Goal: Task Accomplishment & Management: Complete application form

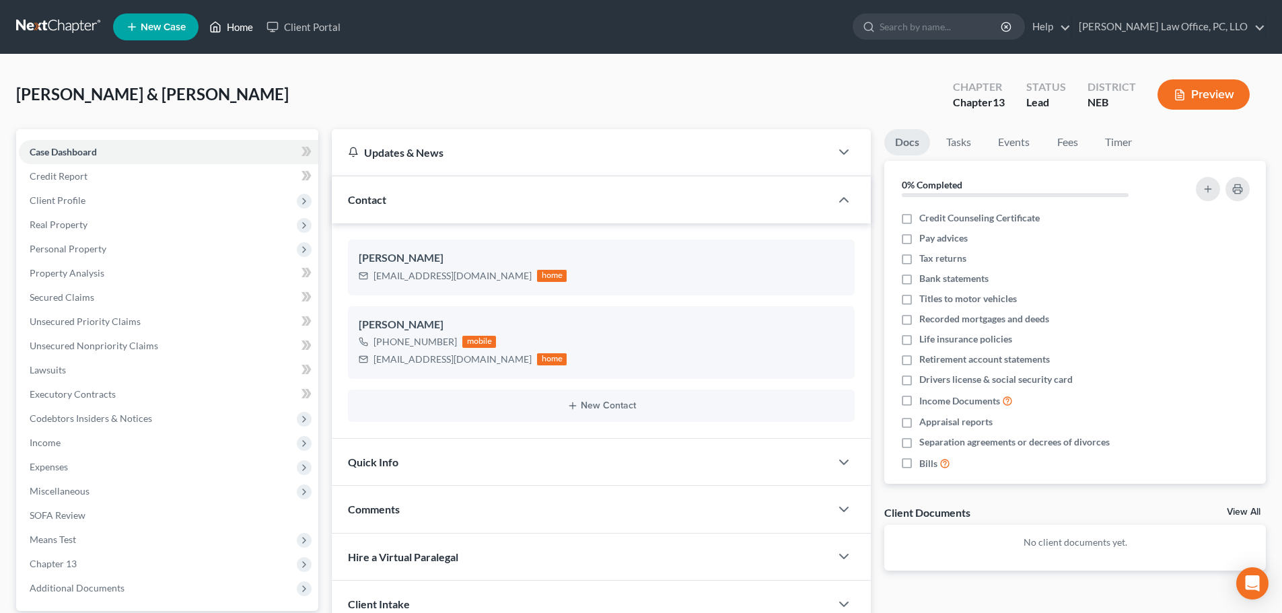
click at [236, 19] on link "Home" at bounding box center [230, 27] width 57 height 24
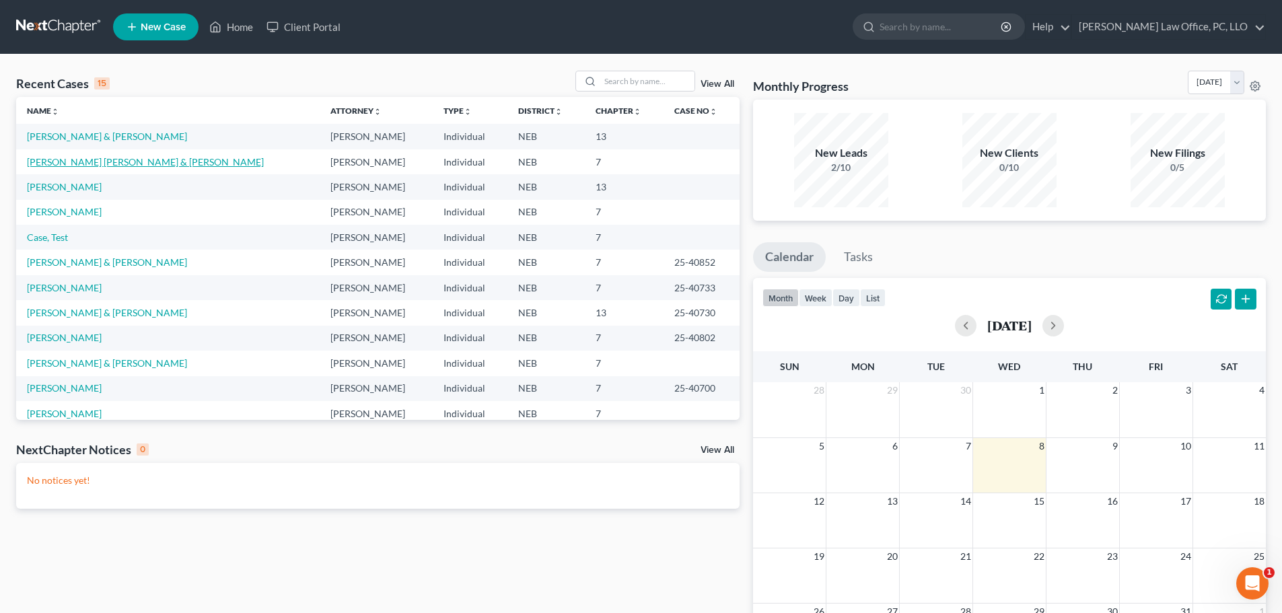
click at [67, 165] on link "[PERSON_NAME] [PERSON_NAME] & [PERSON_NAME]" at bounding box center [145, 161] width 237 height 11
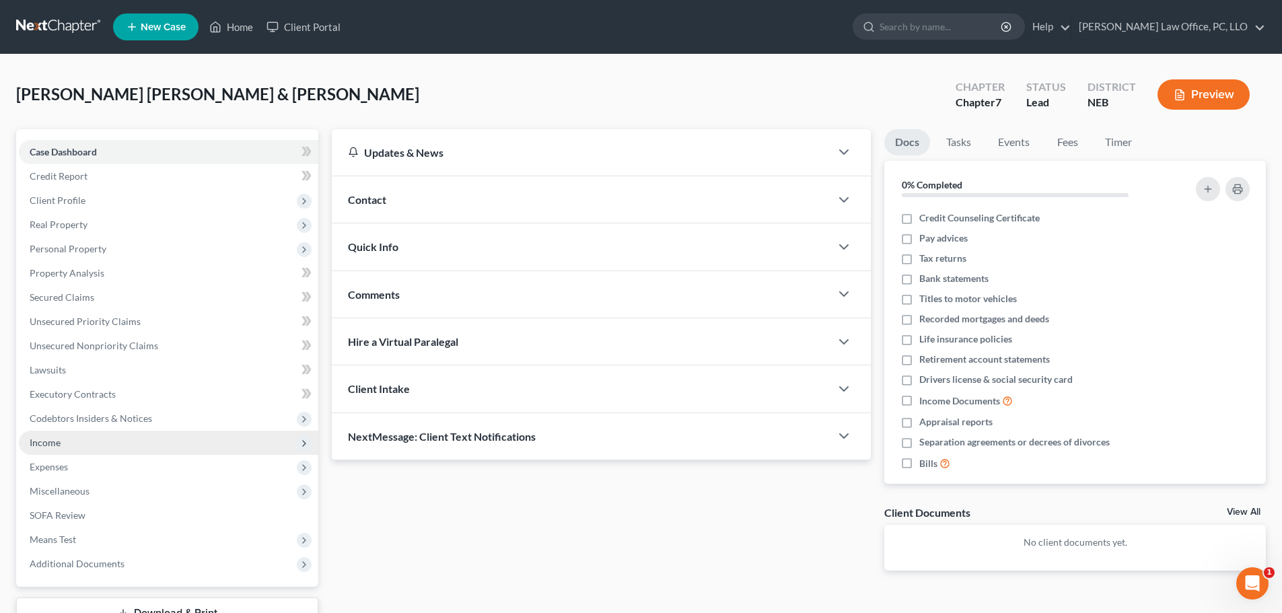
click at [43, 444] on span "Income" at bounding box center [45, 442] width 31 height 11
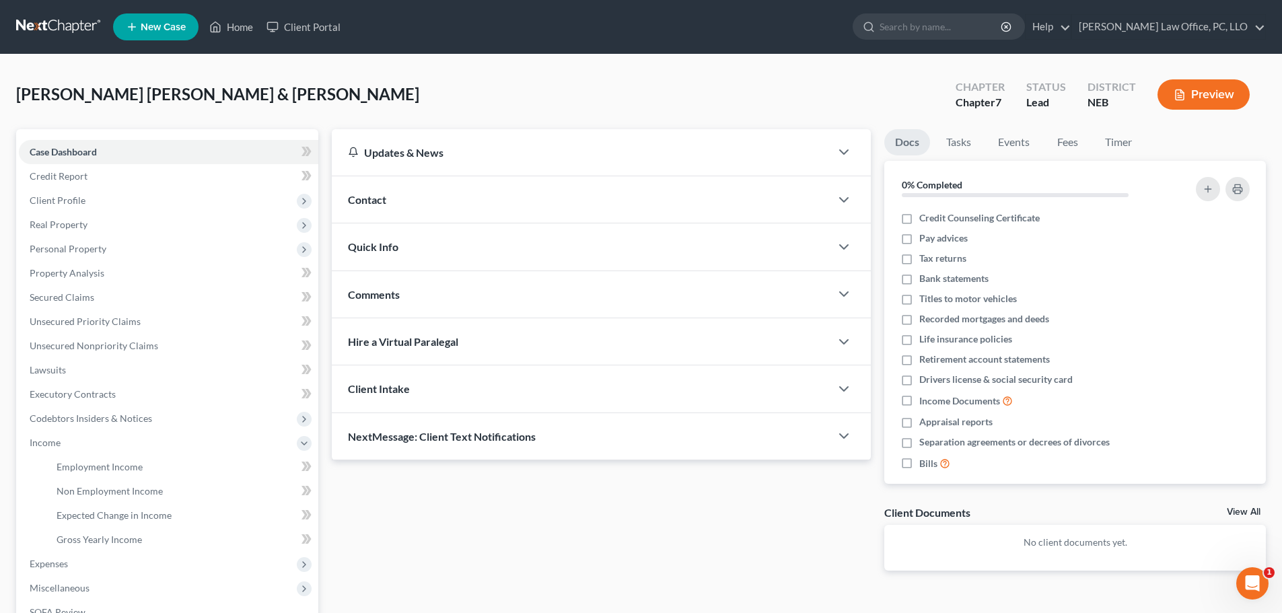
click at [1197, 94] on button "Preview" at bounding box center [1203, 94] width 92 height 30
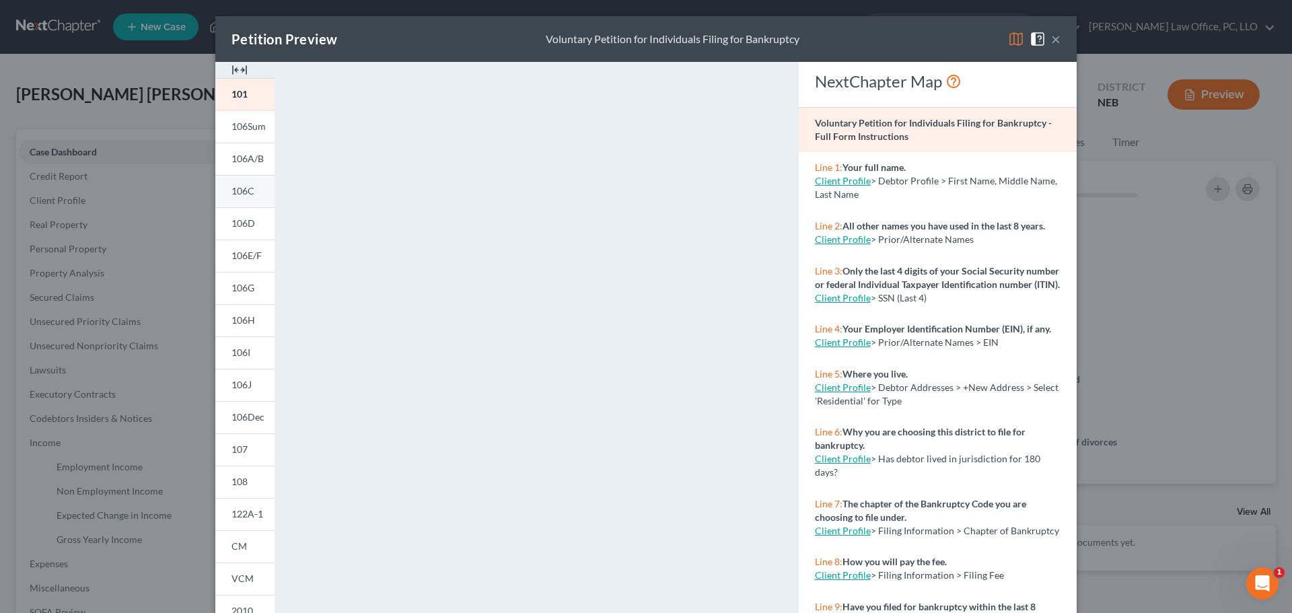
click at [242, 195] on span "106C" at bounding box center [242, 190] width 23 height 11
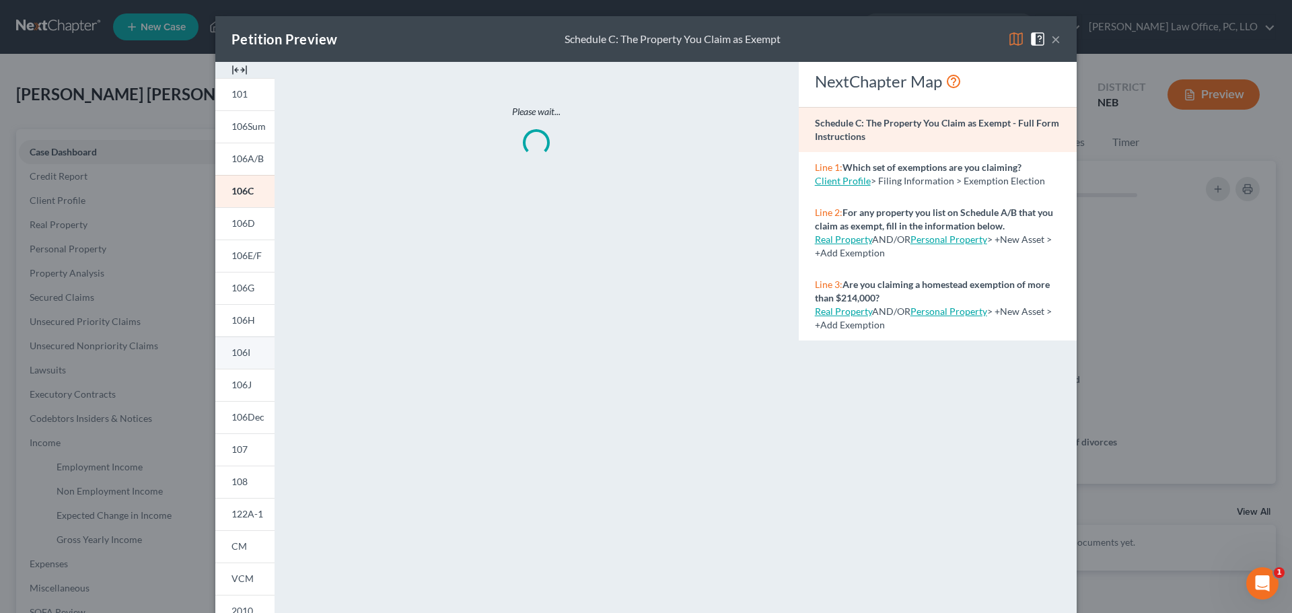
click at [248, 346] on link "106I" at bounding box center [244, 352] width 59 height 32
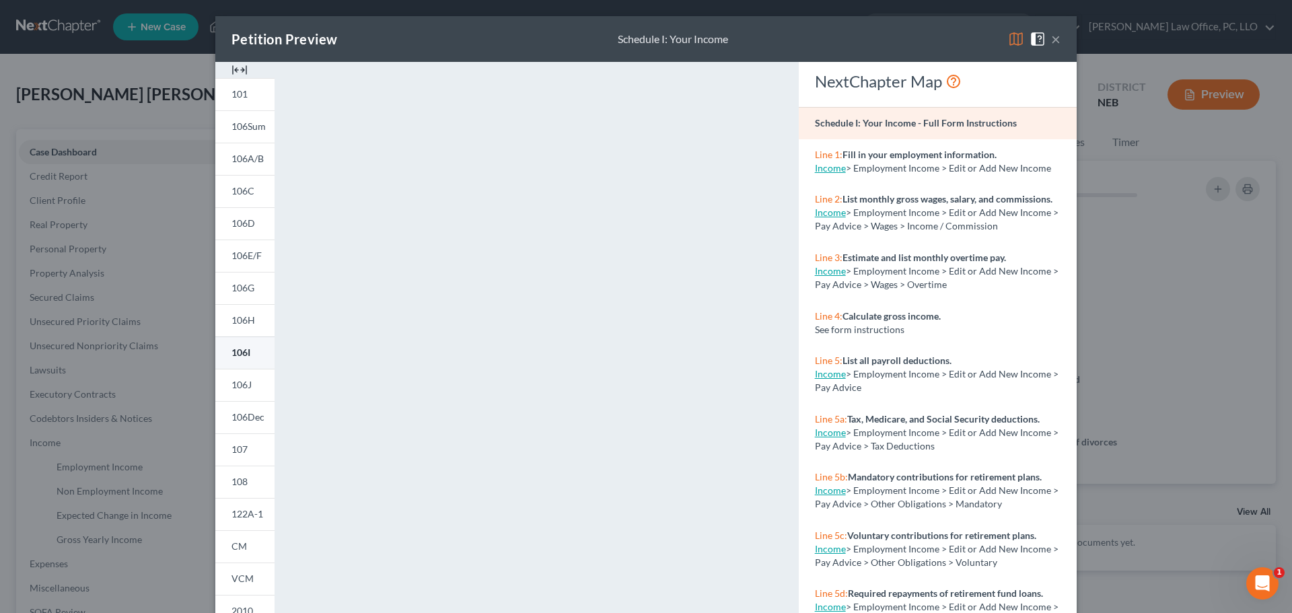
click at [248, 350] on link "106I" at bounding box center [244, 352] width 59 height 32
click at [1052, 40] on button "×" at bounding box center [1055, 39] width 9 height 16
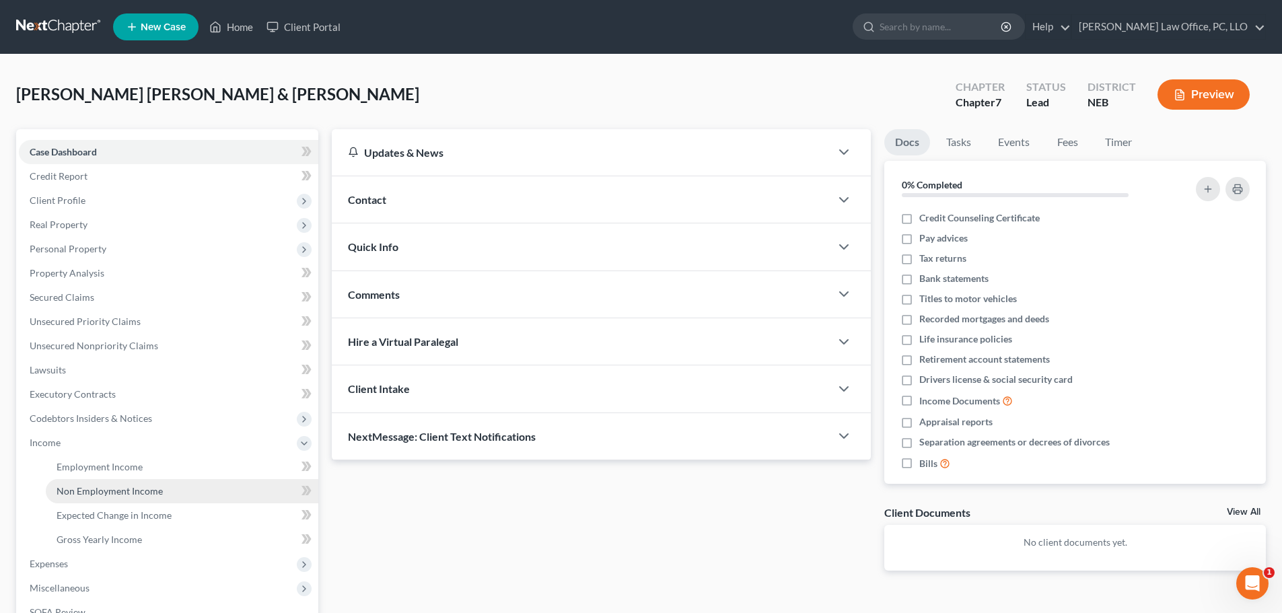
click at [91, 487] on span "Non Employment Income" at bounding box center [110, 490] width 106 height 11
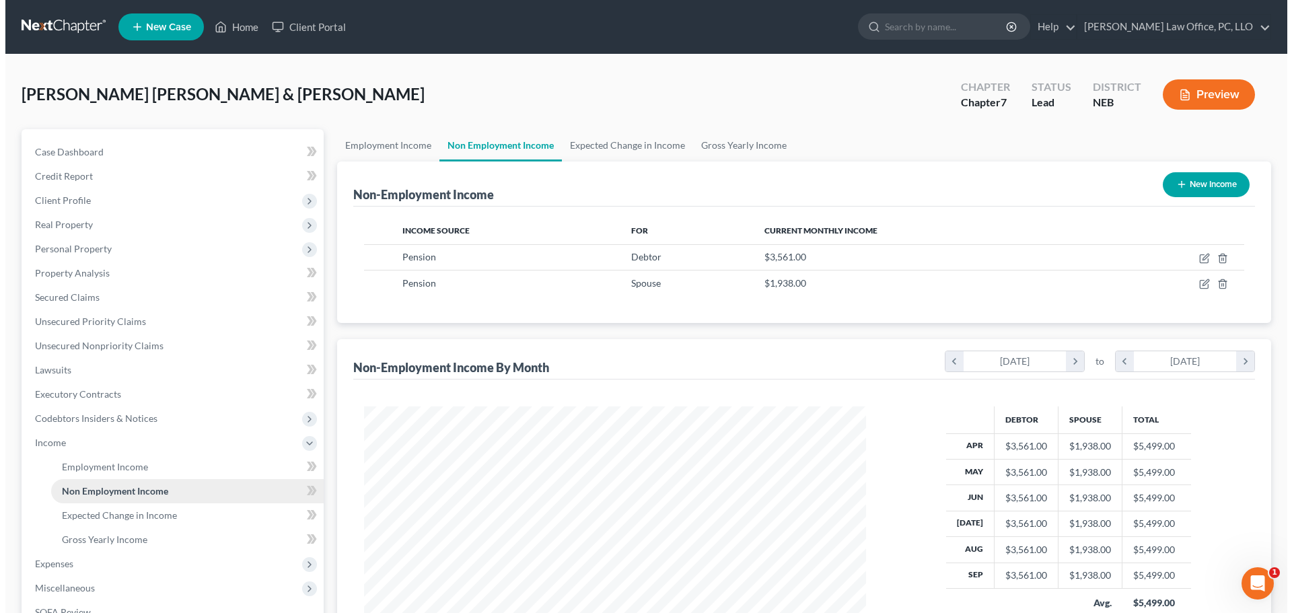
scroll to position [251, 529]
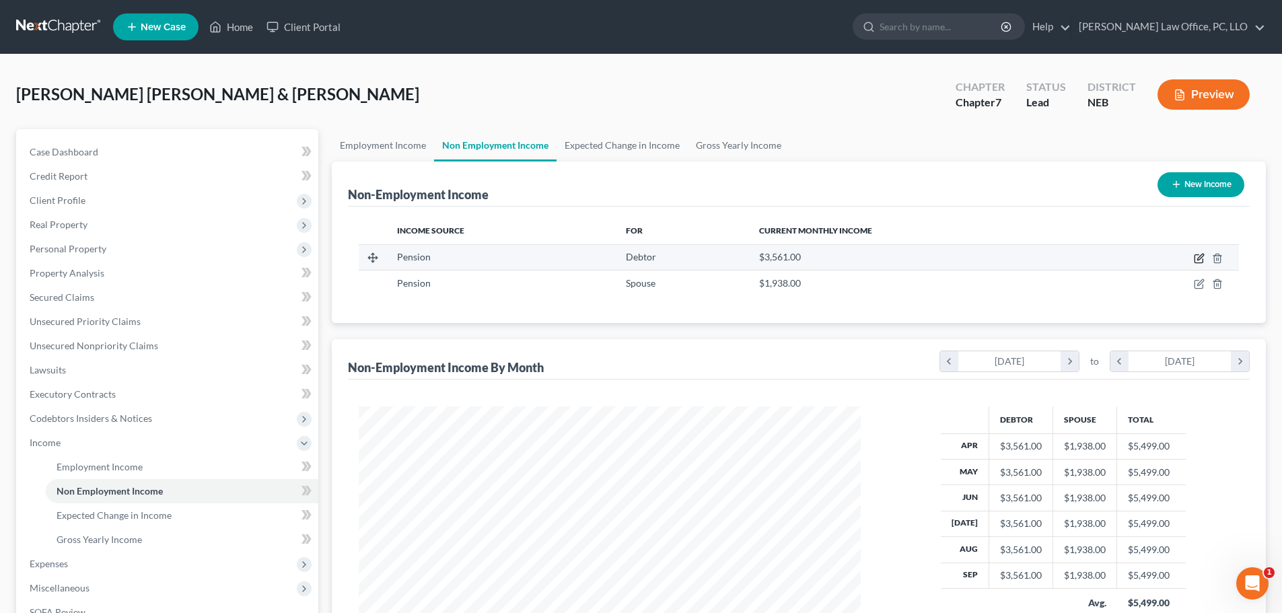
click at [1198, 256] on icon "button" at bounding box center [1198, 258] width 11 height 11
select select "2"
select select "0"
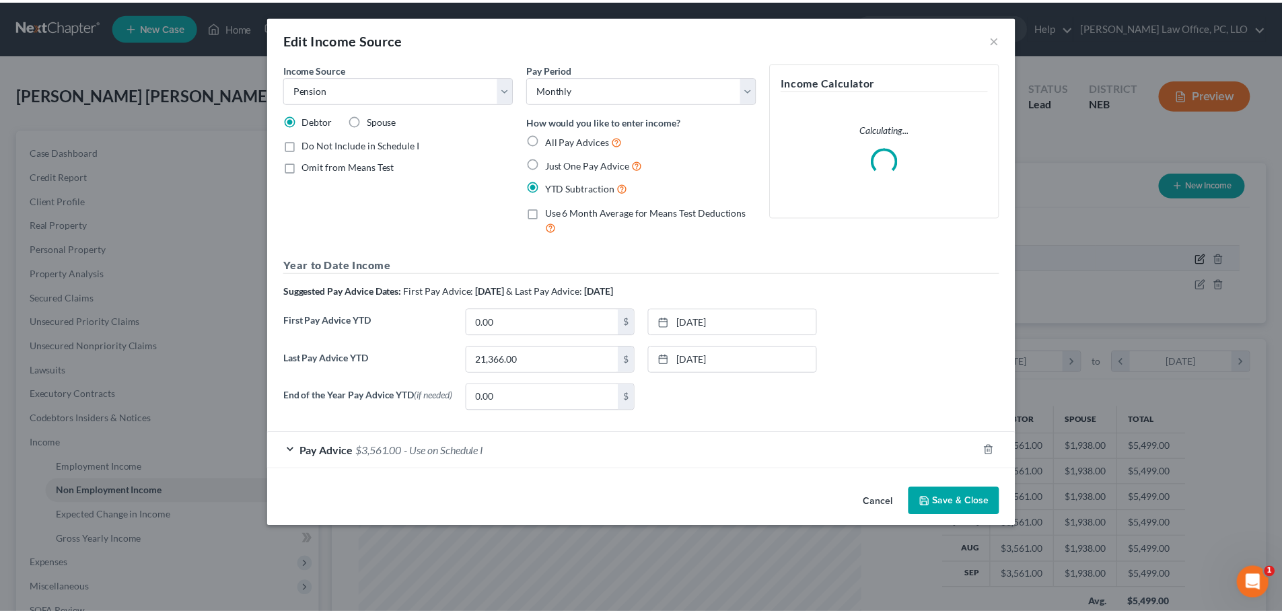
scroll to position [253, 533]
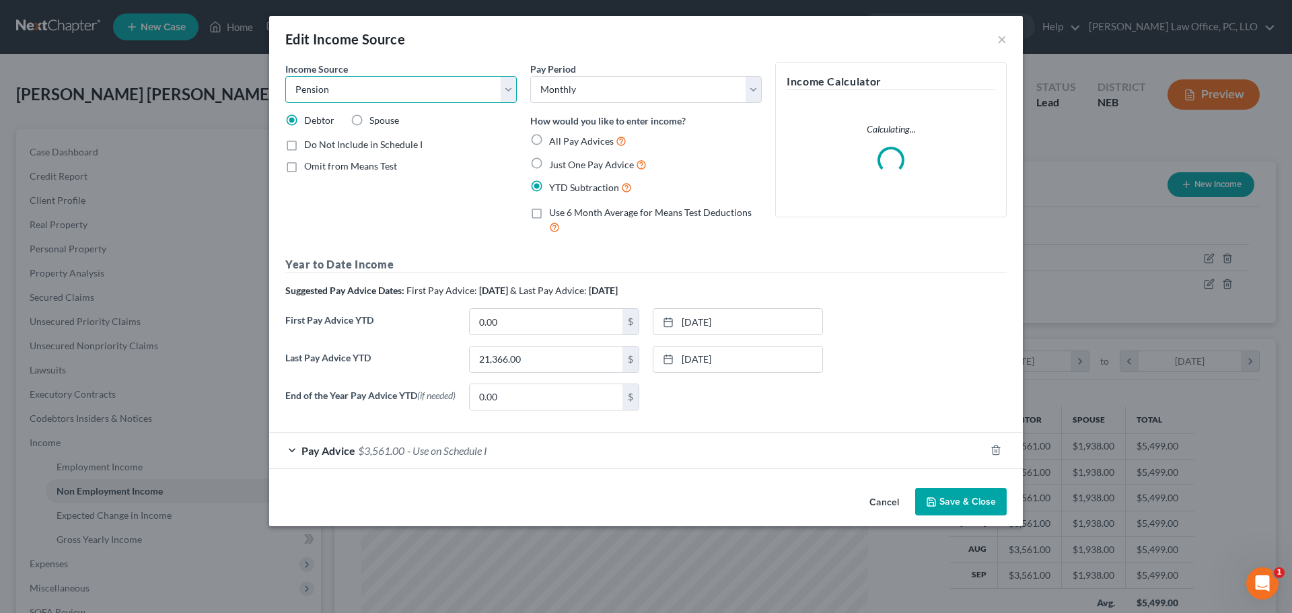
click at [351, 88] on select "Select Unemployment Disability (from employer) Pension Retirement Social Securi…" at bounding box center [400, 89] width 231 height 27
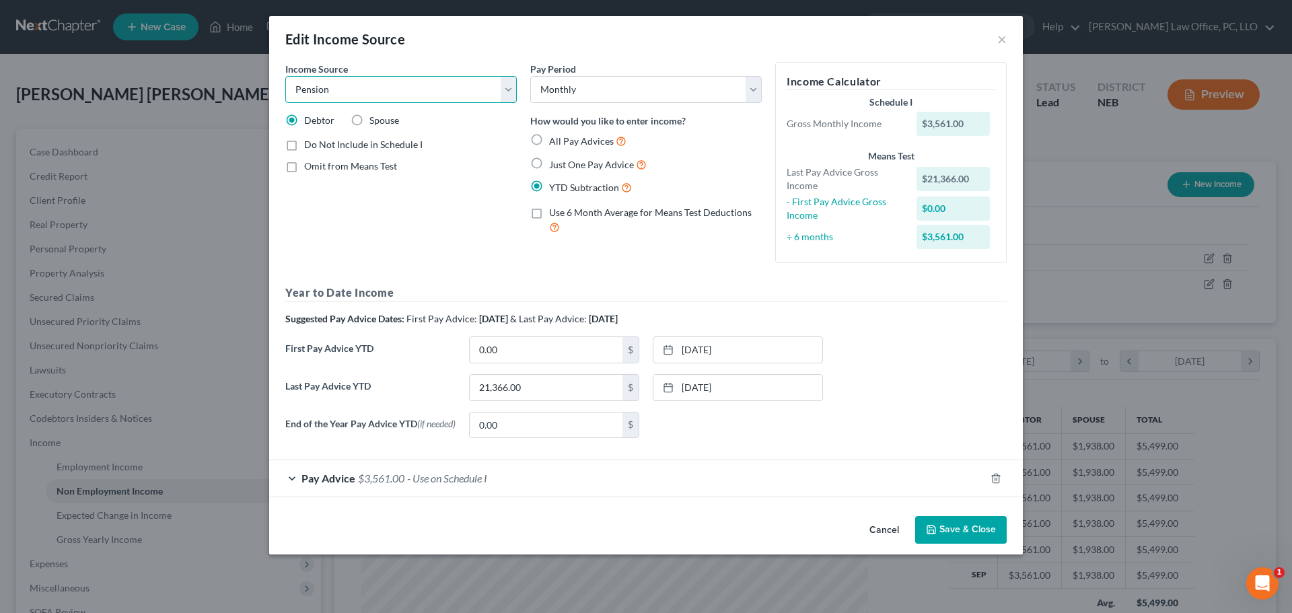
select select "13"
click at [285, 76] on select "Select Unemployment Disability (from employer) Pension Retirement Social Securi…" at bounding box center [400, 89] width 231 height 27
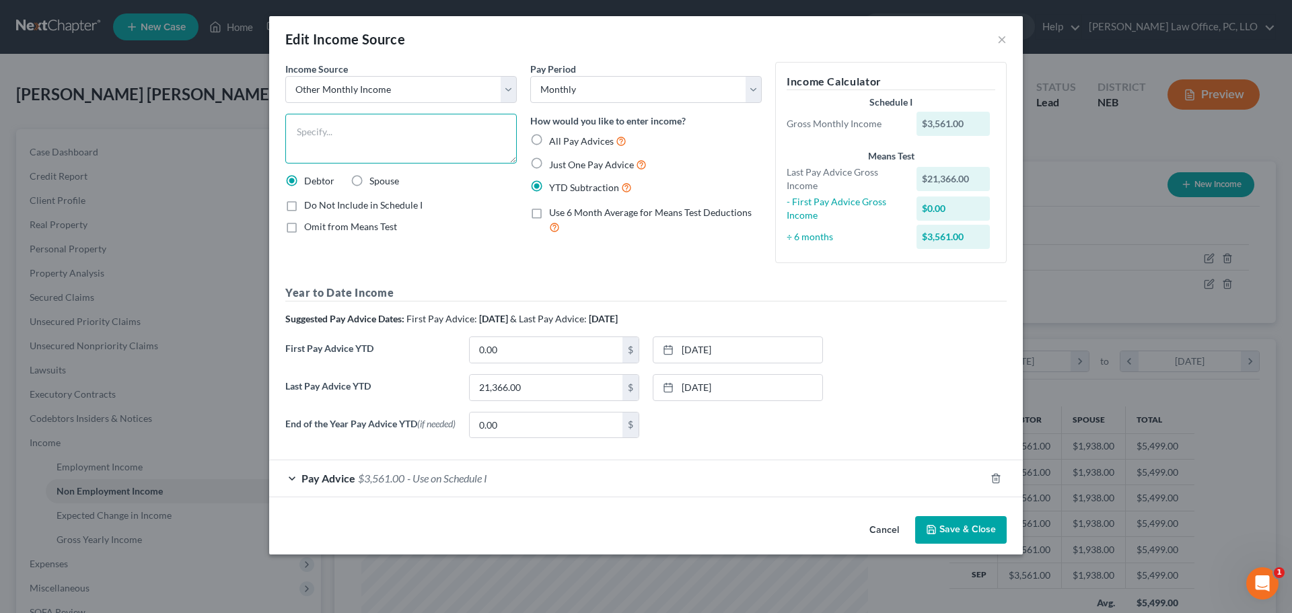
click at [367, 128] on textarea at bounding box center [400, 139] width 231 height 50
type textarea "Railroad Retirement"
click at [964, 533] on button "Save & Close" at bounding box center [960, 530] width 91 height 28
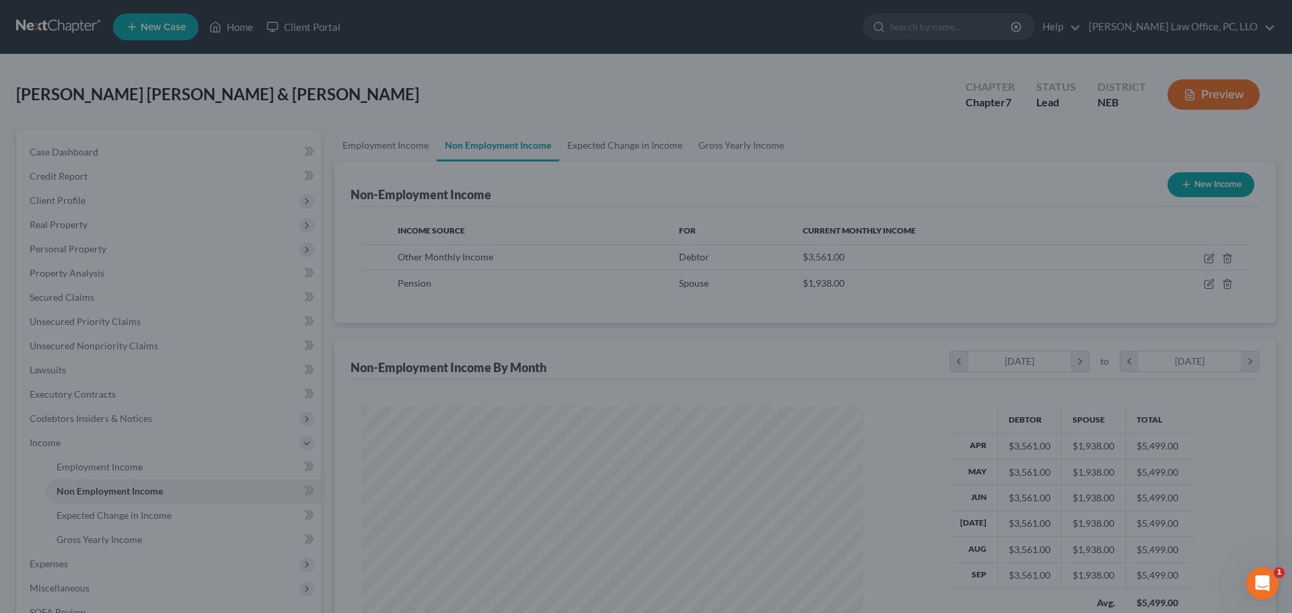
scroll to position [672471, 672193]
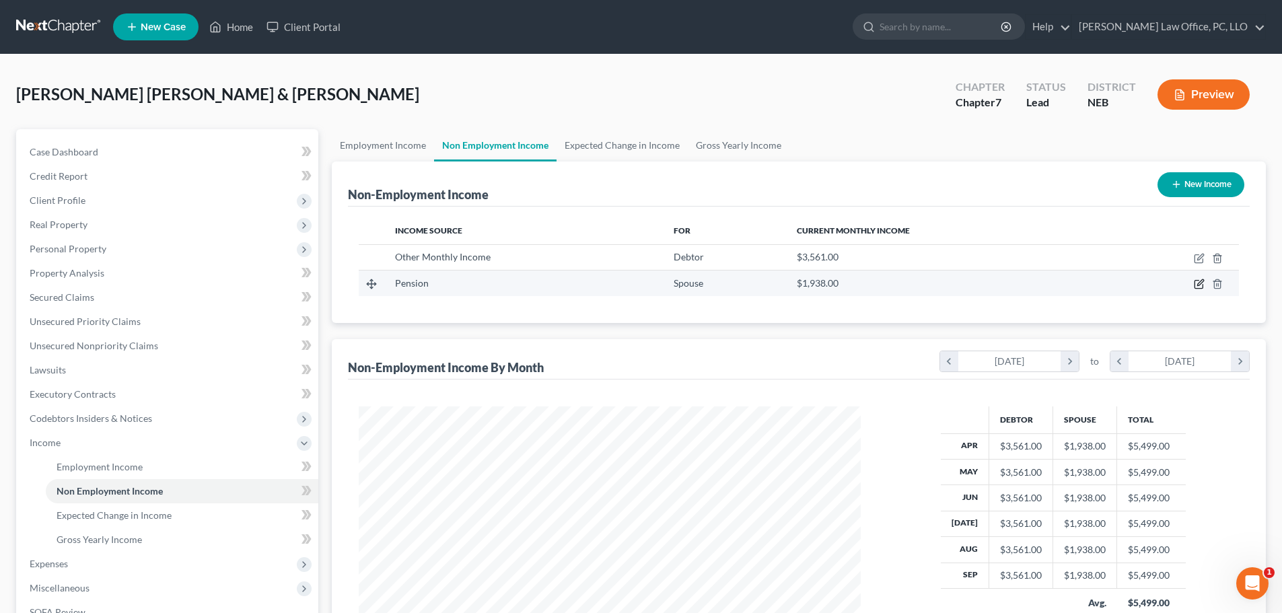
click at [1198, 283] on icon "button" at bounding box center [1200, 283] width 6 height 6
select select "2"
select select "0"
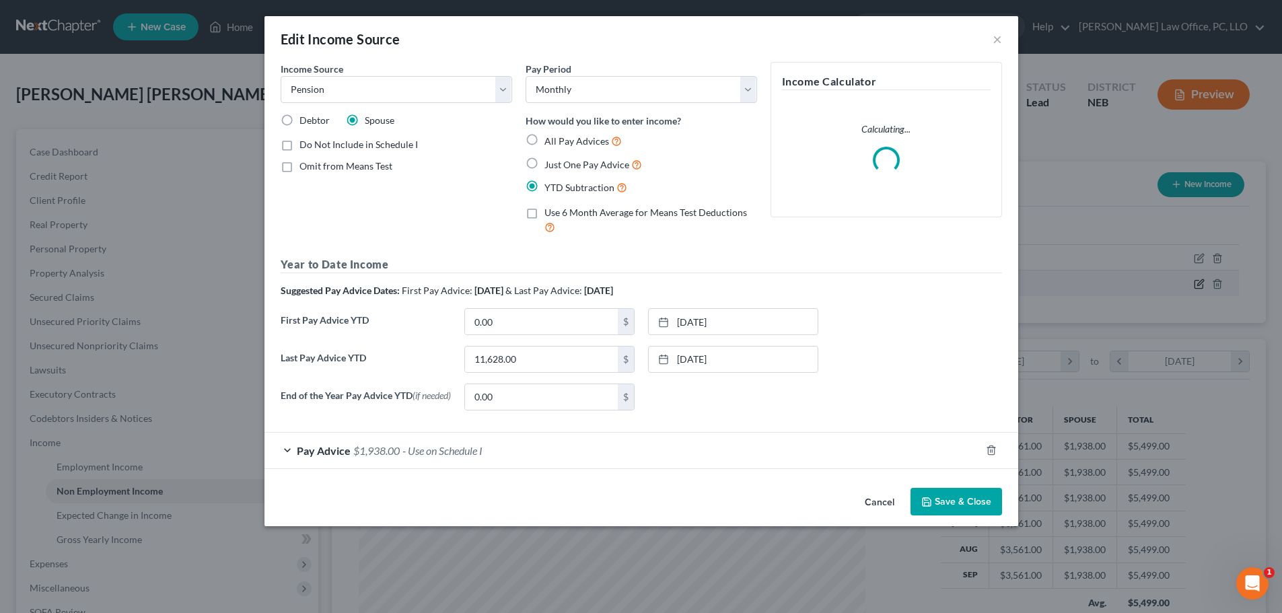
scroll to position [253, 533]
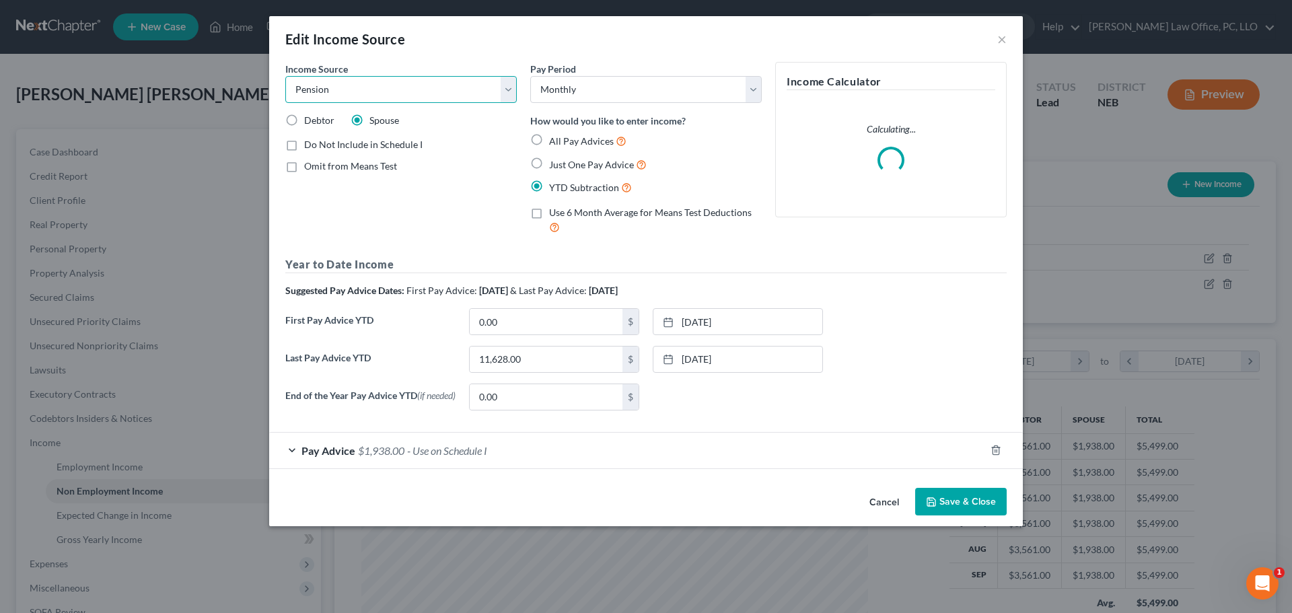
click at [503, 88] on select "Select Unemployment Disability (from employer) Pension Retirement Social Securi…" at bounding box center [400, 89] width 231 height 27
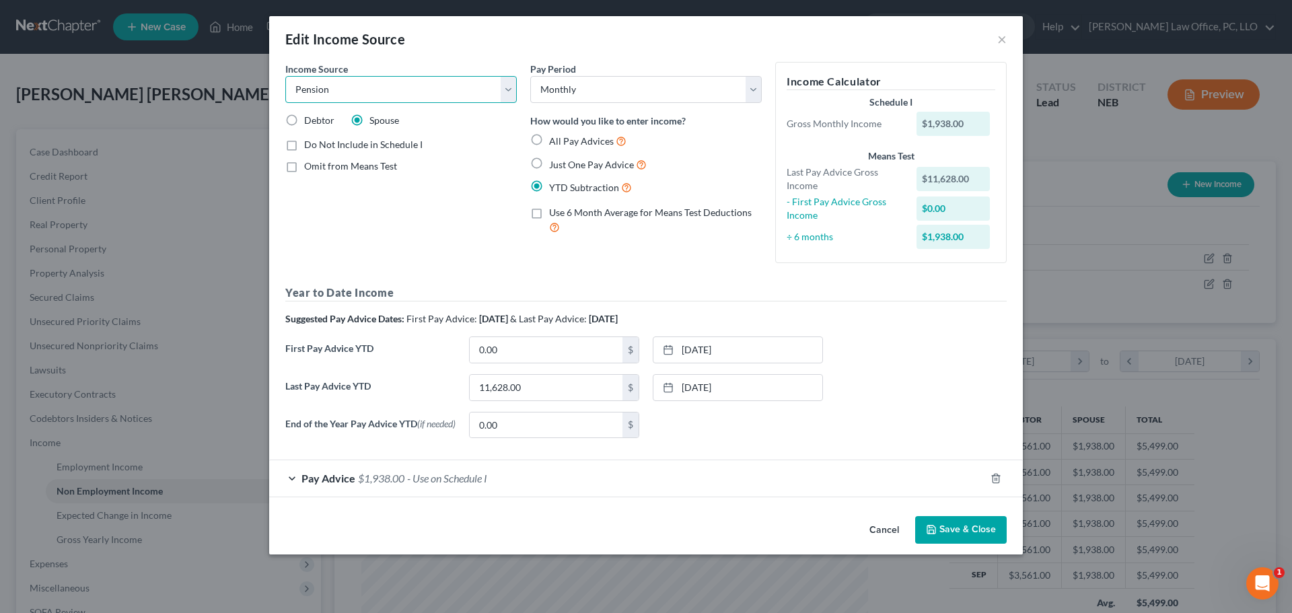
select select "13"
click at [285, 76] on select "Select Unemployment Disability (from employer) Pension Retirement Social Securi…" at bounding box center [400, 89] width 231 height 27
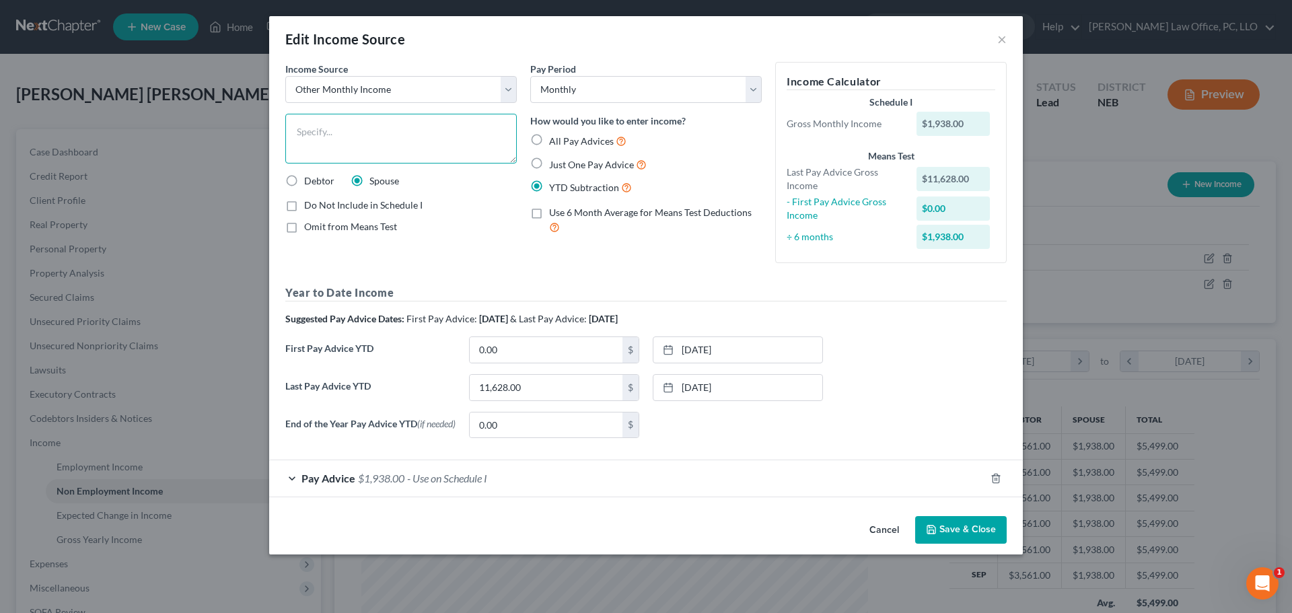
click at [353, 135] on textarea at bounding box center [400, 139] width 231 height 50
type textarea "Railroad Retirement"
click at [949, 530] on button "Save & Close" at bounding box center [960, 530] width 91 height 28
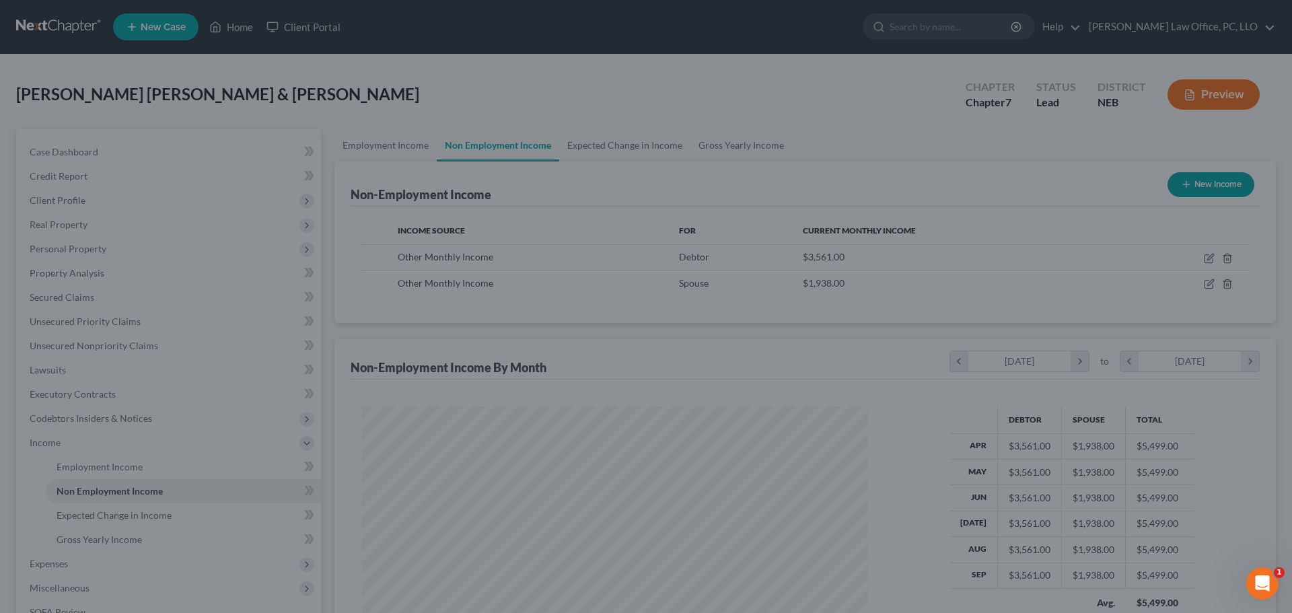
scroll to position [672471, 672193]
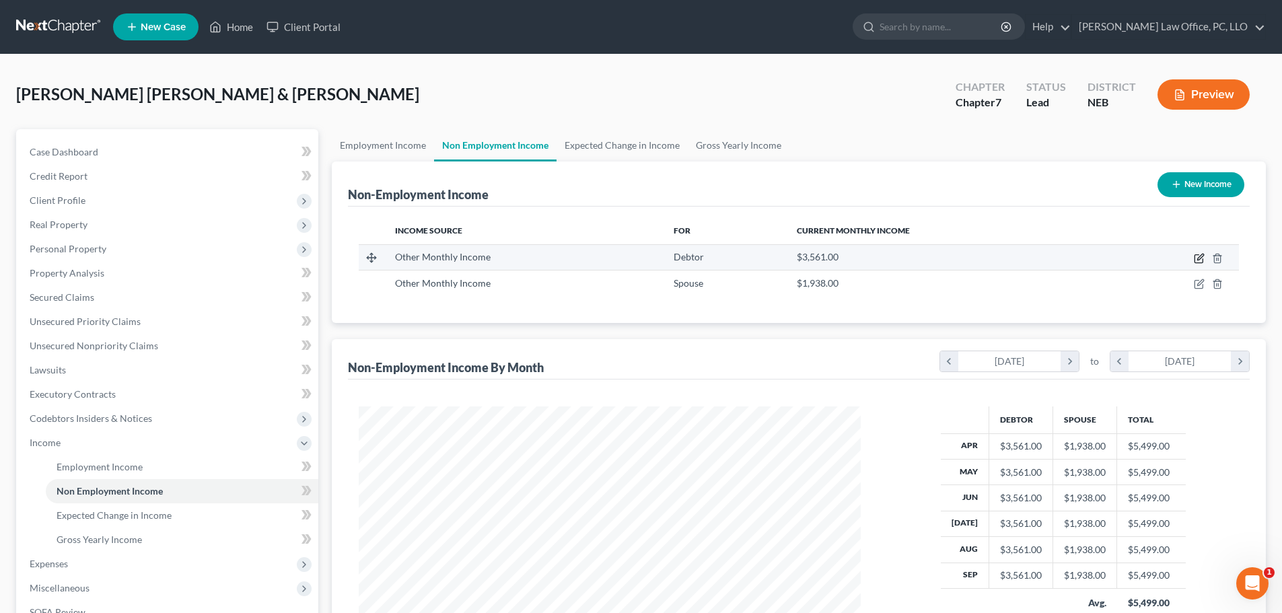
click at [1197, 257] on icon "button" at bounding box center [1198, 258] width 11 height 11
select select "13"
select select "0"
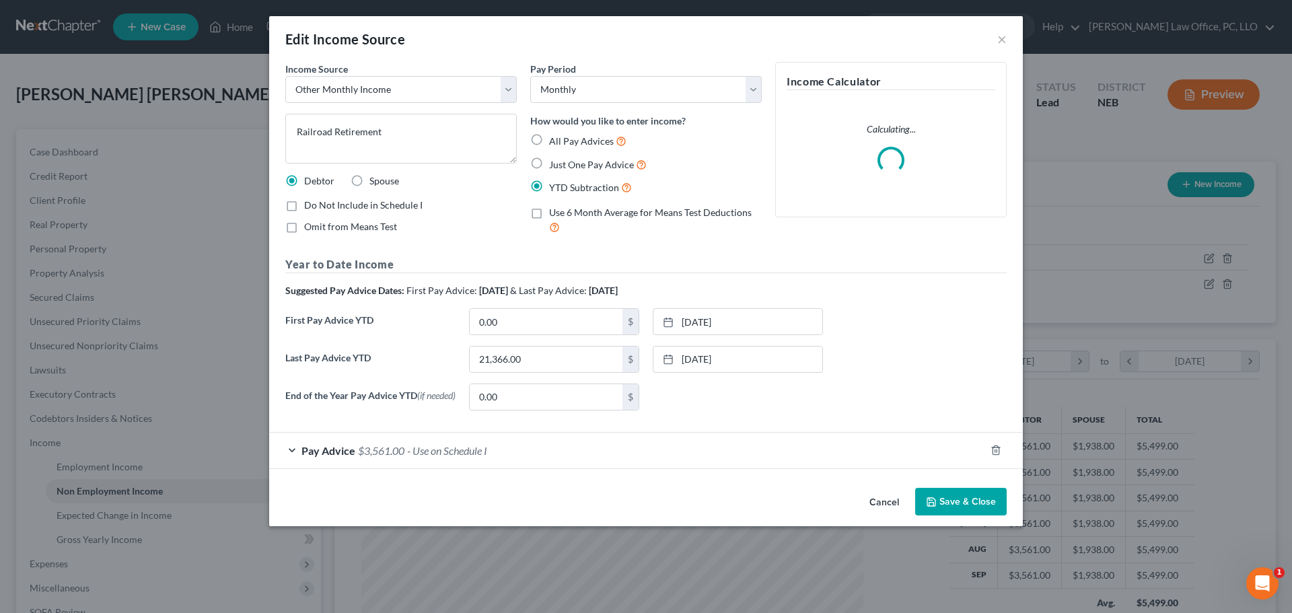
scroll to position [253, 533]
click at [441, 137] on textarea "Railroad Retirement" at bounding box center [400, 139] width 231 height 50
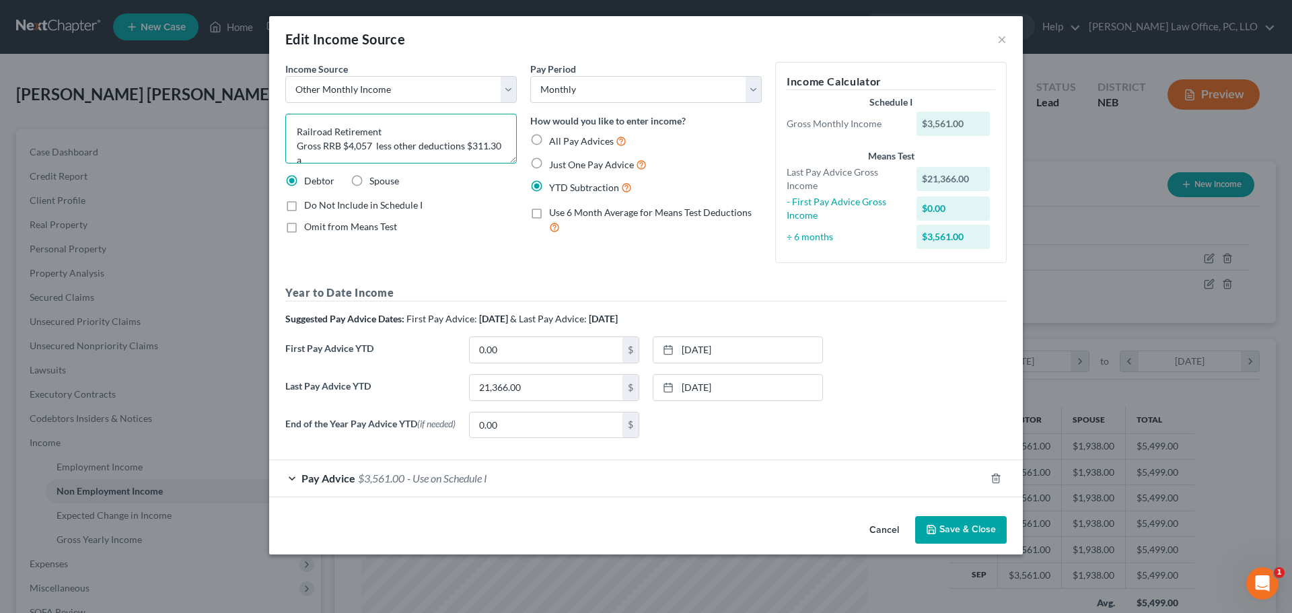
scroll to position [3, 0]
click at [396, 128] on textarea "Railroad Retirement Gross RRB $4,057 less other deductions $311.30 and less Med…" at bounding box center [400, 139] width 231 height 50
type textarea "Railroad Retirement; Gross RRB $4,057 less other deductions $311.30 and less Me…"
click at [949, 533] on button "Save & Close" at bounding box center [960, 530] width 91 height 28
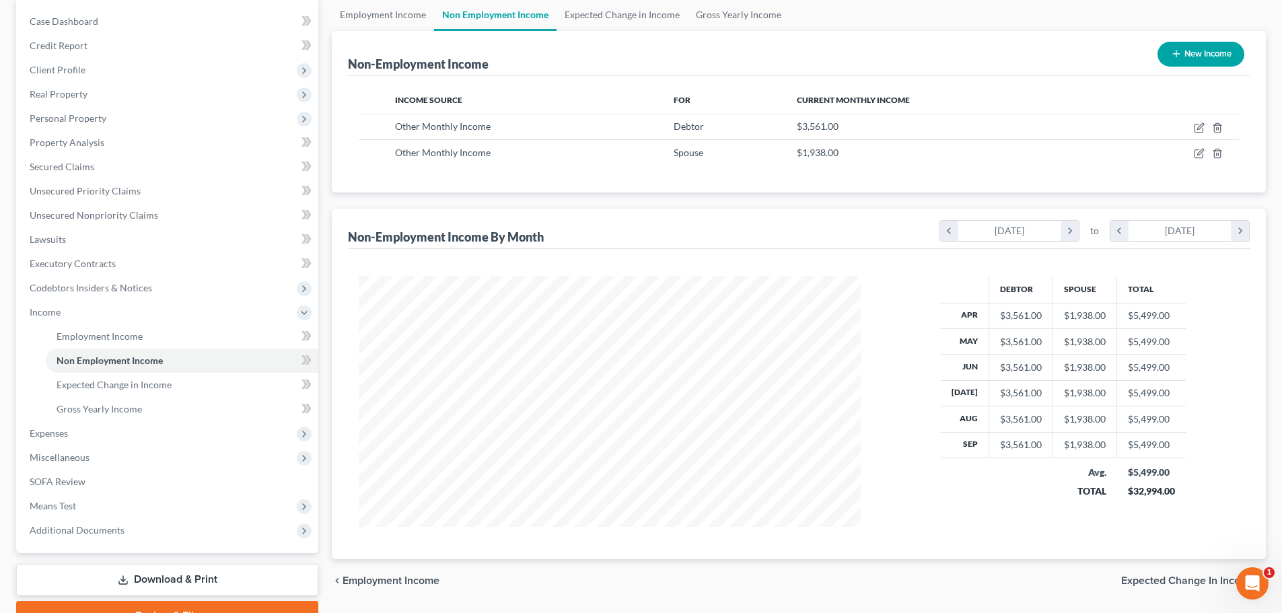
scroll to position [130, 0]
click at [116, 385] on span "Expected Change in Income" at bounding box center [114, 384] width 115 height 11
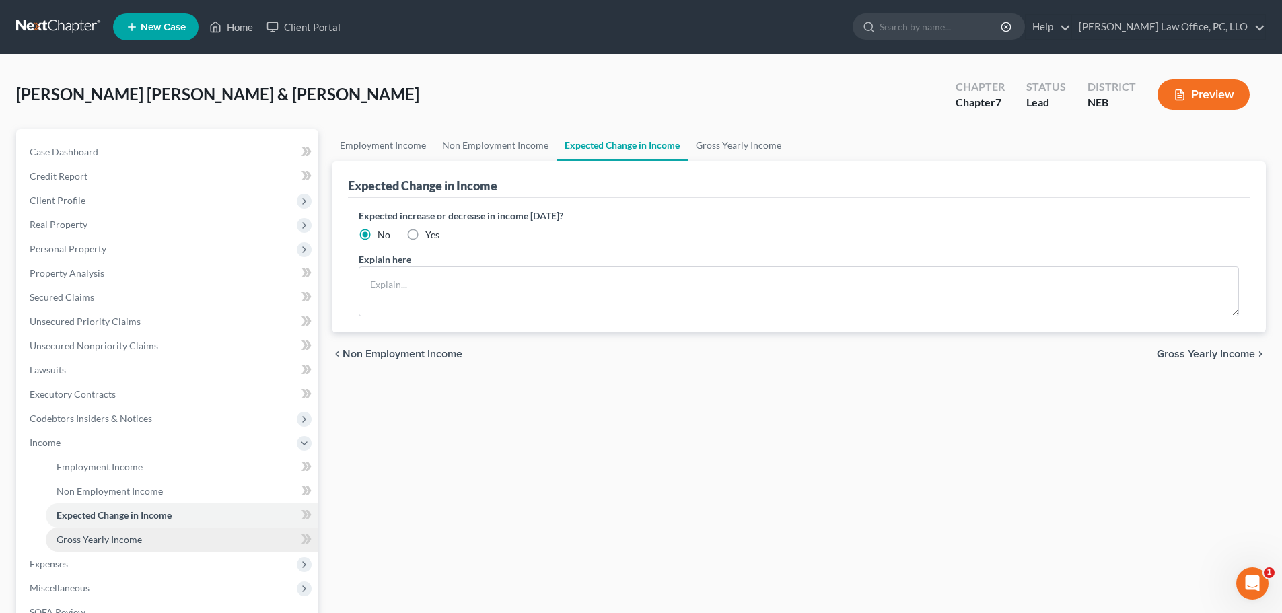
click at [120, 540] on span "Gross Yearly Income" at bounding box center [99, 538] width 85 height 11
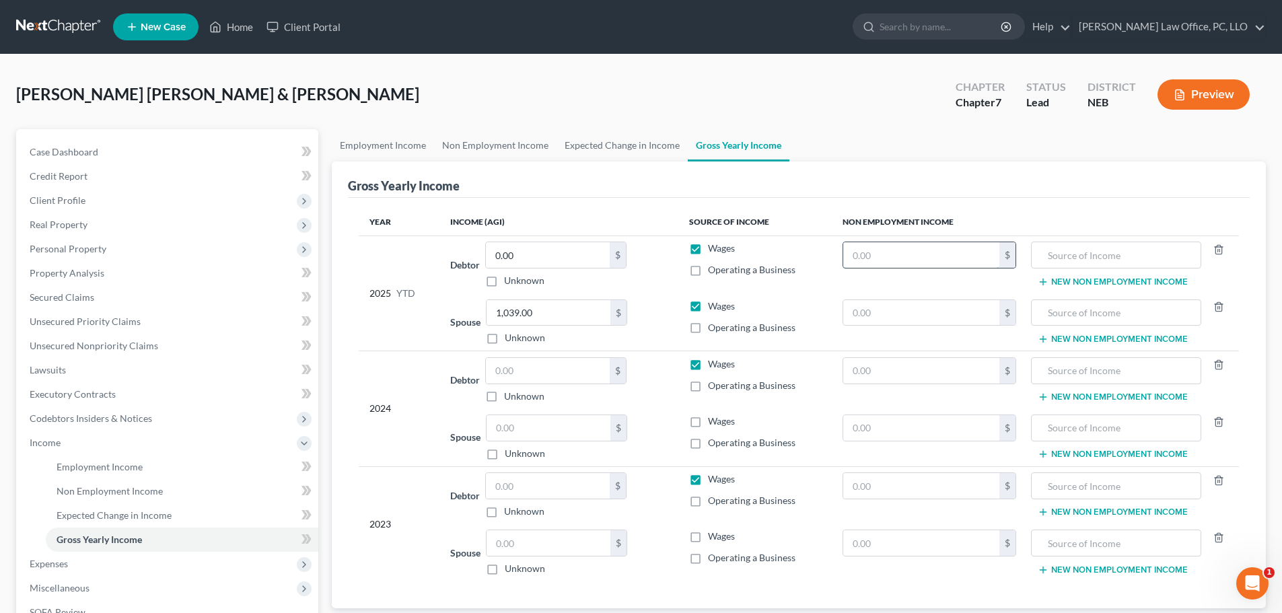
click at [877, 258] on input "text" at bounding box center [921, 255] width 157 height 26
type input "035,610"
click at [1060, 258] on input "text" at bounding box center [1115, 255] width 155 height 26
type input "RR Retirement; approx. YTD"
click at [859, 254] on input "035,610" at bounding box center [921, 255] width 157 height 26
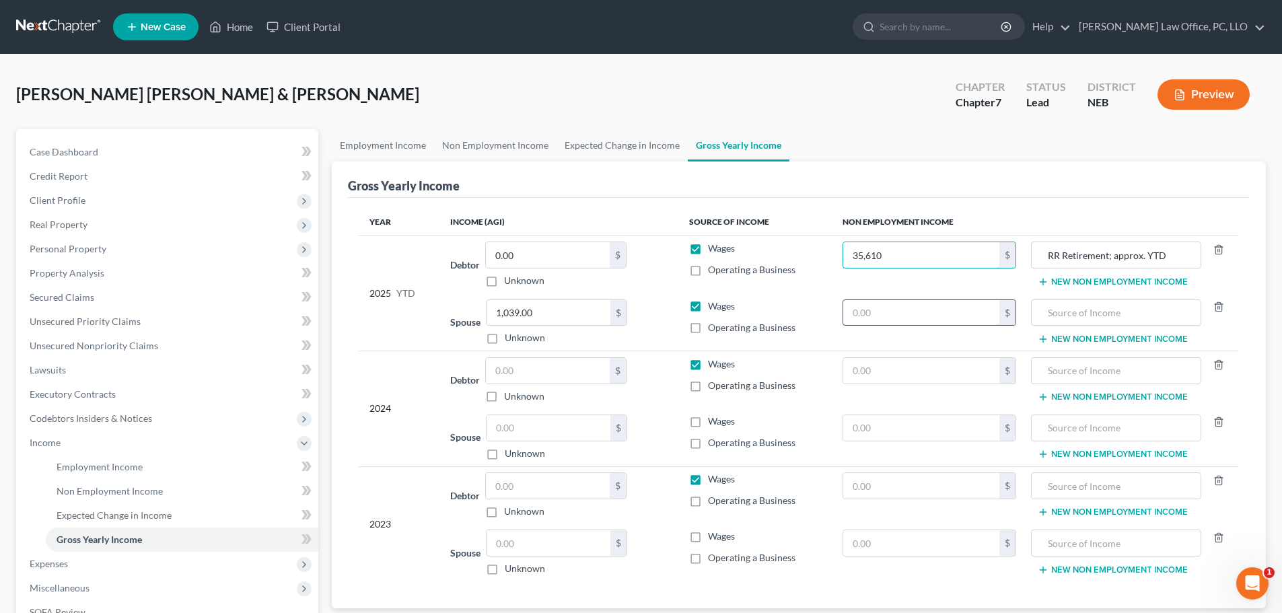
type input "35,610"
click at [882, 320] on input "text" at bounding box center [921, 313] width 157 height 26
type input "19,370"
type input "RR Retirement; approx. YTD"
type input "5,149"
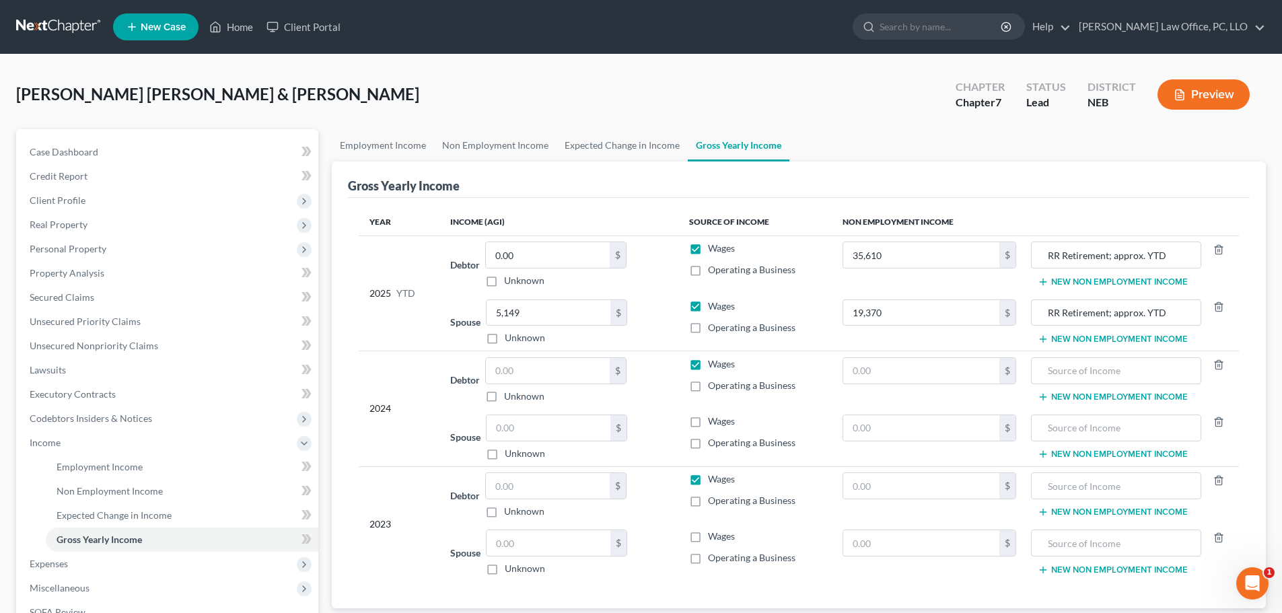
click at [436, 562] on td "2023" at bounding box center [399, 523] width 81 height 115
click at [517, 429] on input "text" at bounding box center [548, 428] width 124 height 26
type input "1,039"
drag, startPoint x: 696, startPoint y: 422, endPoint x: 699, endPoint y: 442, distance: 20.5
click at [708, 423] on label "Wages" at bounding box center [721, 420] width 27 height 13
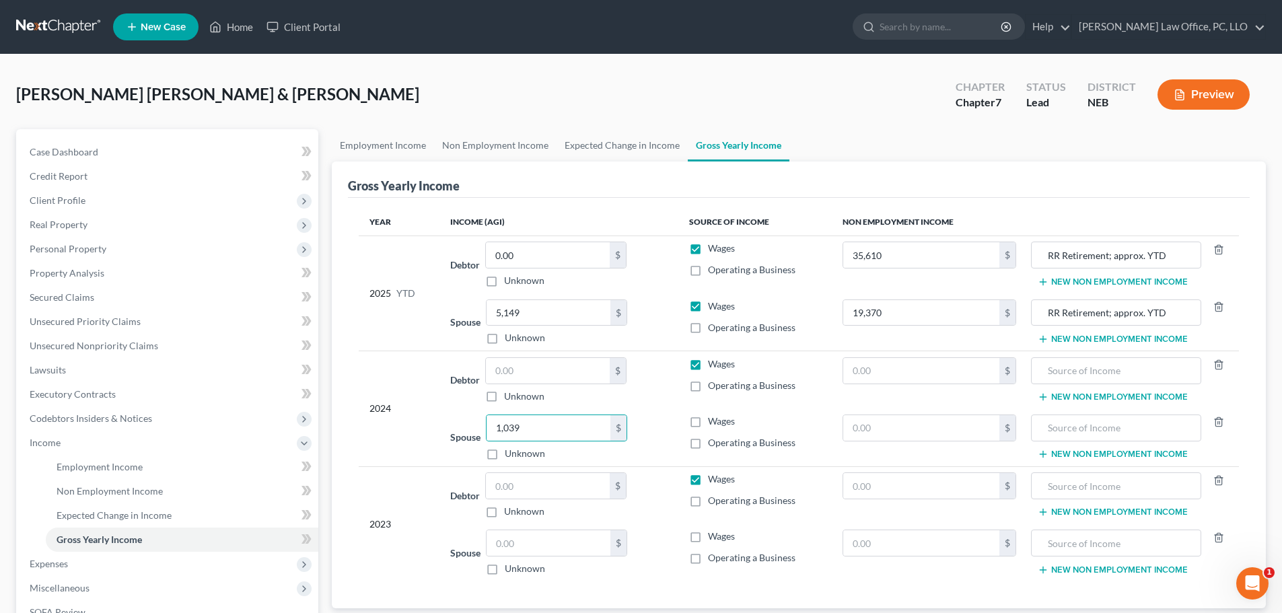
click at [713, 423] on input "Wages" at bounding box center [717, 418] width 9 height 9
checkbox input "true"
click at [708, 246] on label "Wages" at bounding box center [721, 248] width 27 height 13
click at [713, 246] on input "Wages" at bounding box center [717, 246] width 9 height 9
checkbox input "false"
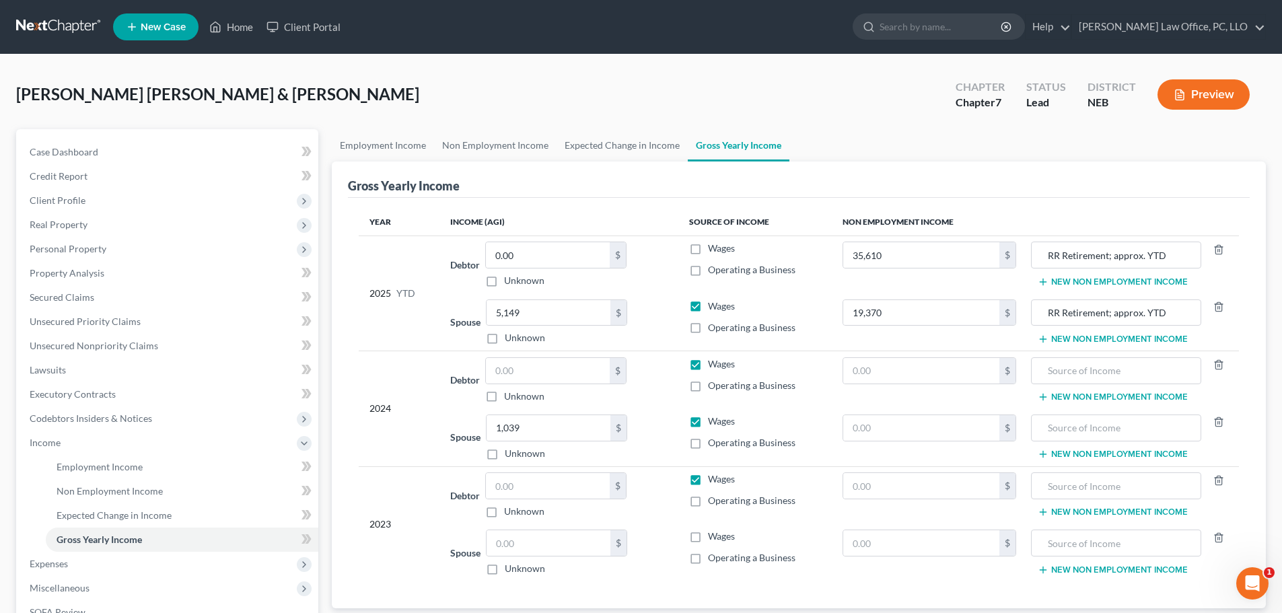
click at [708, 363] on label "Wages" at bounding box center [721, 363] width 27 height 13
click at [713, 363] on input "Wages" at bounding box center [717, 361] width 9 height 9
checkbox input "false"
click at [922, 371] on input "text" at bounding box center [921, 371] width 157 height 26
type input "66,640"
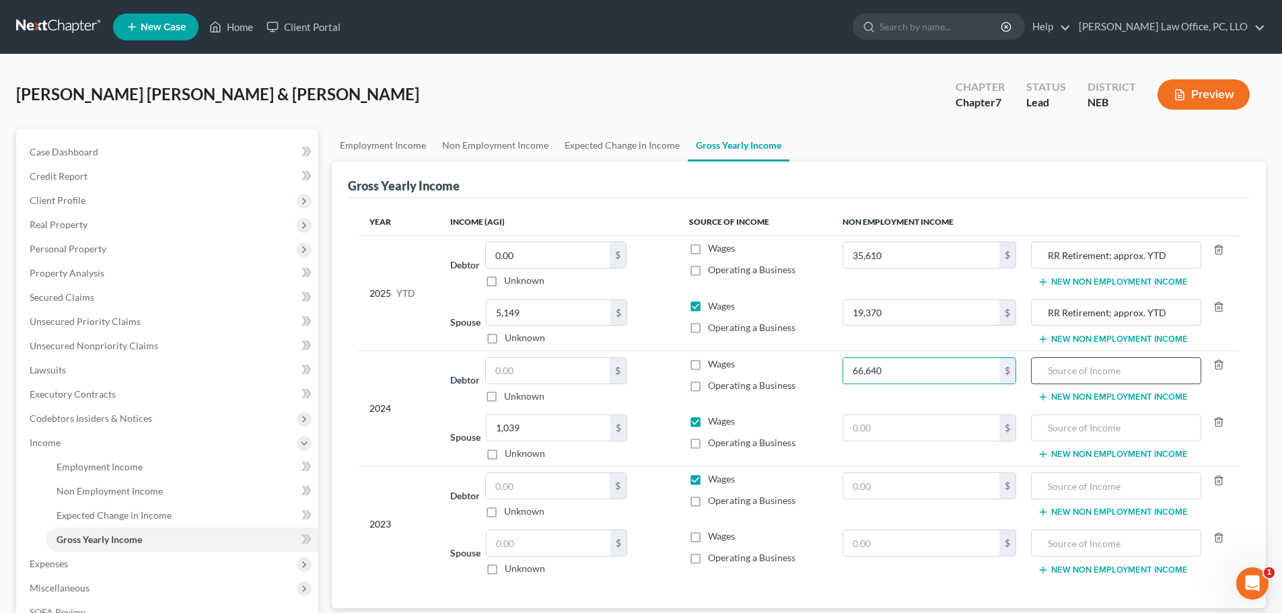
click at [1051, 370] on input "text" at bounding box center [1115, 371] width 155 height 26
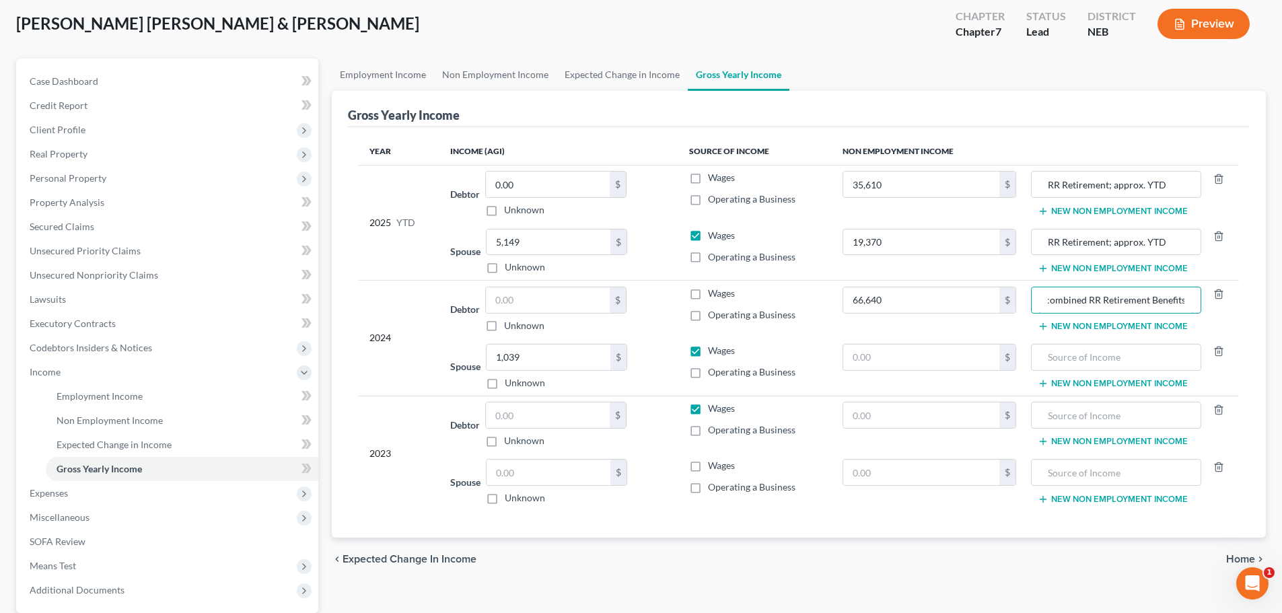
scroll to position [69, 0]
click at [1071, 306] on input "Debtor and Spouse combined RR Retirement Benefits" at bounding box center [1115, 302] width 155 height 26
type input "Debtor and Spouse combined RR Retirement Benefits"
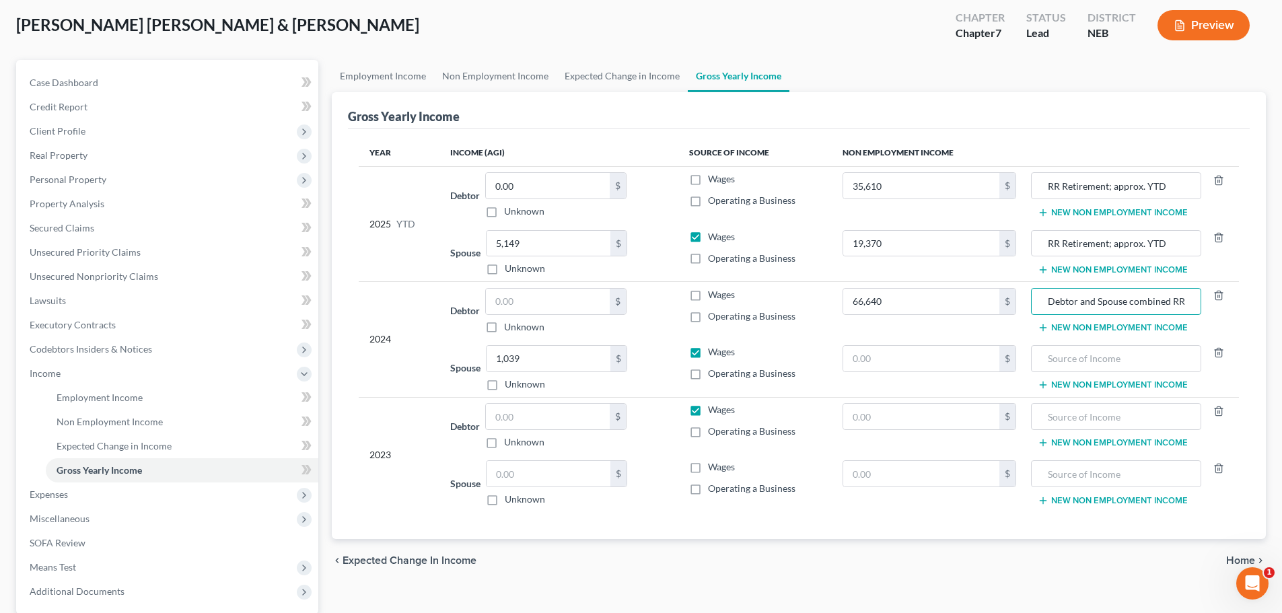
click at [708, 408] on label "Wages" at bounding box center [721, 409] width 27 height 13
click at [713, 408] on input "Wages" at bounding box center [717, 407] width 9 height 9
checkbox input "false"
click at [708, 466] on label "Wages" at bounding box center [721, 466] width 27 height 13
click at [713, 466] on input "Wages" at bounding box center [717, 464] width 9 height 9
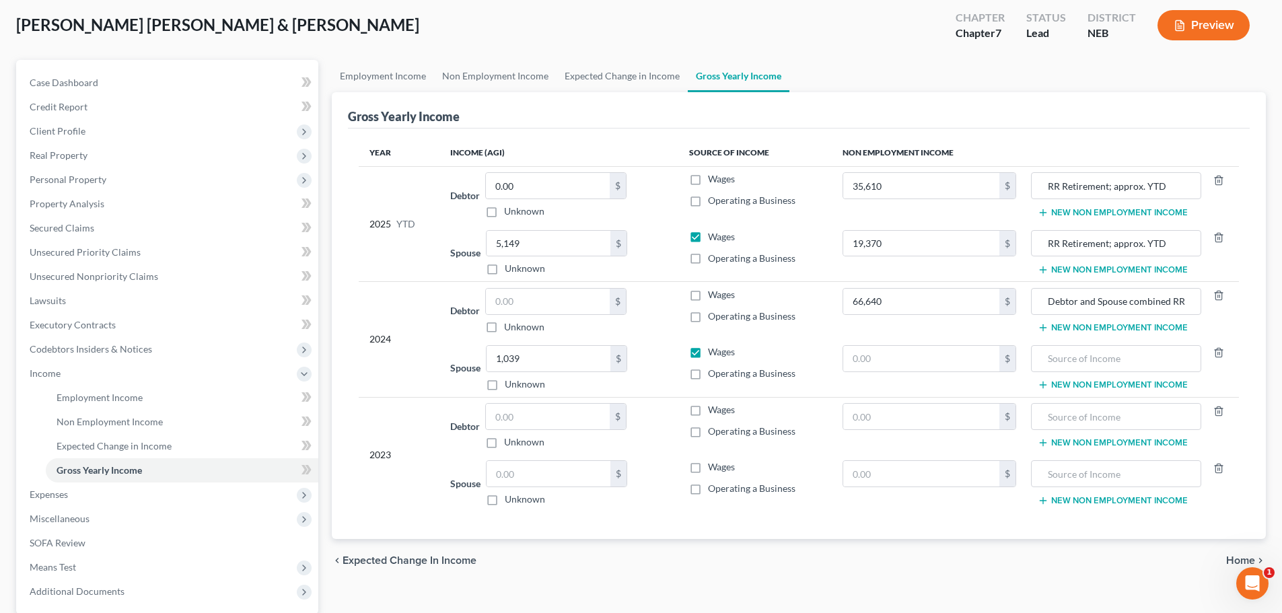
checkbox input "true"
click at [527, 480] on input "text" at bounding box center [548, 474] width 124 height 26
type input "783"
click at [930, 424] on input "text" at bounding box center [921, 417] width 157 height 26
type input "65,248"
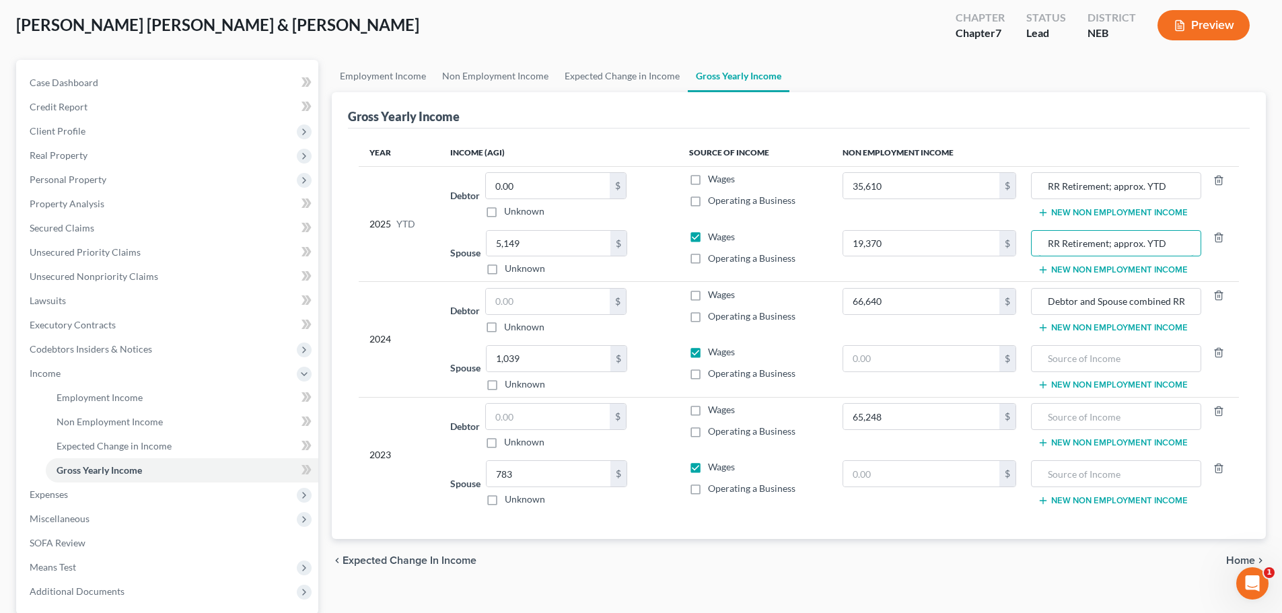
drag, startPoint x: 1049, startPoint y: 243, endPoint x: 1020, endPoint y: 260, distance: 34.4
click at [1020, 260] on tr "Spouse 5,149.00 $ Unknown Balance Undetermined 5,149 $ Unknown Wages Operating …" at bounding box center [799, 253] width 880 height 58
click at [1052, 420] on input "text" at bounding box center [1115, 417] width 155 height 26
type input "Debtor and Spouse combined RR Retirement benefits"
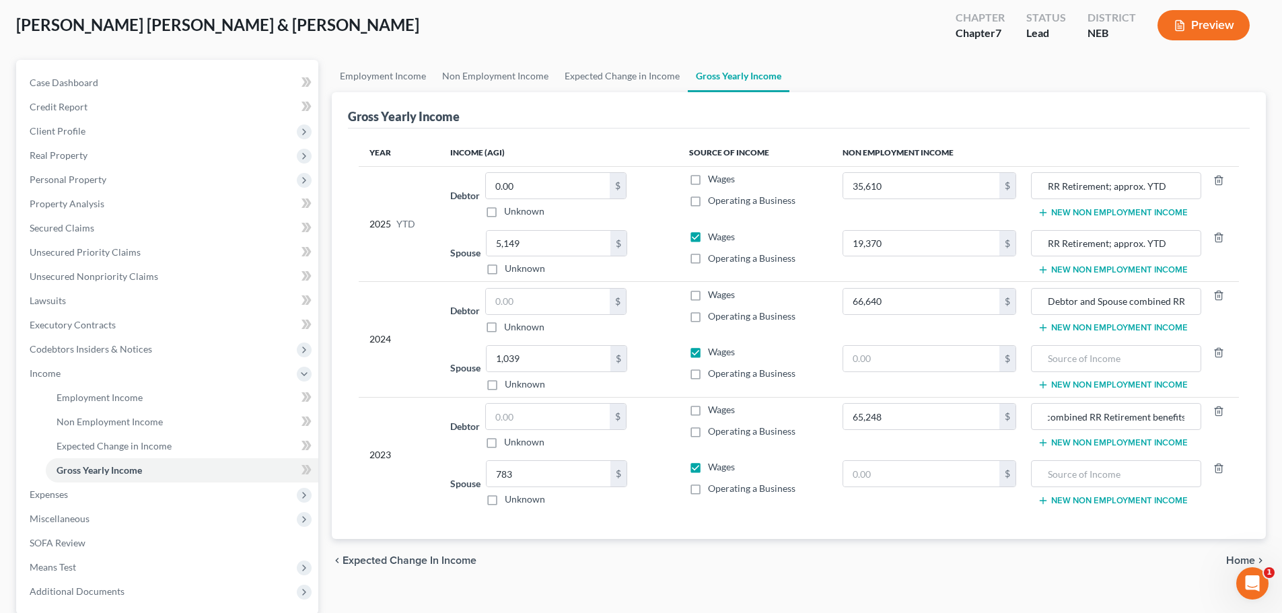
scroll to position [0, 0]
click at [829, 601] on div "Employment Income Non Employment Income Expected Change in Income Gross Yearly …" at bounding box center [798, 376] width 947 height 632
click at [1234, 560] on span "Home" at bounding box center [1240, 560] width 29 height 11
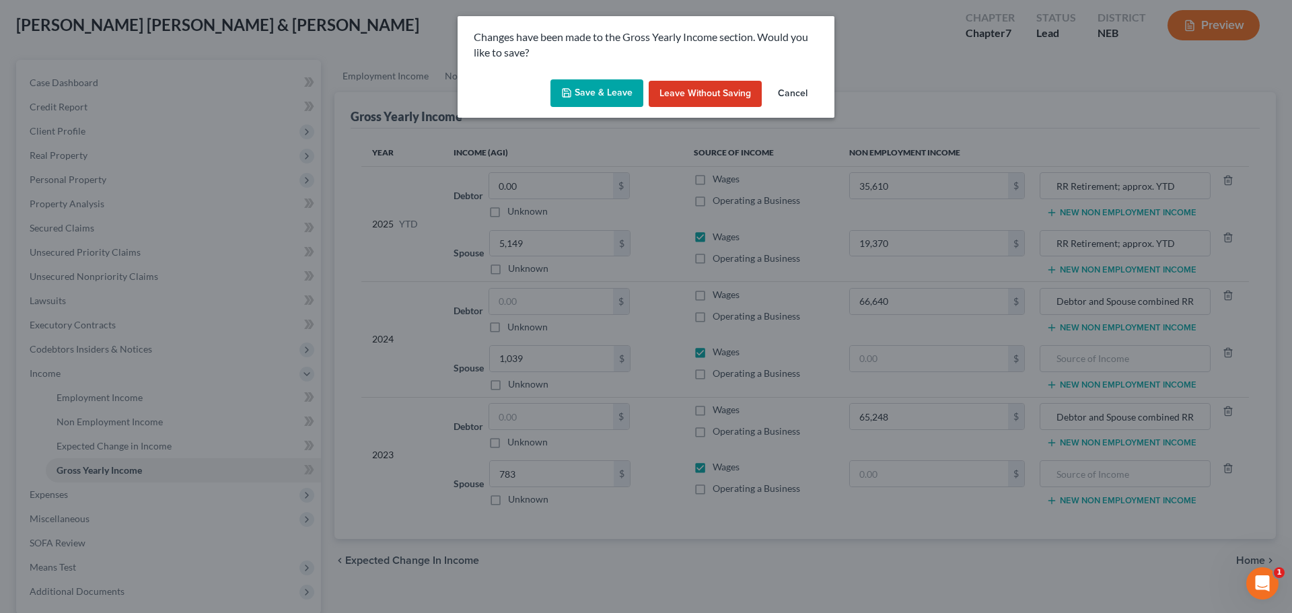
click at [605, 84] on button "Save & Leave" at bounding box center [596, 93] width 93 height 28
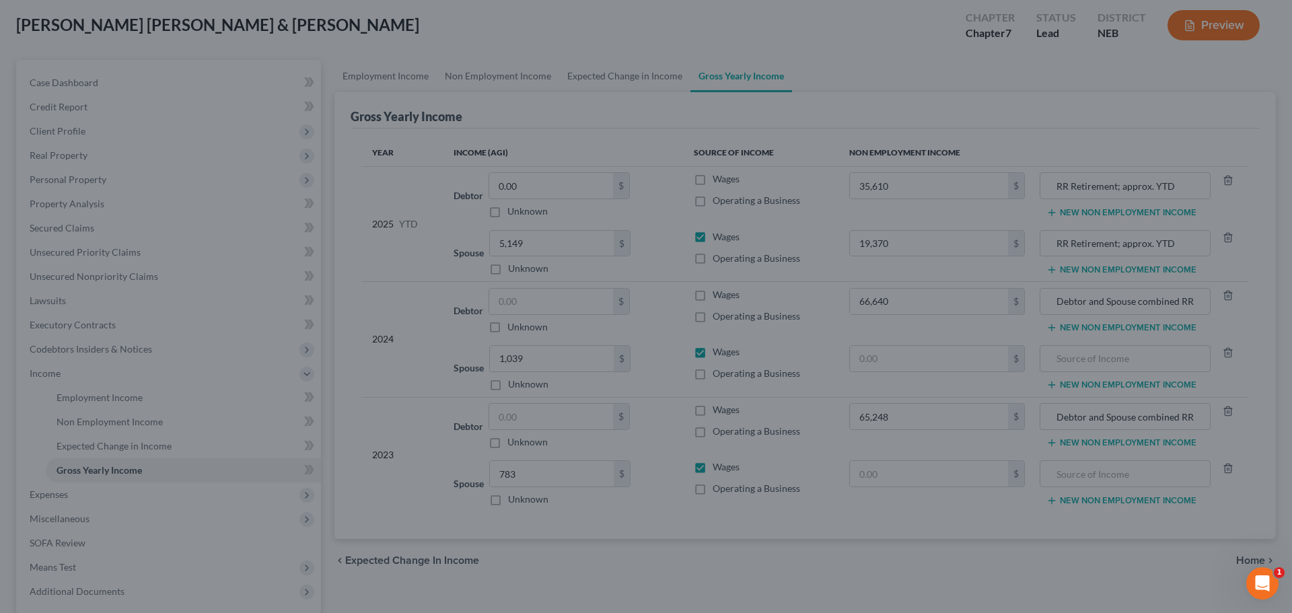
type input "35,610.00"
type input "19,370.00"
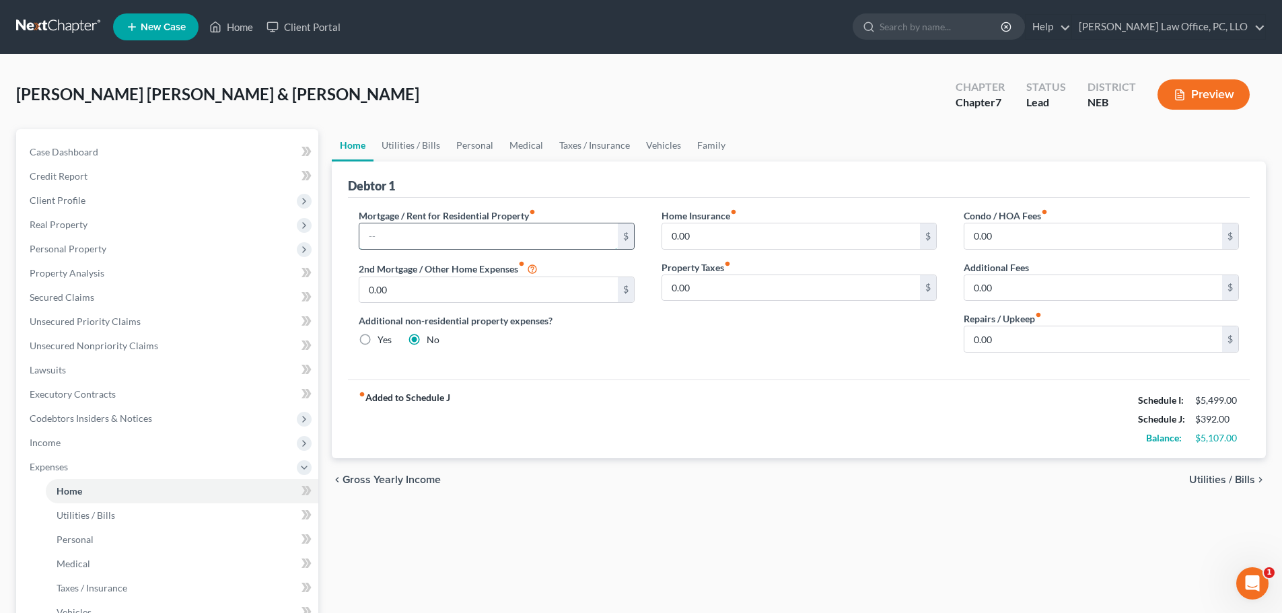
click at [369, 230] on input "text" at bounding box center [488, 236] width 258 height 26
type input "230"
click at [731, 235] on input "0.00" at bounding box center [791, 236] width 258 height 26
type input "184.70"
click at [703, 294] on input "0.00" at bounding box center [791, 288] width 258 height 26
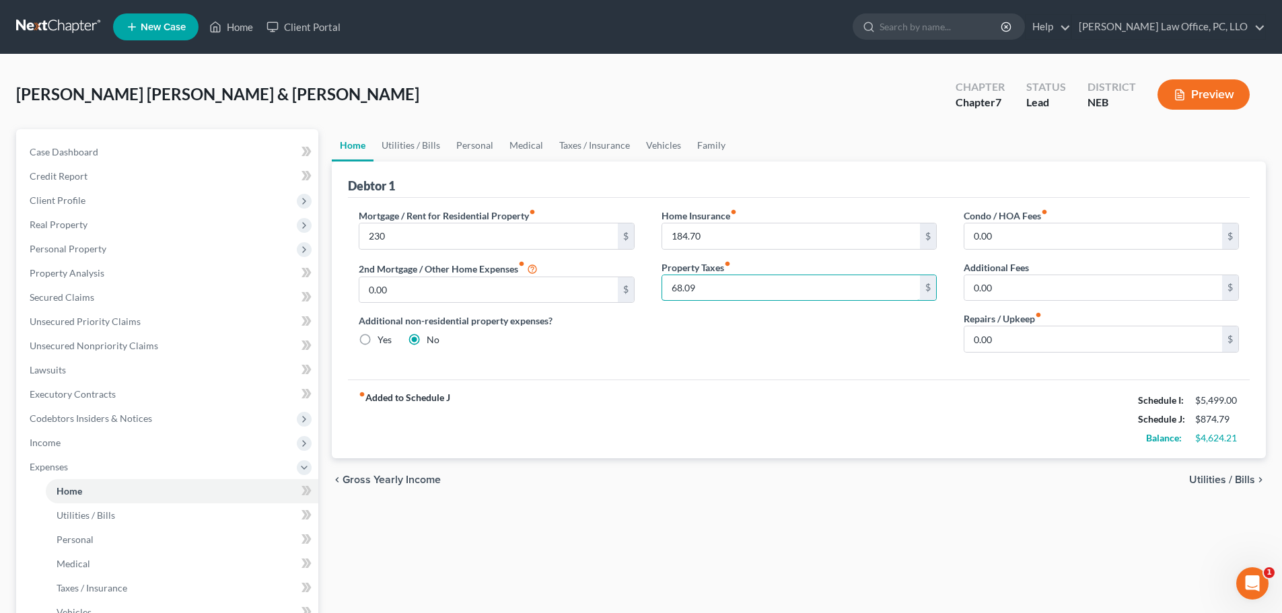
type input "68.09"
click at [1222, 481] on span "Utilities / Bills" at bounding box center [1222, 479] width 66 height 11
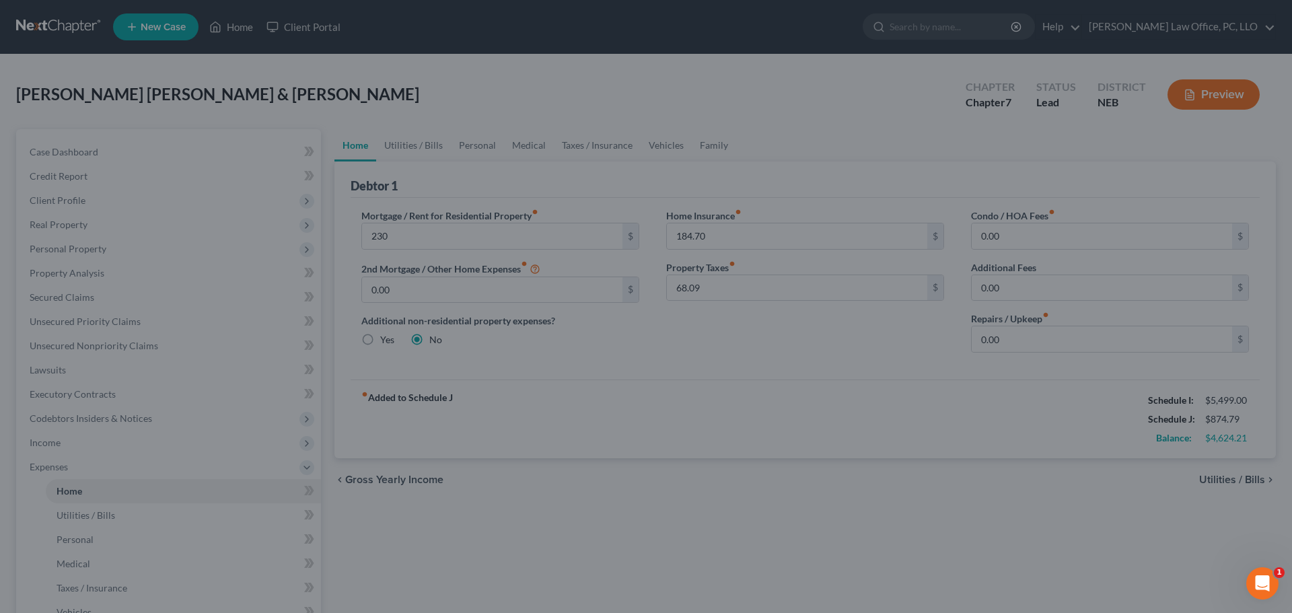
click at [1233, 478] on div at bounding box center [646, 306] width 1292 height 613
click at [842, 520] on div at bounding box center [646, 306] width 1292 height 613
click at [515, 528] on div at bounding box center [646, 306] width 1292 height 613
click at [640, 484] on div at bounding box center [646, 306] width 1292 height 613
click at [570, 499] on div at bounding box center [646, 306] width 1292 height 613
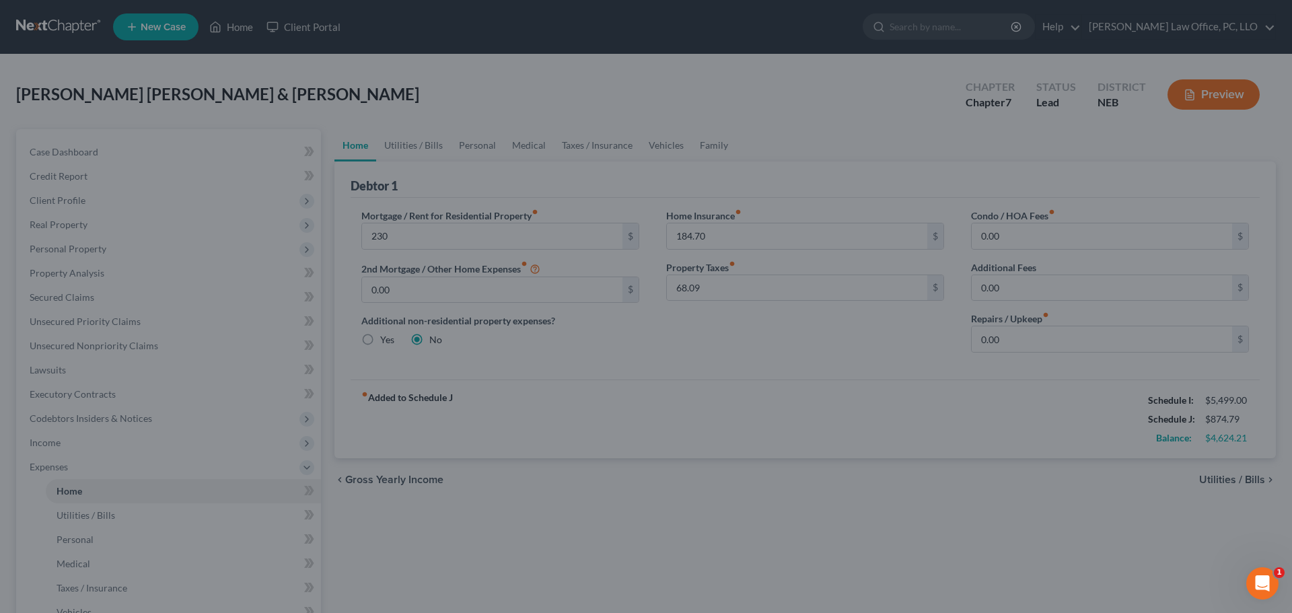
scroll to position [69, 0]
drag, startPoint x: 233, startPoint y: 22, endPoint x: 296, endPoint y: 124, distance: 120.2
click at [233, 22] on div at bounding box center [646, 306] width 1292 height 613
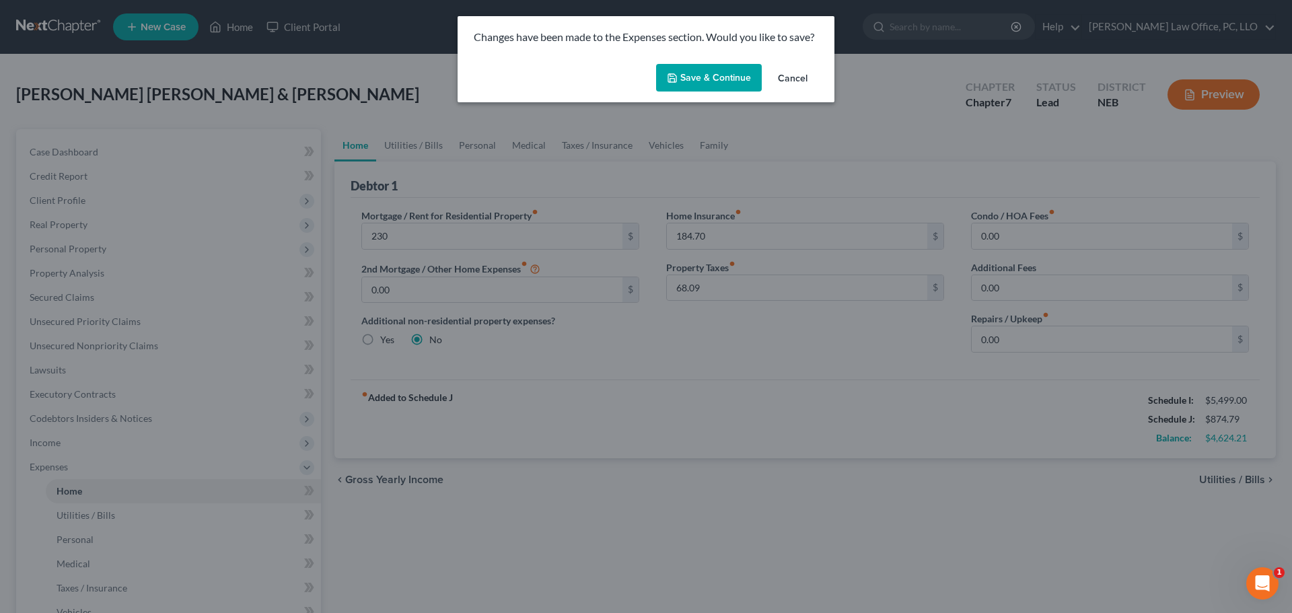
click at [728, 73] on button "Save & Continue" at bounding box center [709, 78] width 106 height 28
type input "230.00"
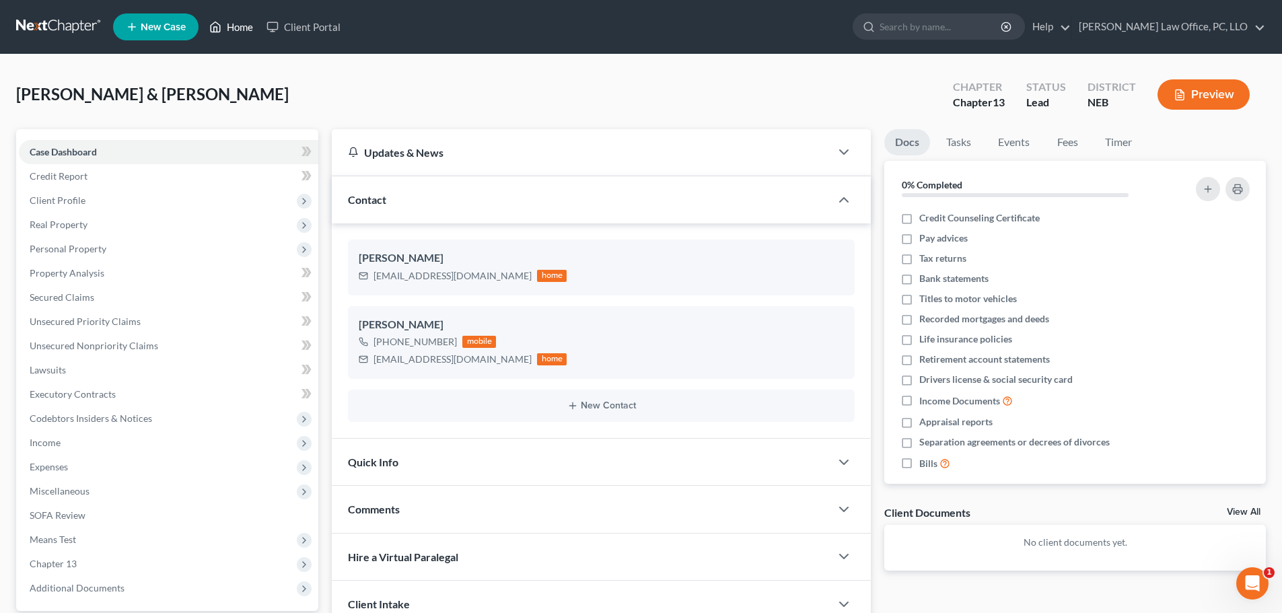
click at [242, 32] on link "Home" at bounding box center [230, 27] width 57 height 24
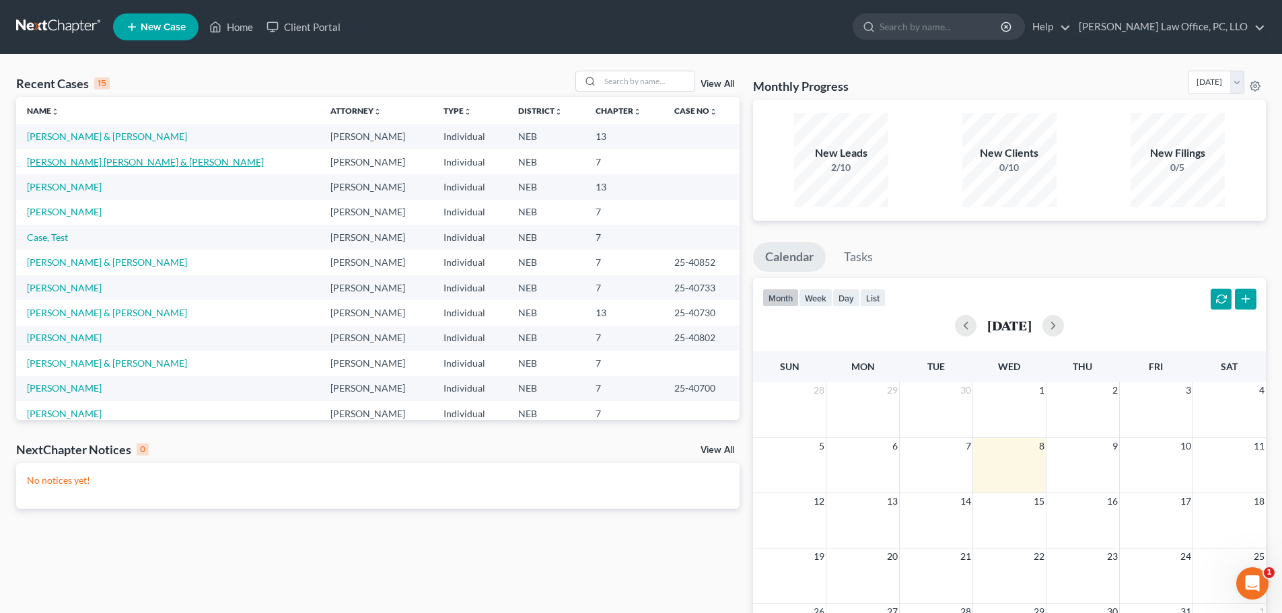
click at [127, 162] on link "[PERSON_NAME] [PERSON_NAME] & [PERSON_NAME]" at bounding box center [145, 161] width 237 height 11
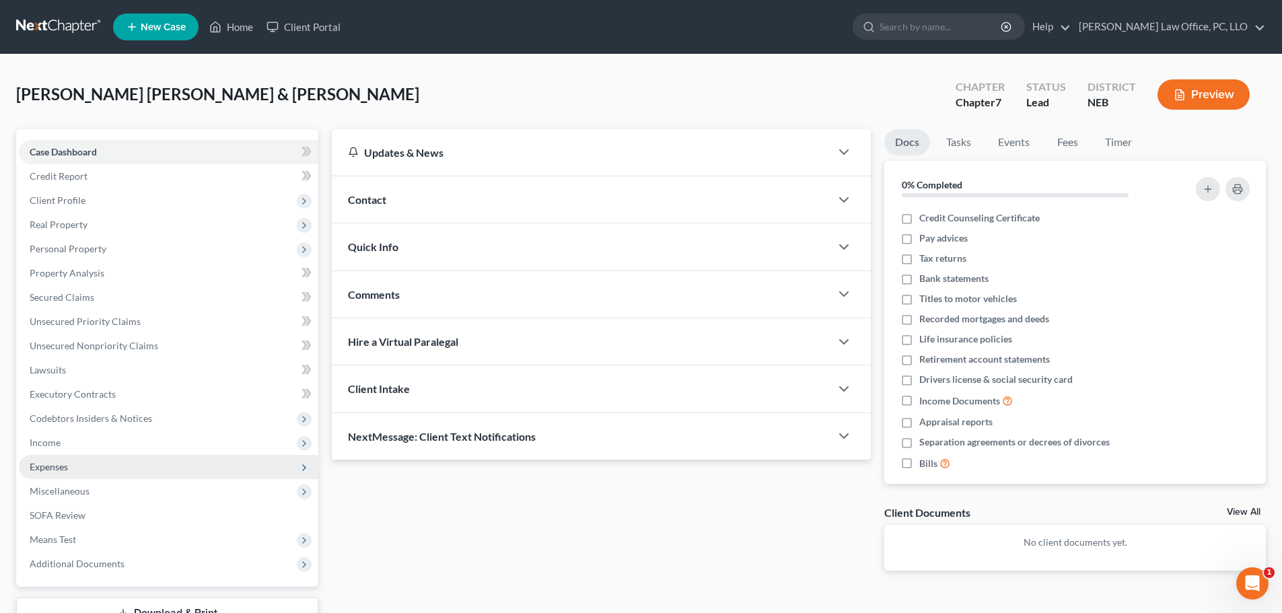
click at [69, 465] on span "Expenses" at bounding box center [168, 467] width 299 height 24
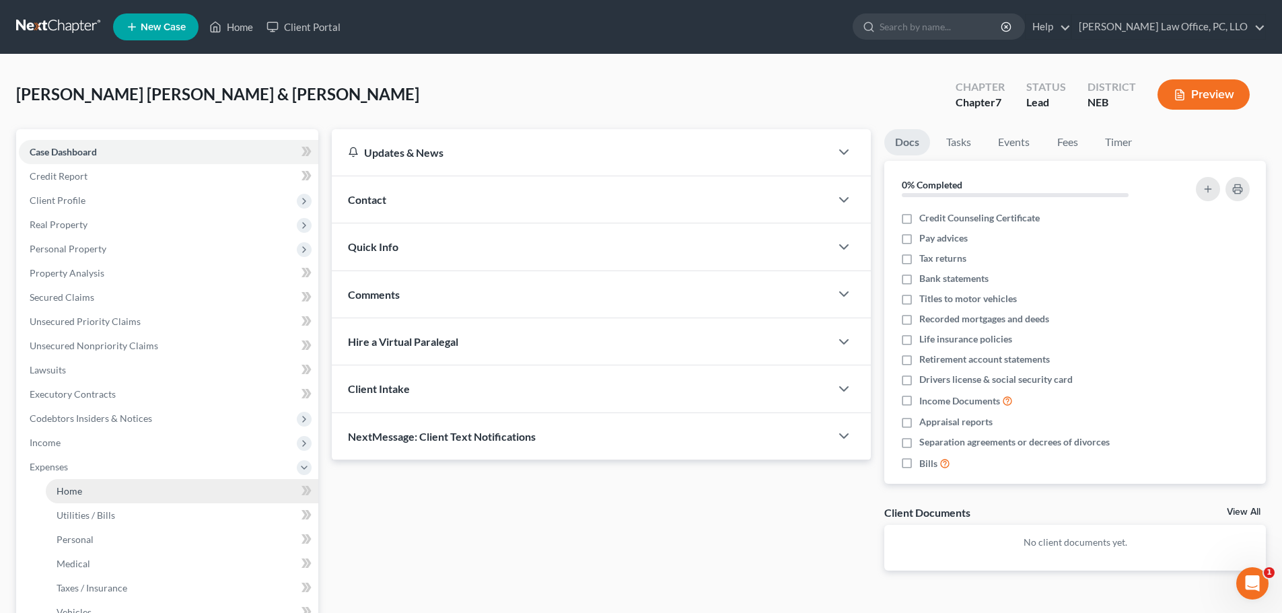
click at [88, 489] on link "Home" at bounding box center [182, 491] width 272 height 24
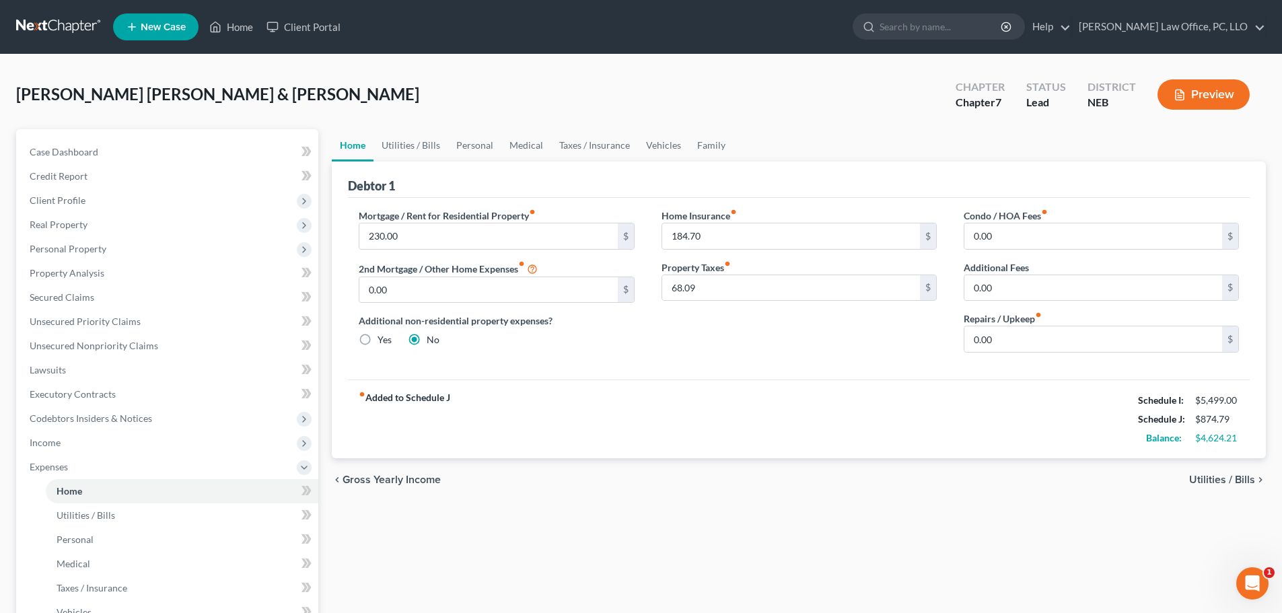
click at [1227, 478] on span "Utilities / Bills" at bounding box center [1222, 479] width 66 height 11
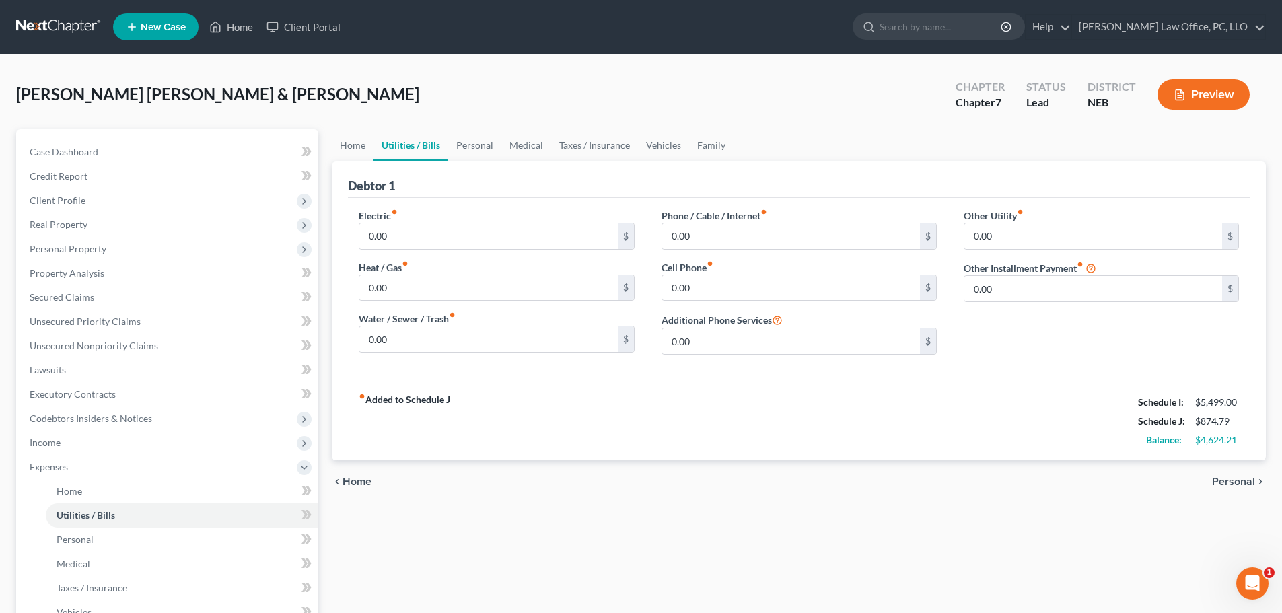
click at [359, 481] on span "Home" at bounding box center [356, 481] width 29 height 11
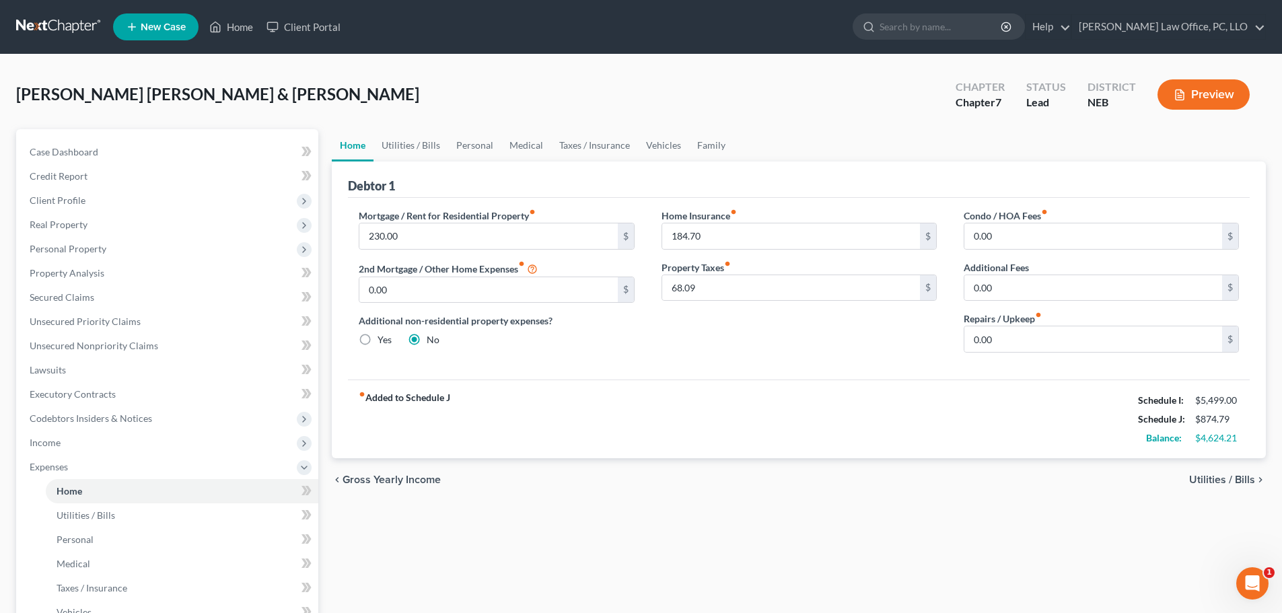
click at [1225, 479] on span "Utilities / Bills" at bounding box center [1222, 479] width 66 height 11
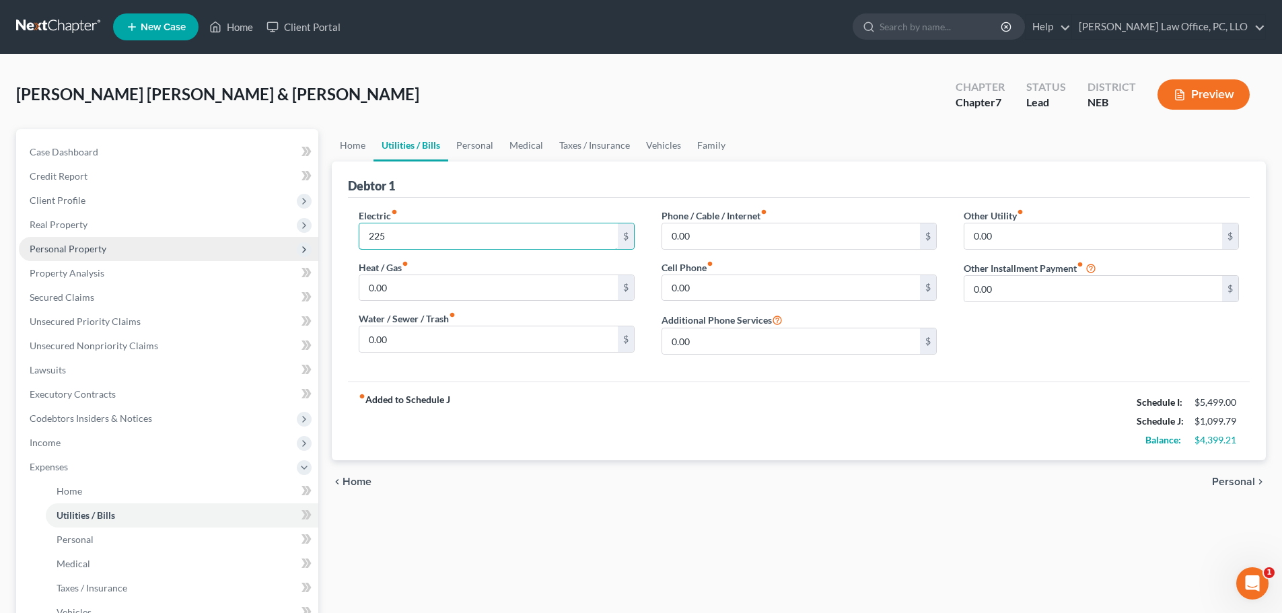
type input "225"
type input "67.36"
type input "35"
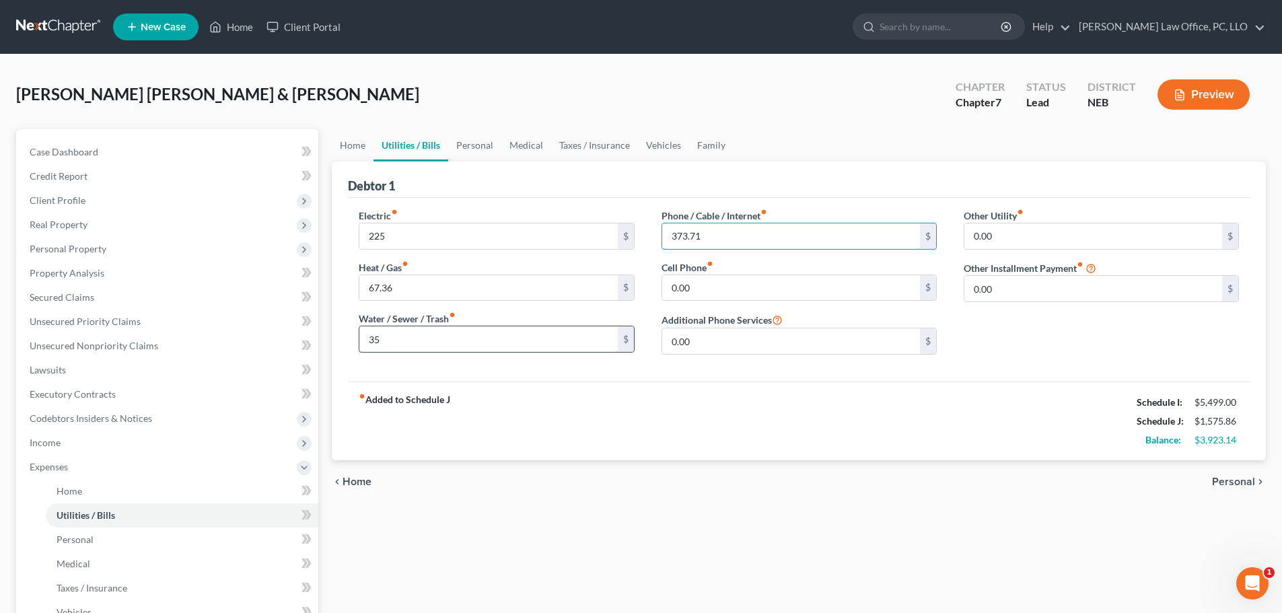
type input "373.71"
type input "57"
click at [626, 548] on div "Home Utilities / Bills Personal Medical Taxes / Insurance Vehicles Family Debto…" at bounding box center [798, 481] width 947 height 704
click at [1229, 482] on span "Personal" at bounding box center [1233, 481] width 43 height 11
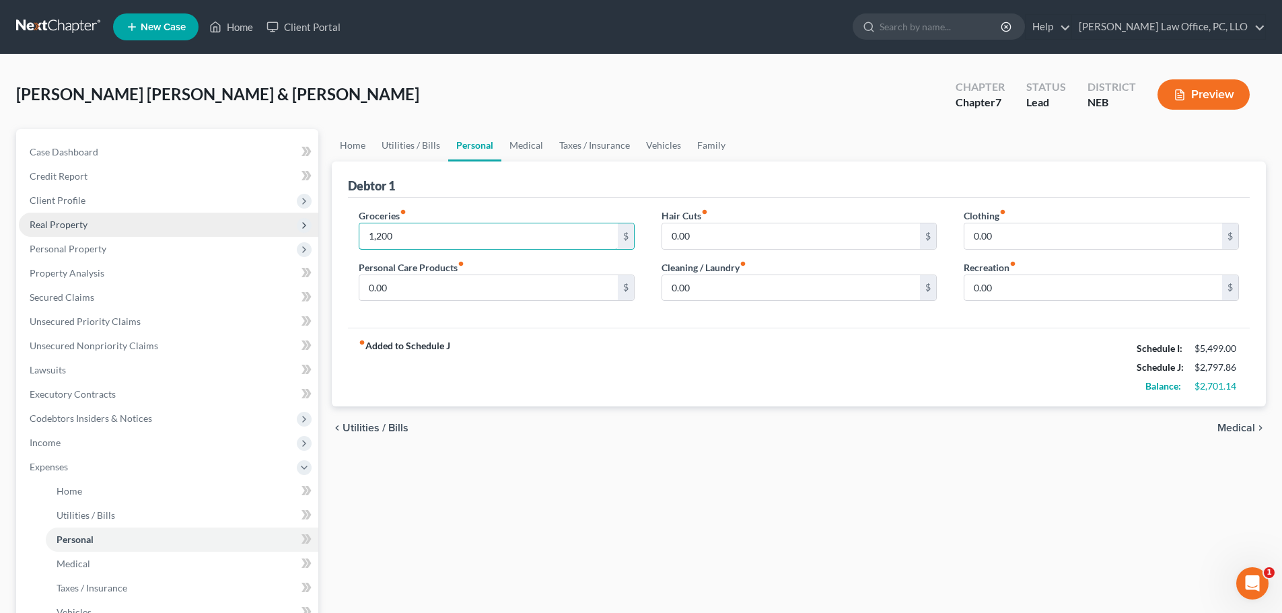
type input "1,200"
type input "50"
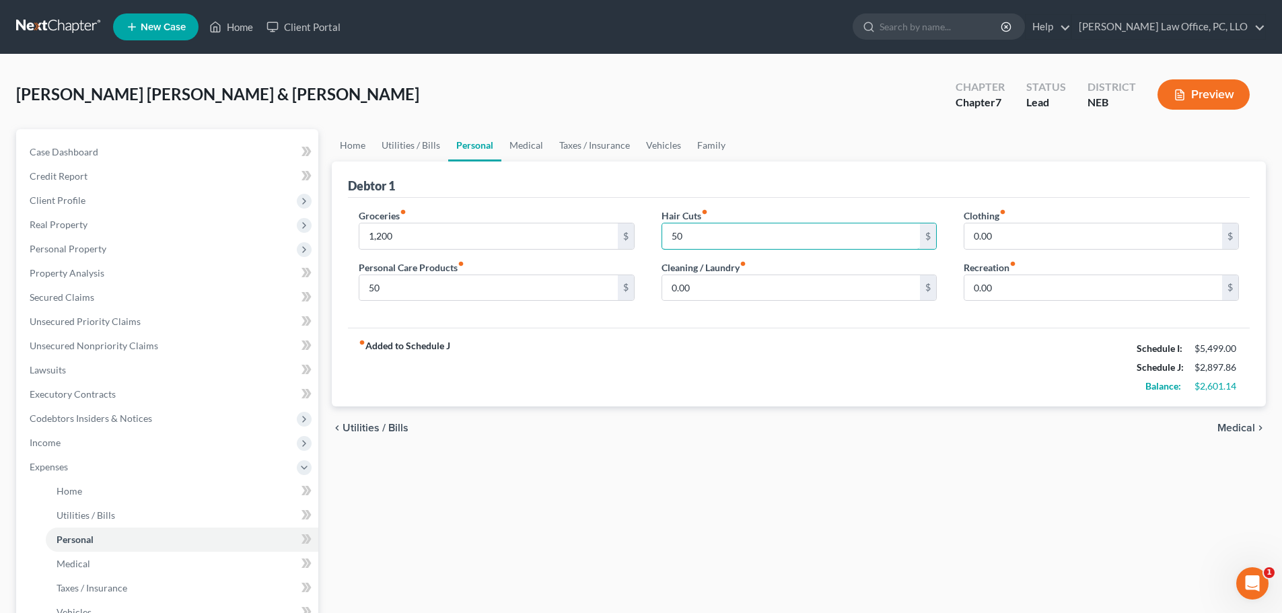
type input "50"
click at [363, 529] on div "Home Utilities / Bills Personal Medical Taxes / Insurance Vehicles Family Debto…" at bounding box center [798, 481] width 947 height 704
type input "2"
type input "50"
click at [781, 283] on input "text" at bounding box center [791, 288] width 258 height 26
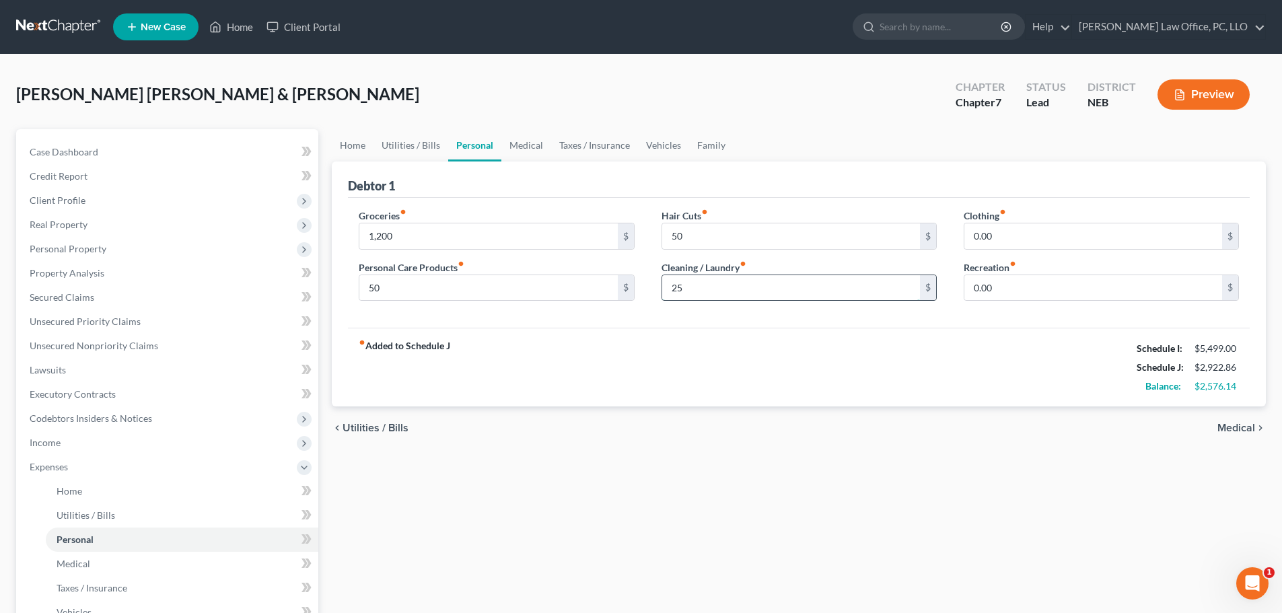
click at [779, 284] on input "25" at bounding box center [791, 288] width 258 height 26
type input "25"
drag, startPoint x: 636, startPoint y: 418, endPoint x: 633, endPoint y: 433, distance: 15.0
click at [636, 418] on div "chevron_left Utilities / Bills Medical chevron_right" at bounding box center [799, 427] width 934 height 43
type input "50"
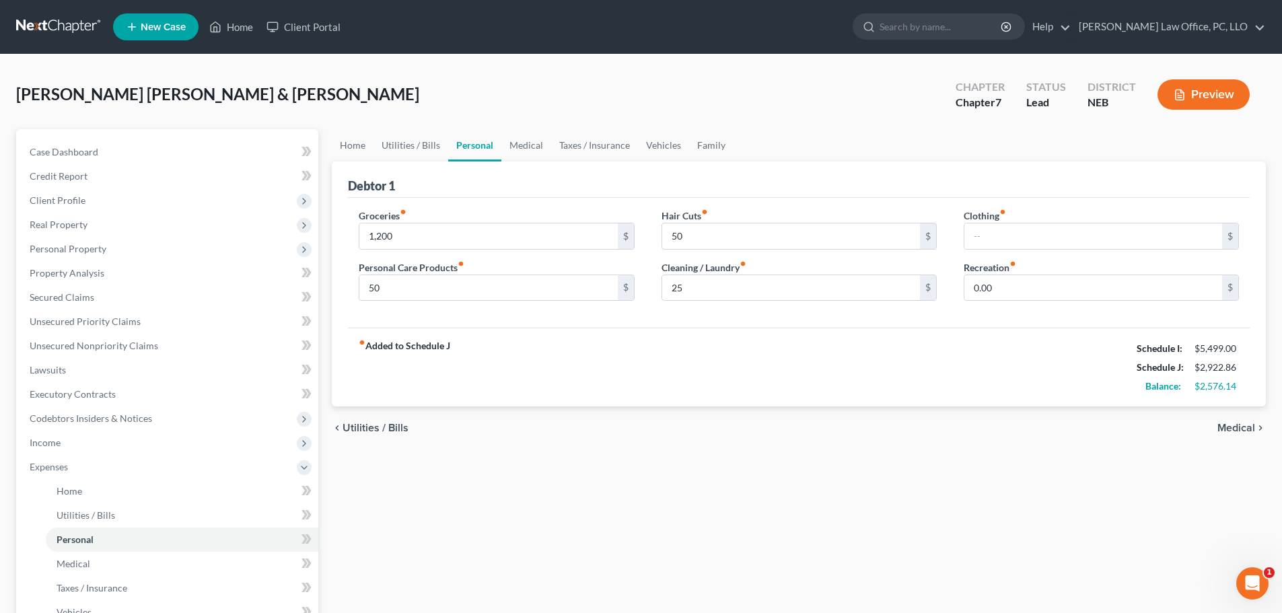
click at [953, 484] on div "Home Utilities / Bills Personal Medical Taxes / Insurance Vehicles Family Debto…" at bounding box center [798, 481] width 947 height 704
click at [979, 239] on input "text" at bounding box center [1093, 236] width 258 height 26
type input "100"
click at [959, 548] on div "Home Utilities / Bills Personal Medical Taxes / Insurance Vehicles Family Debto…" at bounding box center [798, 481] width 947 height 704
type input "225"
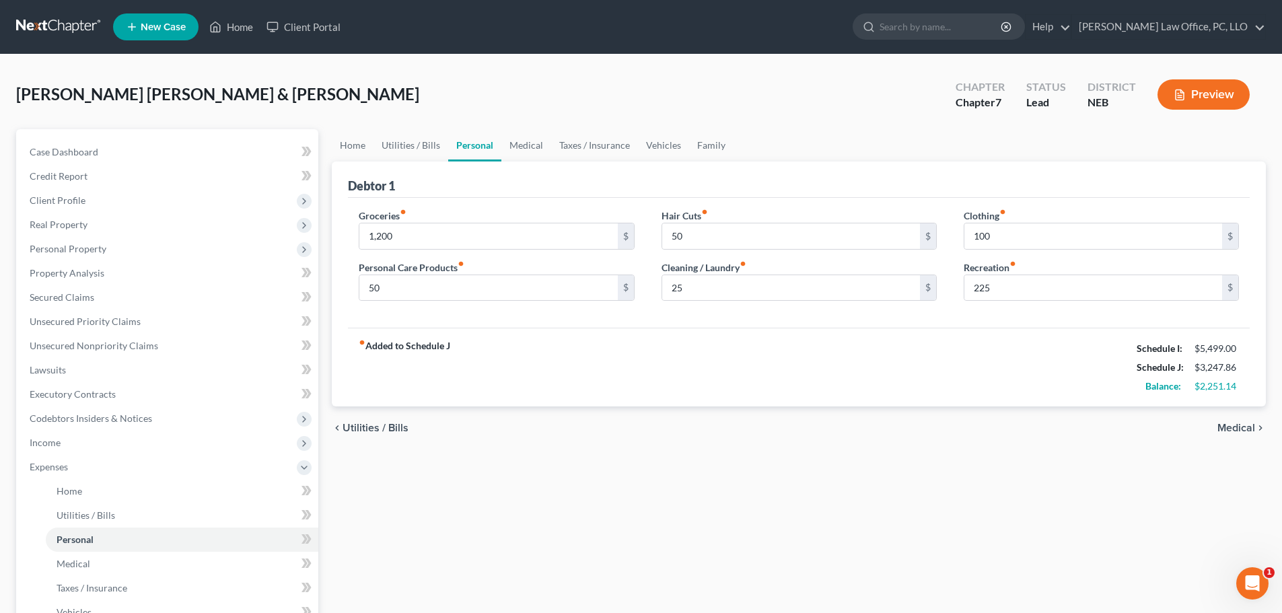
click at [930, 518] on div "Home Utilities / Bills Personal Medical Taxes / Insurance Vehicles Family Debto…" at bounding box center [798, 481] width 947 height 704
click at [1240, 426] on span "Medical" at bounding box center [1236, 427] width 38 height 11
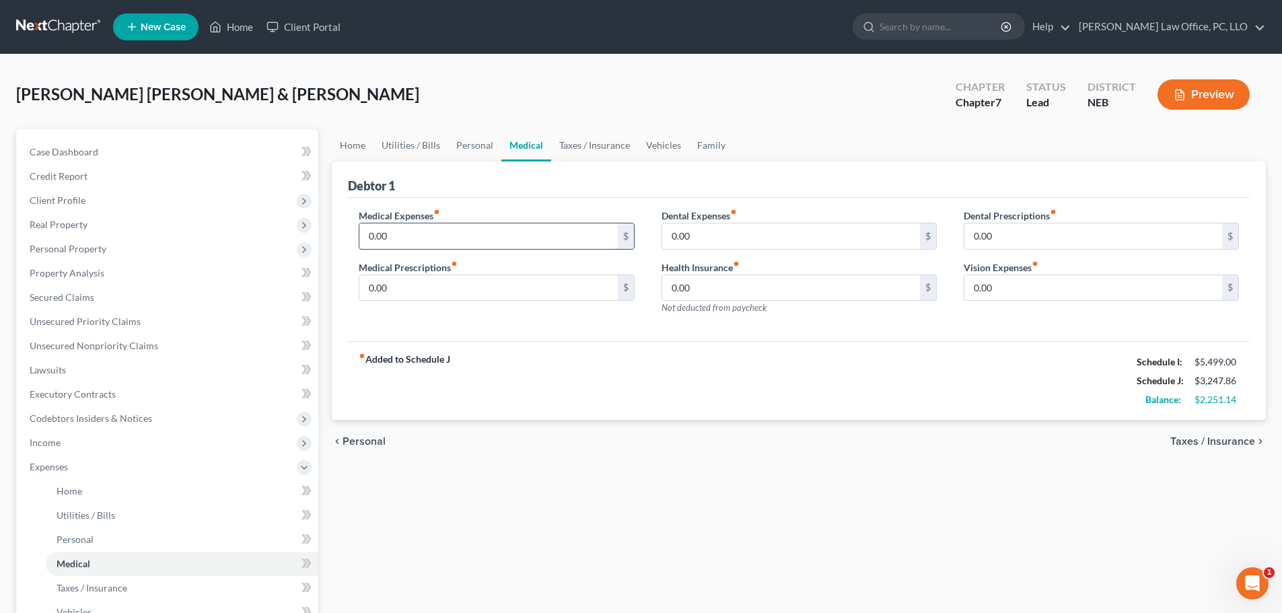
click at [366, 239] on input "0.00" at bounding box center [488, 236] width 258 height 26
type input "300"
type input "224"
click at [1200, 441] on span "Taxes / Insurance" at bounding box center [1212, 441] width 85 height 11
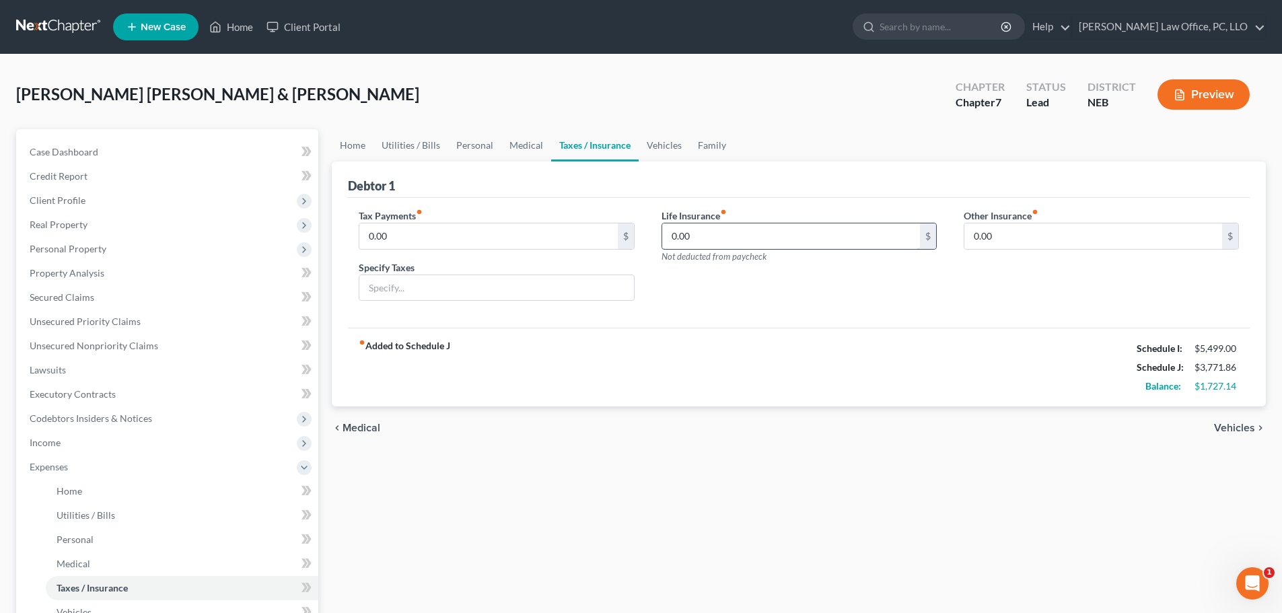
click at [797, 233] on input "0.00" at bounding box center [791, 236] width 258 height 26
type input "6.95"
click at [641, 550] on div "Home Utilities / Bills Personal Medical Taxes / Insurance Vehicles Family Debto…" at bounding box center [798, 481] width 947 height 704
click at [663, 149] on link "Vehicles" at bounding box center [663, 145] width 51 height 32
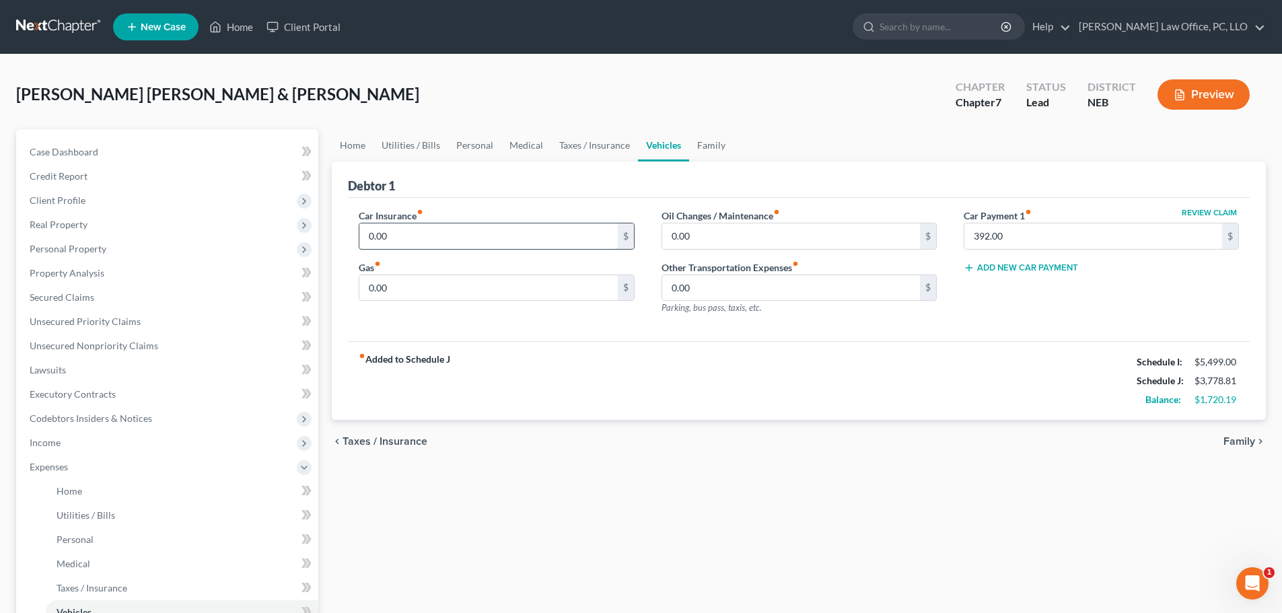
click at [472, 235] on input "0.00" at bounding box center [488, 236] width 258 height 26
click at [683, 516] on div "Home Utilities / Bills Personal Medical Taxes / Insurance Vehicles Family Debto…" at bounding box center [798, 481] width 947 height 704
type input "159"
type input "250"
click at [727, 243] on input "0.00" at bounding box center [791, 236] width 258 height 26
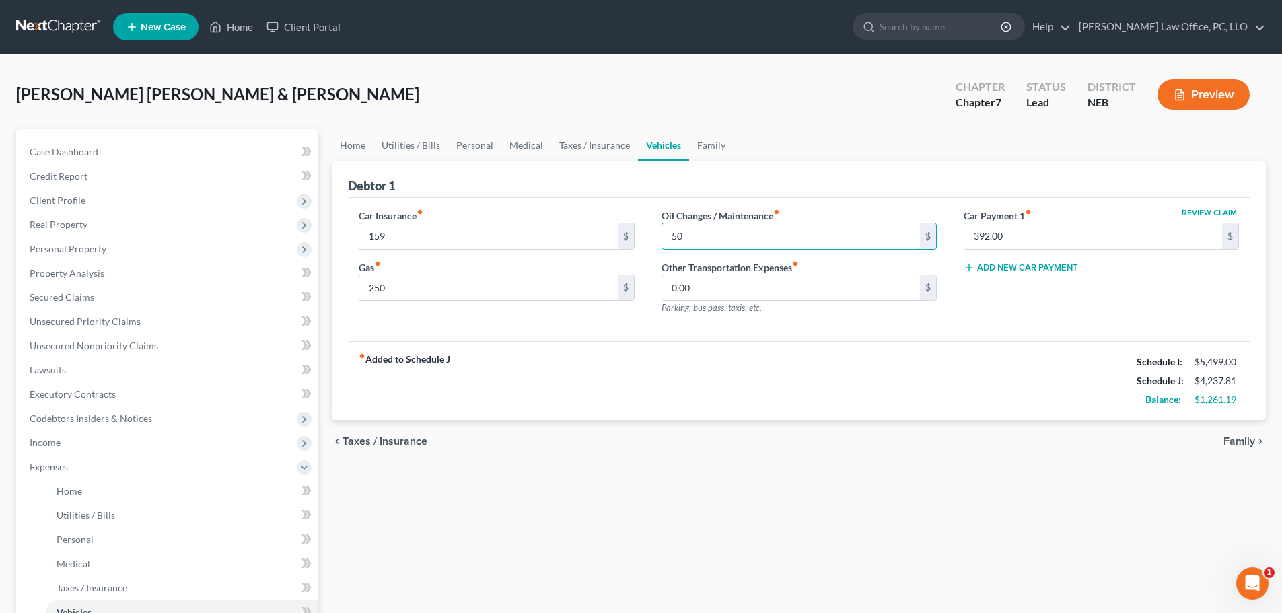
type input "50"
click at [816, 519] on div "Home Utilities / Bills Personal Medical Taxes / Insurance Vehicles Family Debto…" at bounding box center [798, 481] width 947 height 704
click at [1241, 443] on span "Family" at bounding box center [1239, 441] width 32 height 11
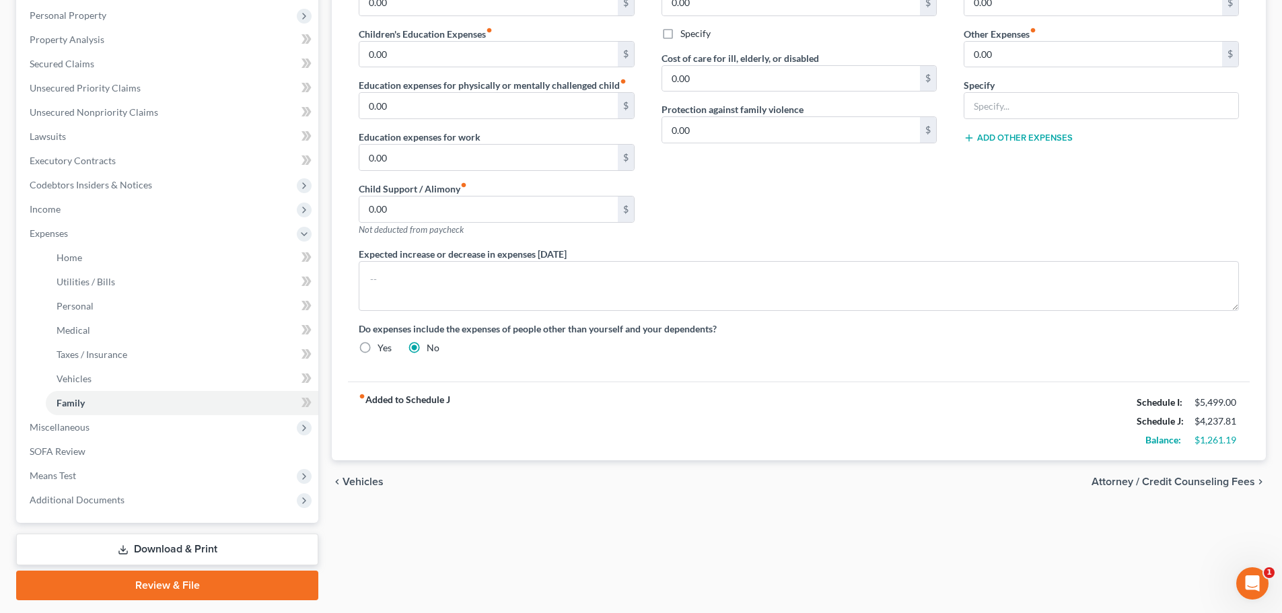
scroll to position [229, 0]
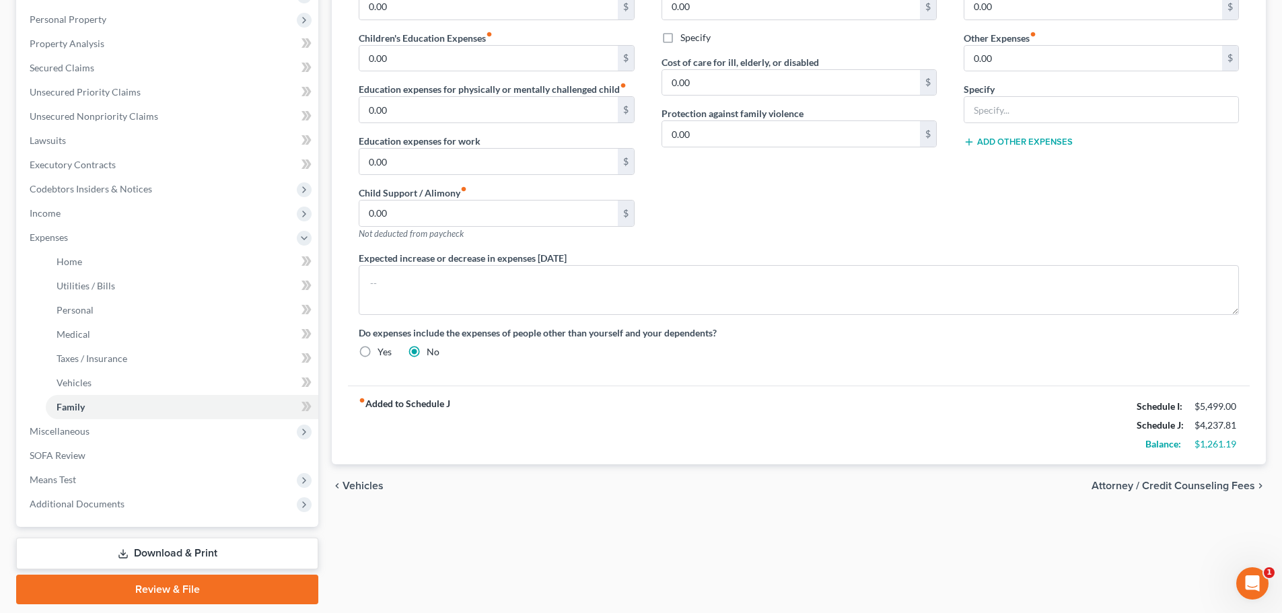
click at [356, 485] on span "Vehicles" at bounding box center [362, 485] width 41 height 11
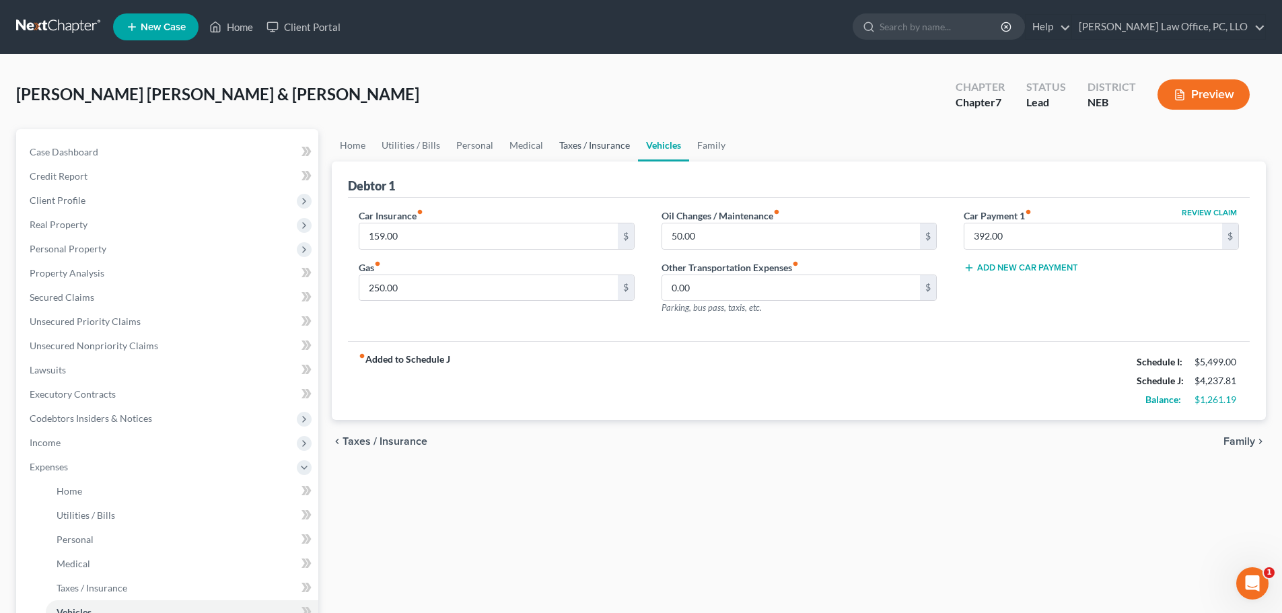
click at [586, 147] on link "Taxes / Insurance" at bounding box center [594, 145] width 87 height 32
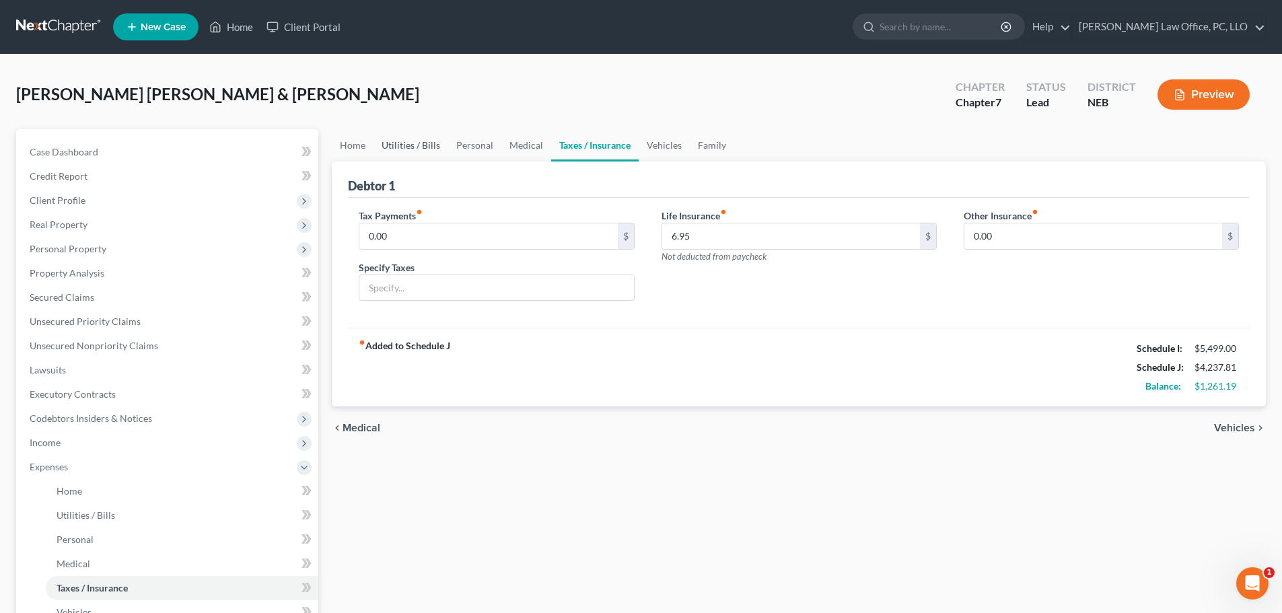
click at [421, 147] on link "Utilities / Bills" at bounding box center [410, 145] width 75 height 32
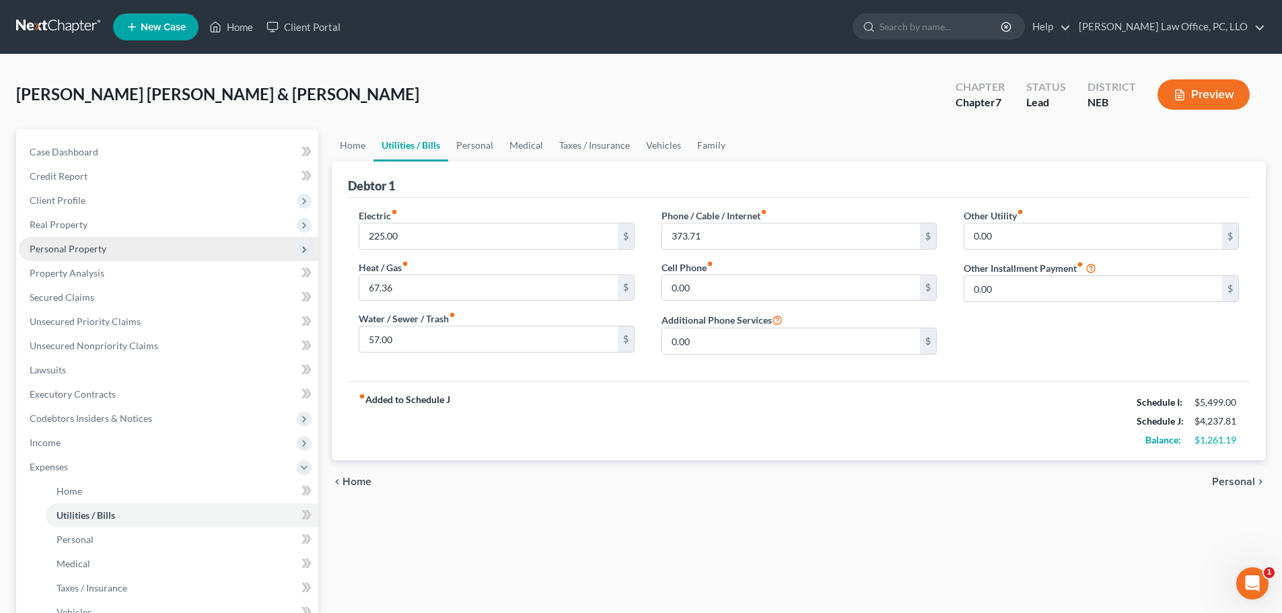
click at [62, 250] on span "Personal Property" at bounding box center [68, 248] width 77 height 11
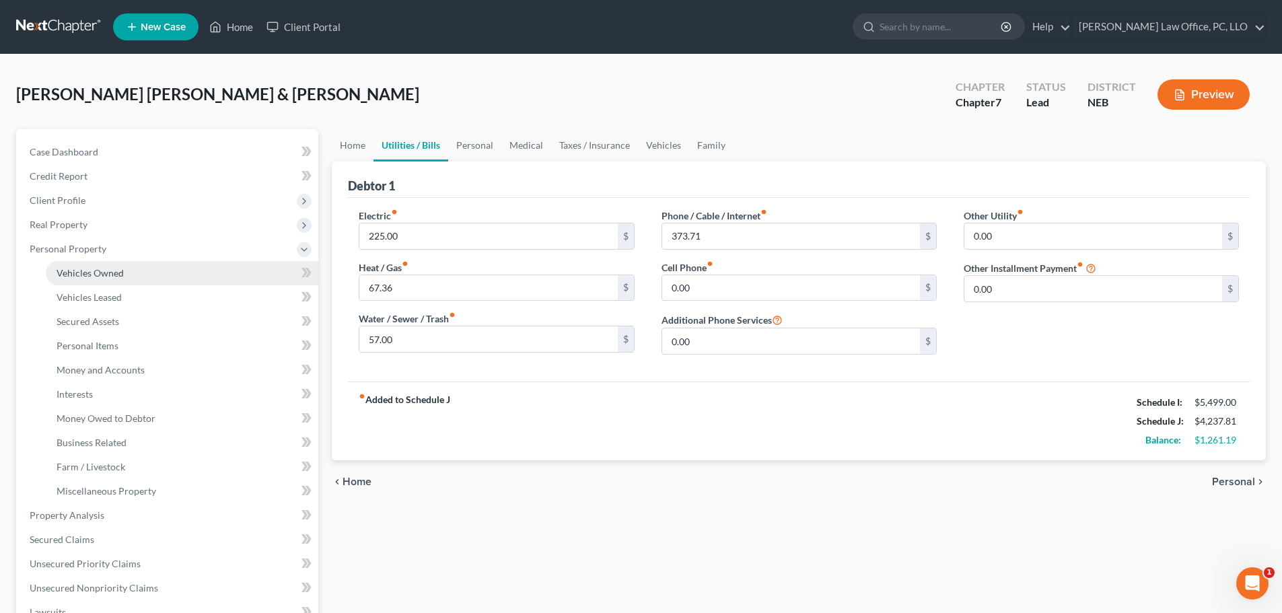
click at [92, 270] on span "Vehicles Owned" at bounding box center [90, 272] width 67 height 11
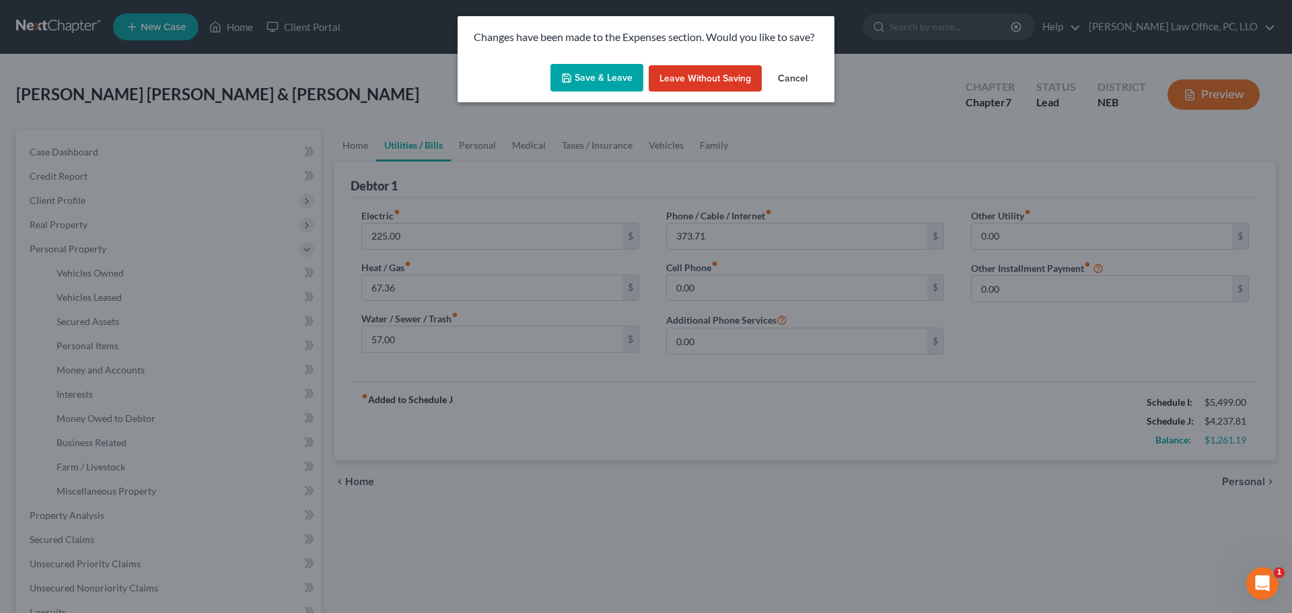
click at [599, 72] on button "Save & Leave" at bounding box center [596, 78] width 93 height 28
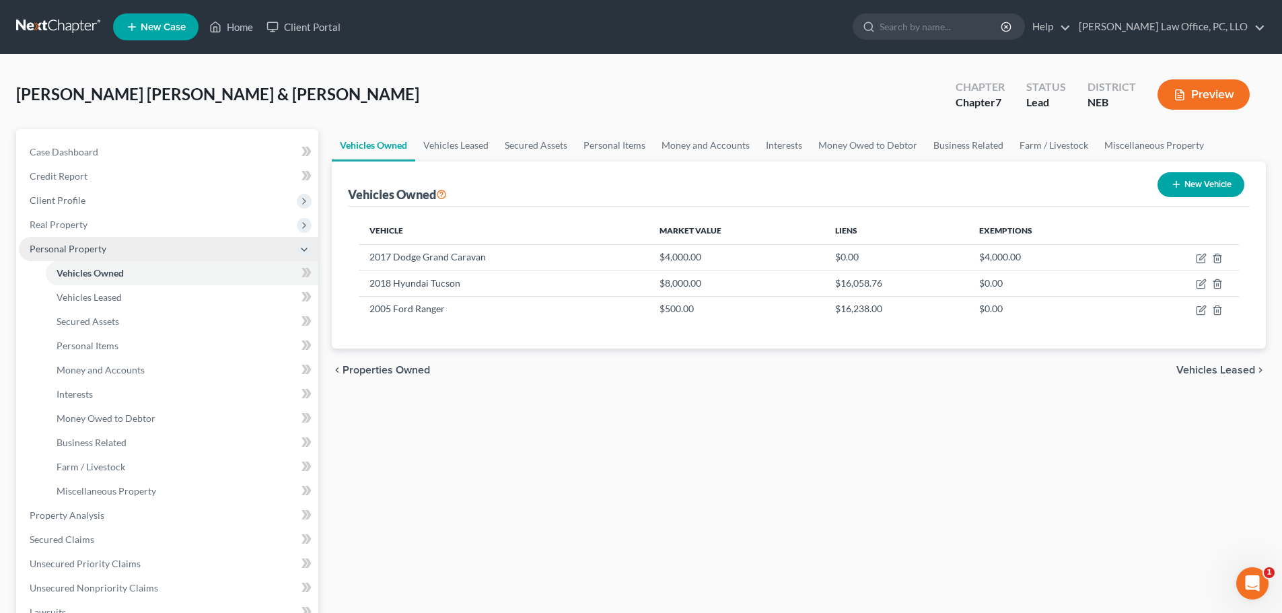
click at [304, 248] on icon at bounding box center [304, 249] width 11 height 11
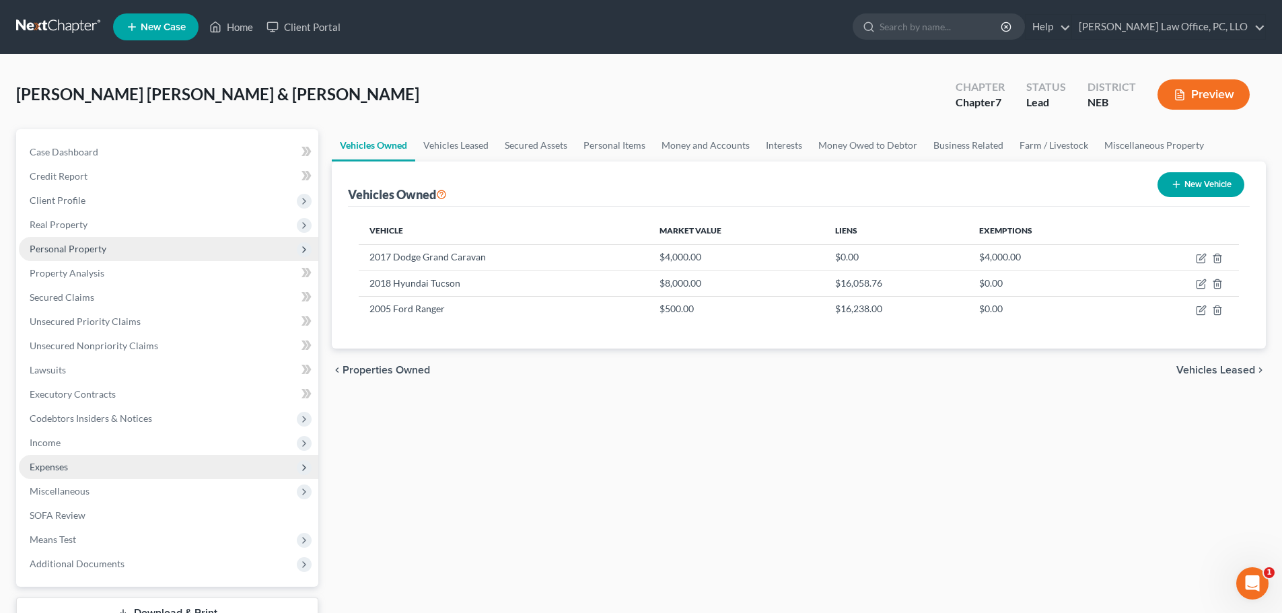
click at [62, 473] on span "Expenses" at bounding box center [168, 467] width 299 height 24
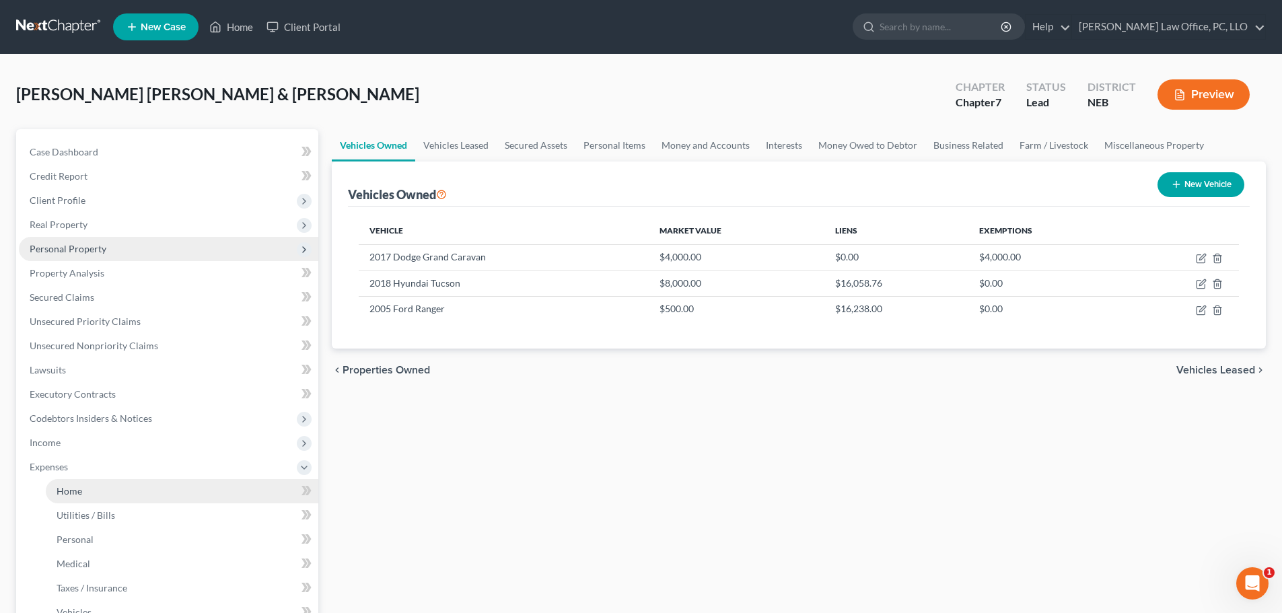
click at [100, 489] on link "Home" at bounding box center [182, 491] width 272 height 24
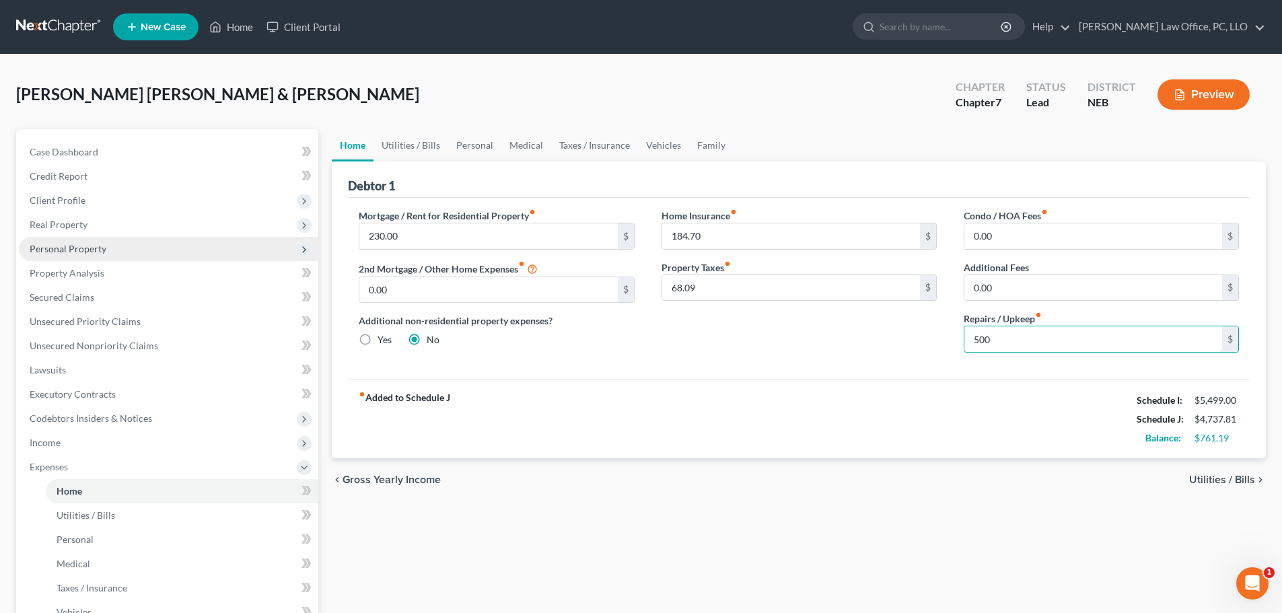
type input "500"
click at [1234, 482] on span "Utilities / Bills" at bounding box center [1222, 479] width 66 height 11
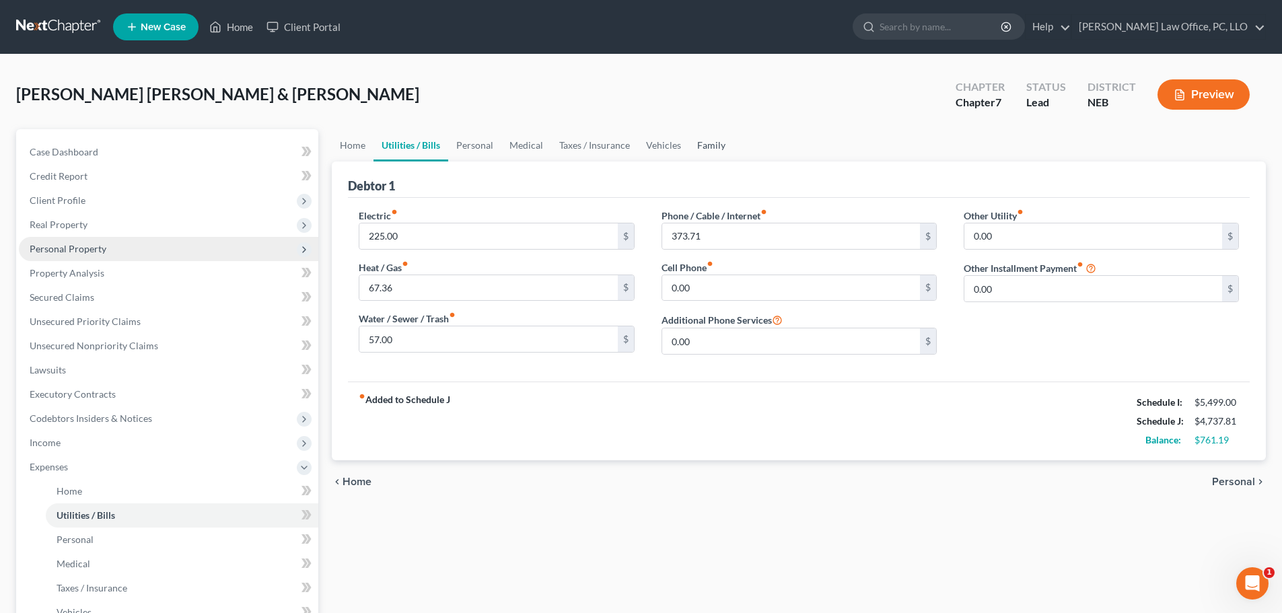
click at [702, 140] on link "Family" at bounding box center [711, 145] width 44 height 32
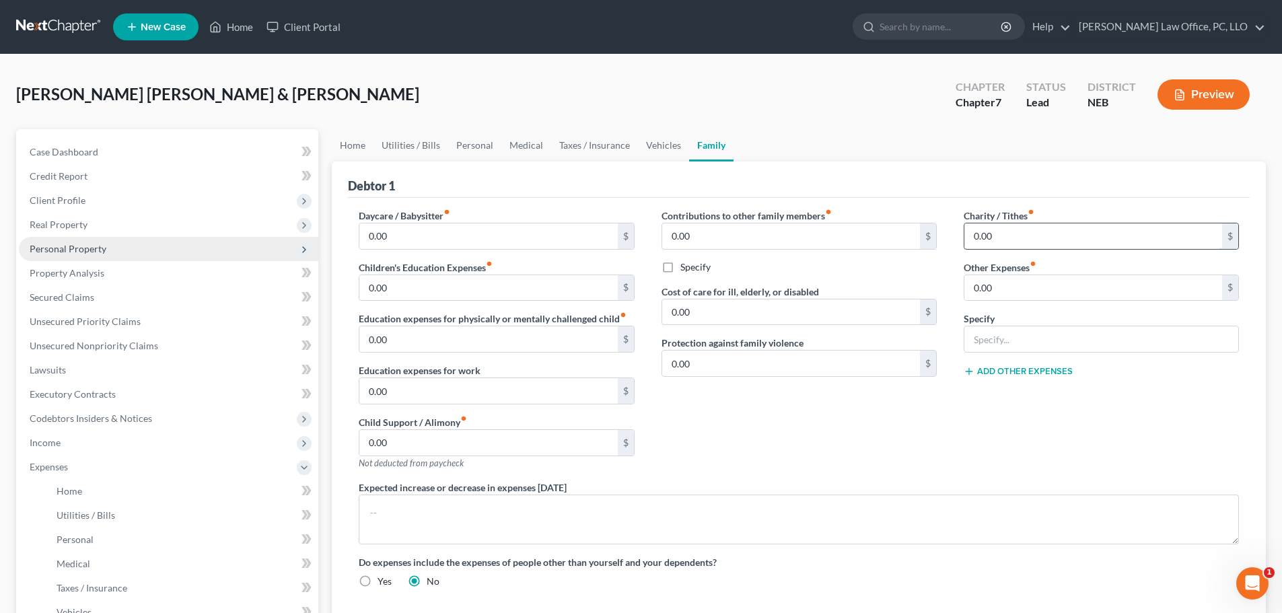
click at [1009, 242] on input "0.00" at bounding box center [1093, 236] width 258 height 26
type input "520"
click at [998, 441] on div "Charity / Tithes fiber_manual_record 520 $ Other Expenses fiber_manual_record 0…" at bounding box center [1101, 345] width 302 height 272
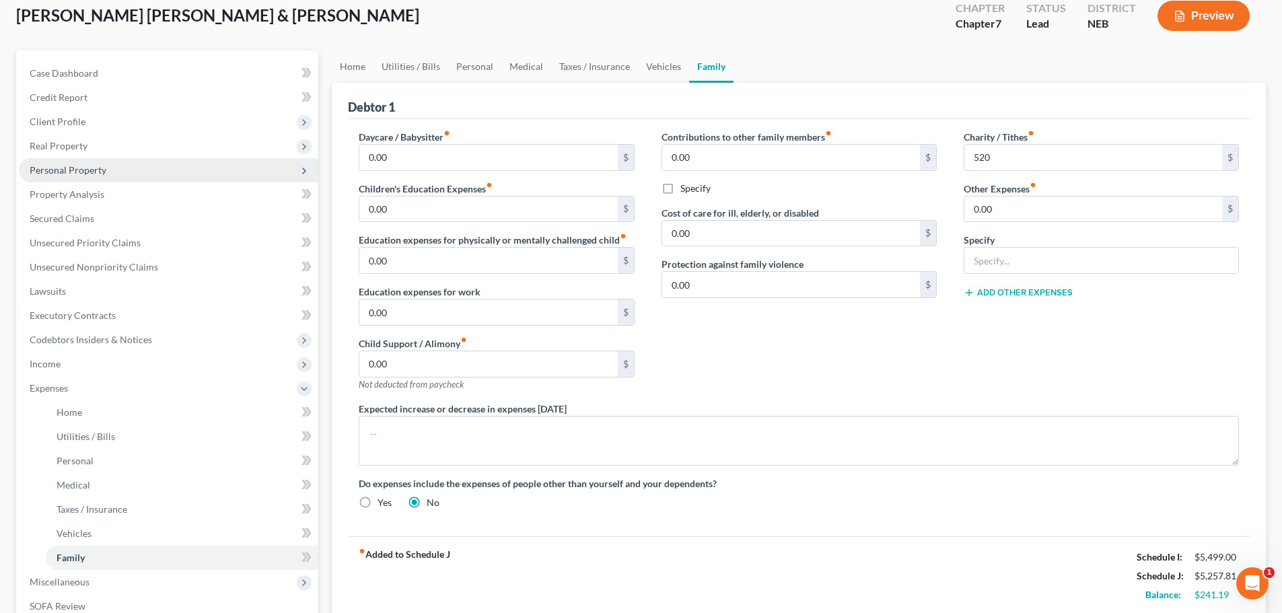
scroll to position [97, 0]
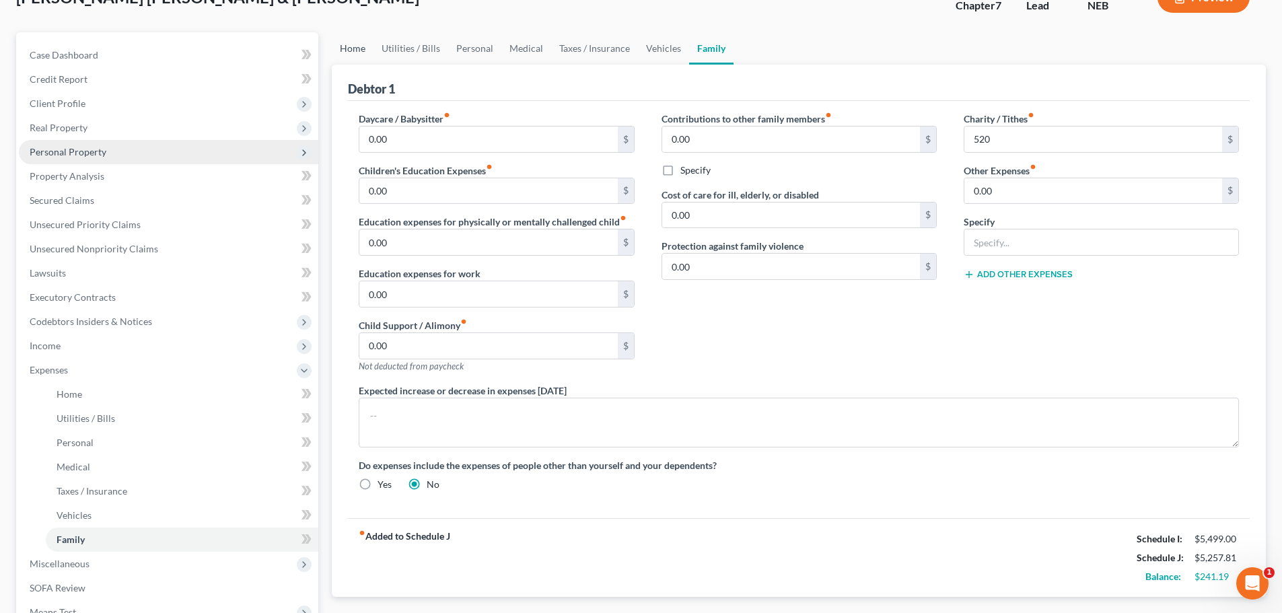
click at [354, 48] on link "Home" at bounding box center [353, 48] width 42 height 32
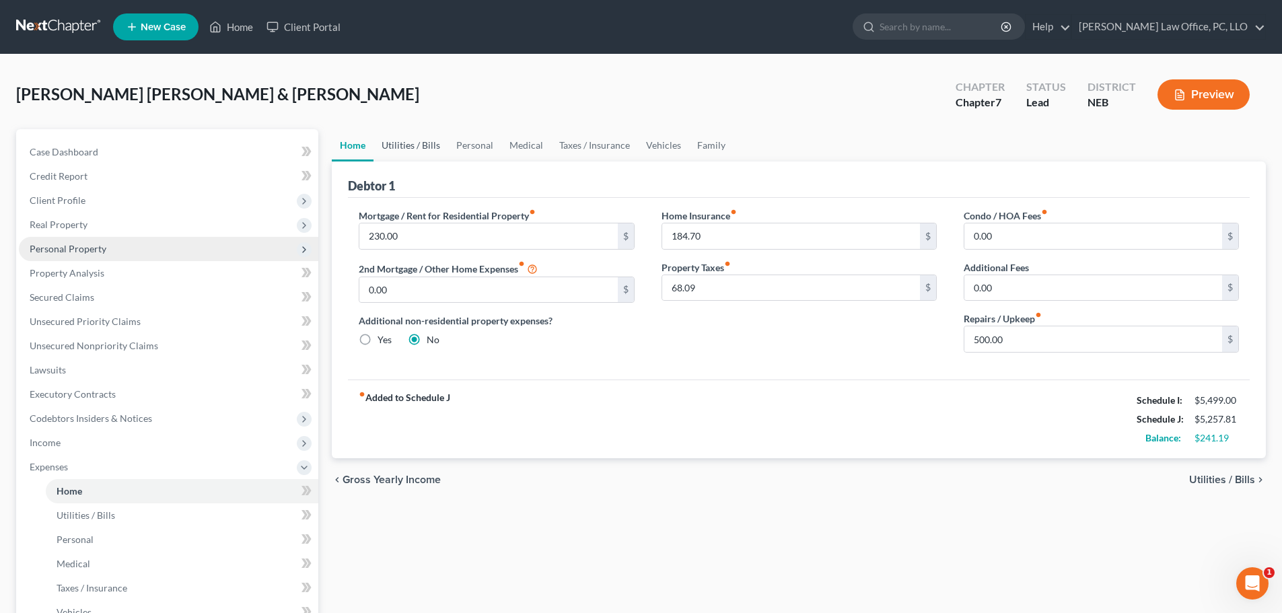
click at [414, 139] on link "Utilities / Bills" at bounding box center [410, 145] width 75 height 32
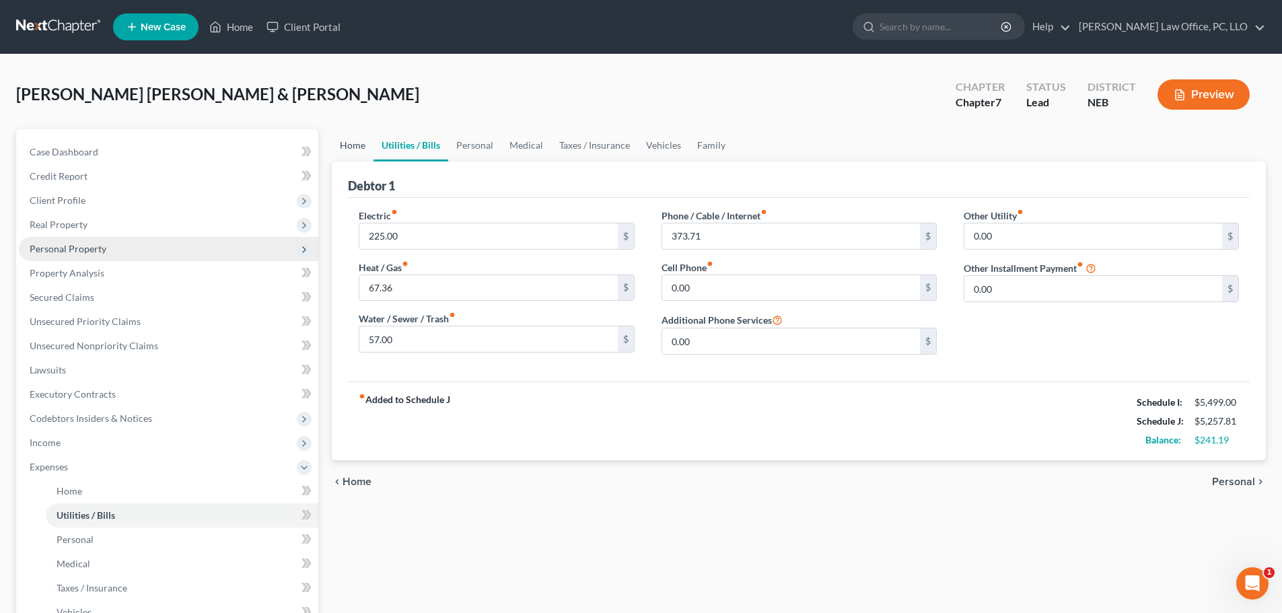
click at [359, 145] on link "Home" at bounding box center [353, 145] width 42 height 32
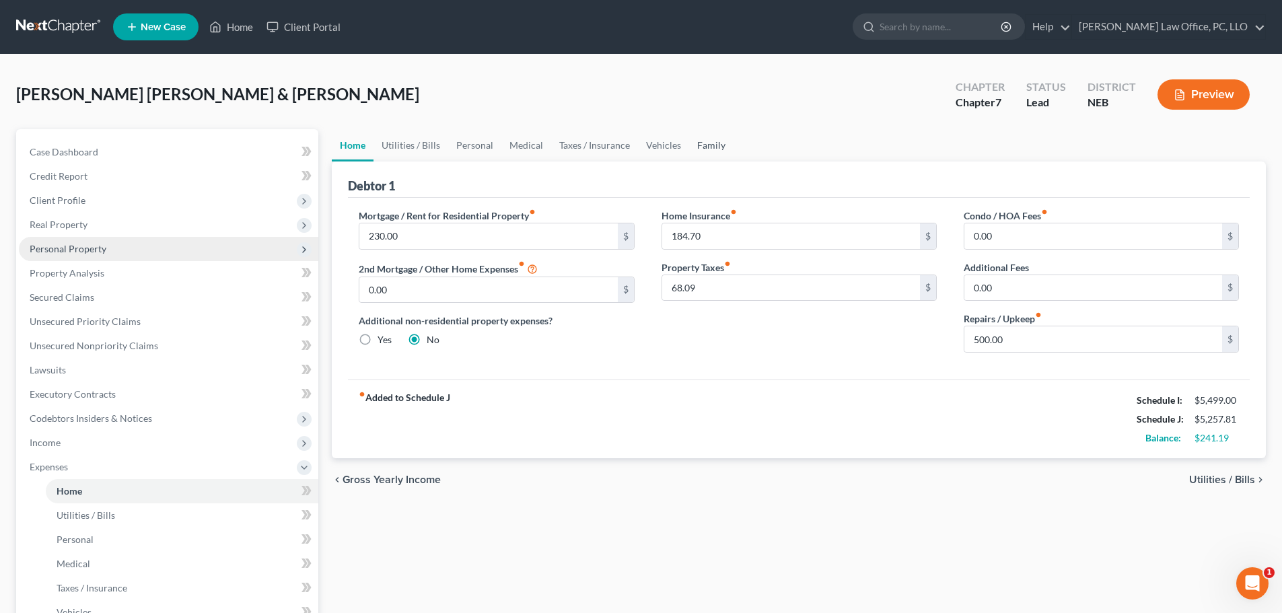
click at [699, 145] on link "Family" at bounding box center [711, 145] width 44 height 32
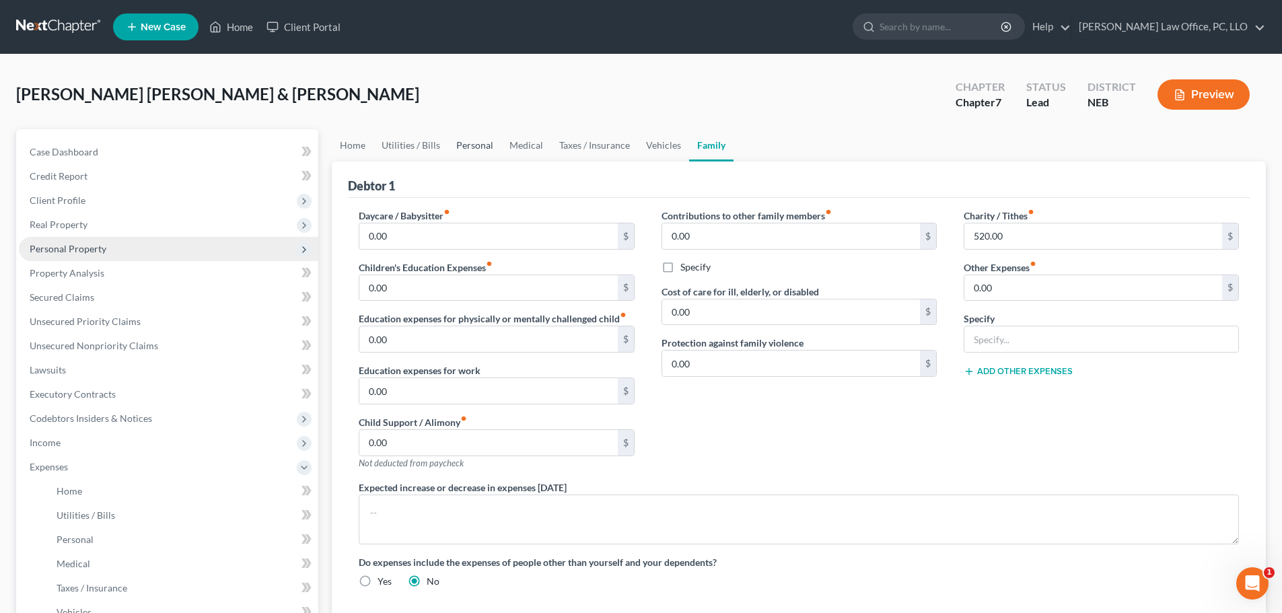
click at [474, 142] on link "Personal" at bounding box center [474, 145] width 53 height 32
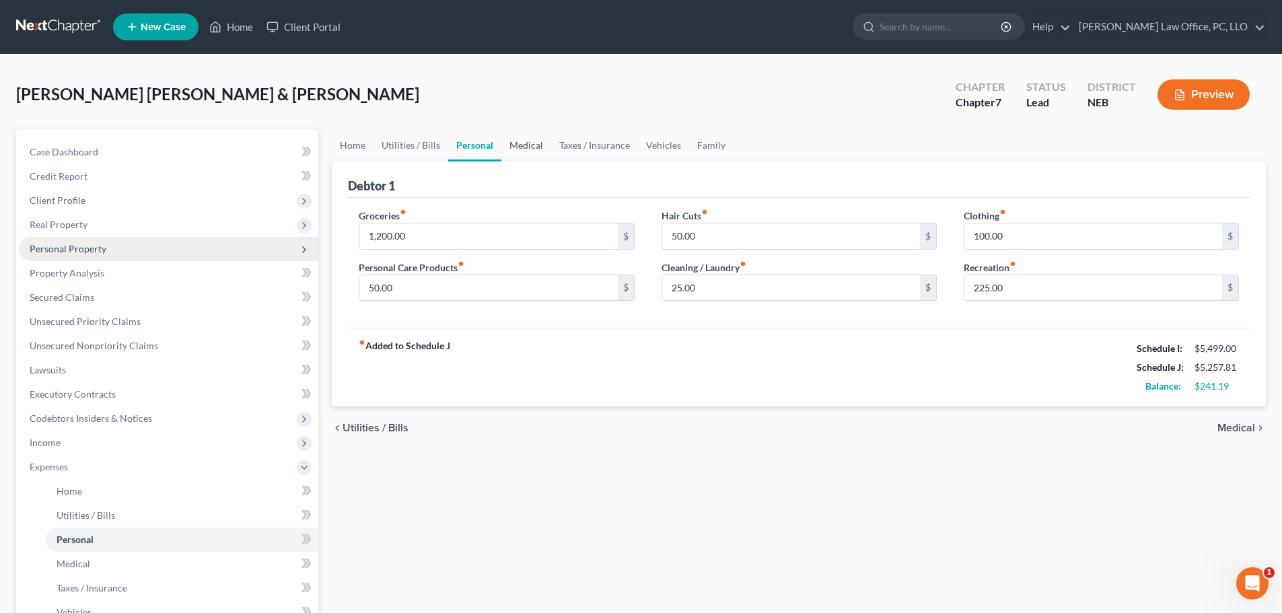
click at [538, 145] on link "Medical" at bounding box center [526, 145] width 50 height 32
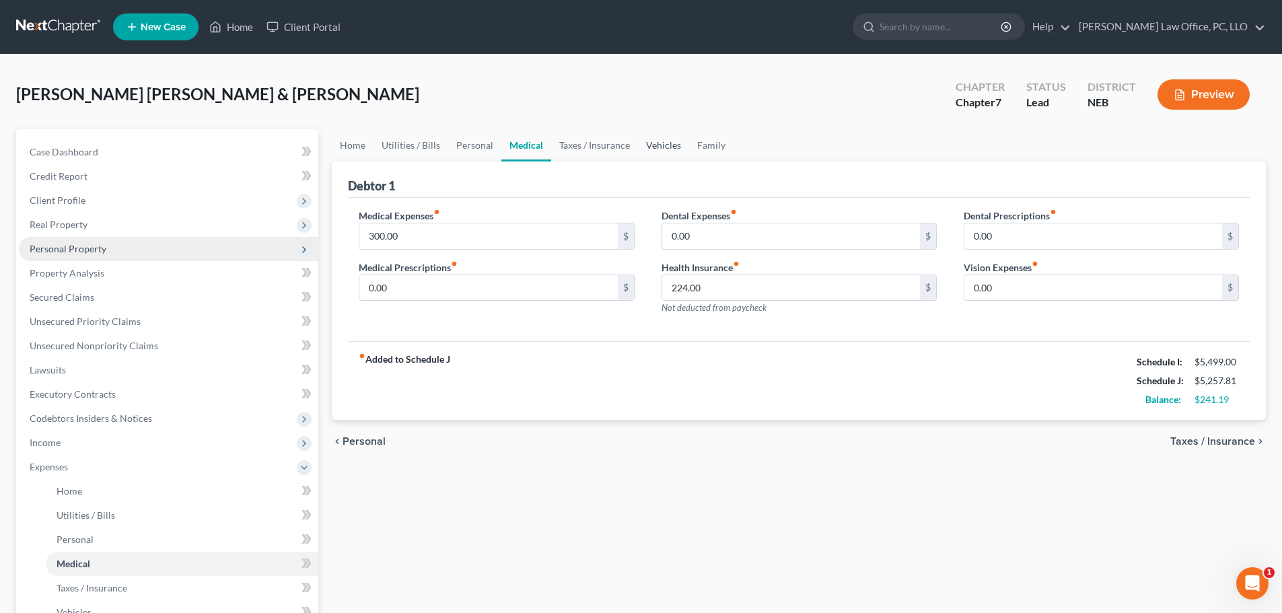
click at [656, 143] on link "Vehicles" at bounding box center [663, 145] width 51 height 32
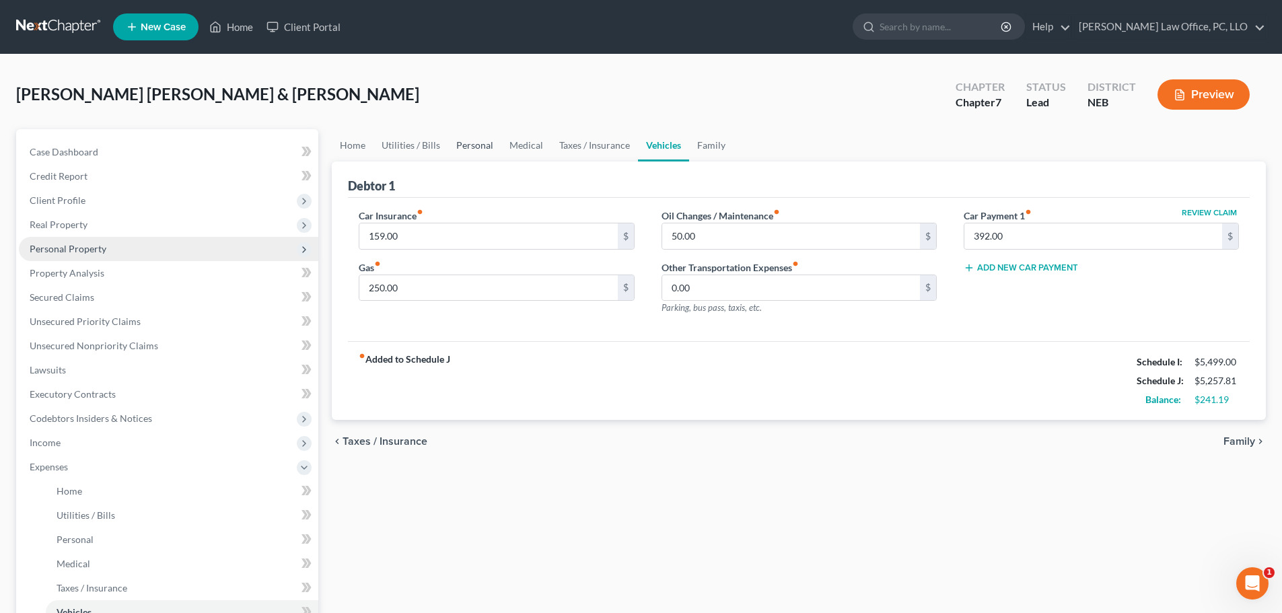
click at [482, 142] on link "Personal" at bounding box center [474, 145] width 53 height 32
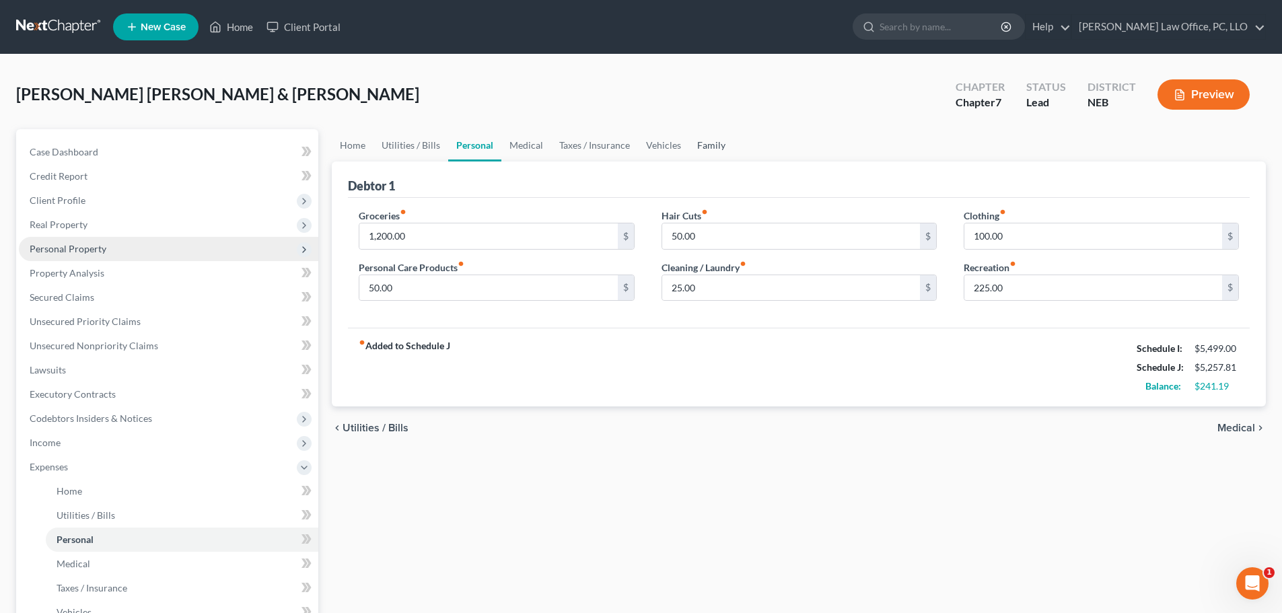
click at [700, 144] on link "Family" at bounding box center [711, 145] width 44 height 32
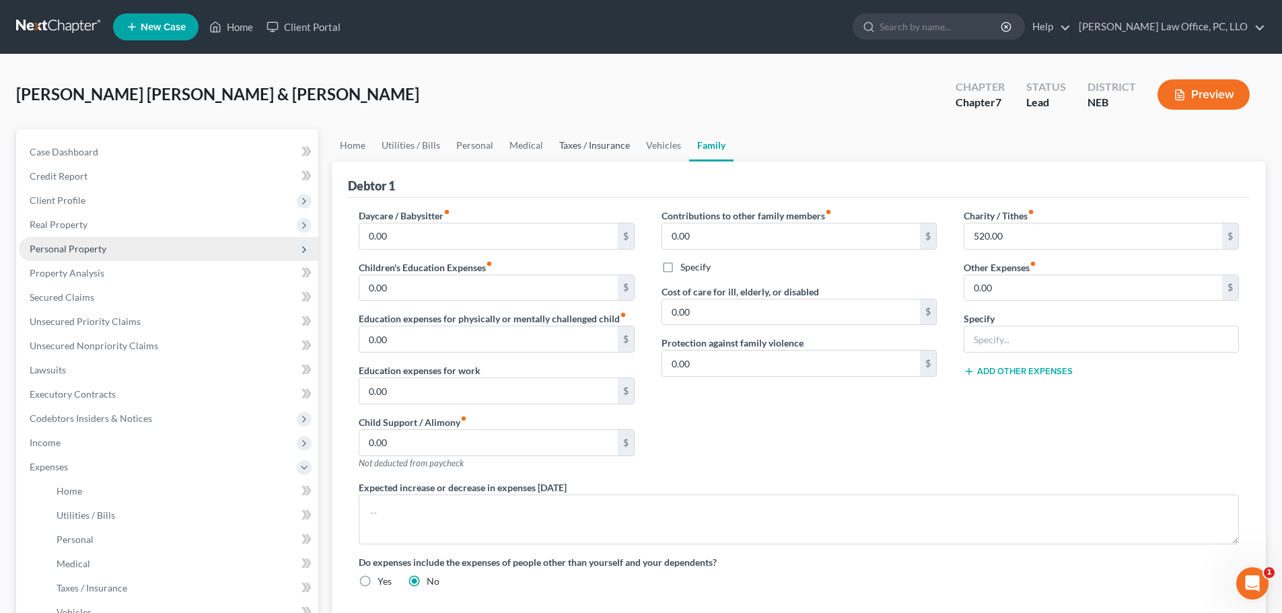
click at [589, 145] on link "Taxes / Insurance" at bounding box center [594, 145] width 87 height 32
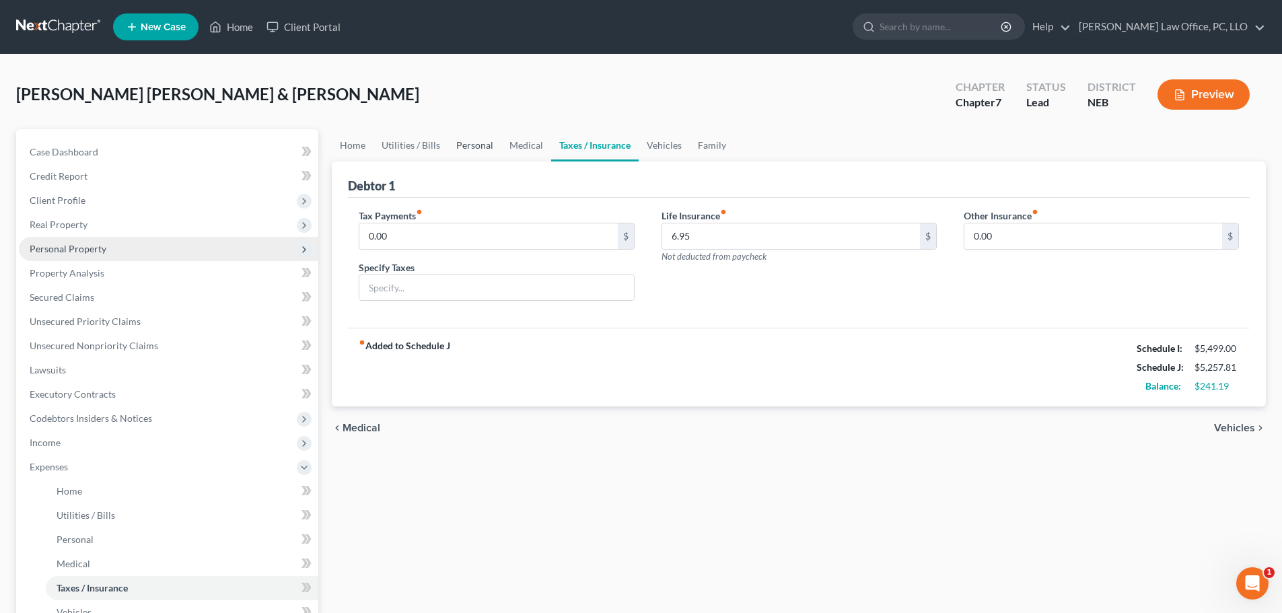
click at [478, 146] on link "Personal" at bounding box center [474, 145] width 53 height 32
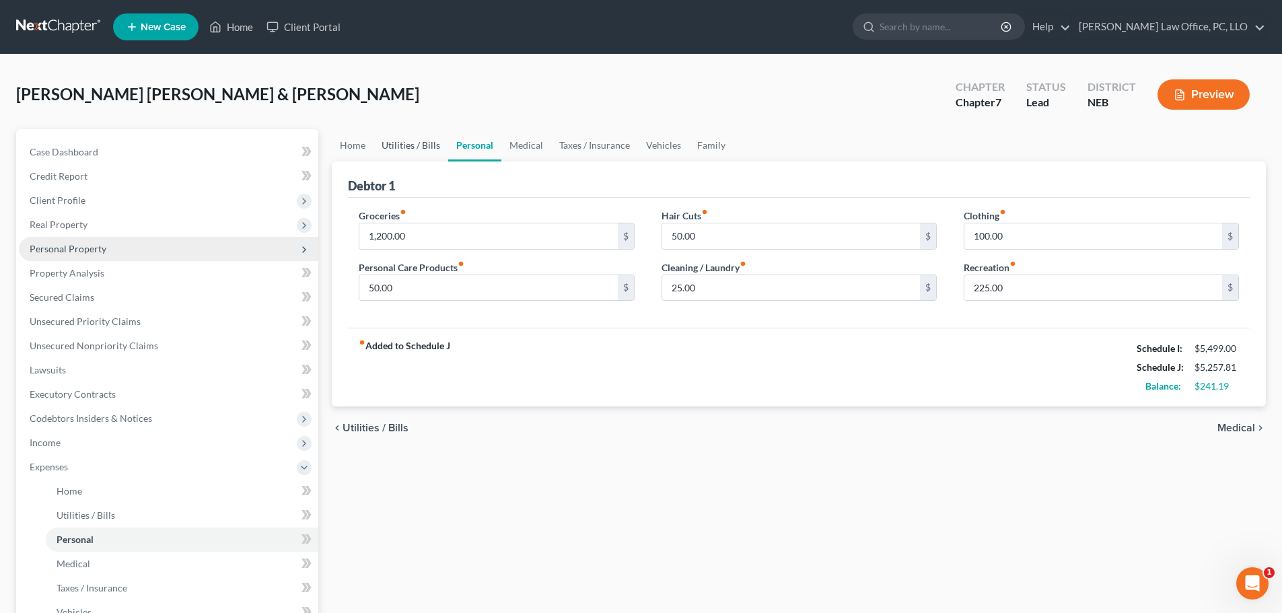
click at [411, 141] on link "Utilities / Bills" at bounding box center [410, 145] width 75 height 32
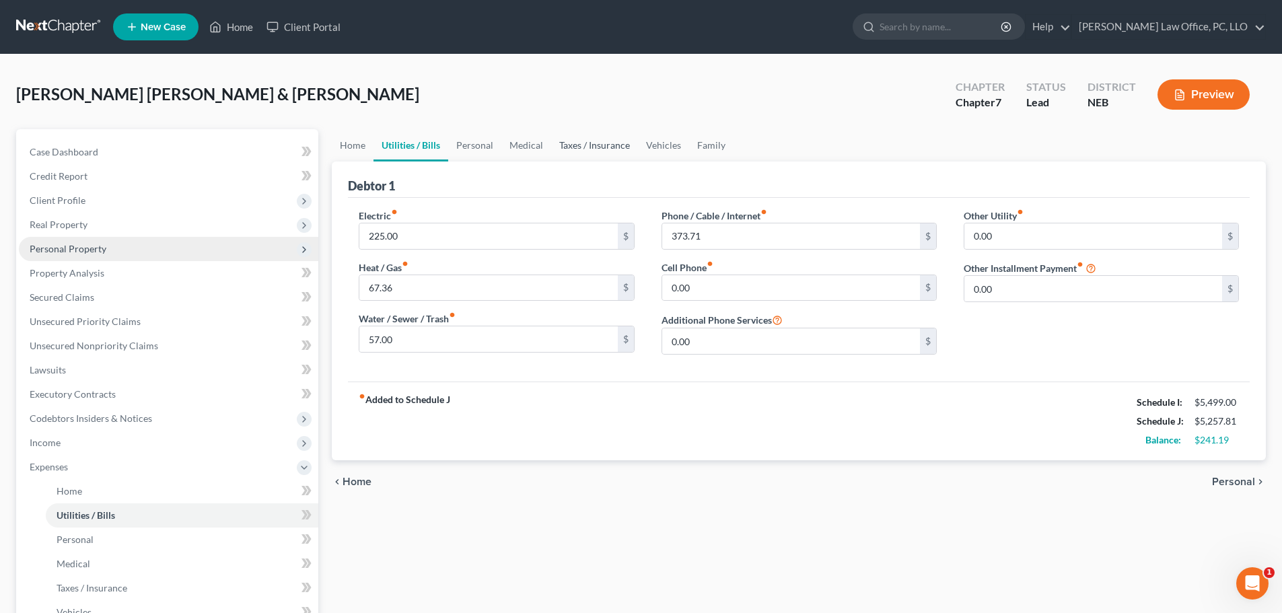
click at [609, 145] on link "Taxes / Insurance" at bounding box center [594, 145] width 87 height 32
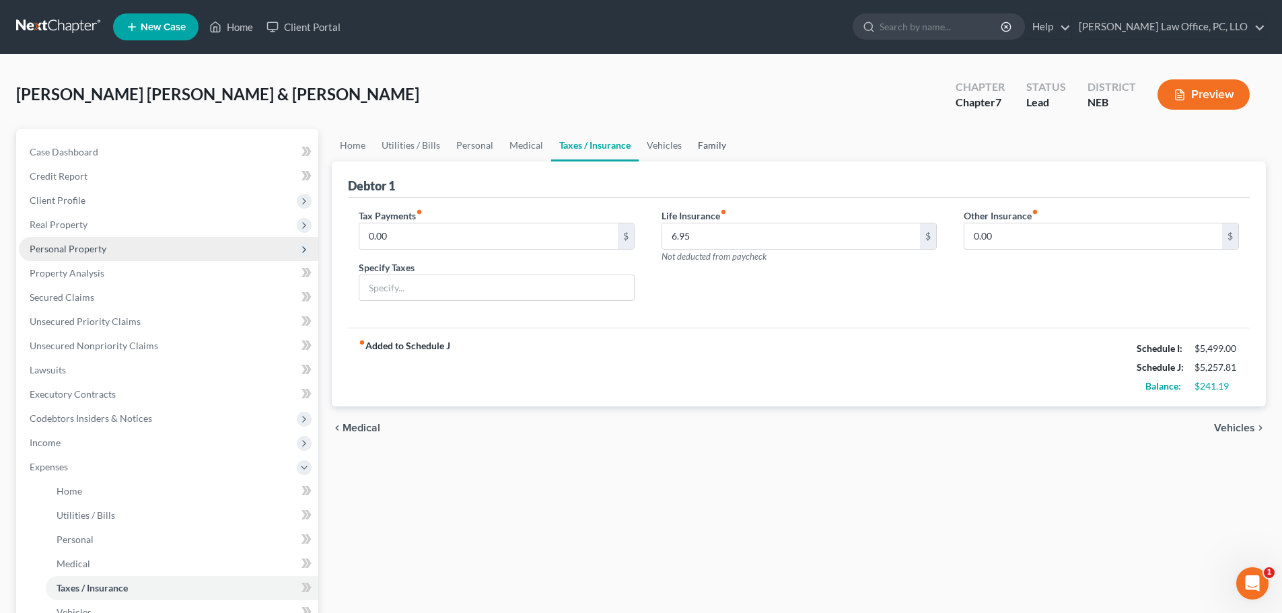
click at [711, 143] on link "Family" at bounding box center [712, 145] width 44 height 32
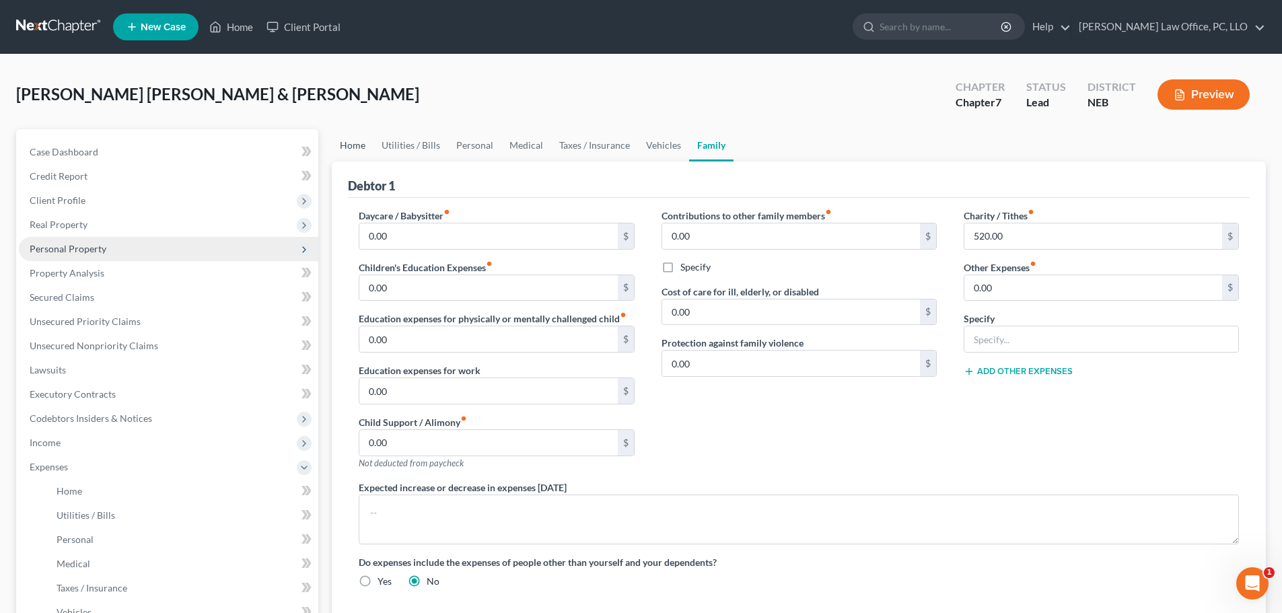
click at [348, 141] on link "Home" at bounding box center [353, 145] width 42 height 32
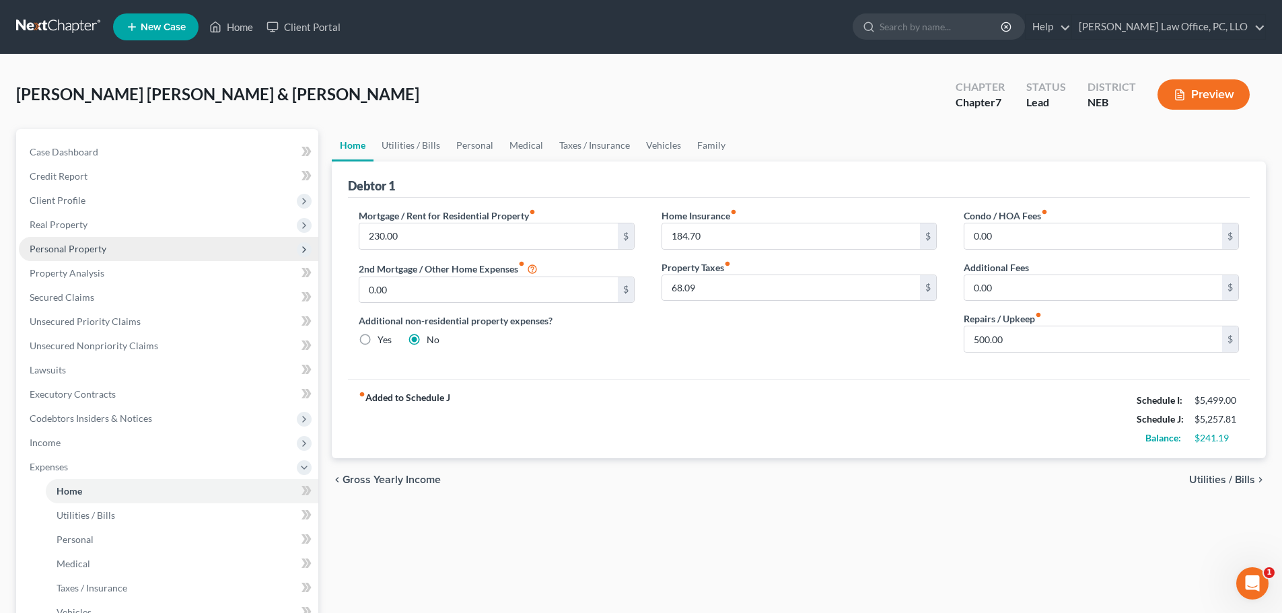
click at [1244, 478] on span "Utilities / Bills" at bounding box center [1222, 479] width 66 height 11
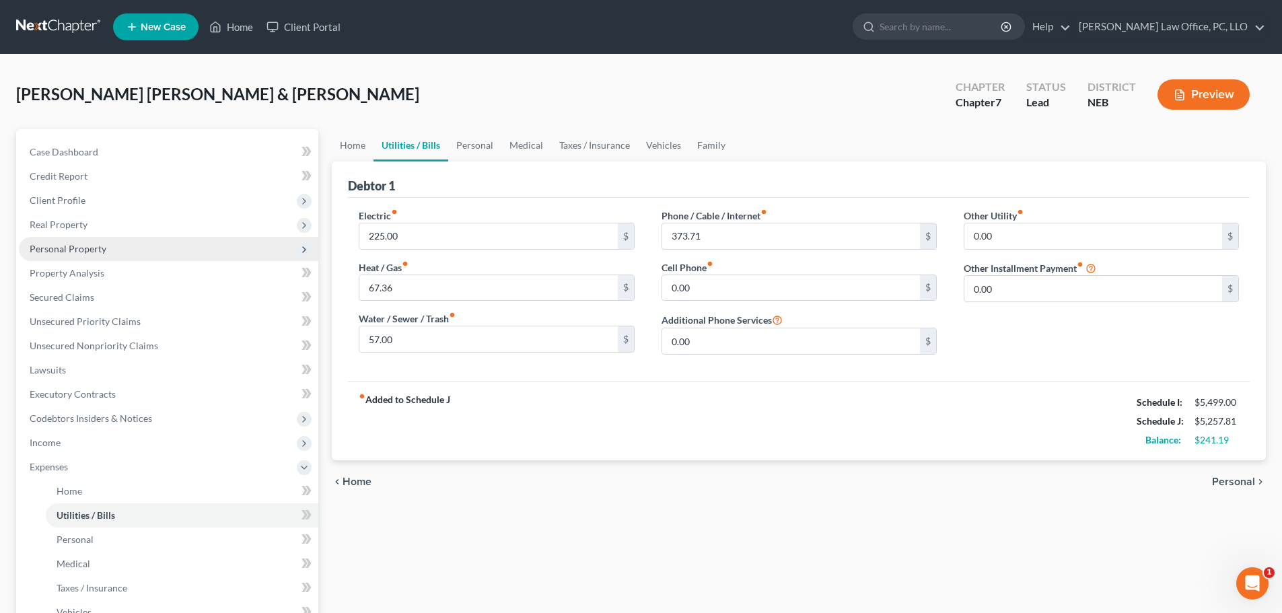
click at [1243, 479] on span "Personal" at bounding box center [1233, 481] width 43 height 11
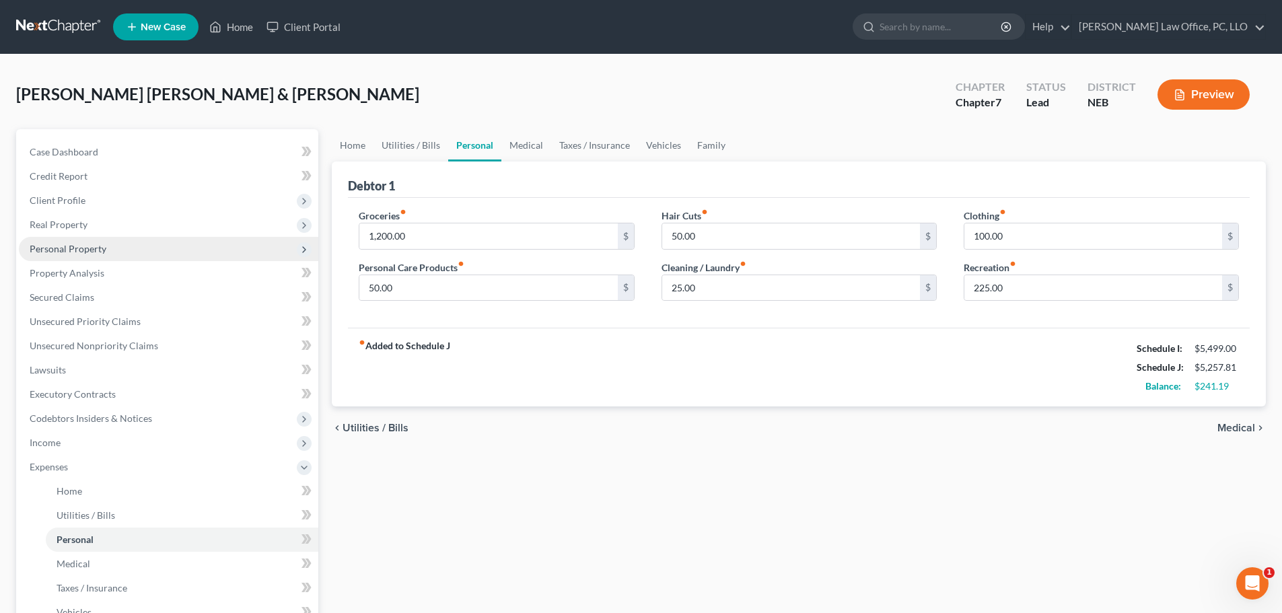
click at [1247, 426] on span "Medical" at bounding box center [1236, 427] width 38 height 11
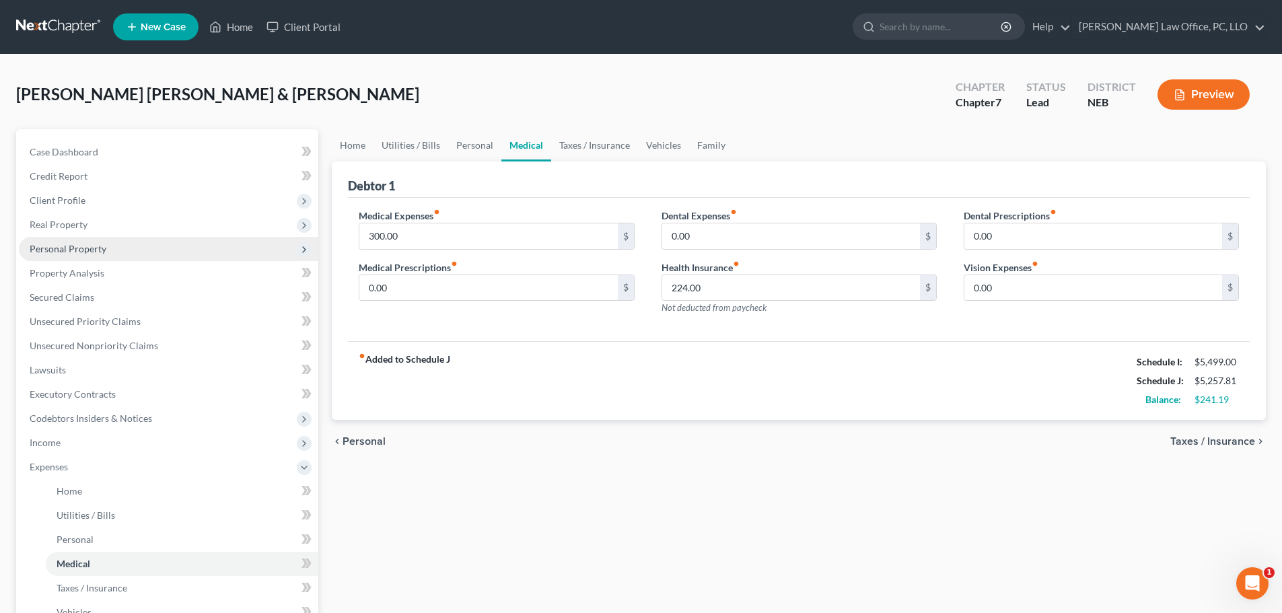
click at [1247, 425] on div "chevron_left Personal Taxes / Insurance chevron_right" at bounding box center [799, 441] width 934 height 43
click at [1228, 443] on span "Taxes / Insurance" at bounding box center [1212, 441] width 85 height 11
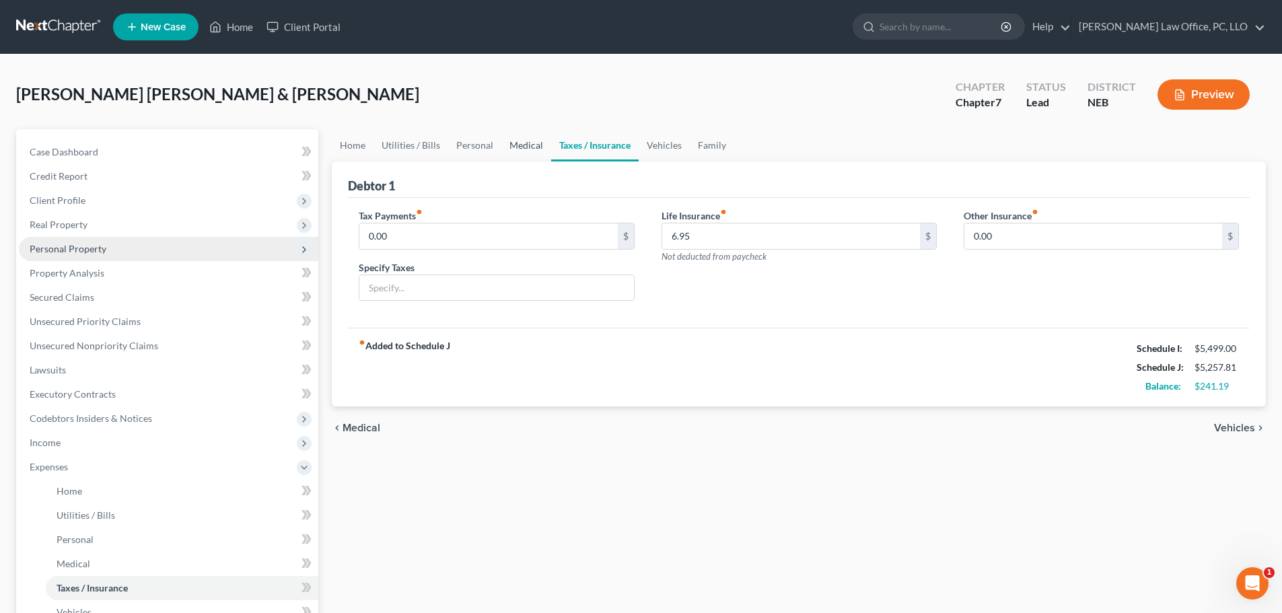
click at [523, 146] on link "Medical" at bounding box center [526, 145] width 50 height 32
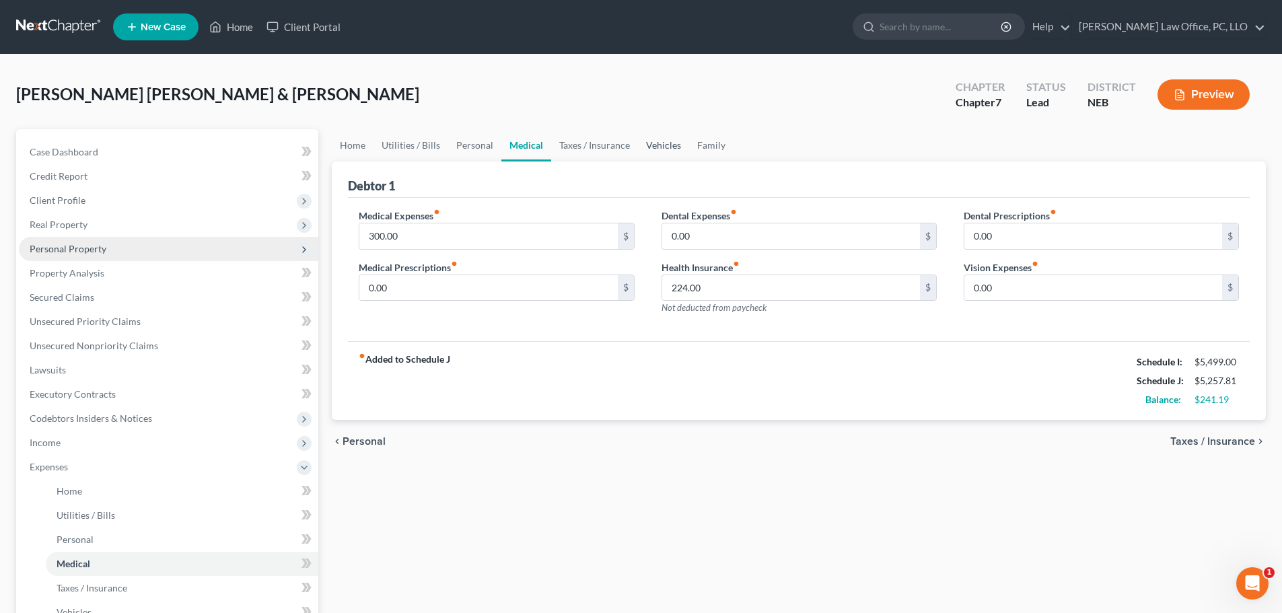
click at [661, 147] on link "Vehicles" at bounding box center [663, 145] width 51 height 32
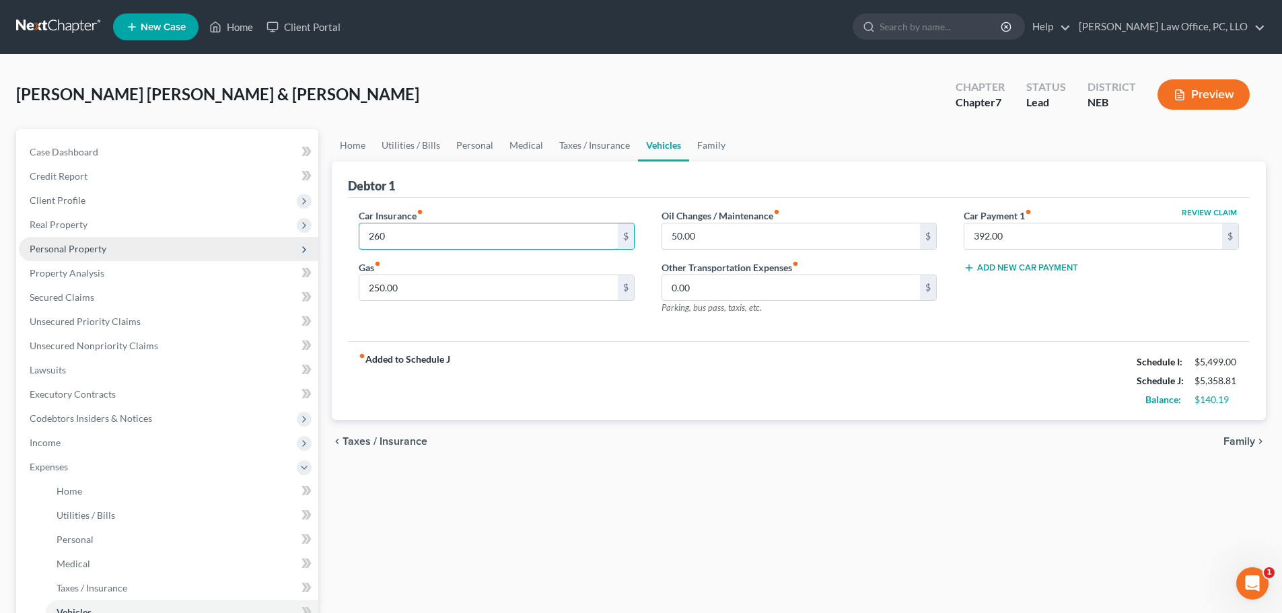
type input "260"
click at [1023, 531] on div "Home Utilities / Bills Personal Medical Taxes / Insurance Vehicles Family Debto…" at bounding box center [798, 481] width 947 height 704
click at [1243, 438] on span "Family" at bounding box center [1239, 441] width 32 height 11
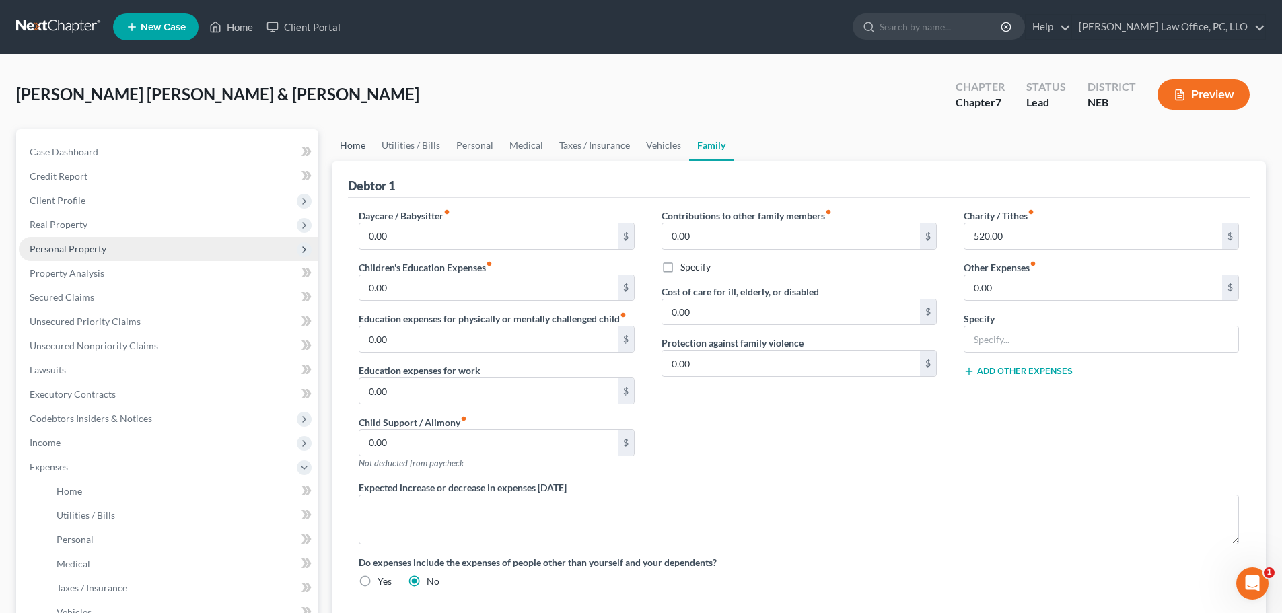
click at [353, 144] on link "Home" at bounding box center [353, 145] width 42 height 32
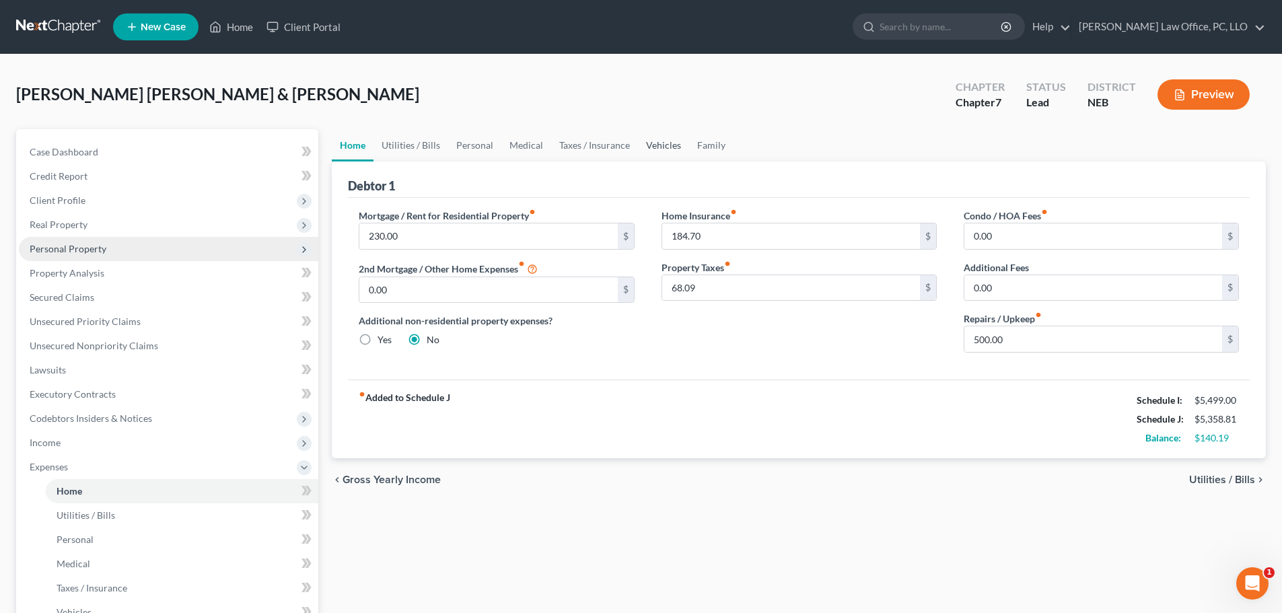
click at [665, 144] on link "Vehicles" at bounding box center [663, 145] width 51 height 32
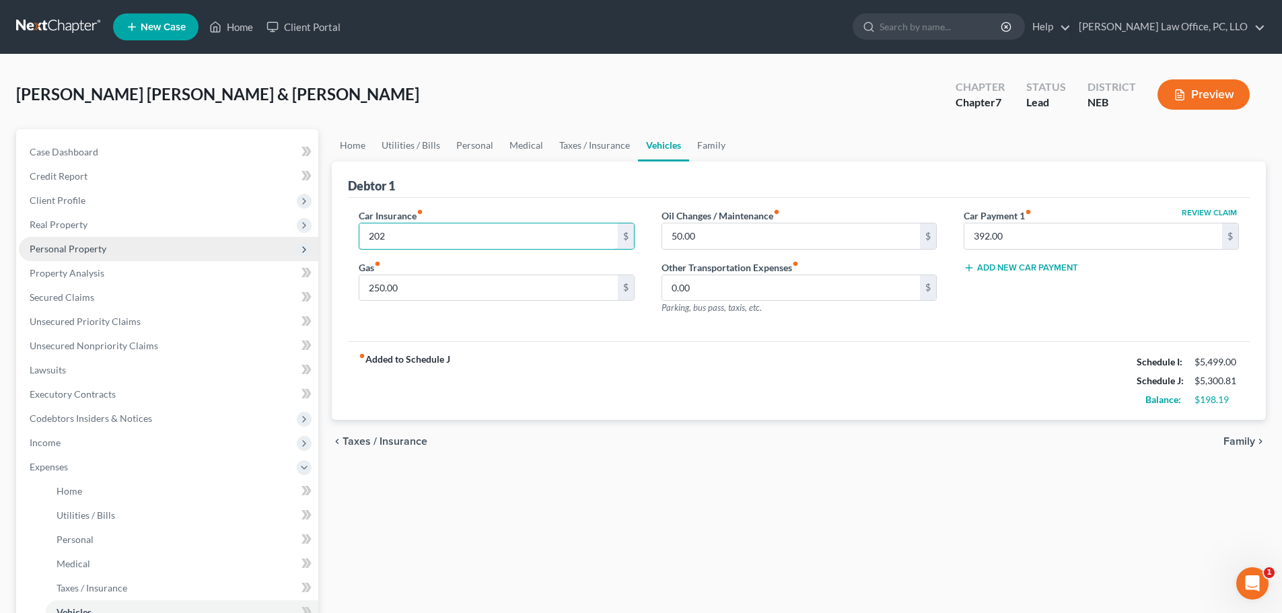
type input "202"
click at [491, 501] on div "Home Utilities / Bills Personal Medical Taxes / Insurance Vehicles Family Debto…" at bounding box center [798, 481] width 947 height 704
click at [583, 142] on link "Taxes / Insurance" at bounding box center [594, 145] width 87 height 32
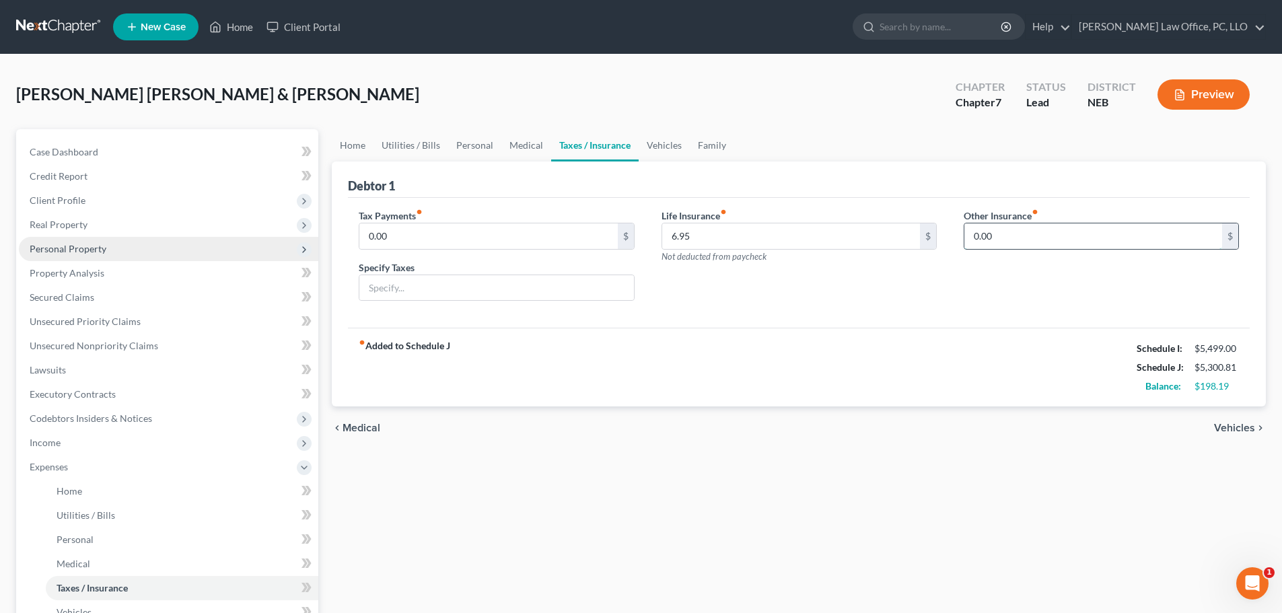
click at [1062, 233] on input "0.00" at bounding box center [1093, 236] width 258 height 26
type input "59"
click at [1014, 283] on input "text" at bounding box center [1101, 274] width 274 height 26
type input "Legal Insurance"
click at [1124, 409] on div "chevron_left Medical Vehicles chevron_right" at bounding box center [799, 427] width 934 height 43
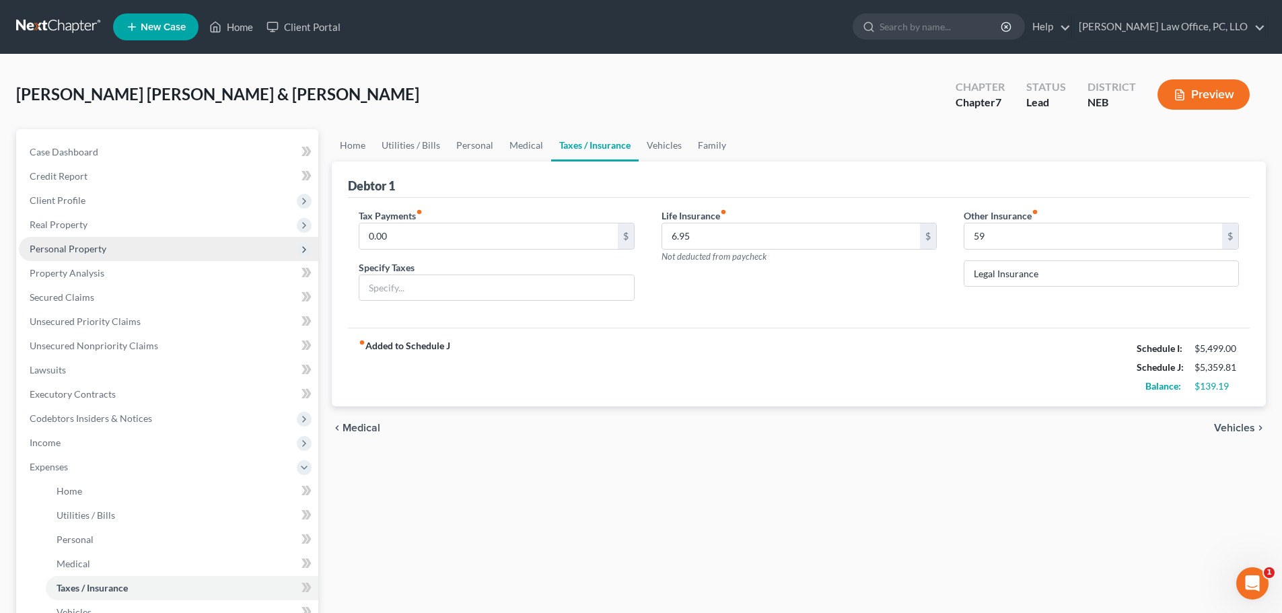
click at [961, 441] on div "chevron_left Medical Vehicles chevron_right" at bounding box center [799, 427] width 934 height 43
click at [880, 262] on div "Life Insurance fiber_manual_record 6.95 $ Not deducted from paycheck" at bounding box center [798, 236] width 275 height 54
click at [741, 365] on div "fiber_manual_record Added to Schedule J Schedule I: $5,499.00 Schedule J: $5,35…" at bounding box center [798, 367] width 901 height 79
click at [875, 285] on div "Life Insurance fiber_manual_record 6.95 $ Not deducted from paycheck" at bounding box center [799, 261] width 302 height 104
click at [669, 148] on link "Vehicles" at bounding box center [663, 145] width 51 height 32
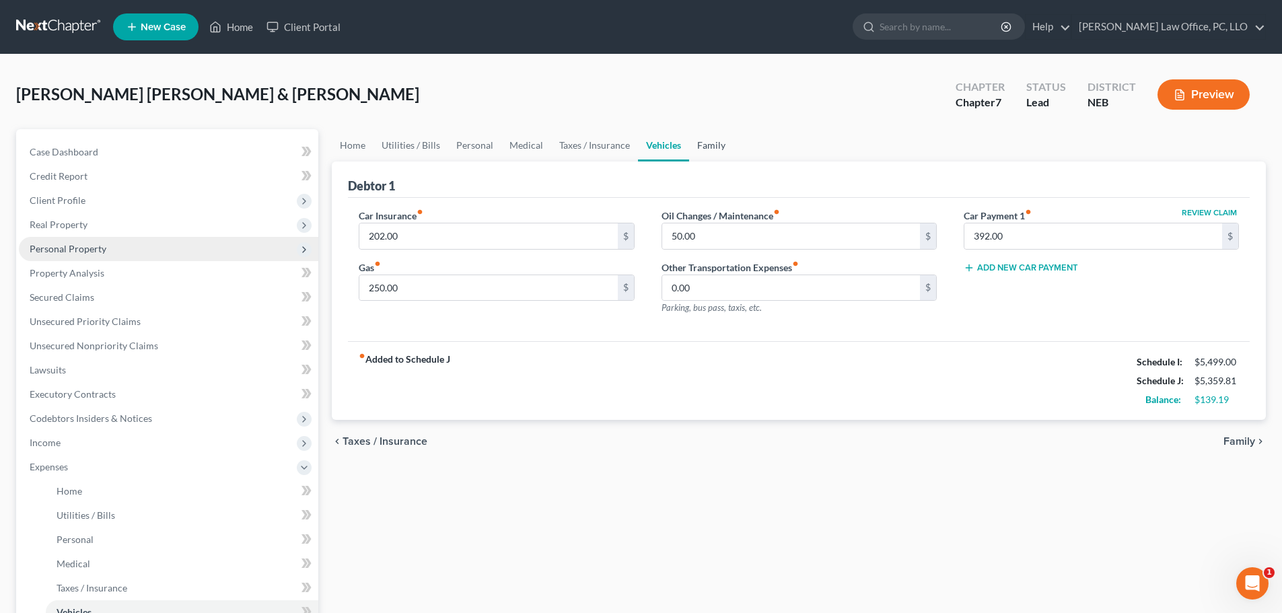
click at [714, 142] on link "Family" at bounding box center [711, 145] width 44 height 32
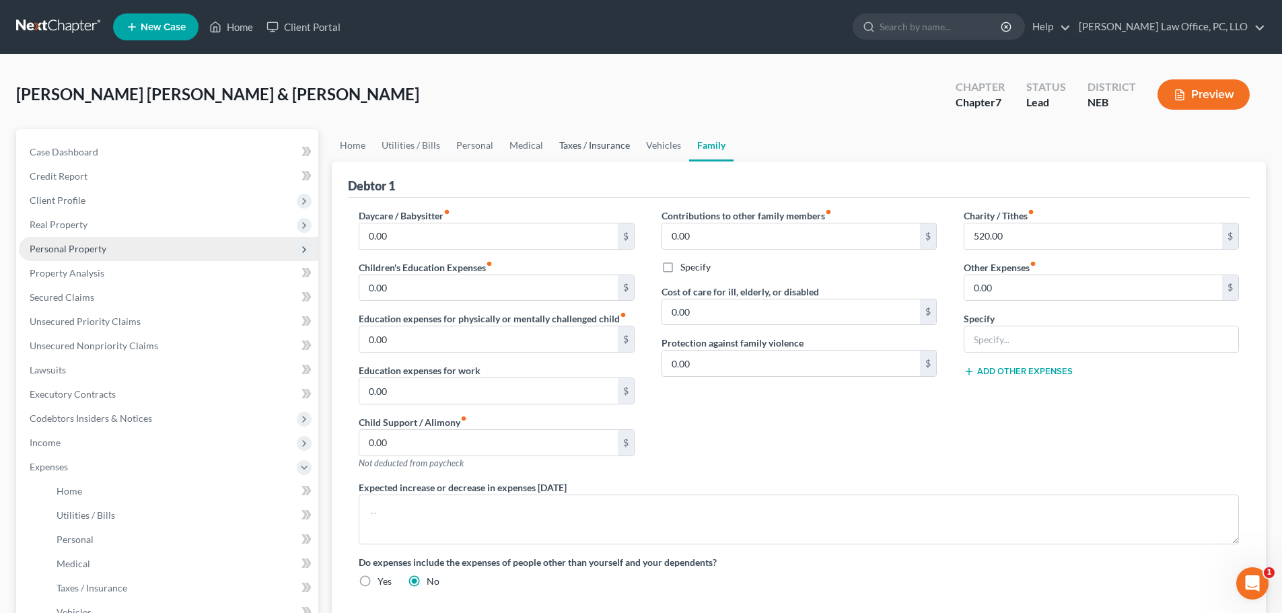
click at [595, 145] on link "Taxes / Insurance" at bounding box center [594, 145] width 87 height 32
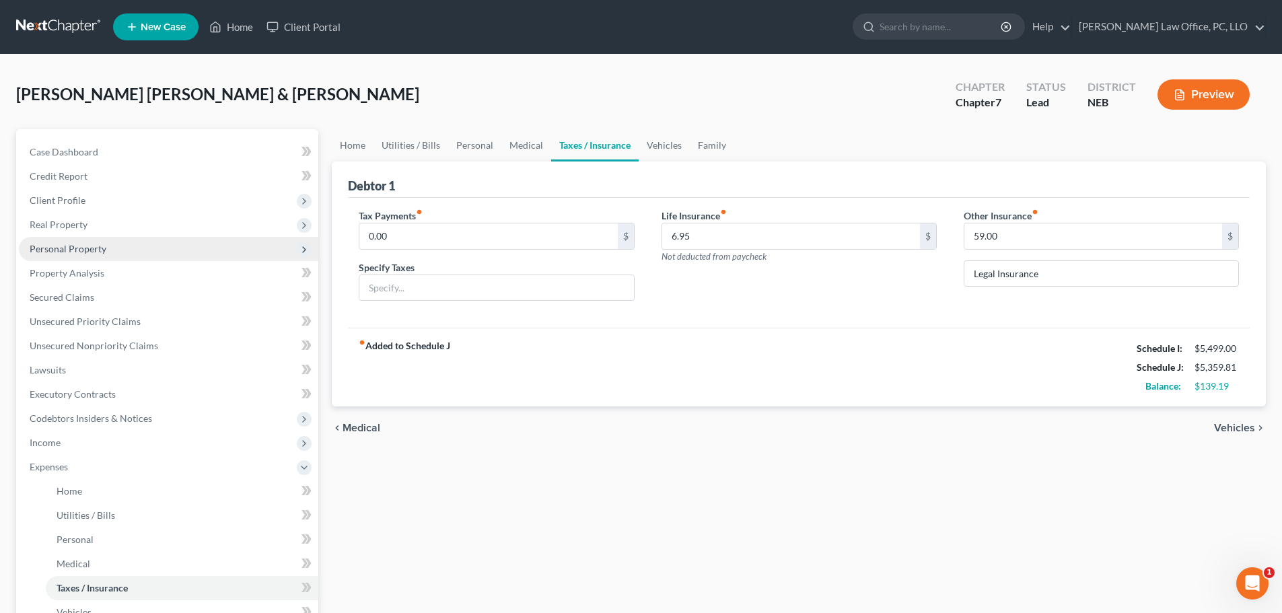
click at [831, 285] on div "Life Insurance fiber_manual_record 6.95 $ Not deducted from paycheck" at bounding box center [799, 261] width 302 height 104
click at [1067, 276] on input "Legal Insurance" at bounding box center [1101, 274] width 274 height 26
type input "Legal Insurance and Umbrella Insurance Policy"
click at [710, 412] on div "chevron_left Medical Vehicles chevron_right" at bounding box center [799, 427] width 934 height 43
type input "6.95"
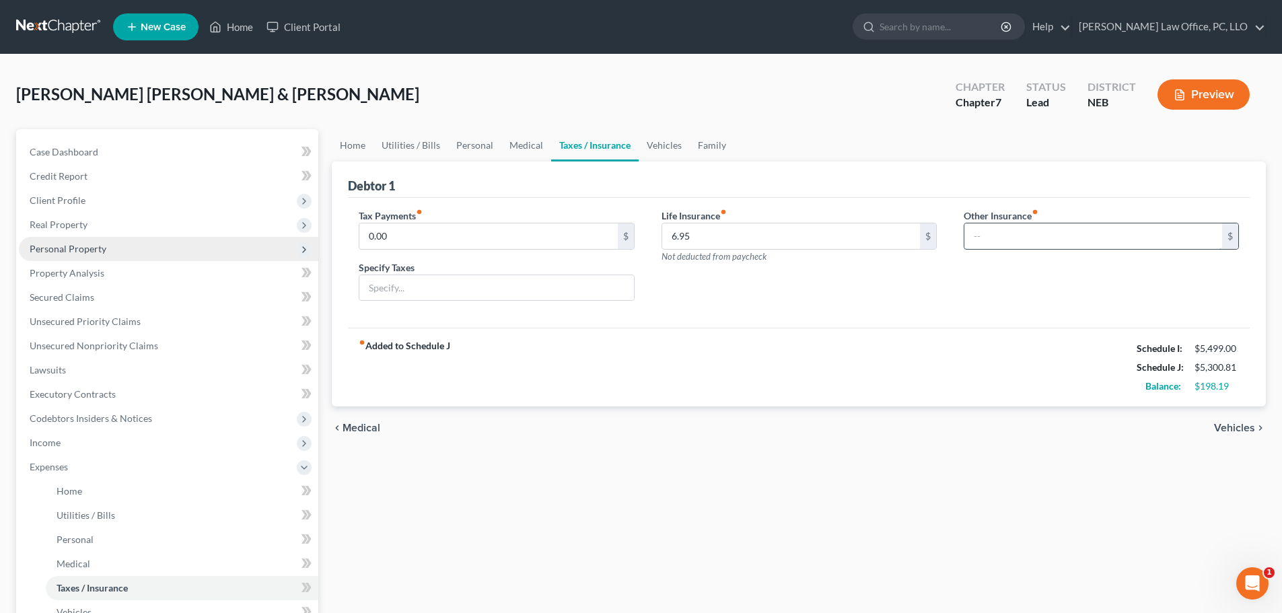
click at [996, 233] on input "text" at bounding box center [1093, 236] width 258 height 26
type input "85.00"
drag, startPoint x: 908, startPoint y: 578, endPoint x: 973, endPoint y: 498, distance: 103.2
click at [908, 577] on div "Home Utilities / Bills Personal Medical Taxes / Insurance Vehicles Family Debto…" at bounding box center [798, 481] width 947 height 704
click at [1180, 274] on input "Legal Insurance and Umbrella Insurance Policy" at bounding box center [1101, 274] width 274 height 26
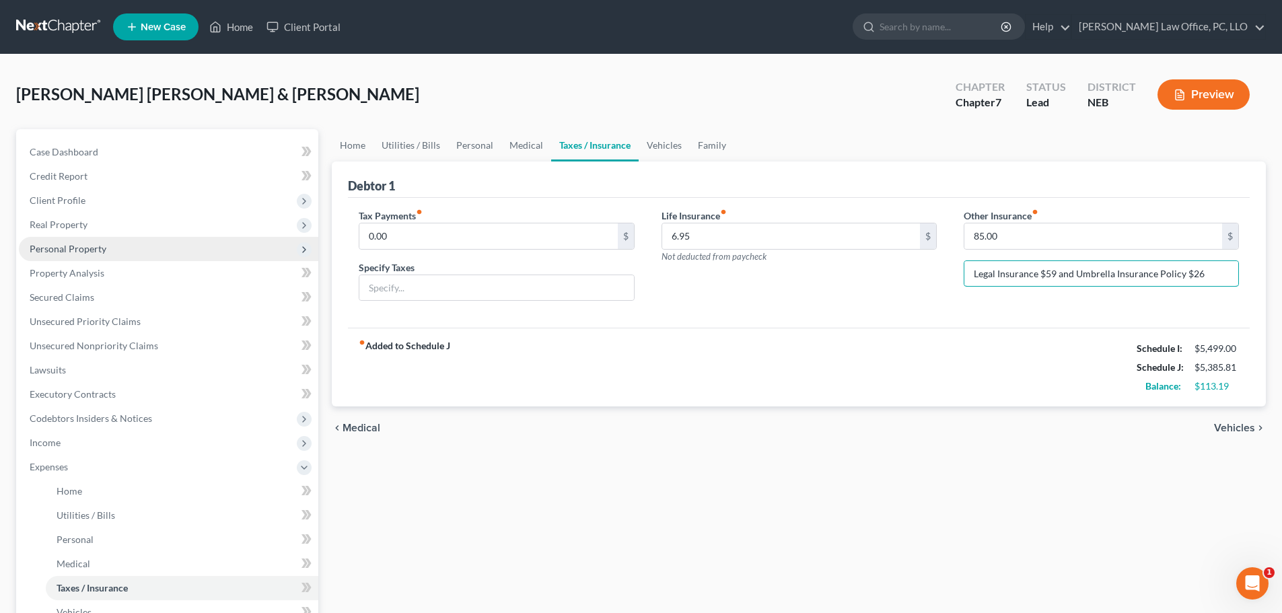
type input "Legal Insurance $59 and Umbrella Insurance Policy $26"
click at [1043, 534] on div "Home Utilities / Bills Personal Medical Taxes / Insurance Vehicles Family Debto…" at bounding box center [798, 481] width 947 height 704
drag, startPoint x: 691, startPoint y: 437, endPoint x: 710, endPoint y: 435, distance: 18.9
click at [692, 436] on div "chevron_left Medical Vehicles chevron_right" at bounding box center [799, 427] width 934 height 43
click at [708, 148] on link "Family" at bounding box center [712, 145] width 44 height 32
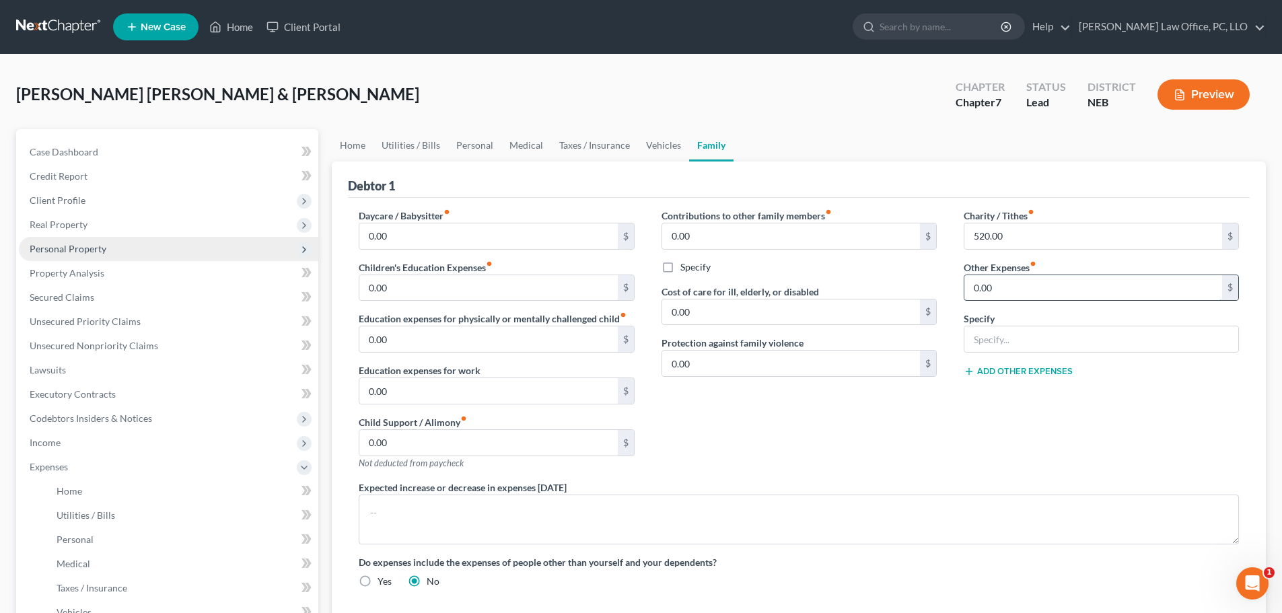
click at [1059, 289] on input "0.00" at bounding box center [1093, 288] width 258 height 26
type input "45"
click at [1043, 336] on input "text" at bounding box center [1101, 339] width 274 height 26
type input "pet expense"
click at [965, 439] on div "Charity / Tithes fiber_manual_record 520.00 $ Other Expenses fiber_manual_recor…" at bounding box center [1101, 345] width 302 height 272
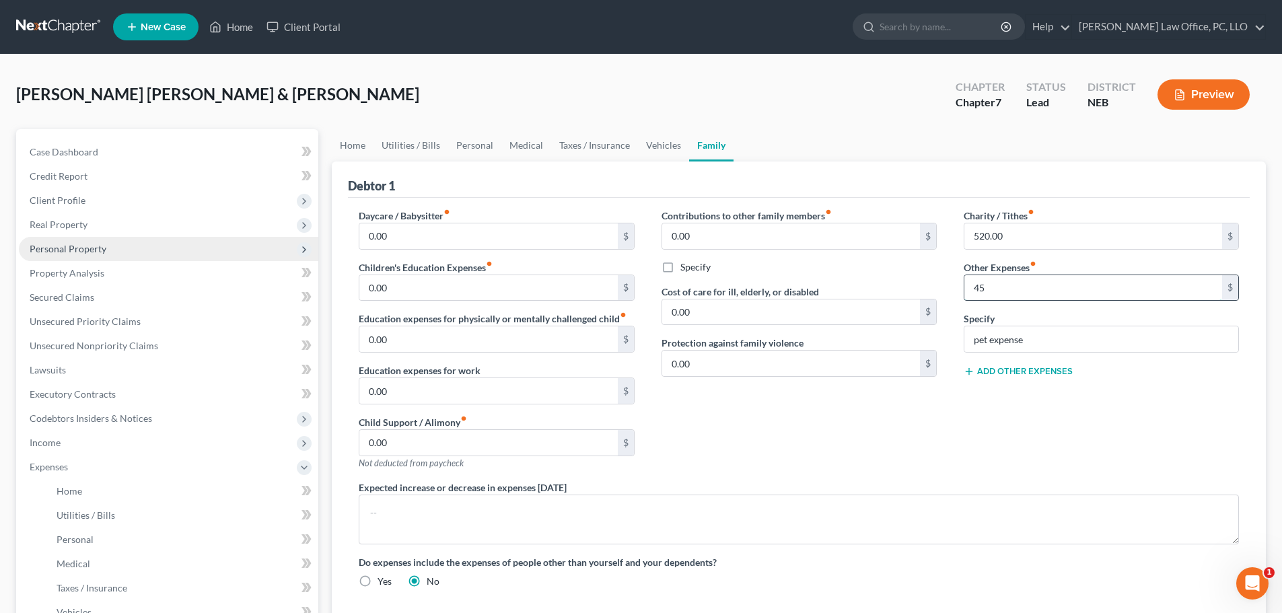
click at [1004, 283] on input "45" at bounding box center [1093, 288] width 258 height 26
click at [998, 283] on input "45" at bounding box center [1093, 288] width 258 height 26
type input "45.00"
click at [666, 143] on link "Vehicles" at bounding box center [663, 145] width 51 height 32
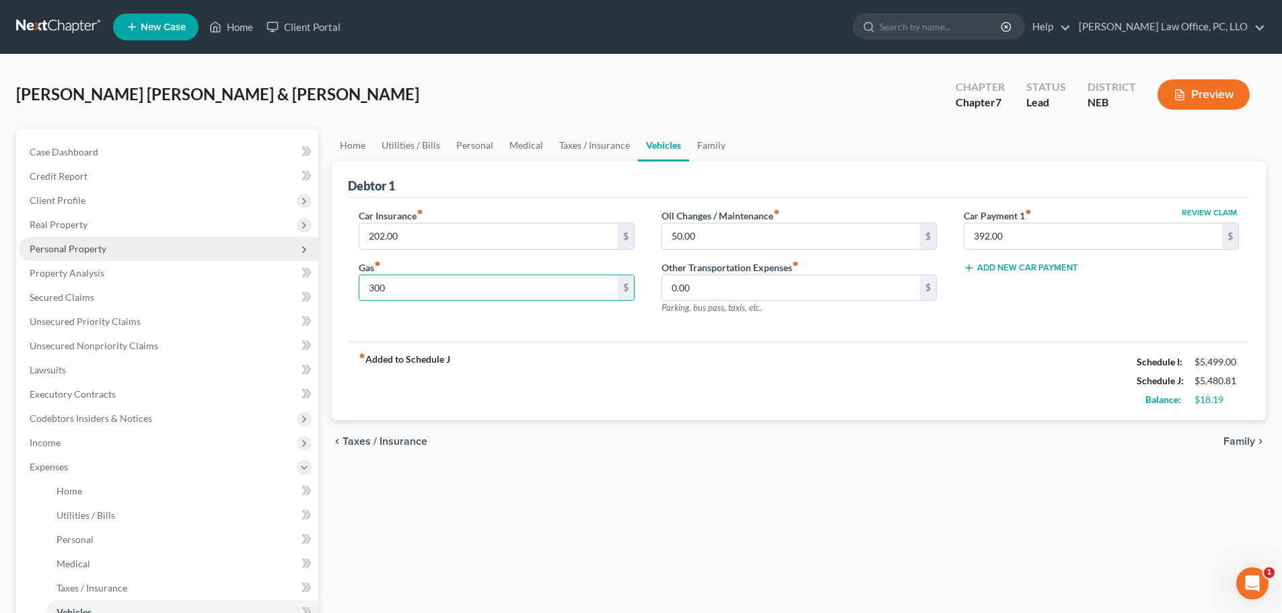
type input "300"
click at [533, 510] on div "Home Utilities / Bills Personal Medical Taxes / Insurance Vehicles Family Debto…" at bounding box center [798, 481] width 947 height 704
click at [708, 143] on link "Family" at bounding box center [711, 145] width 44 height 32
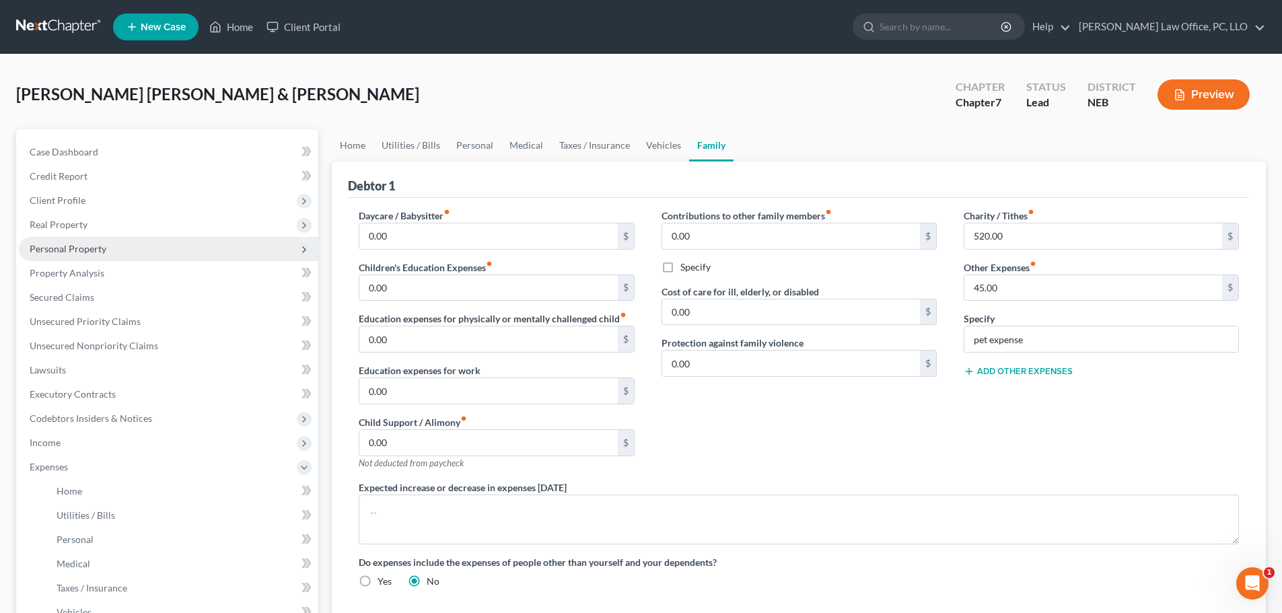
click at [1015, 374] on button "Add Other Expenses" at bounding box center [1017, 371] width 109 height 11
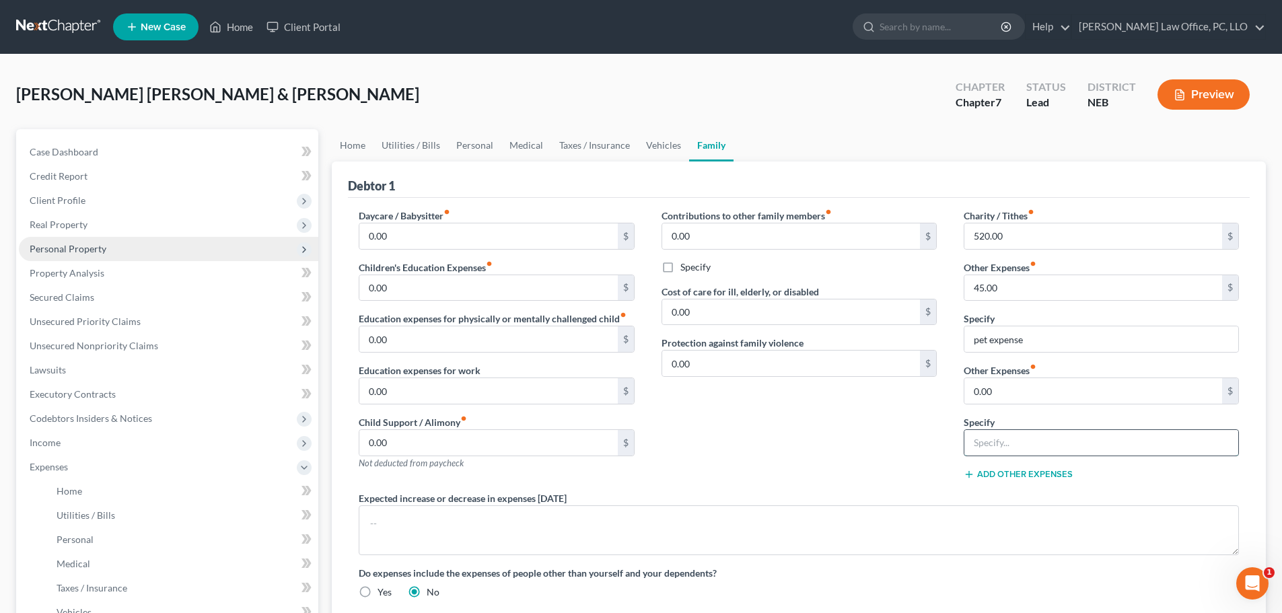
click at [1042, 447] on input "text" at bounding box center [1101, 443] width 274 height 26
type input "YMCA"
click at [1008, 394] on input "0.00" at bounding box center [1093, 391] width 258 height 26
type input "53.00"
click at [790, 431] on div "Contributions to other family members fiber_manual_record 0.00 $ Specify Cost o…" at bounding box center [799, 350] width 302 height 283
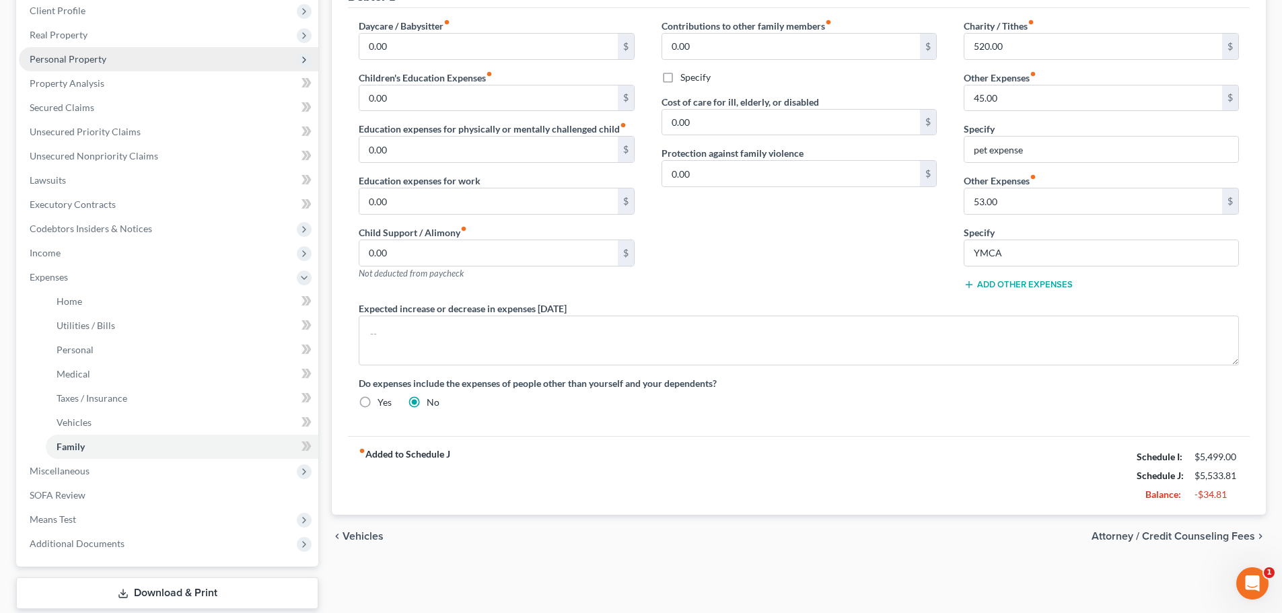
scroll to position [129, 0]
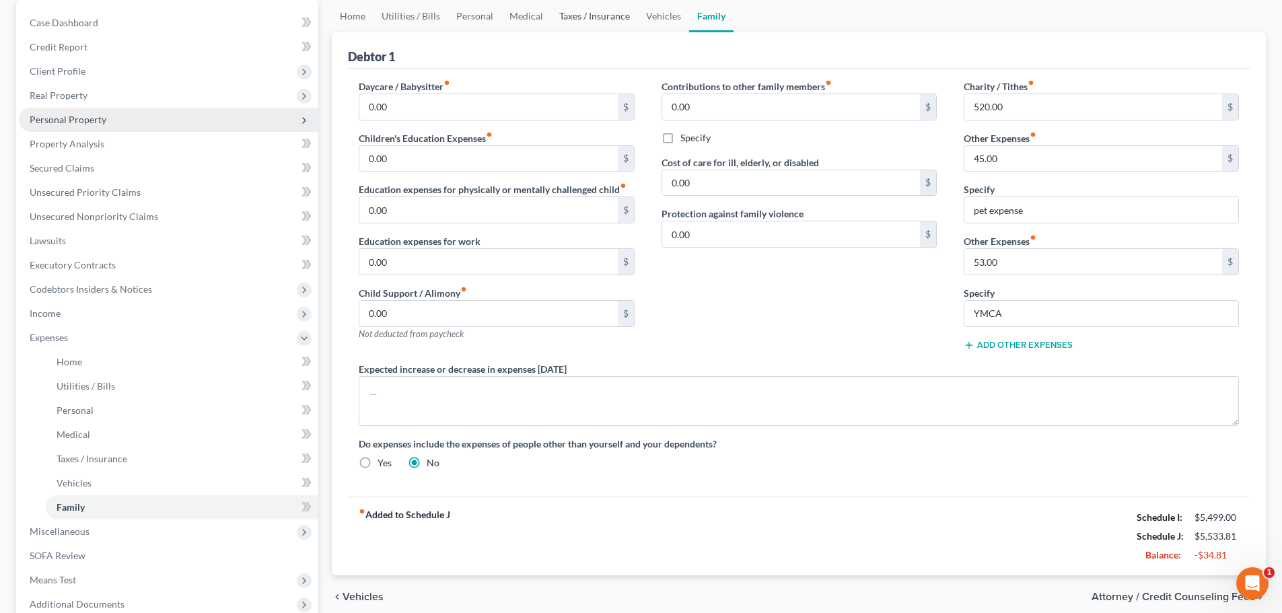
click at [598, 15] on link "Taxes / Insurance" at bounding box center [594, 16] width 87 height 32
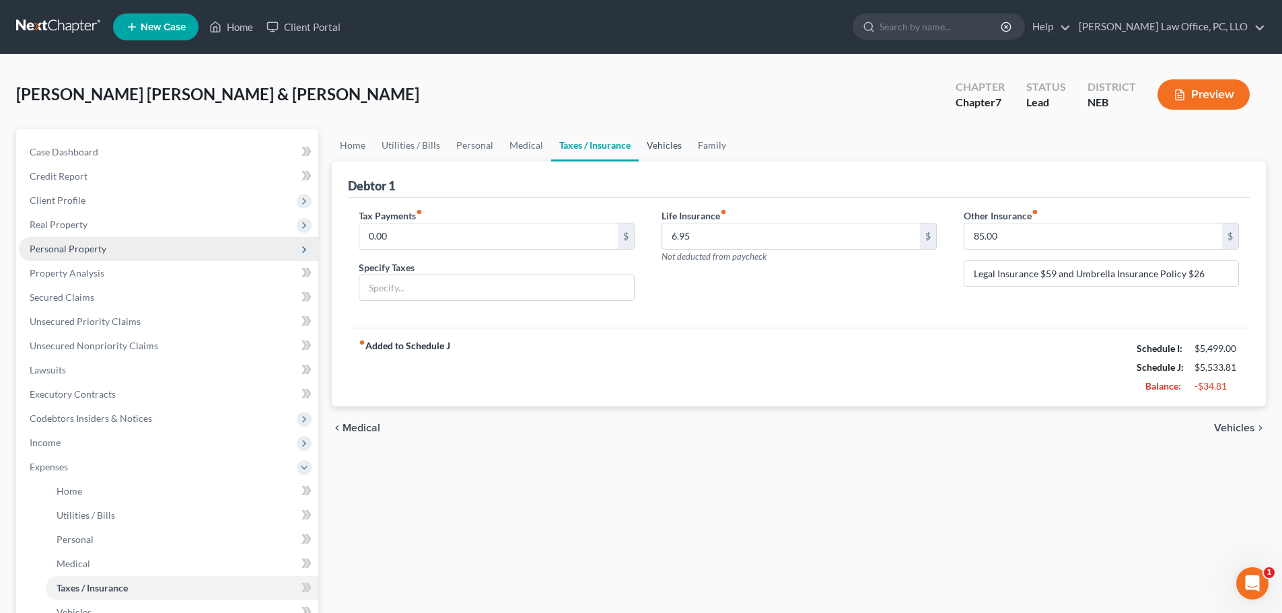
click at [660, 145] on link "Vehicles" at bounding box center [663, 145] width 51 height 32
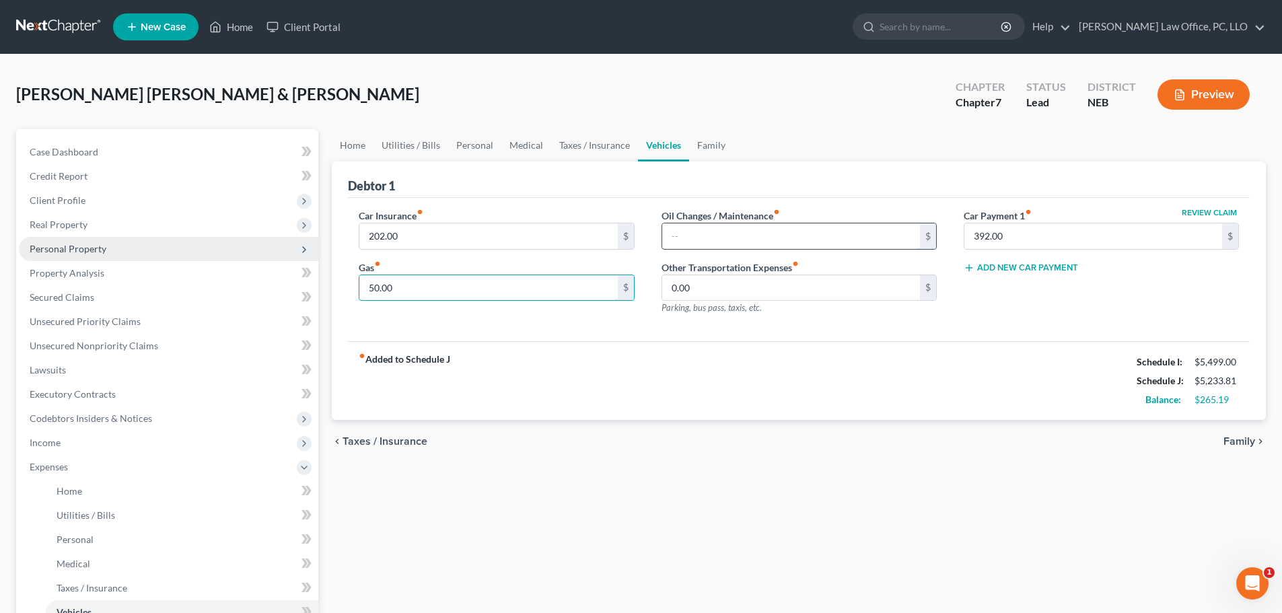
type input "50.00"
click at [702, 235] on input "text" at bounding box center [791, 236] width 258 height 26
type input "100"
click at [735, 523] on div "Home Utilities / Bills Personal Medical Taxes / Insurance Vehicles Family Debto…" at bounding box center [798, 481] width 947 height 704
click at [356, 143] on link "Home" at bounding box center [353, 145] width 42 height 32
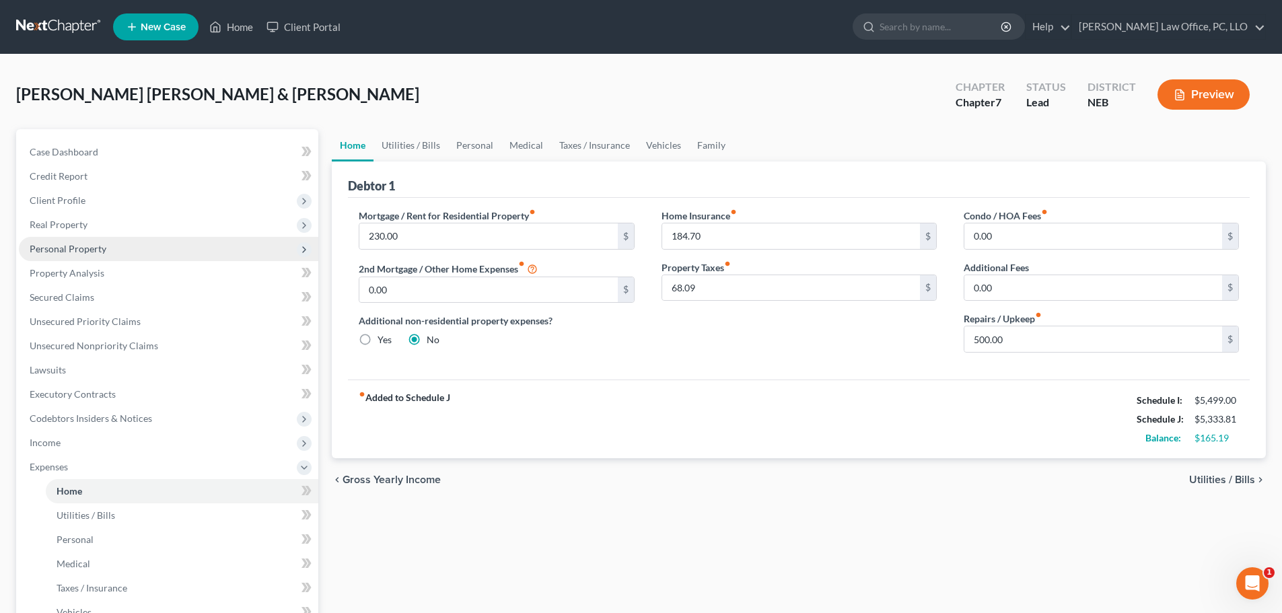
click at [1212, 480] on span "Utilities / Bills" at bounding box center [1222, 479] width 66 height 11
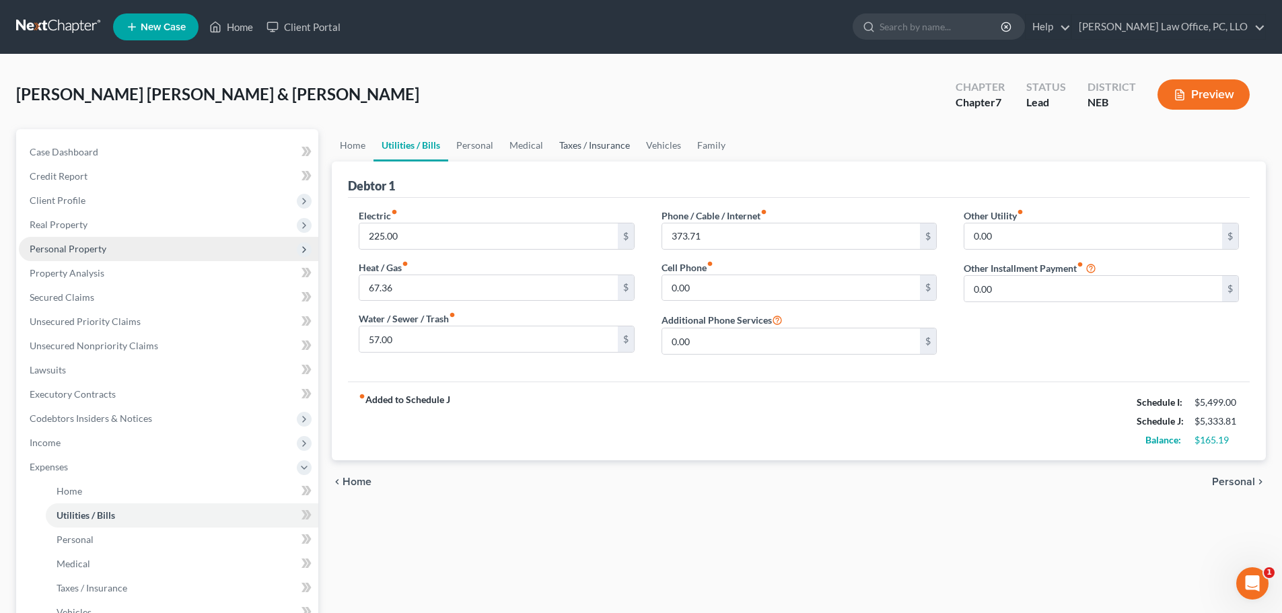
click at [572, 147] on link "Taxes / Insurance" at bounding box center [594, 145] width 87 height 32
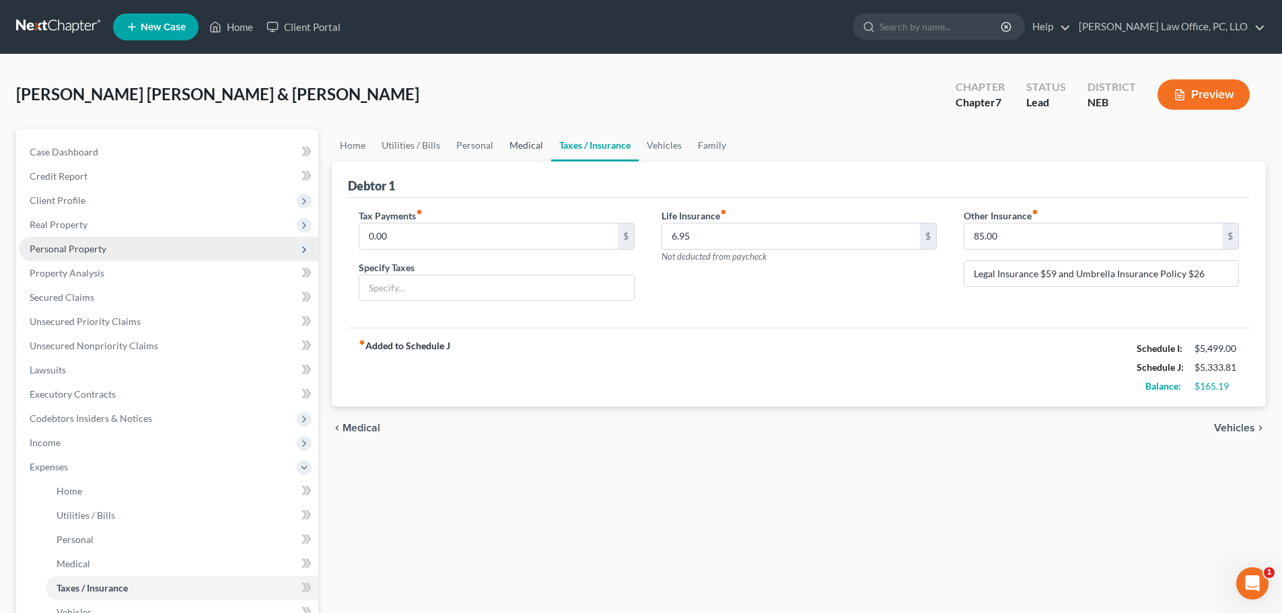
click at [517, 145] on link "Medical" at bounding box center [526, 145] width 50 height 32
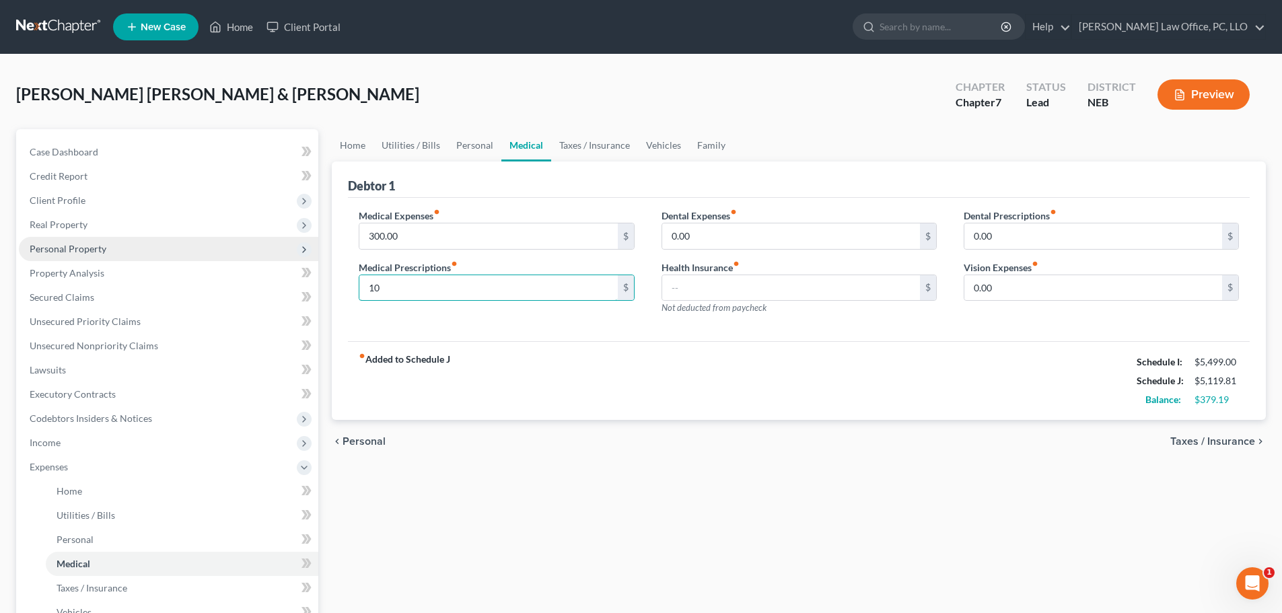
type input "1"
click at [832, 291] on input "text" at bounding box center [791, 288] width 258 height 26
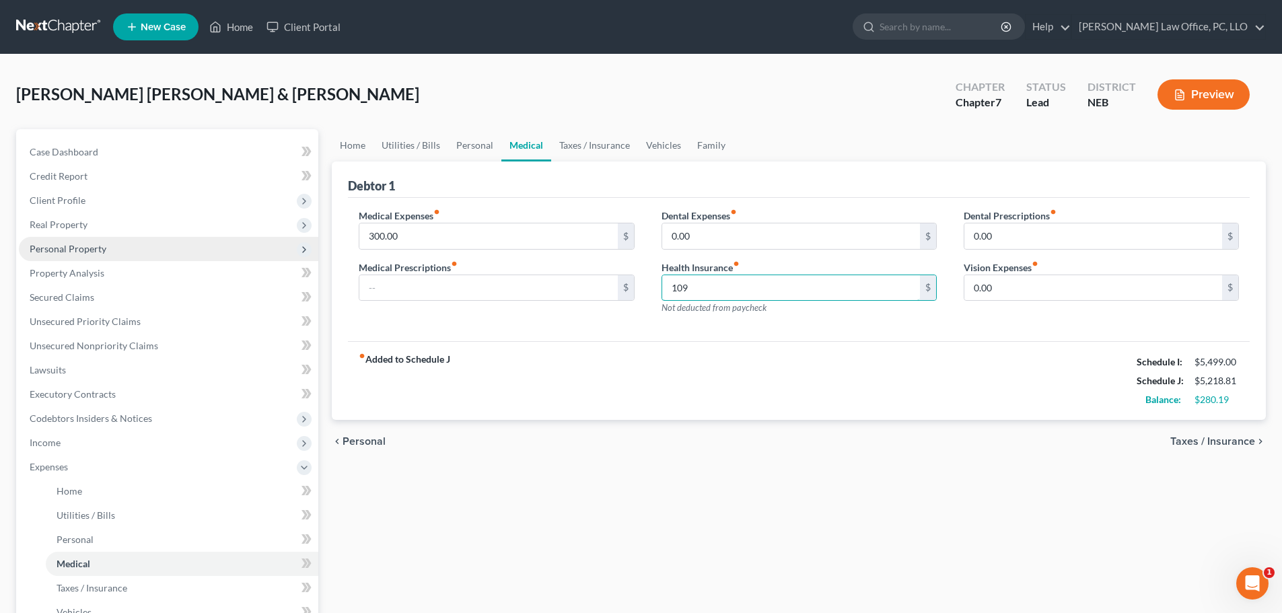
type input "109"
click at [732, 515] on div "Home Utilities / Bills Personal Medical Taxes / Insurance Vehicles Family Debto…" at bounding box center [798, 481] width 947 height 704
click at [384, 289] on input "text" at bounding box center [488, 288] width 258 height 26
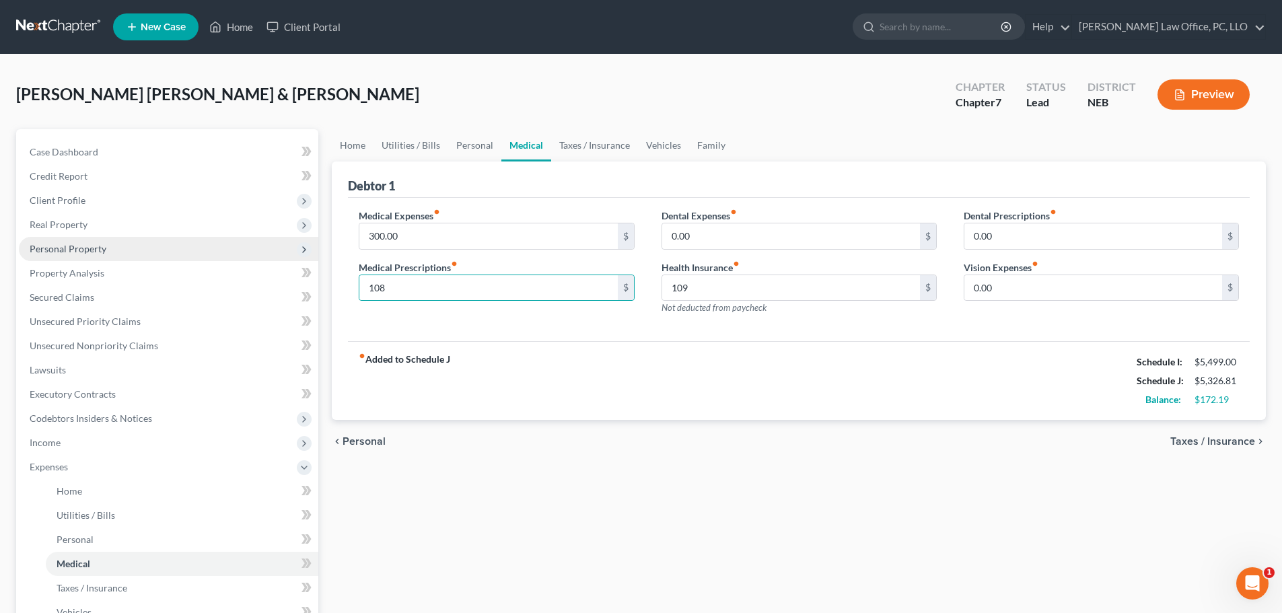
click at [599, 482] on div "Home Utilities / Bills Personal Medical Taxes / Insurance Vehicles Family Debto…" at bounding box center [798, 481] width 947 height 704
click at [402, 291] on input "108" at bounding box center [488, 288] width 258 height 26
type input "108.00"
click at [595, 488] on div "Home Utilities / Bills Personal Medical Taxes / Insurance Vehicles Family Debto…" at bounding box center [798, 481] width 947 height 704
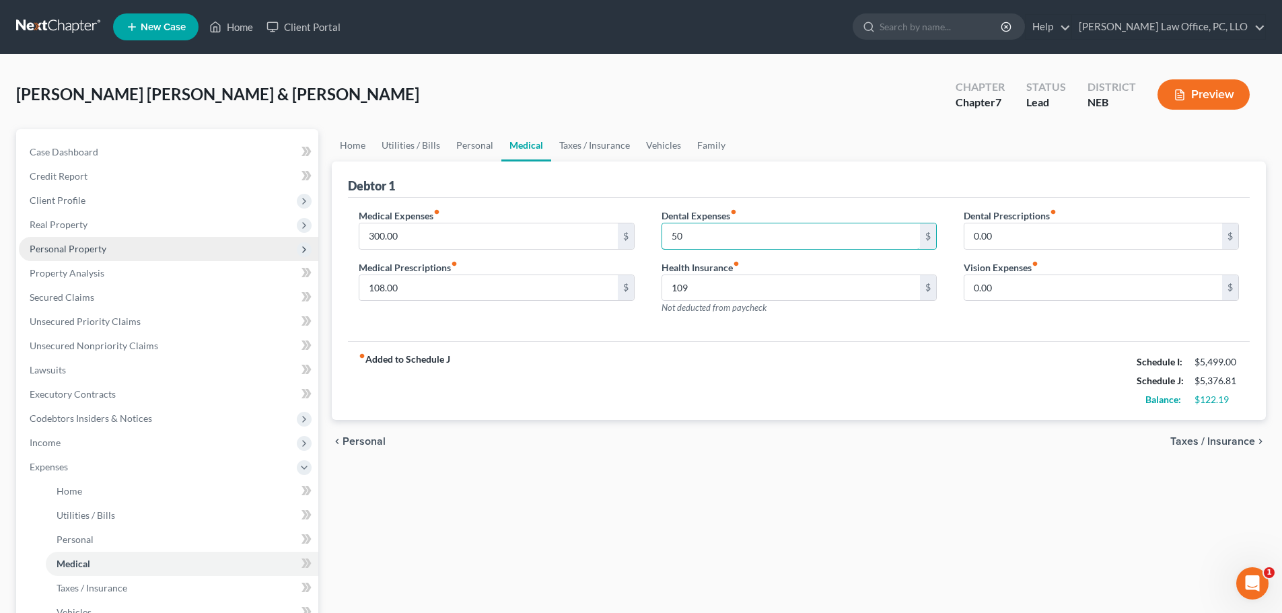
type input "50"
click at [719, 475] on div "Home Utilities / Bills Personal Medical Taxes / Insurance Vehicles Family Debto…" at bounding box center [798, 481] width 947 height 704
click at [710, 473] on div "Home Utilities / Bills Personal Medical Taxes / Insurance Vehicles Family Debto…" at bounding box center [798, 481] width 947 height 704
click at [409, 285] on input "108.00" at bounding box center [488, 288] width 258 height 26
type input "1"
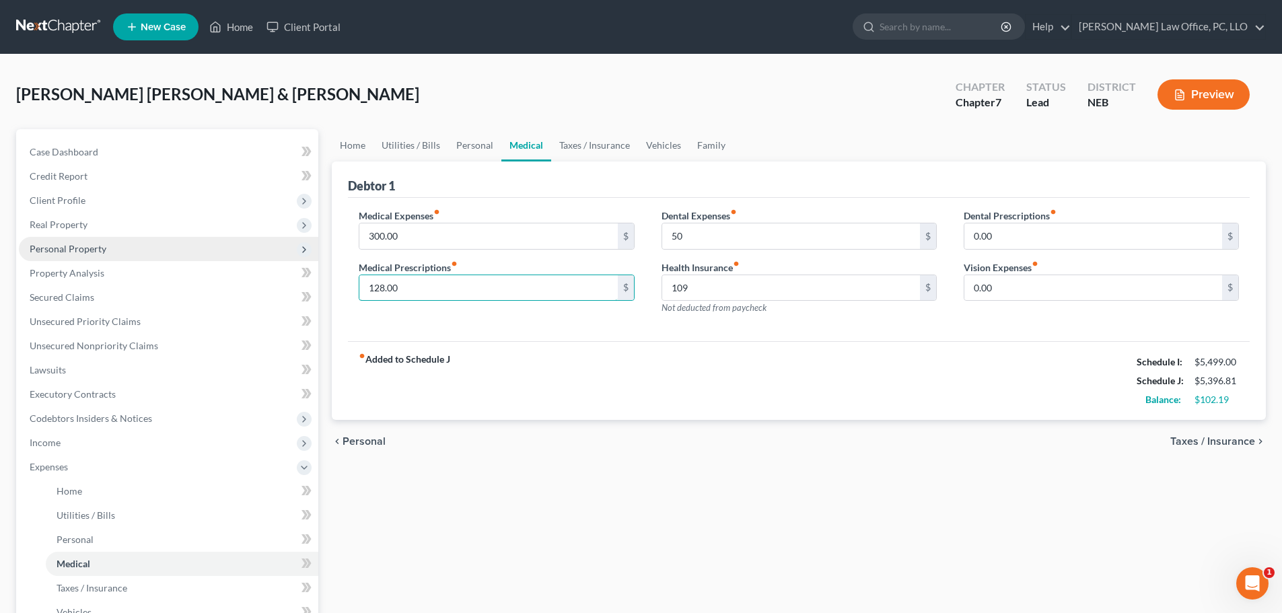
type input "128.00"
click at [642, 519] on div "Home Utilities / Bills Personal Medical Taxes / Insurance Vehicles Family Debto…" at bounding box center [798, 481] width 947 height 704
click at [711, 287] on input "109" at bounding box center [791, 288] width 258 height 26
click at [696, 290] on input "109" at bounding box center [791, 288] width 258 height 26
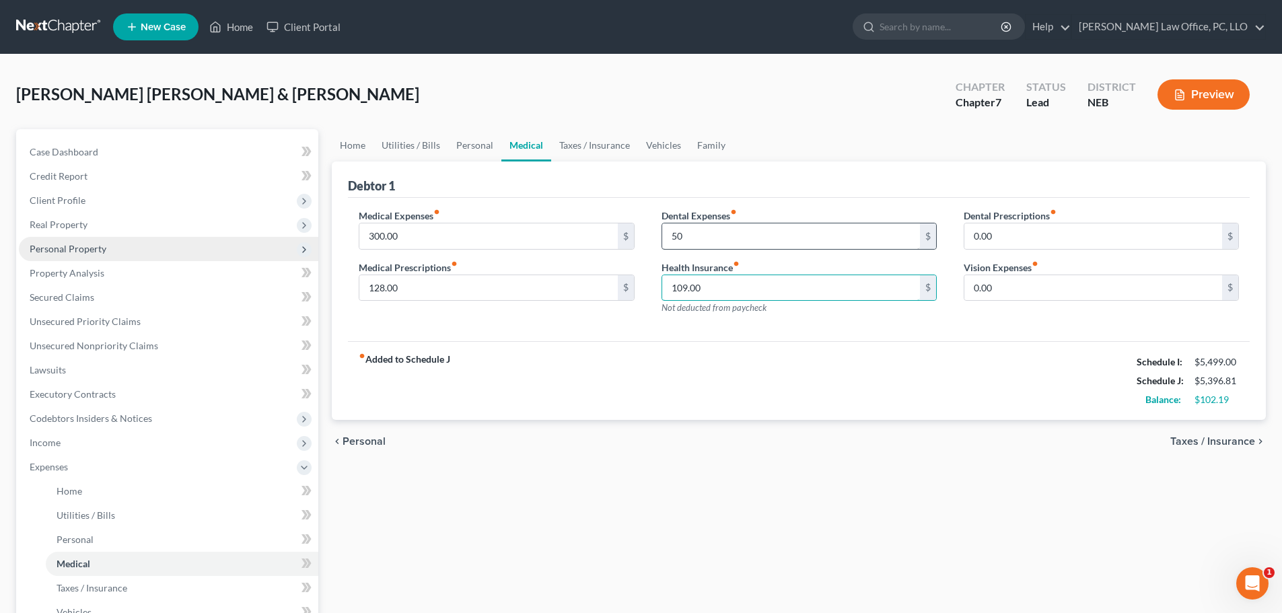
type input "109.00"
click at [694, 237] on input "50" at bounding box center [791, 236] width 258 height 26
click at [698, 239] on input "50" at bounding box center [791, 236] width 258 height 26
type input "50.00"
click at [1201, 442] on span "Taxes / Insurance" at bounding box center [1212, 441] width 85 height 11
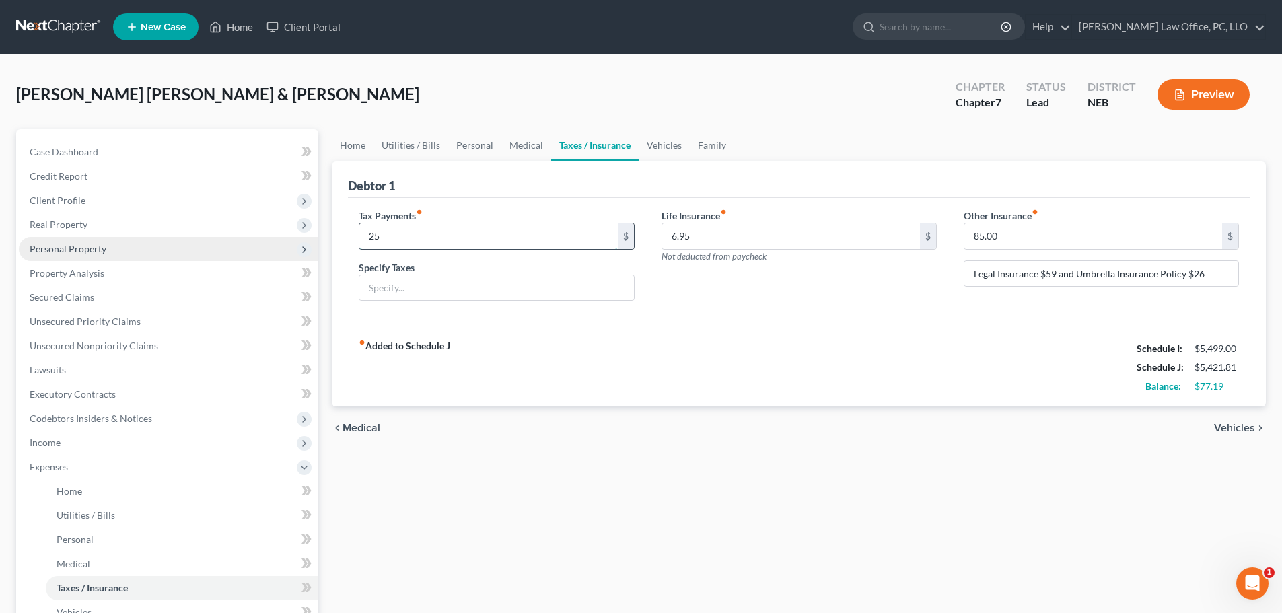
type input "2"
click at [659, 149] on link "Vehicles" at bounding box center [663, 145] width 51 height 32
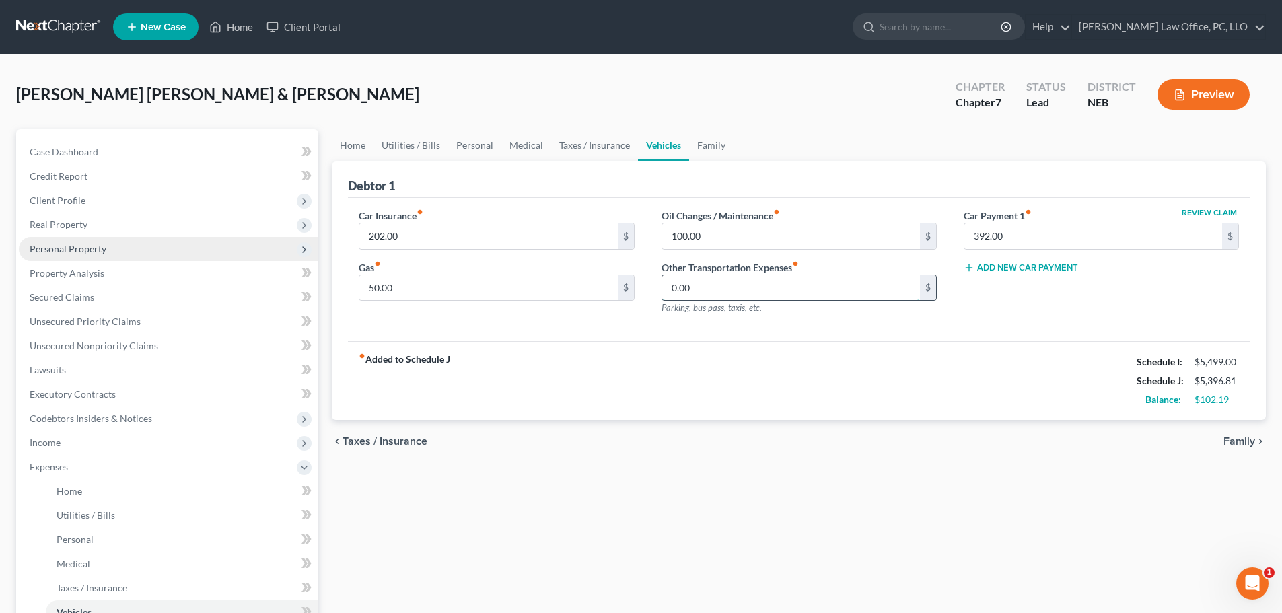
click at [704, 296] on input "0.00" at bounding box center [791, 288] width 258 height 26
type input "25"
click at [732, 418] on div "fiber_manual_record Added to Schedule J Schedule I: $5,499.00 Schedule J: $5,42…" at bounding box center [798, 380] width 901 height 79
type input "300"
click at [782, 477] on div "Home Utilities / Bills Personal Medical Taxes / Insurance Vehicles Family Debto…" at bounding box center [798, 481] width 947 height 704
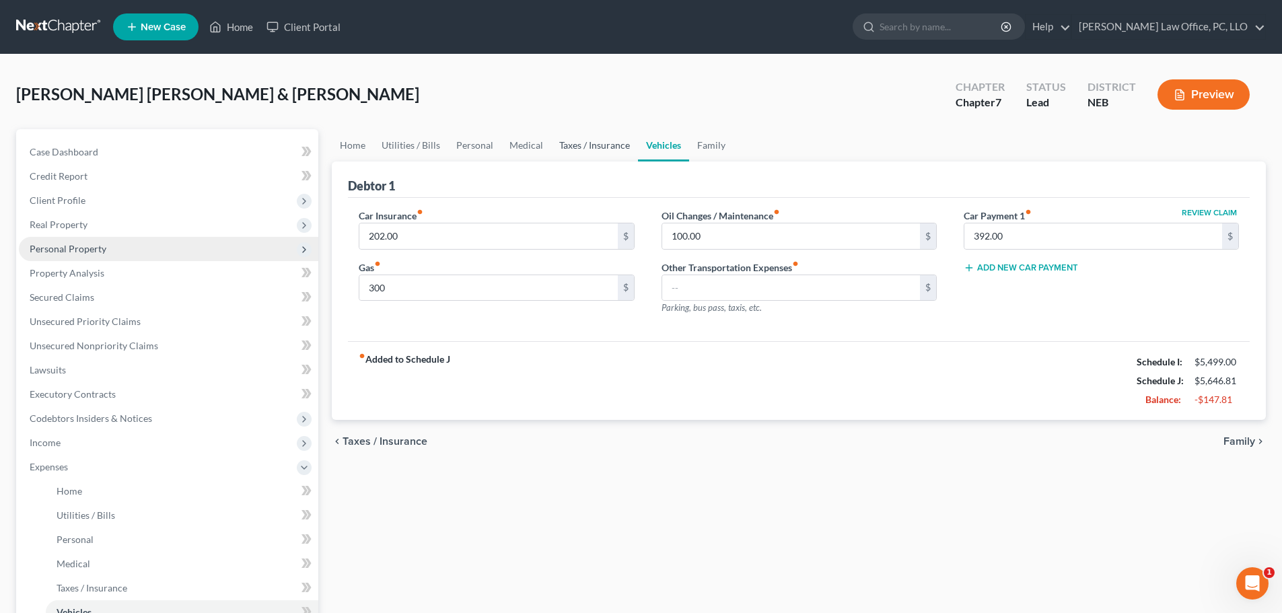
click at [603, 144] on link "Taxes / Insurance" at bounding box center [594, 145] width 87 height 32
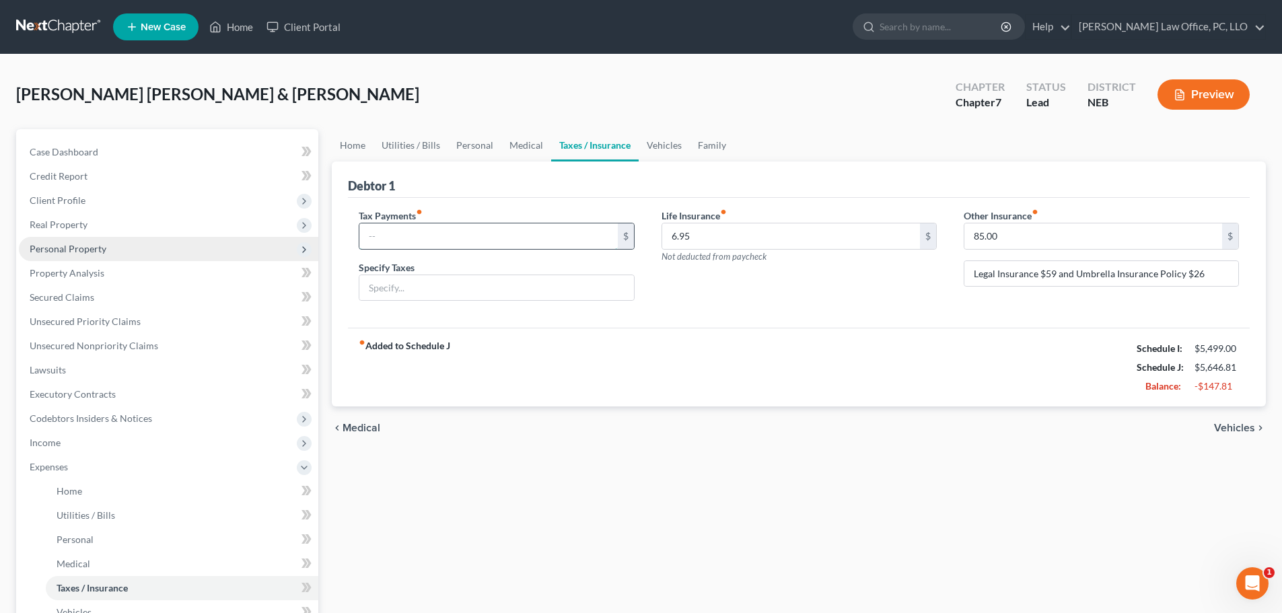
click at [449, 232] on input "text" at bounding box center [488, 236] width 258 height 26
type input "25.00"
click at [386, 288] on input "text" at bounding box center [496, 288] width 274 height 26
click at [391, 287] on input "vehilce taxes/approx." at bounding box center [496, 288] width 274 height 26
type input "vehicle taxes/approx."
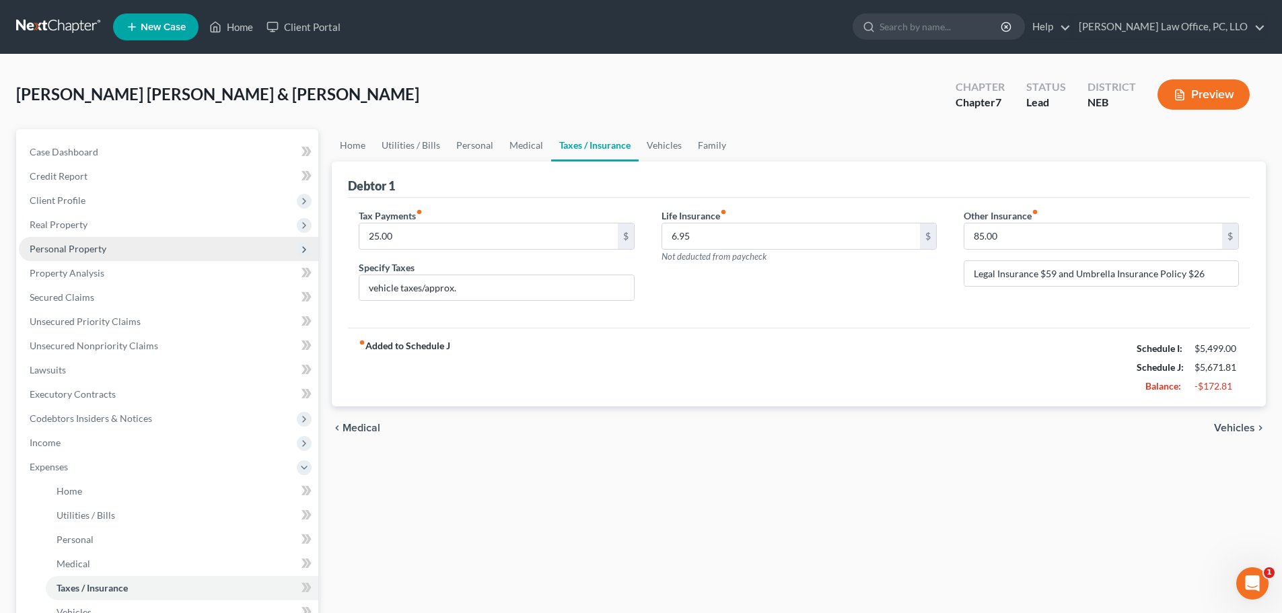
drag, startPoint x: 484, startPoint y: 439, endPoint x: 1025, endPoint y: 474, distance: 541.4
click at [486, 439] on div "chevron_left Medical Vehicles chevron_right" at bounding box center [799, 427] width 934 height 43
click at [1234, 427] on span "Vehicles" at bounding box center [1234, 427] width 41 height 11
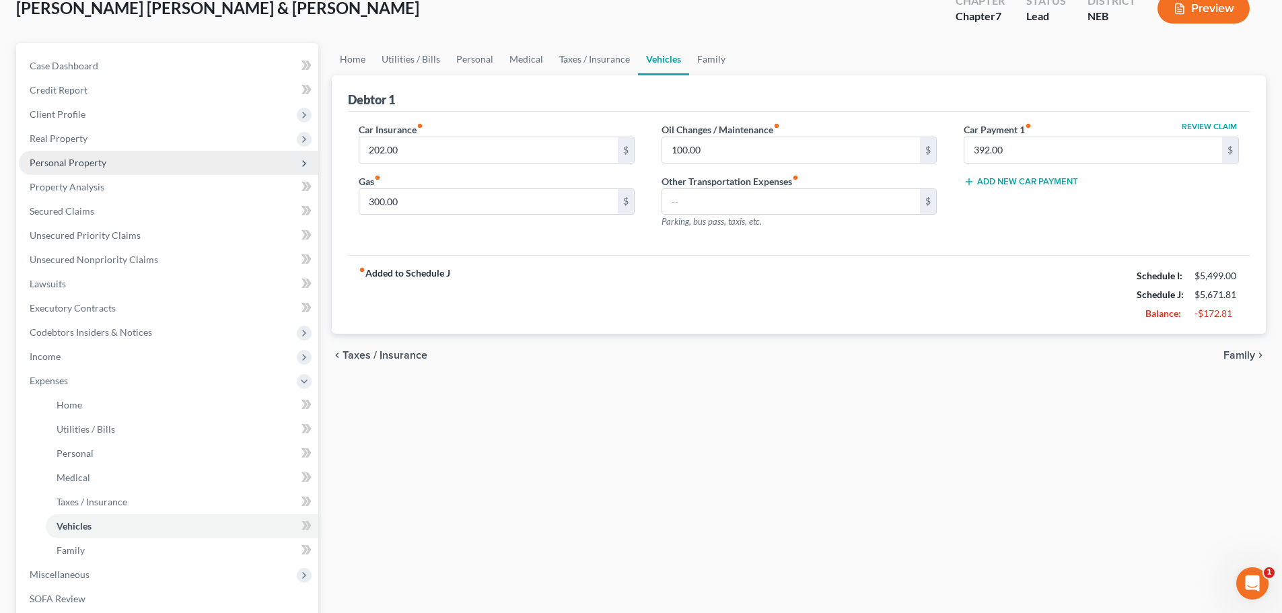
scroll to position [64, 0]
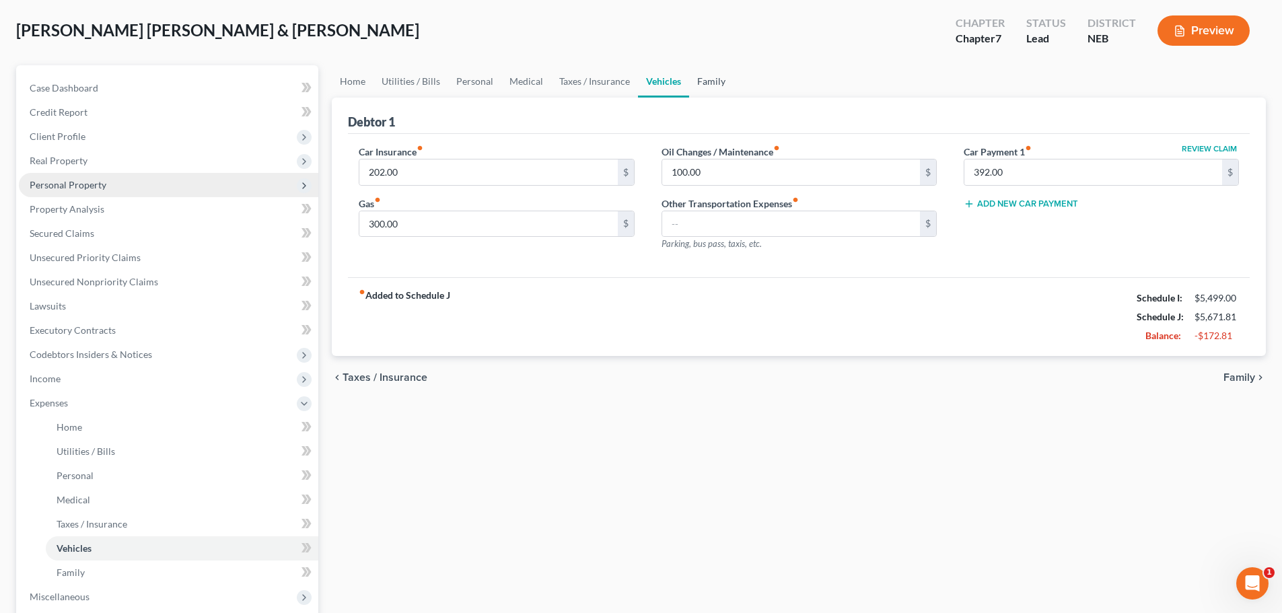
click at [706, 75] on link "Family" at bounding box center [711, 81] width 44 height 32
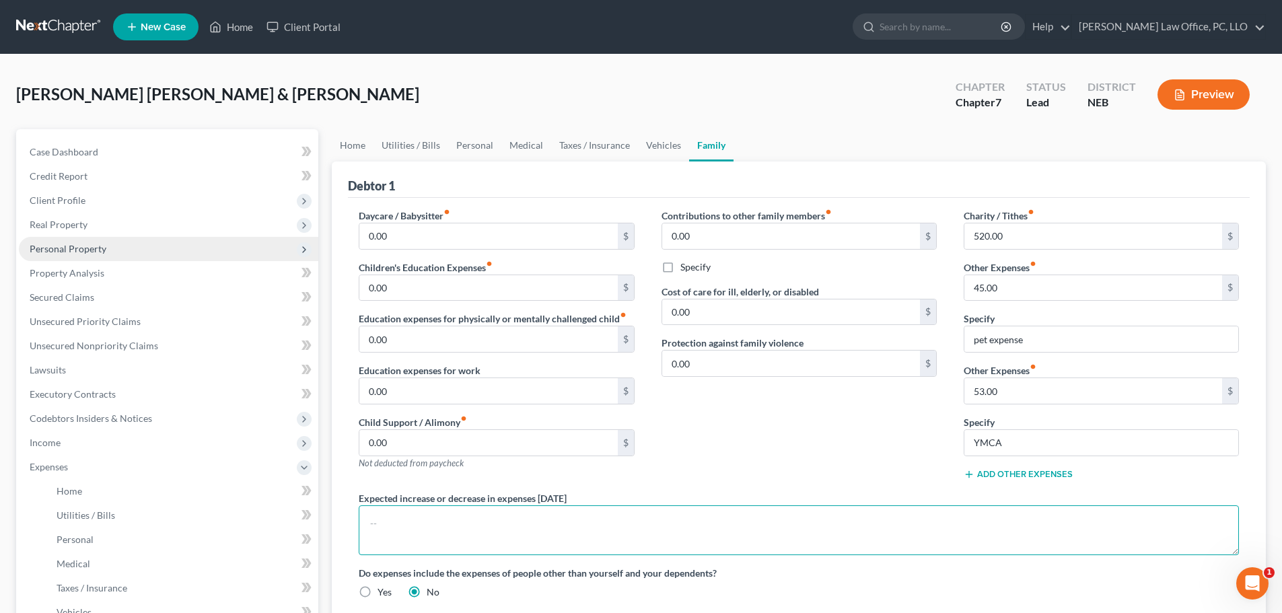
click at [558, 525] on textarea at bounding box center [799, 530] width 880 height 50
click at [470, 522] on textarea "Debtors anticipate that medical expenses will significantly increase. They have…" at bounding box center [799, 530] width 880 height 50
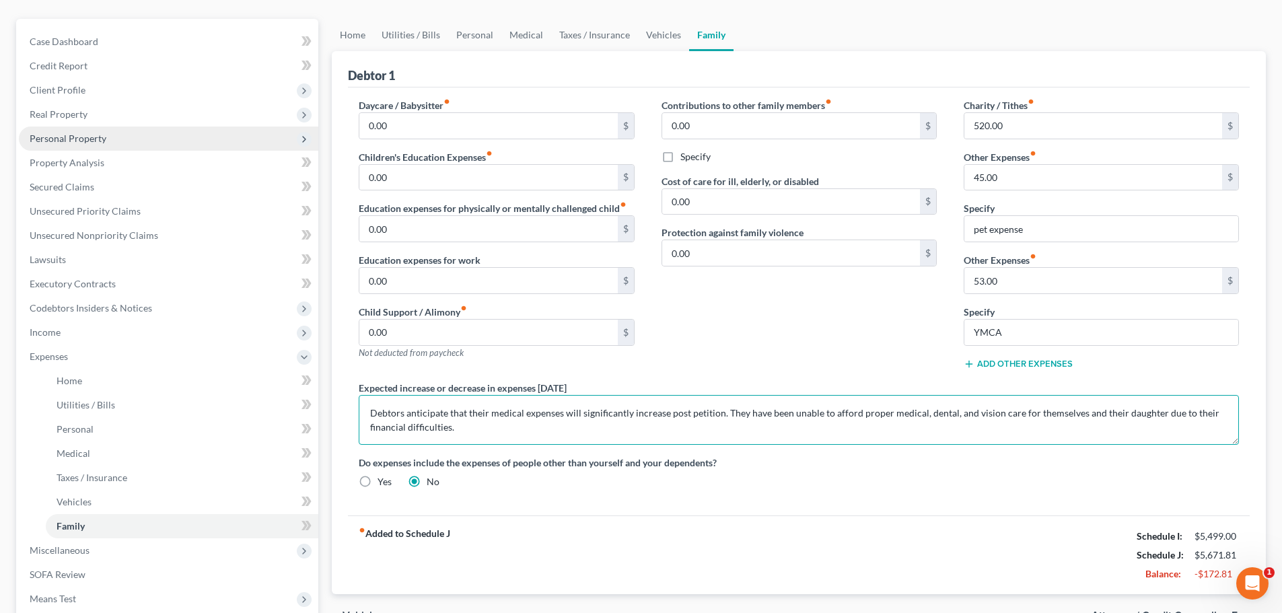
scroll to position [188, 0]
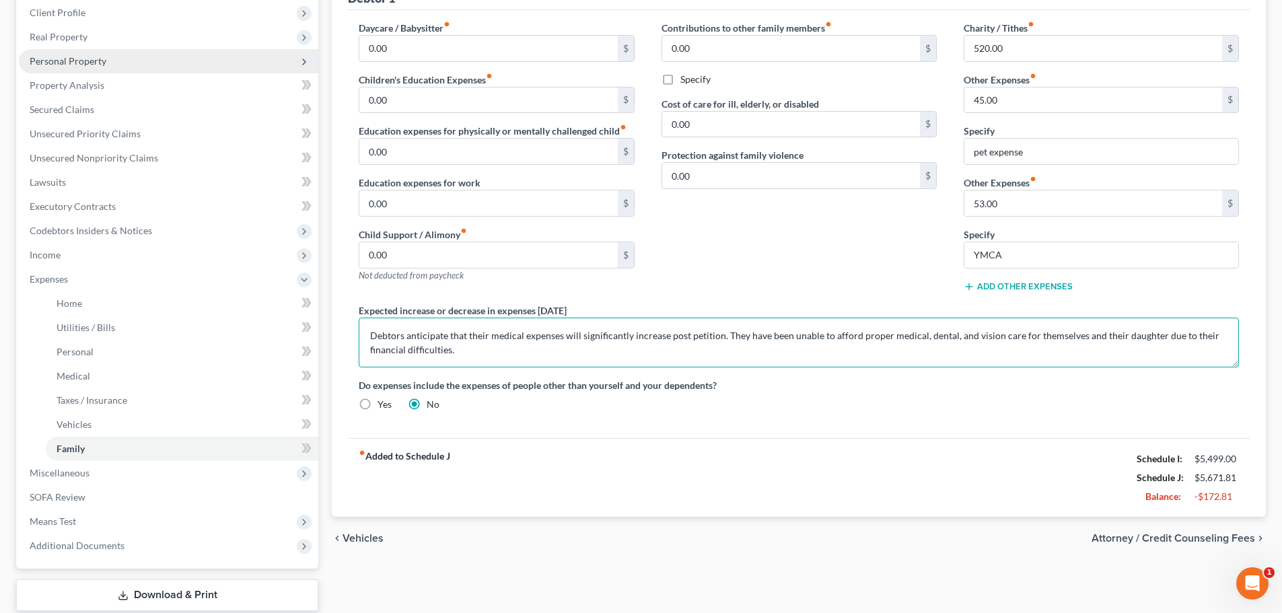
type textarea "Debtors anticipate that their medical expenses will significantly increase post…"
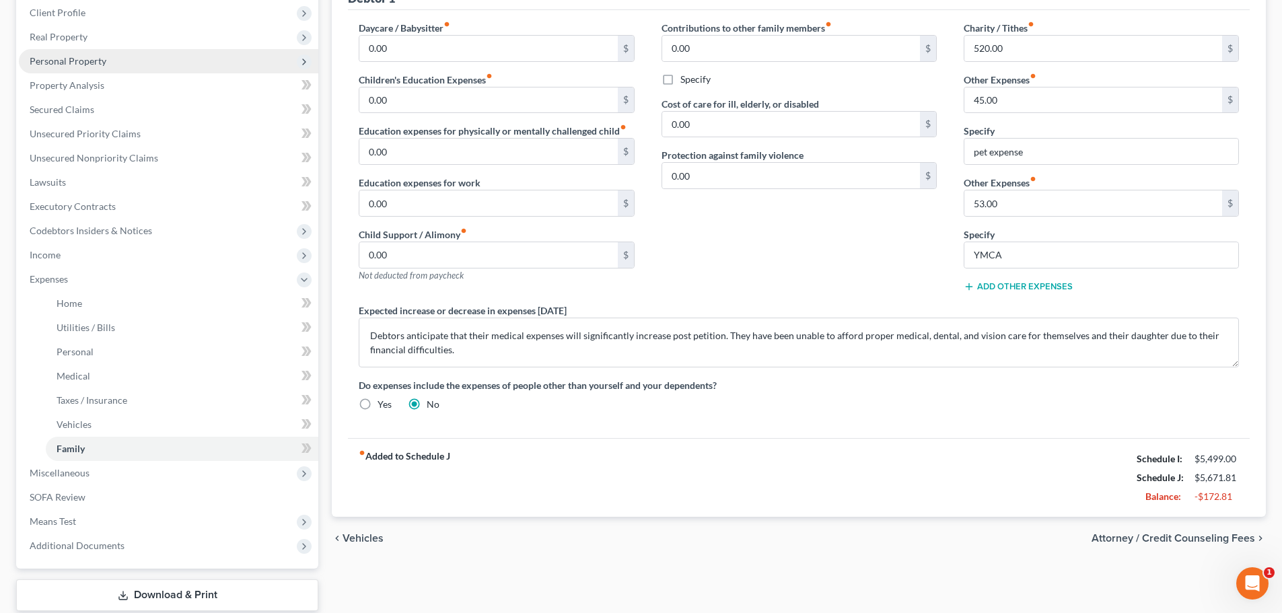
click at [1171, 534] on span "Attorney / Credit Counseling Fees" at bounding box center [1172, 538] width 163 height 11
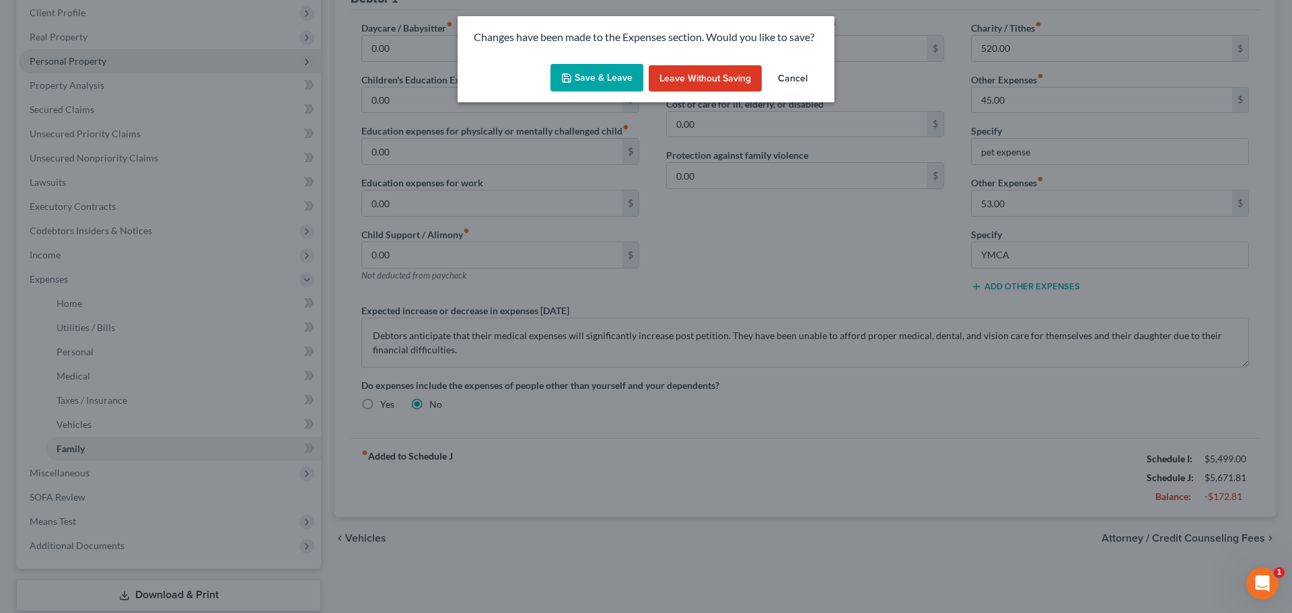
click at [601, 75] on button "Save & Leave" at bounding box center [596, 78] width 93 height 28
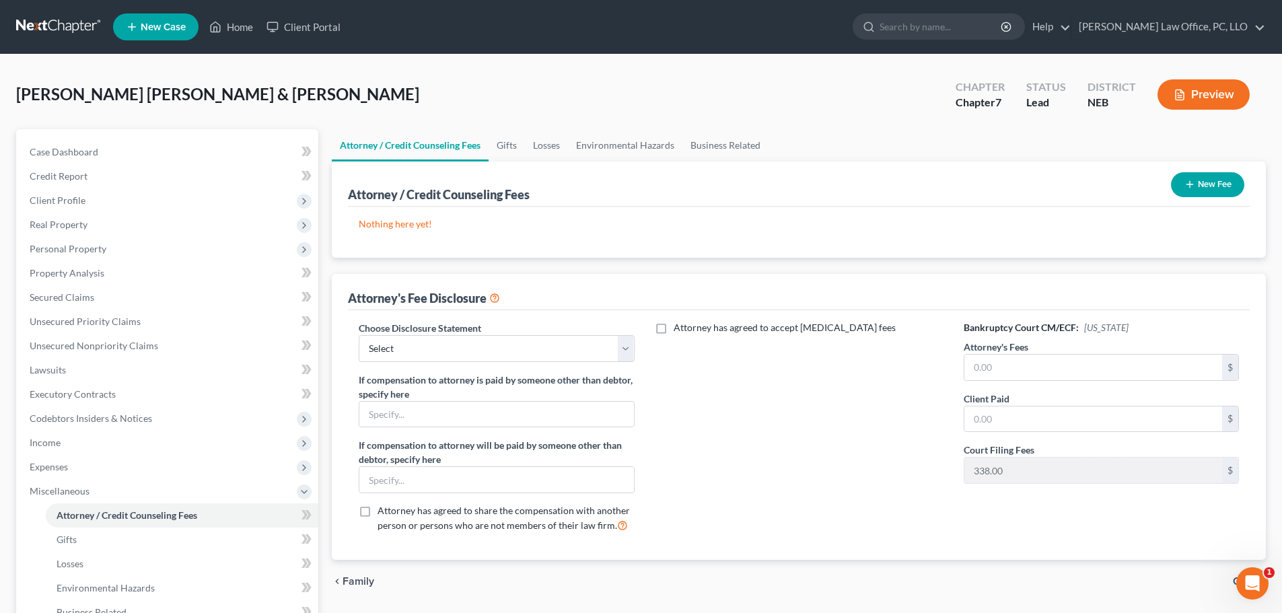
click at [358, 581] on span "Family" at bounding box center [358, 581] width 32 height 11
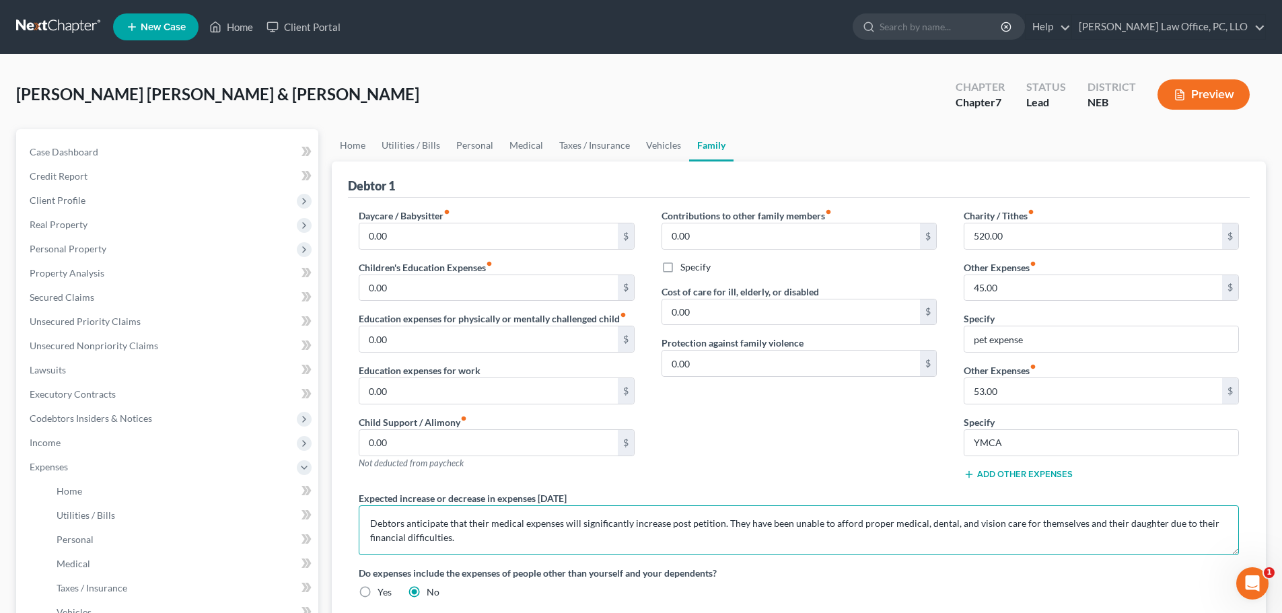
click at [506, 533] on textarea "Debtors anticipate that their medical expenses will significantly increase post…" at bounding box center [799, 530] width 880 height 50
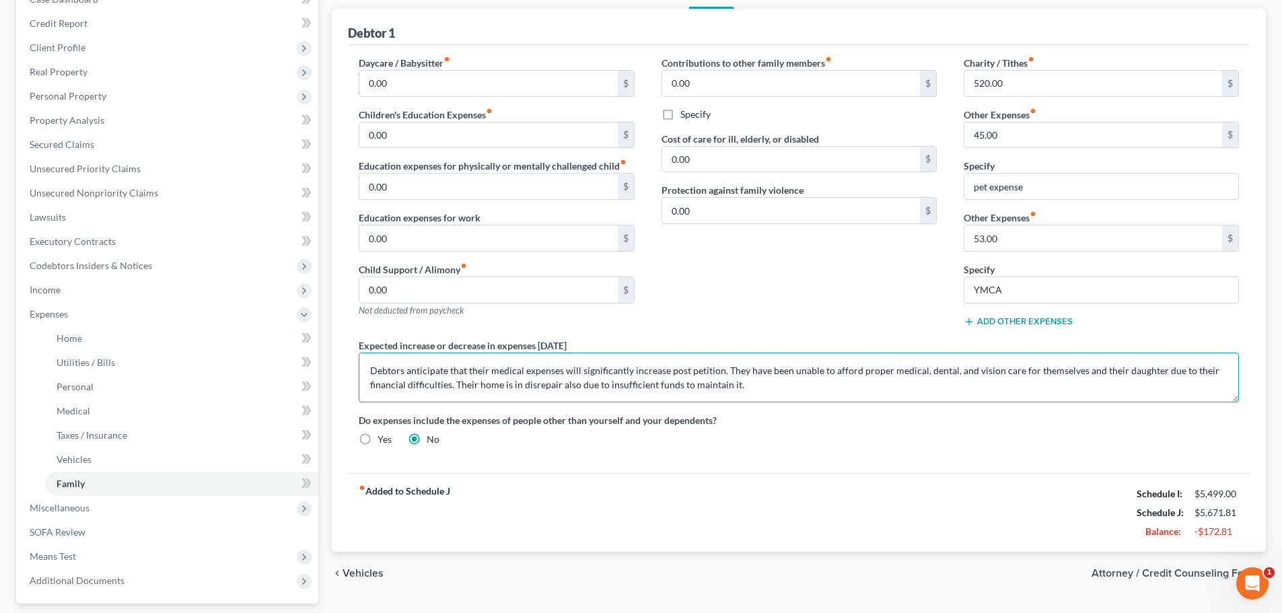
scroll to position [225, 0]
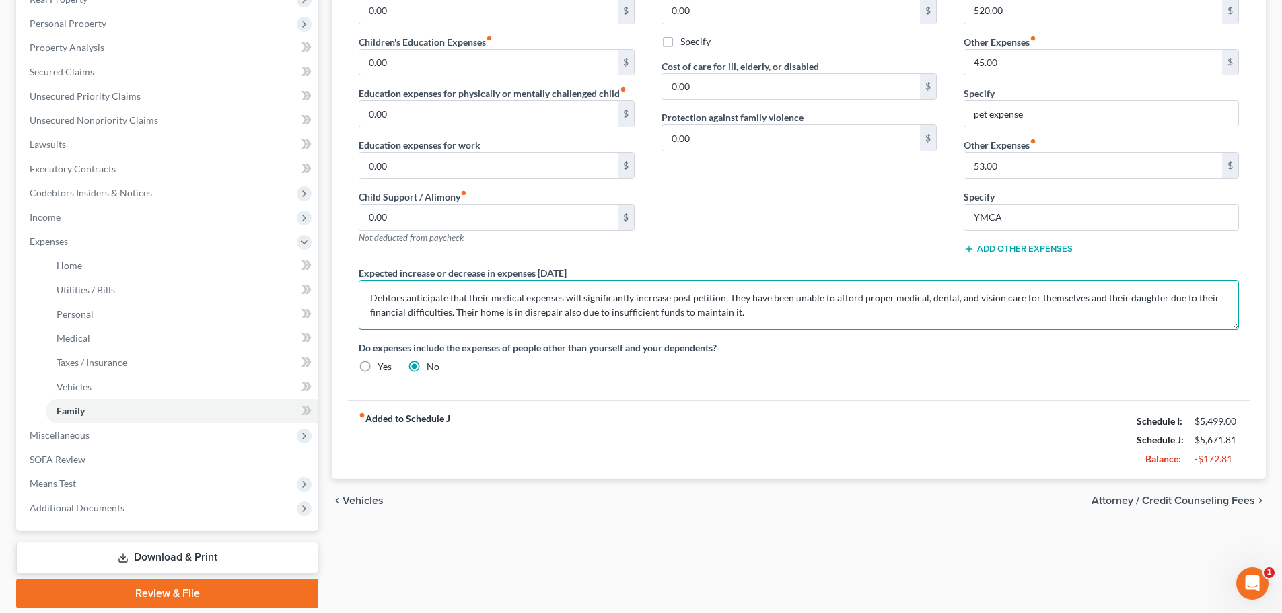
type textarea "Debtors anticipate that their medical expenses will significantly increase post…"
click at [1184, 495] on span "Attorney / Credit Counseling Fees" at bounding box center [1172, 500] width 163 height 11
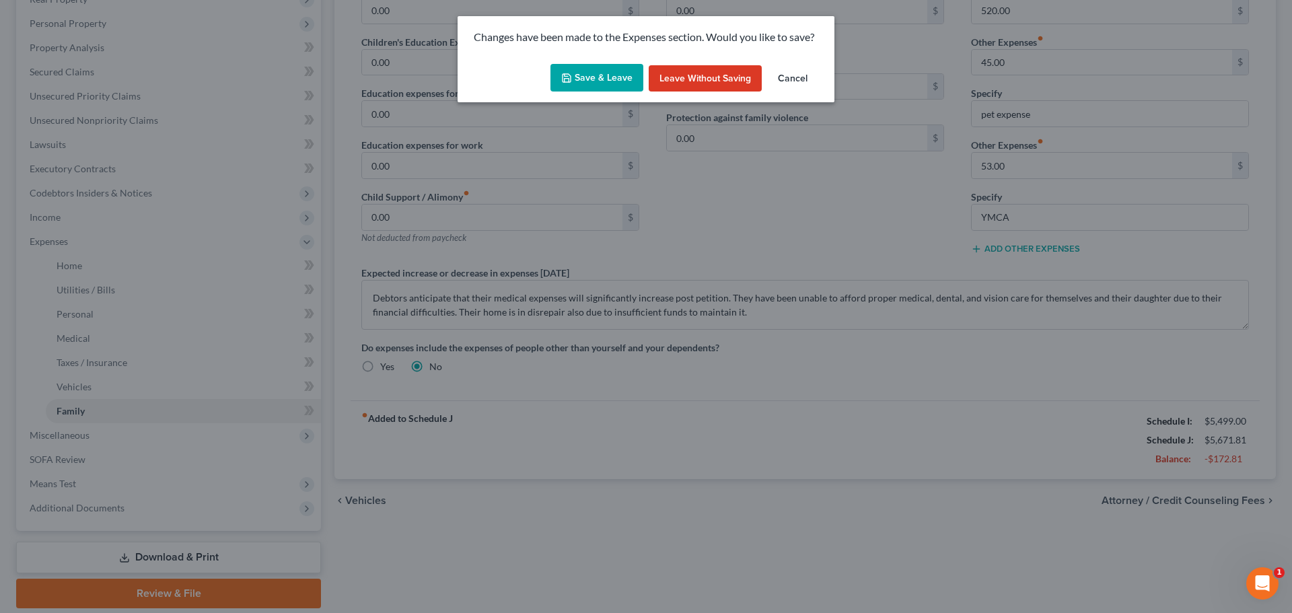
click at [576, 67] on button "Save & Leave" at bounding box center [596, 78] width 93 height 28
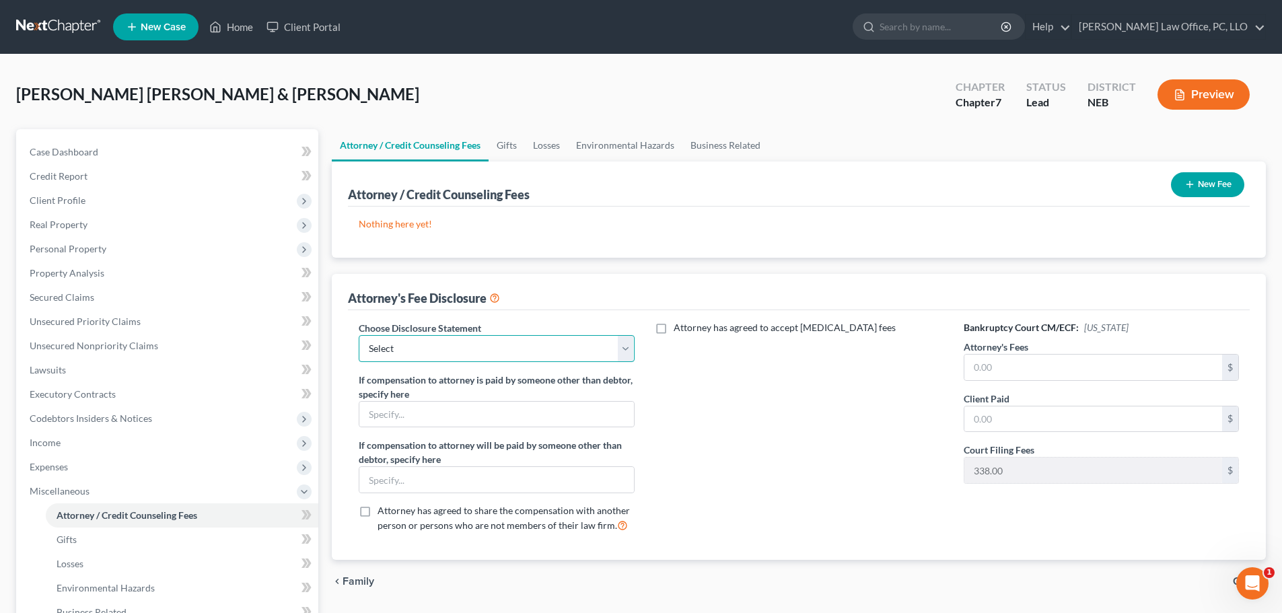
click at [632, 352] on select "Select Attorney" at bounding box center [496, 348] width 275 height 27
select select "0"
click at [359, 335] on select "Select Attorney" at bounding box center [496, 348] width 275 height 27
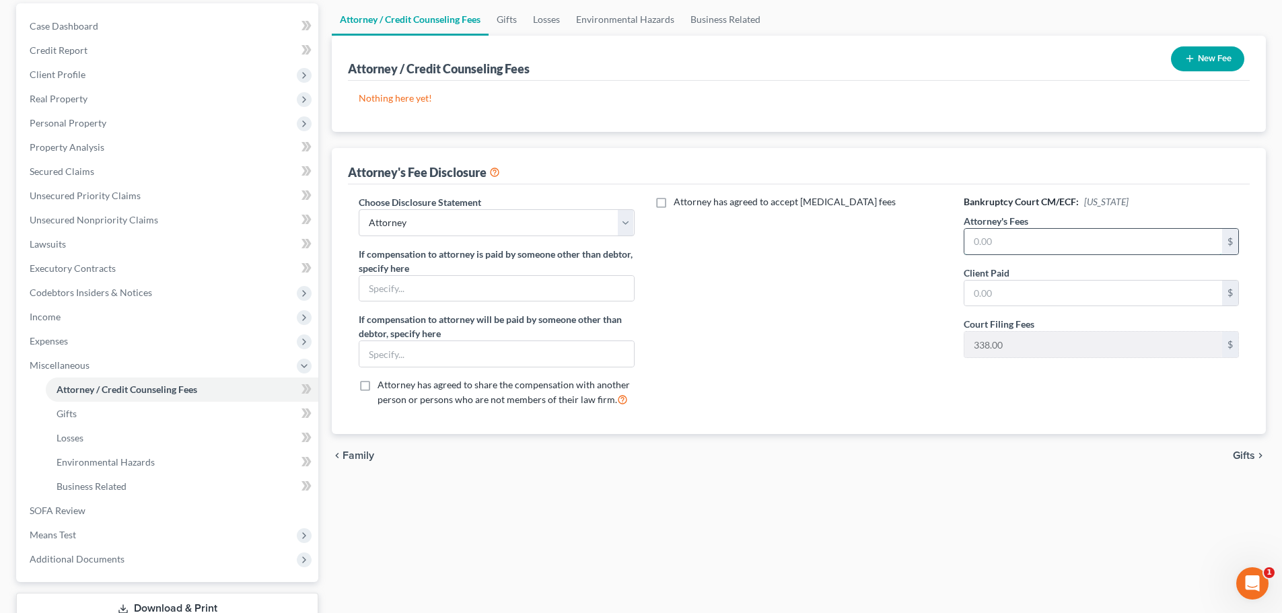
click at [1013, 242] on input "text" at bounding box center [1093, 242] width 258 height 26
type input "1,500"
click at [1245, 455] on span "Gifts" at bounding box center [1243, 455] width 22 height 11
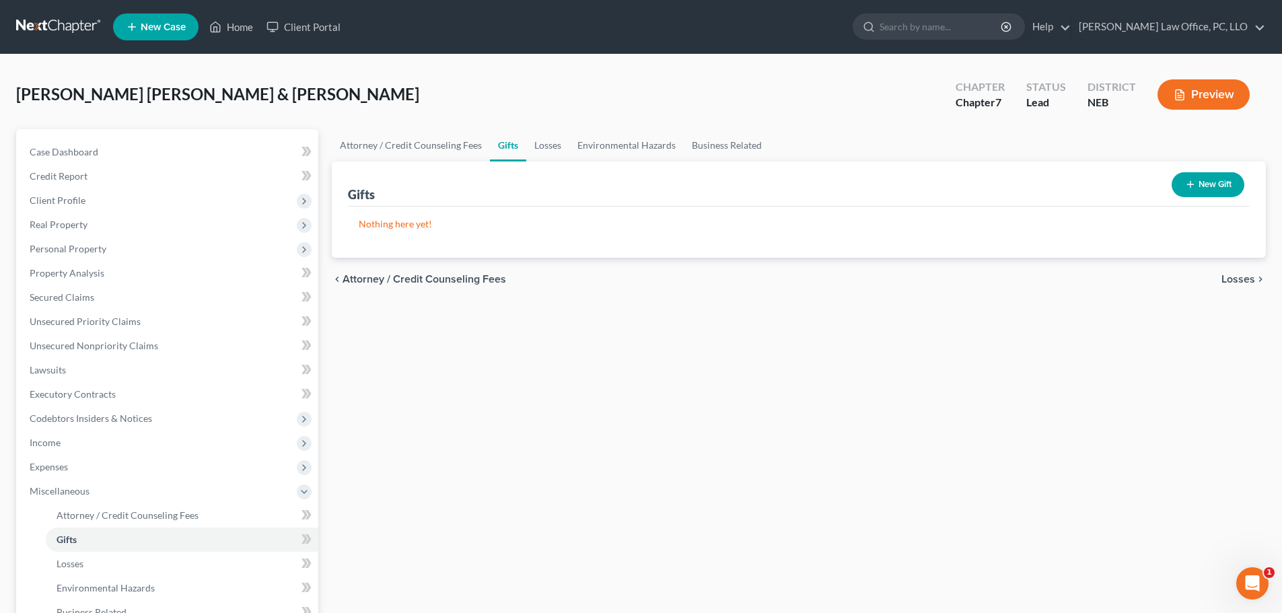
click at [1214, 185] on button "New Gift" at bounding box center [1207, 184] width 73 height 25
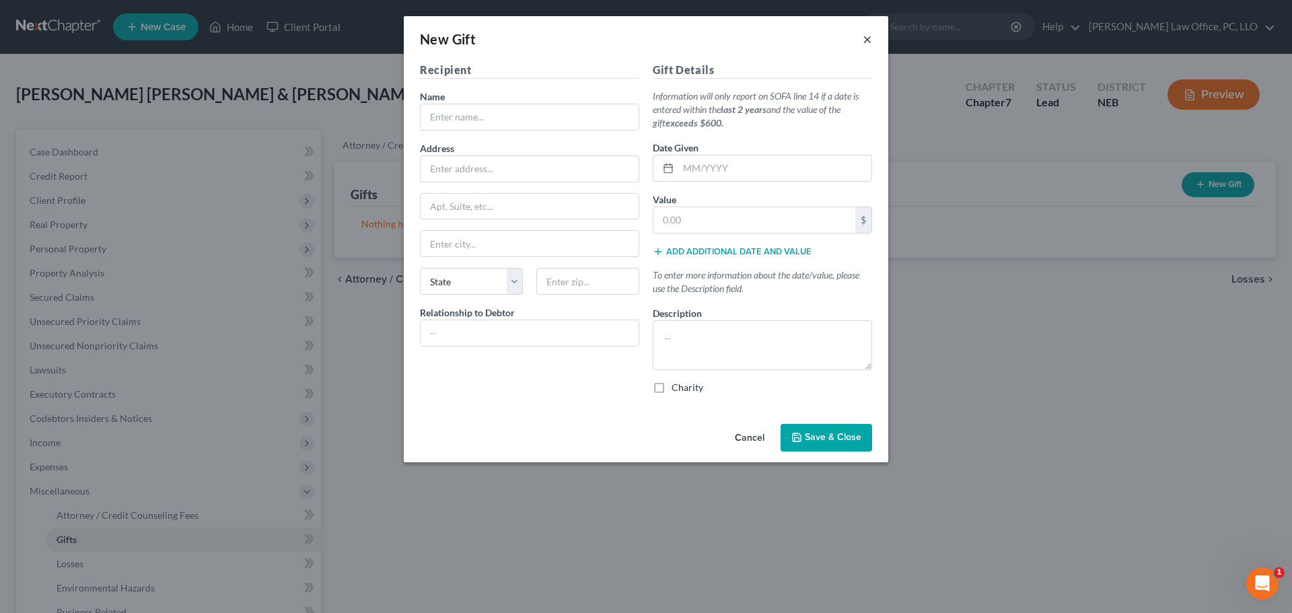
click at [869, 38] on button "×" at bounding box center [866, 39] width 9 height 16
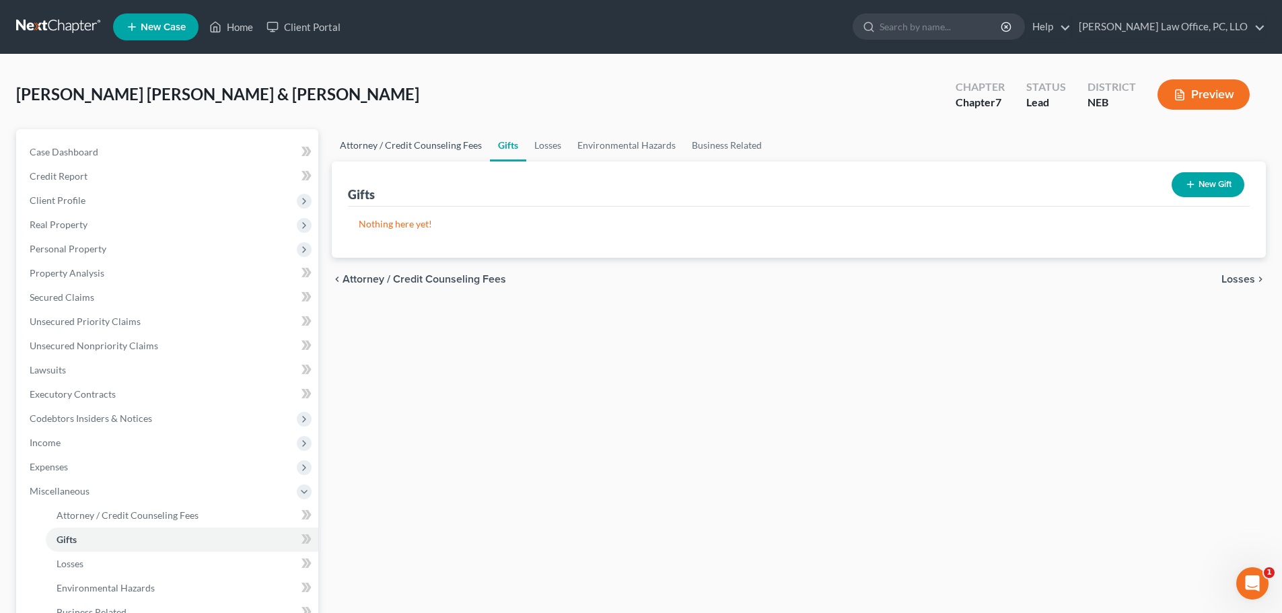
click at [368, 145] on link "Attorney / Credit Counseling Fees" at bounding box center [411, 145] width 158 height 32
select select "0"
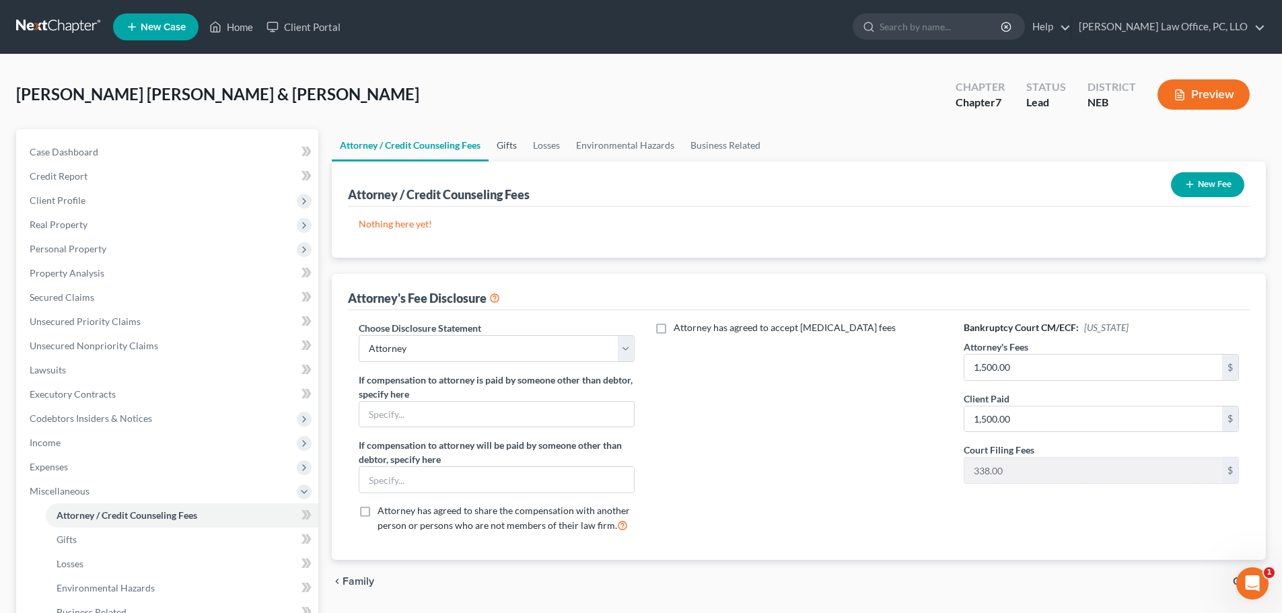
click at [518, 141] on link "Gifts" at bounding box center [506, 145] width 36 height 32
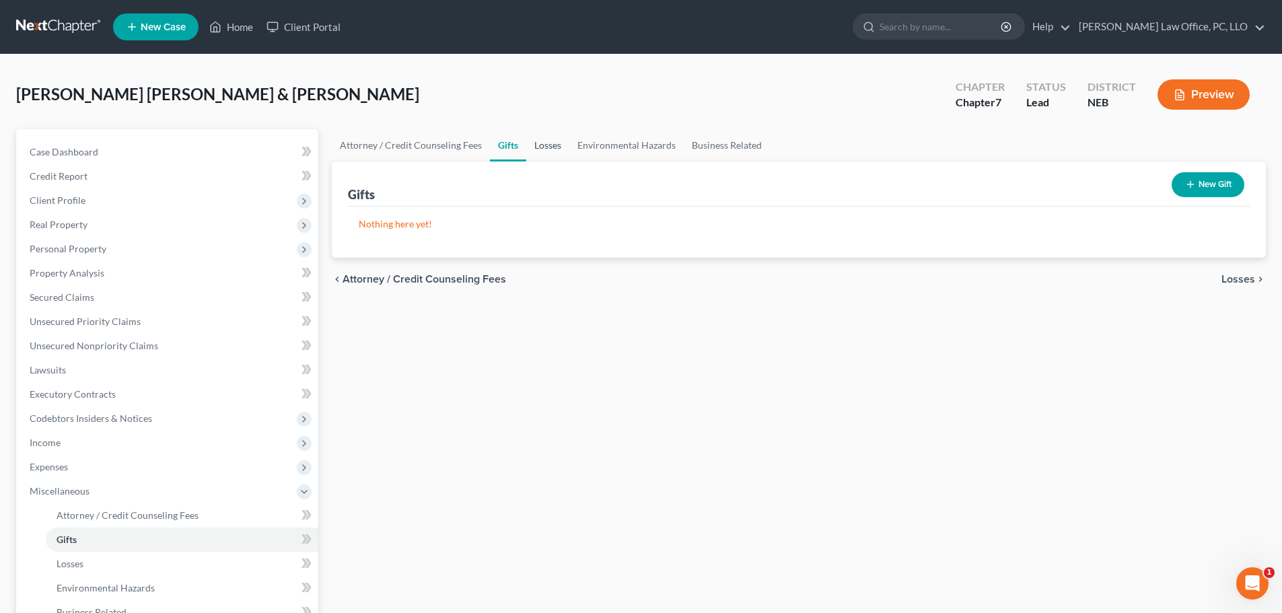
click at [550, 143] on link "Losses" at bounding box center [547, 145] width 43 height 32
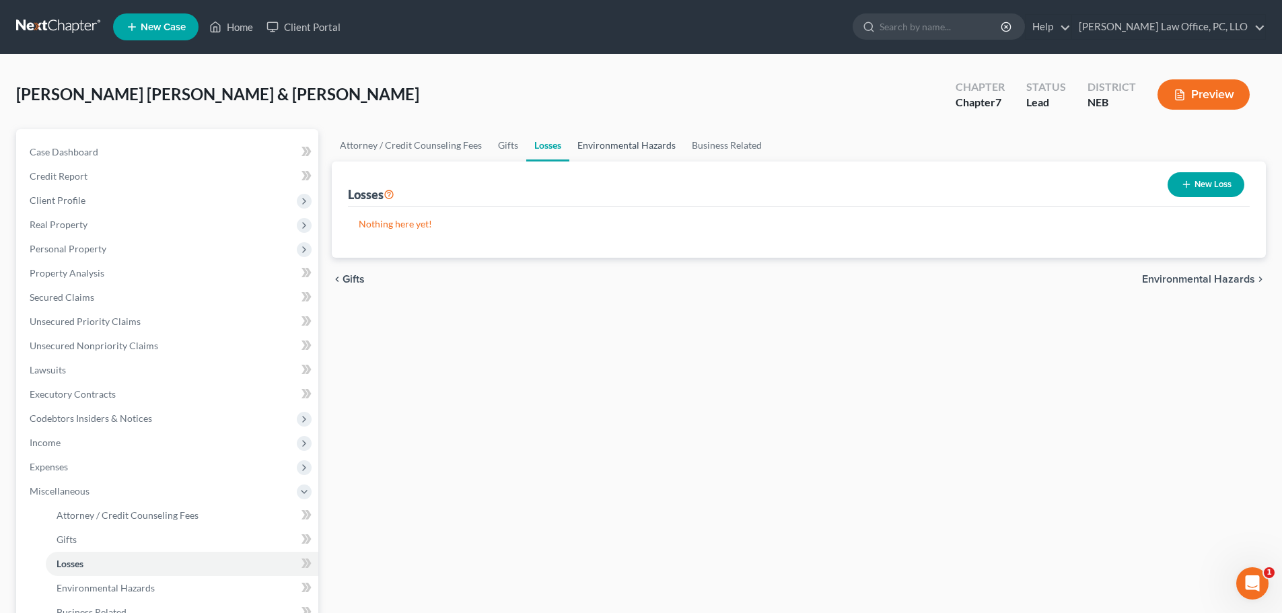
click at [620, 143] on link "Environmental Hazards" at bounding box center [626, 145] width 114 height 32
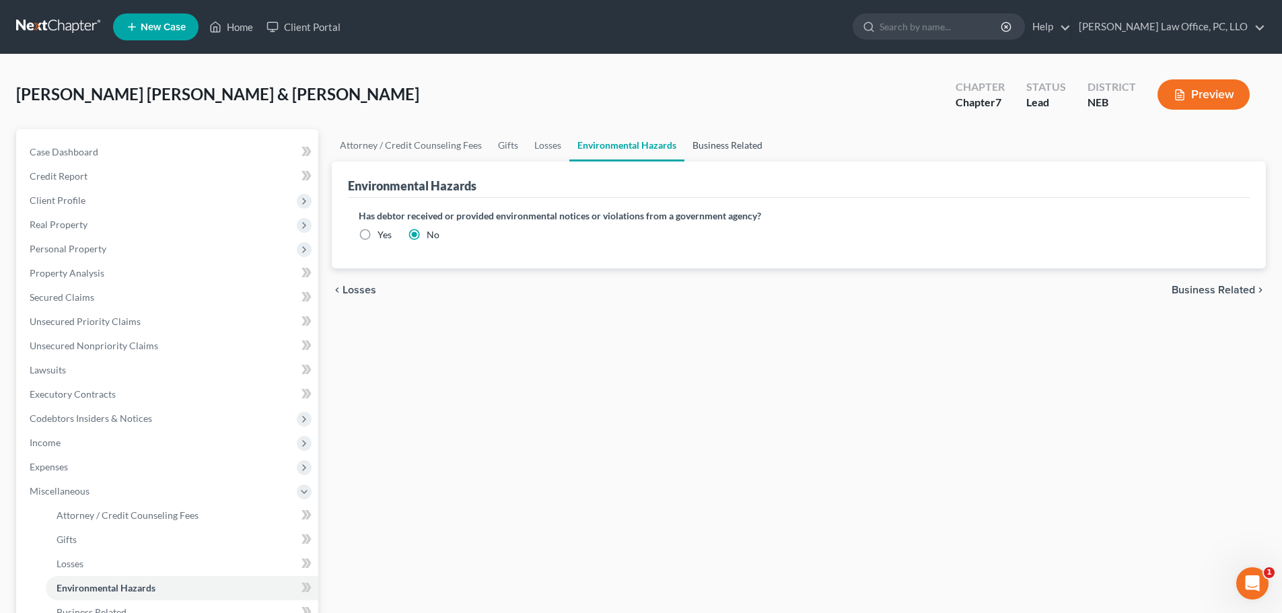
click at [729, 149] on link "Business Related" at bounding box center [727, 145] width 86 height 32
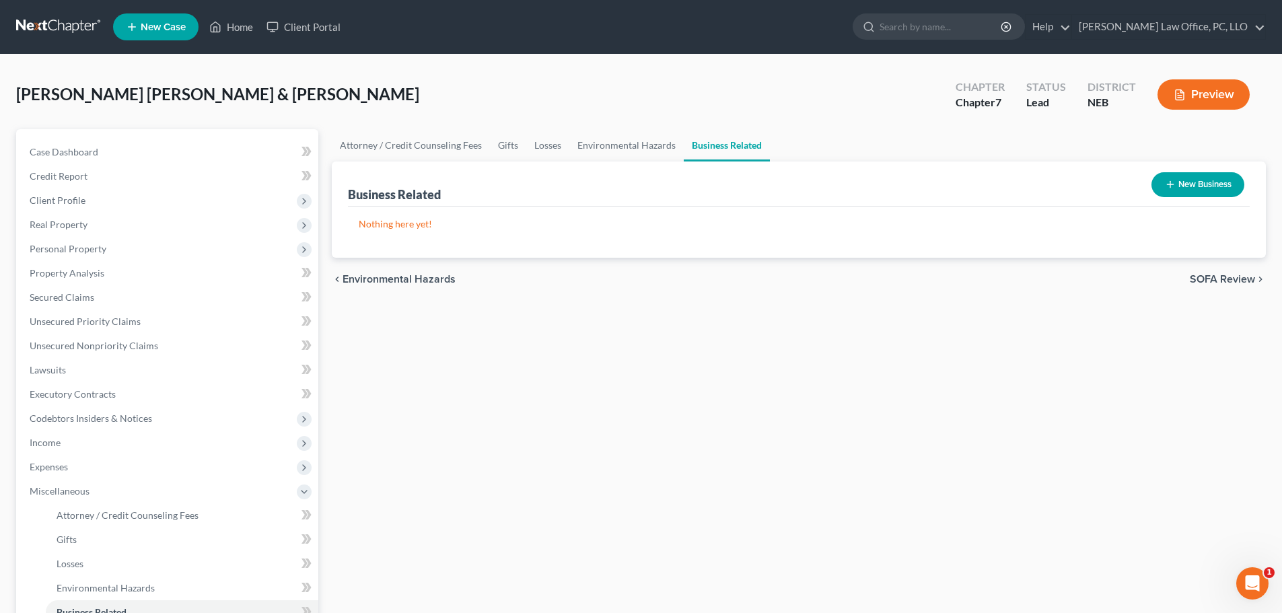
click at [1229, 276] on span "SOFA Review" at bounding box center [1221, 279] width 65 height 11
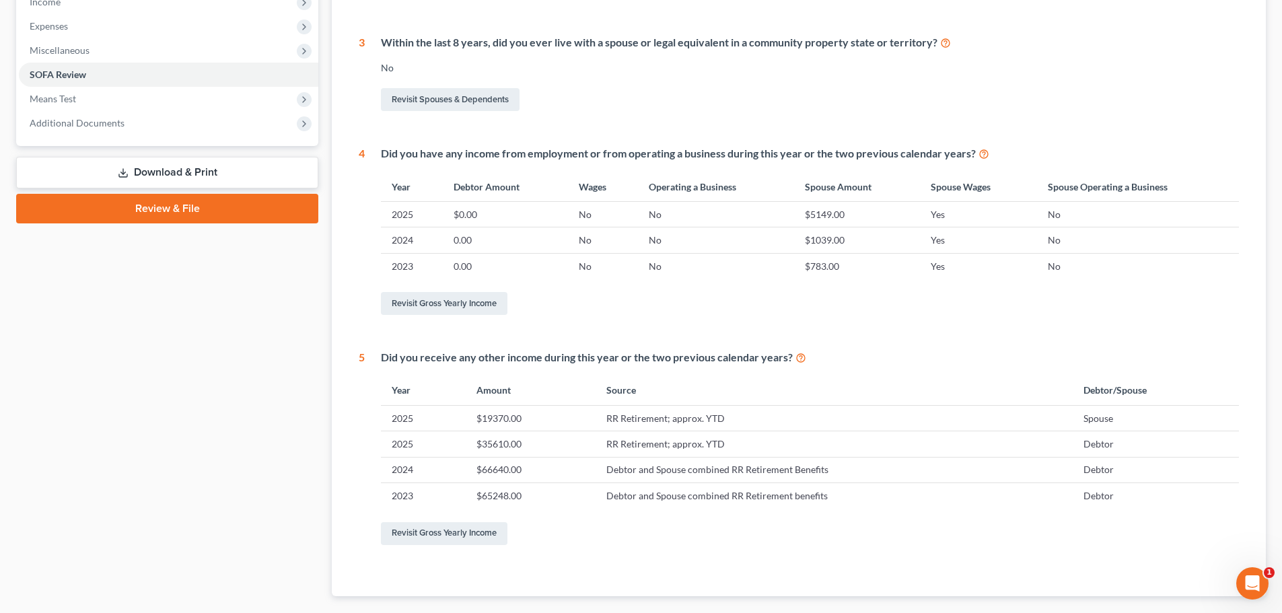
scroll to position [518, 0]
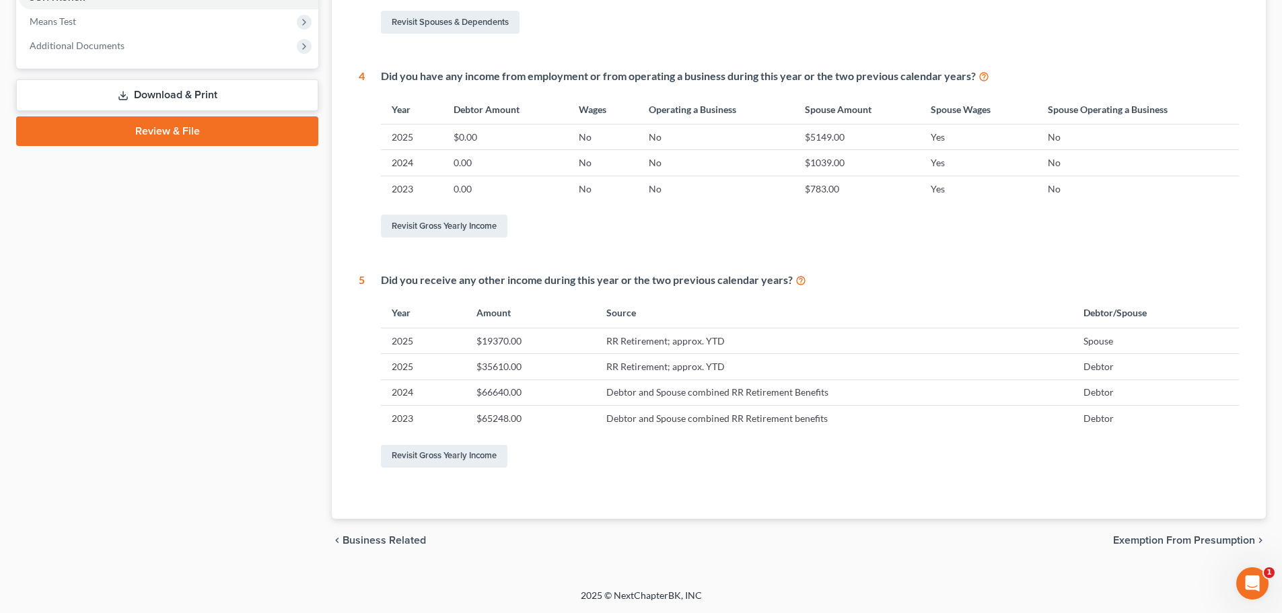
click at [1162, 538] on span "Exemption from Presumption" at bounding box center [1184, 540] width 142 height 11
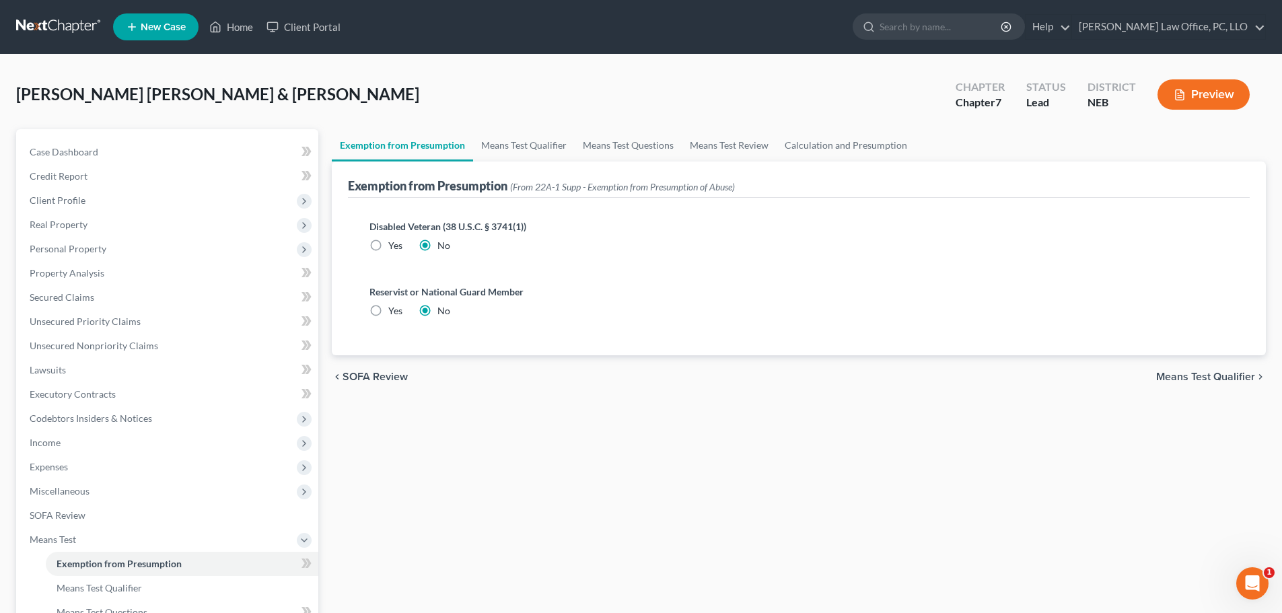
click at [1195, 374] on span "Means Test Qualifier" at bounding box center [1205, 376] width 99 height 11
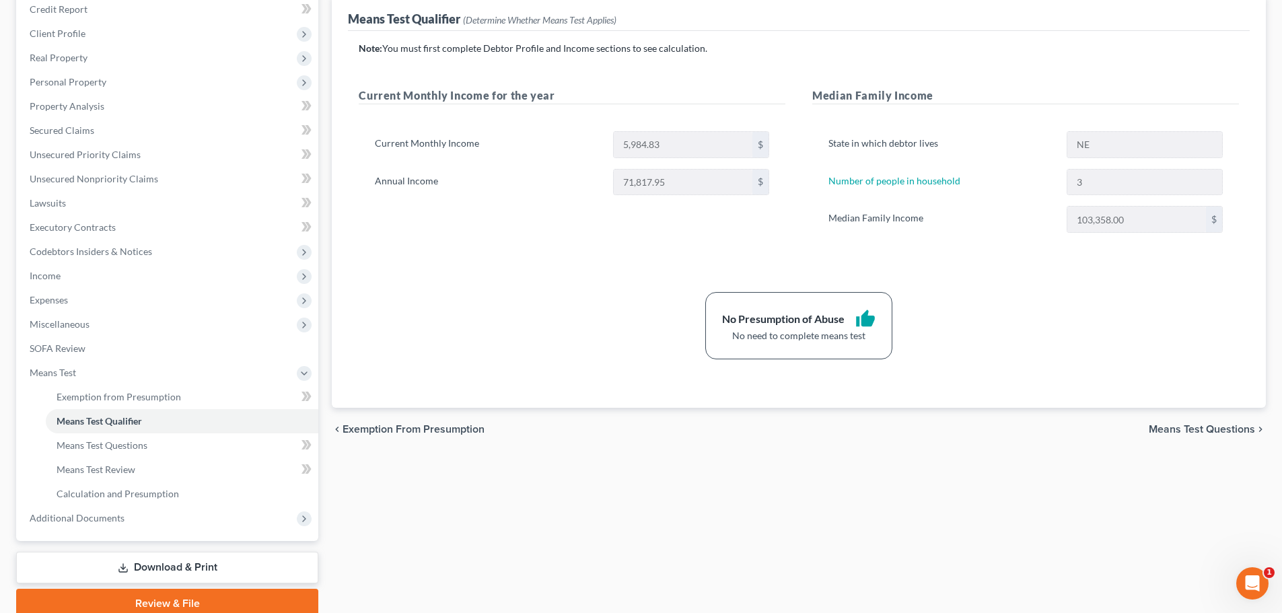
scroll to position [164, 0]
click at [1179, 429] on span "Means Test Questions" at bounding box center [1201, 432] width 106 height 11
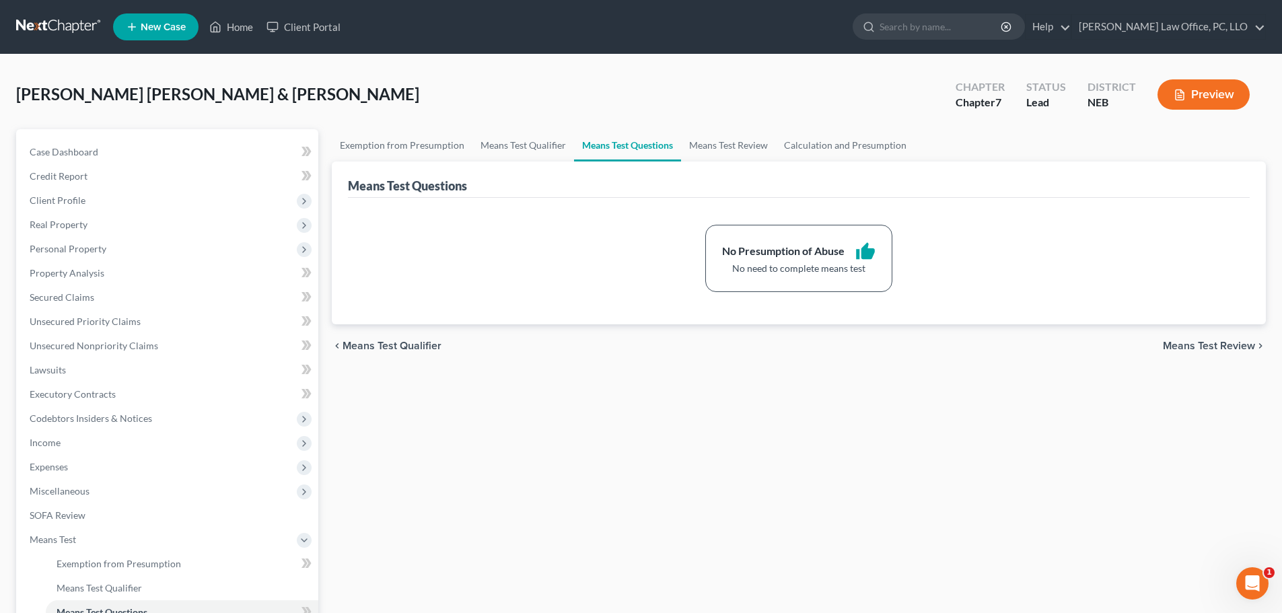
click at [1220, 343] on span "Means Test Review" at bounding box center [1208, 345] width 92 height 11
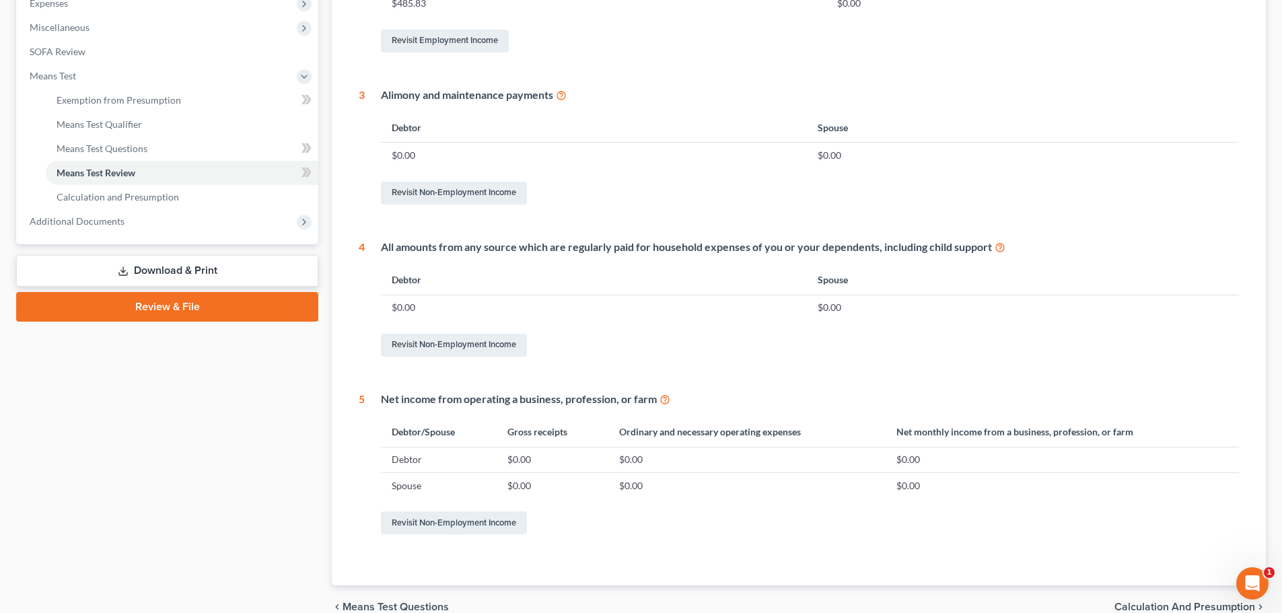
scroll to position [530, 0]
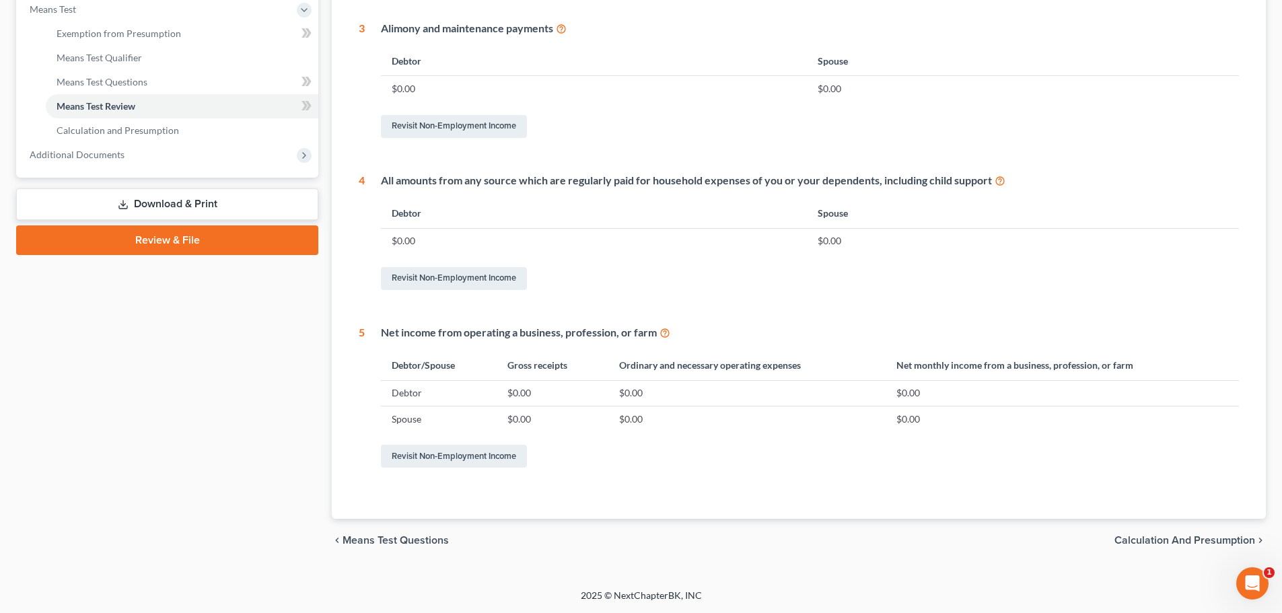
click at [1190, 542] on span "Calculation and Presumption" at bounding box center [1184, 540] width 141 height 11
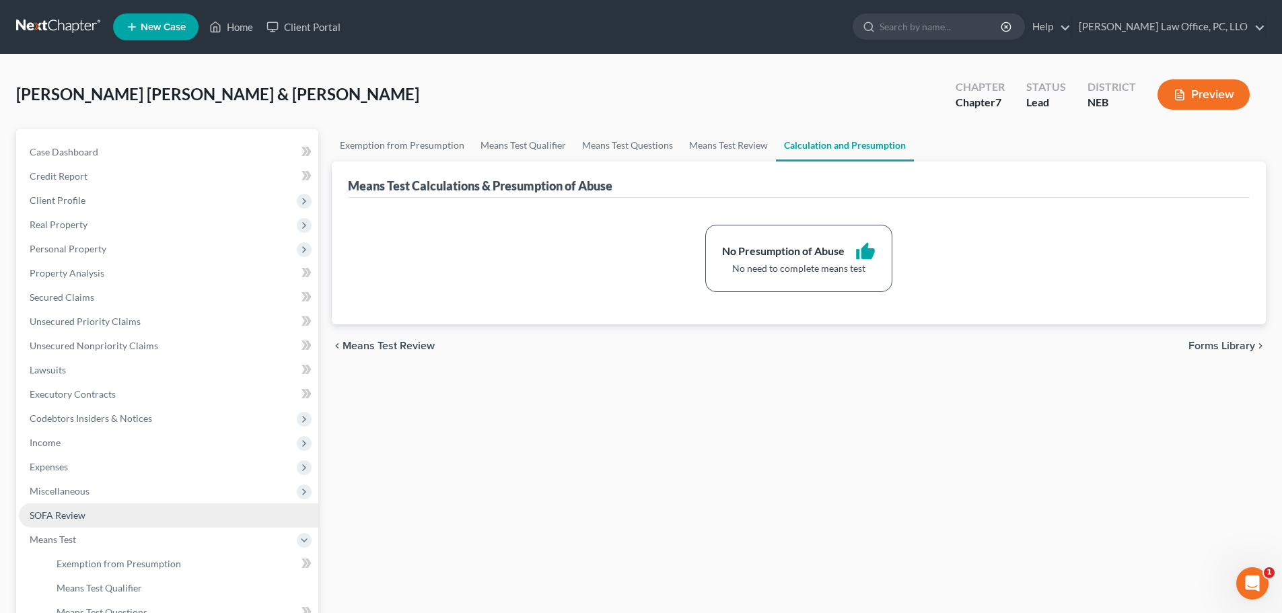
click at [89, 516] on link "SOFA Review" at bounding box center [168, 515] width 299 height 24
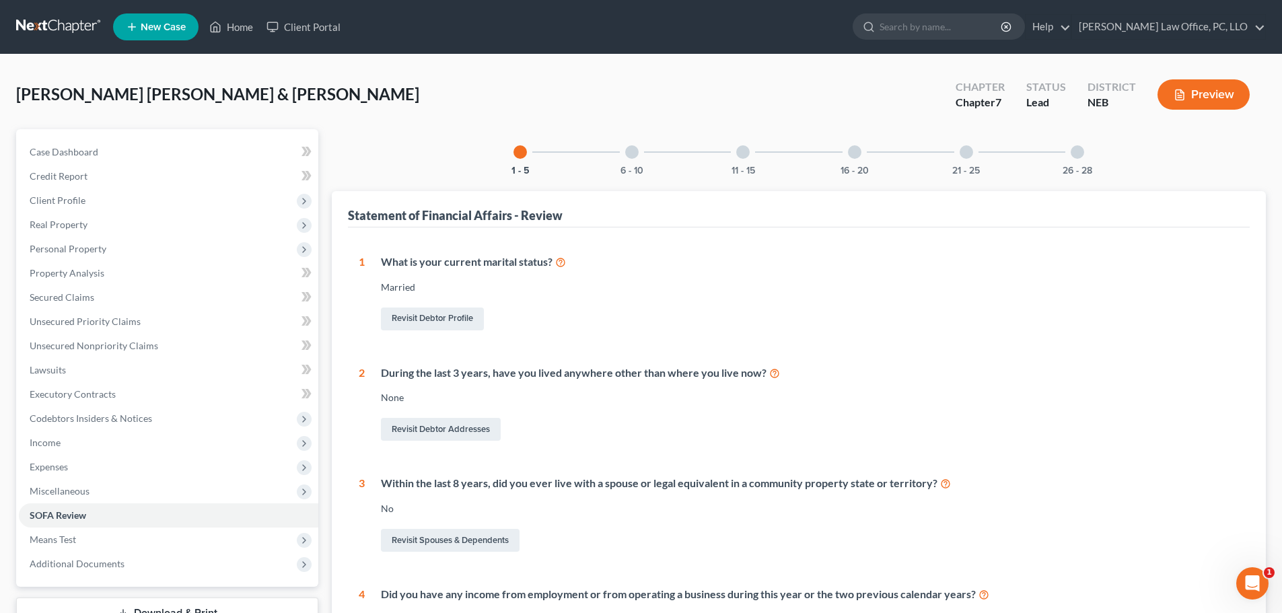
scroll to position [11, 0]
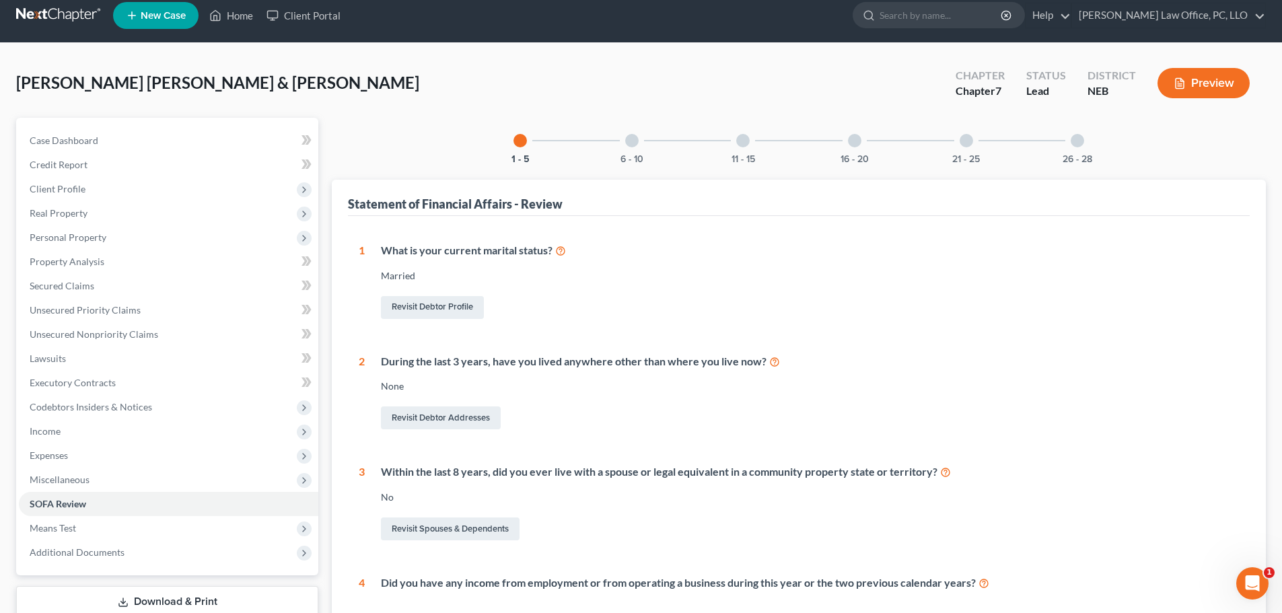
click at [632, 136] on div at bounding box center [631, 140] width 13 height 13
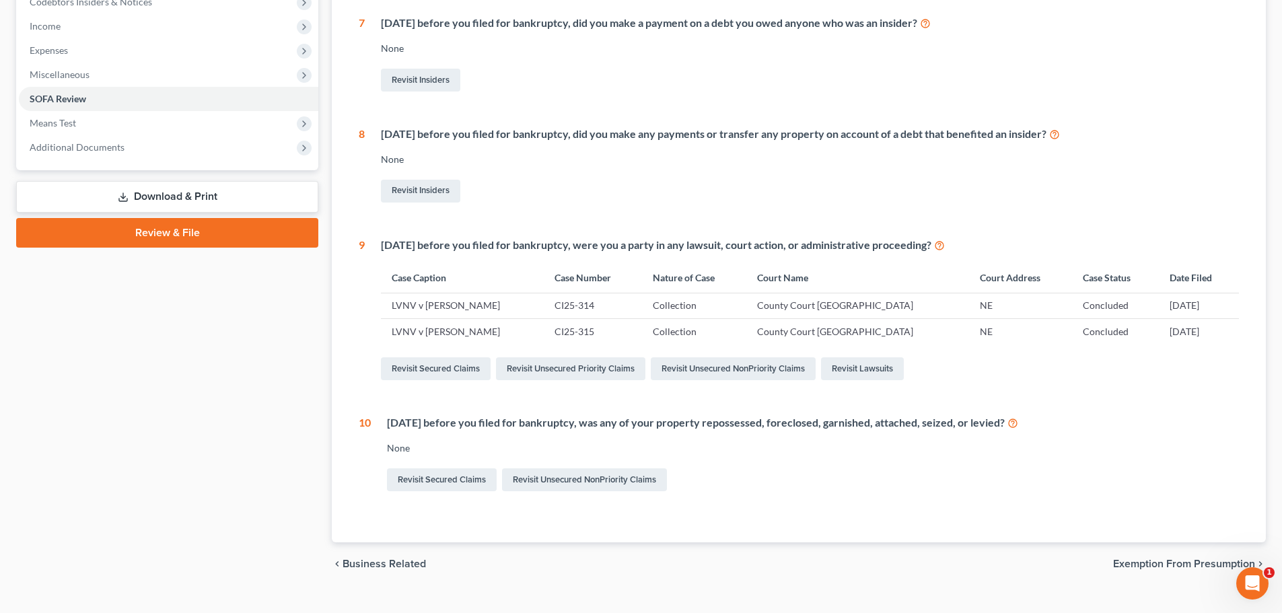
scroll to position [0, 0]
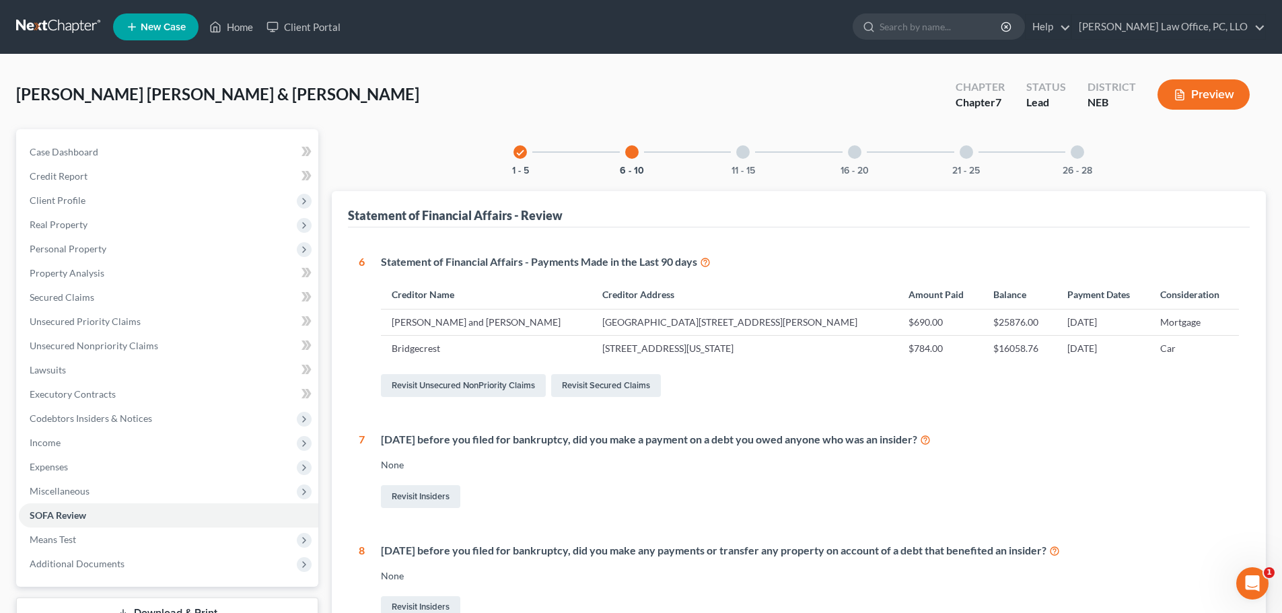
click at [741, 153] on div at bounding box center [742, 151] width 13 height 13
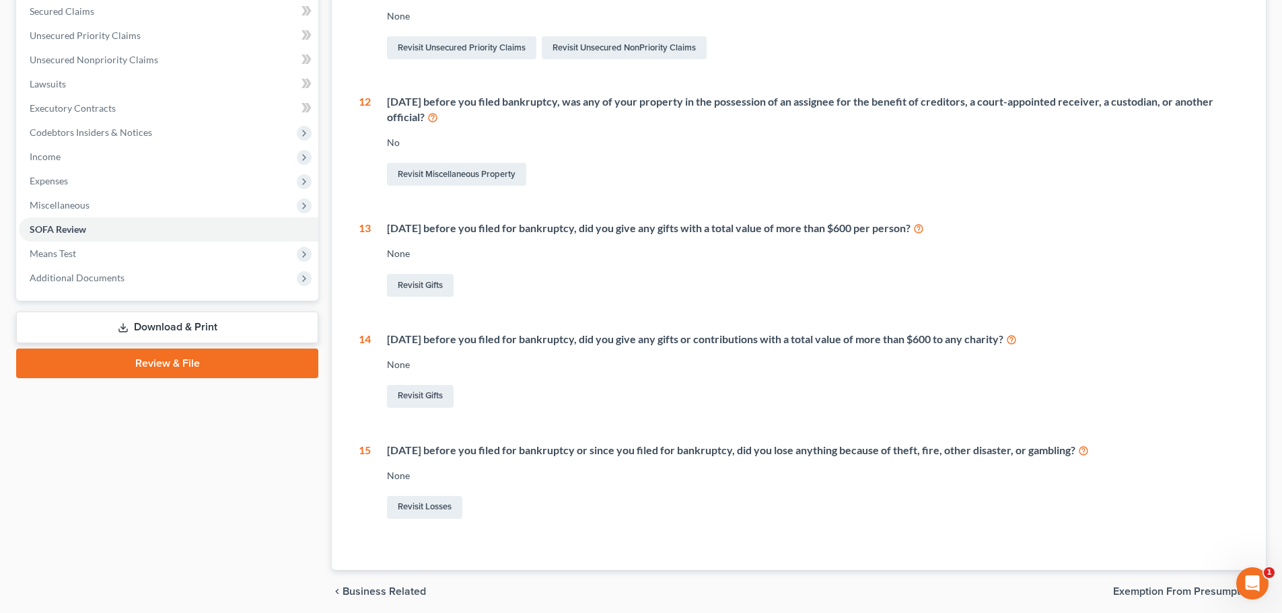
scroll to position [288, 0]
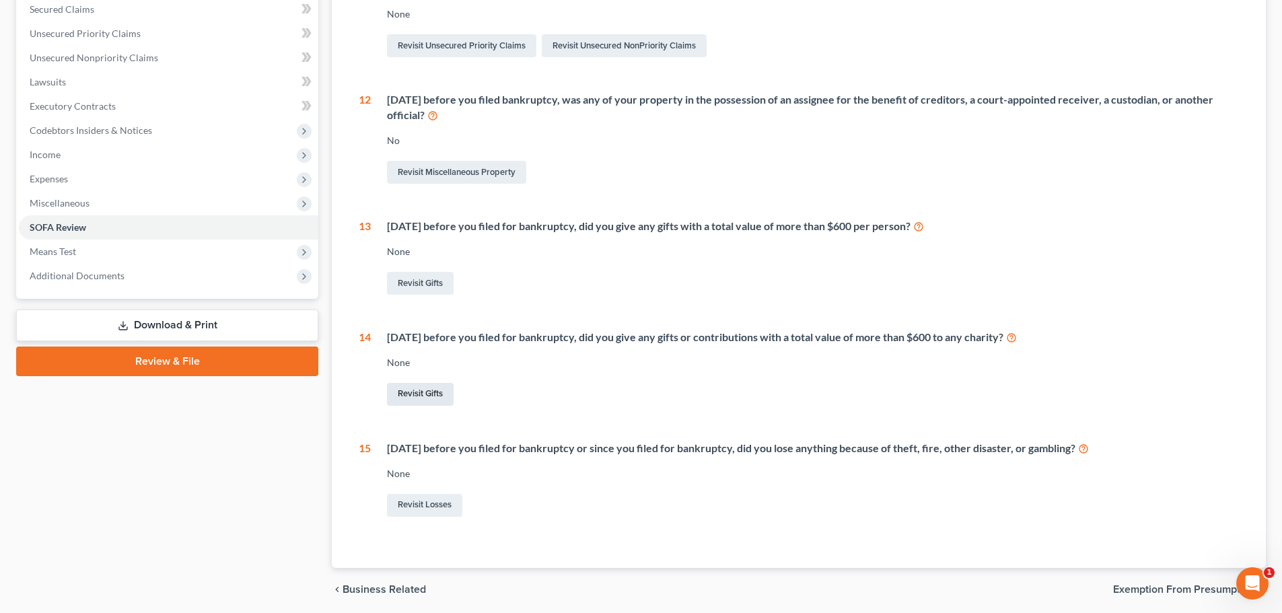
click at [426, 387] on link "Revisit Gifts" at bounding box center [420, 394] width 67 height 23
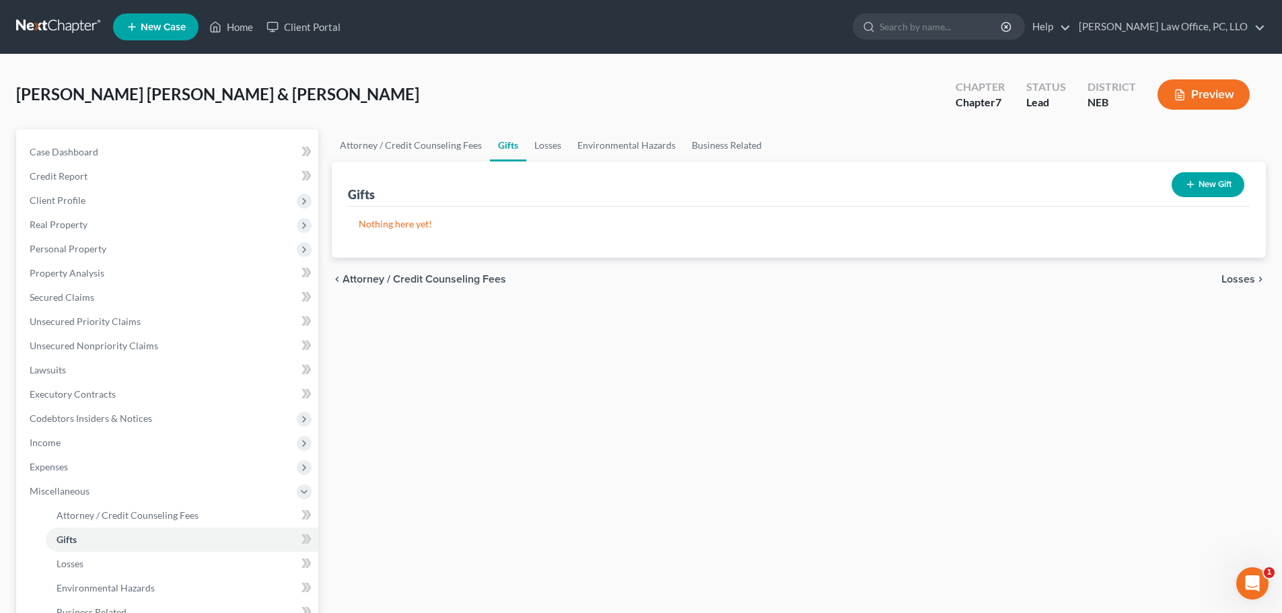
click at [1201, 174] on button "New Gift" at bounding box center [1207, 184] width 73 height 25
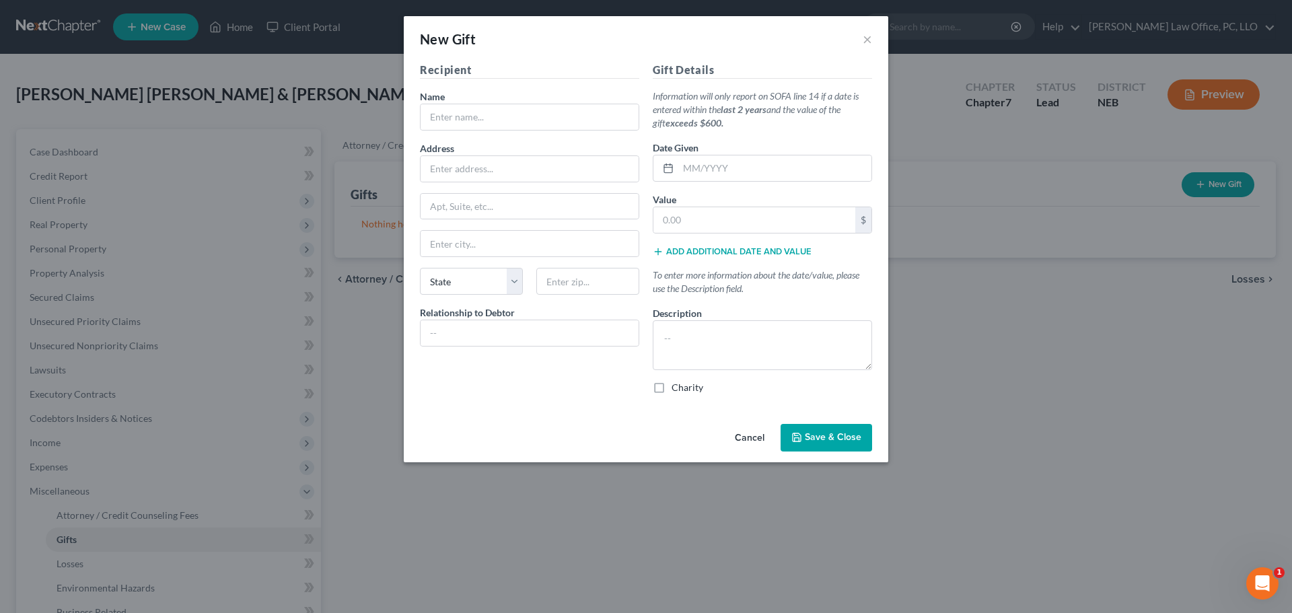
click at [671, 387] on label "Charity" at bounding box center [687, 387] width 32 height 13
click at [677, 387] on input "Charity" at bounding box center [681, 385] width 9 height 9
checkbox input "true"
click at [486, 118] on input "text" at bounding box center [529, 117] width 218 height 26
type input "One Hope Church"
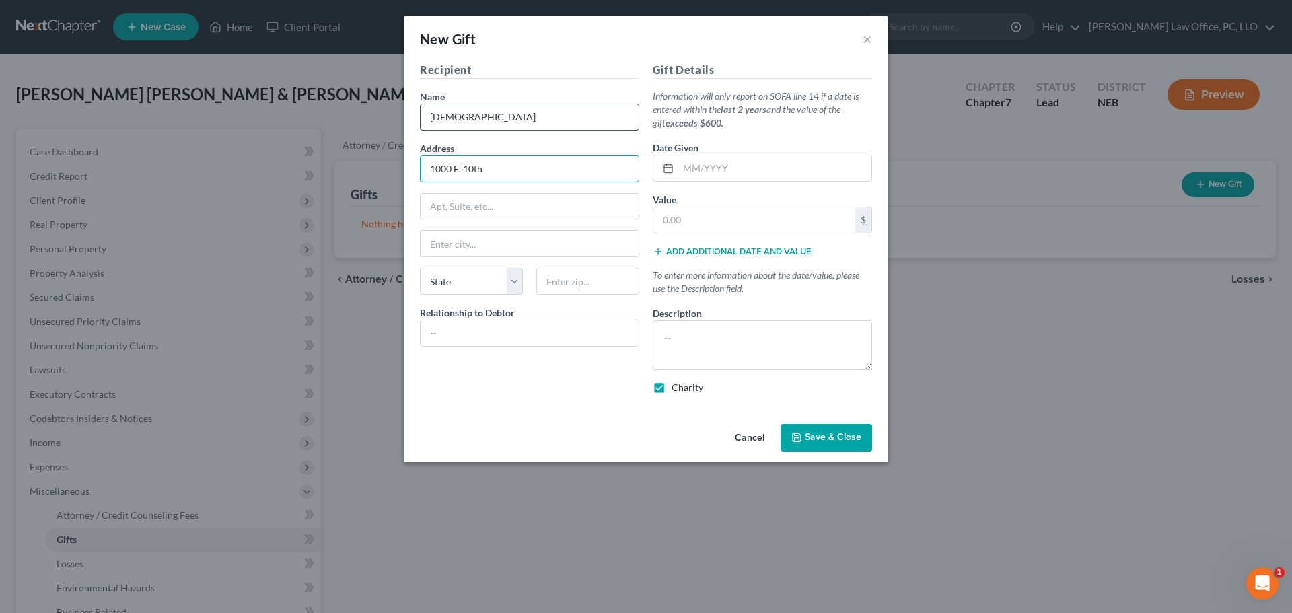
type input "1000 E. 10th"
type input "Wayne"
select select "30"
type input "68787"
click at [503, 327] on input "text" at bounding box center [529, 333] width 218 height 26
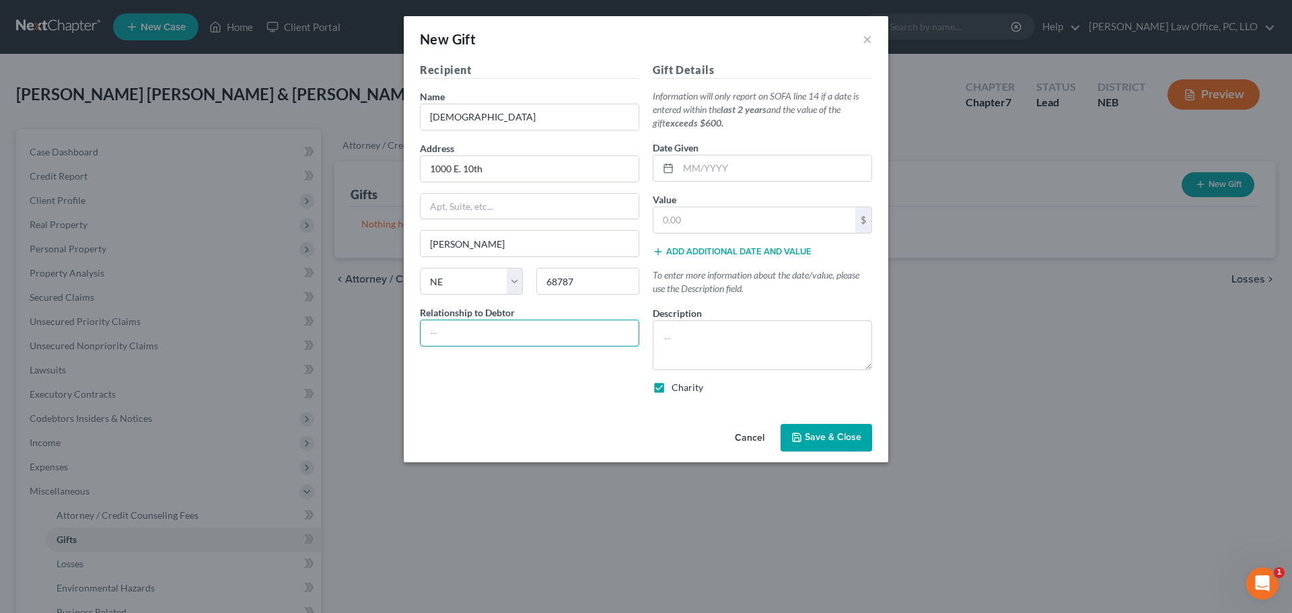
type input "Church"
click at [713, 342] on textarea at bounding box center [762, 345] width 219 height 50
type textarea "Debtors attempt to tithe 10% of their income"
click at [683, 164] on input "text" at bounding box center [774, 168] width 193 height 26
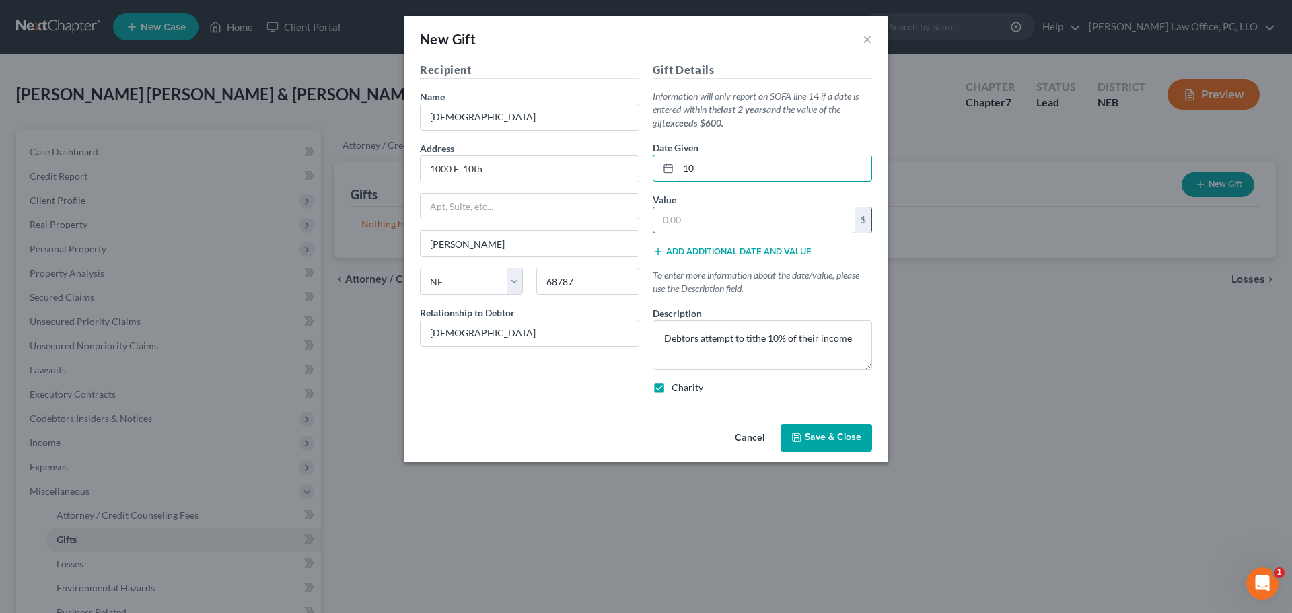
type input "1"
type input "10/2025"
click at [852, 333] on textarea "Debtors attempt to tithe 10% of their income" at bounding box center [762, 345] width 219 height 50
type textarea "Debtors attempt to tithe 10% of their income. Tithed approx. $2,885 last 2 year…"
click at [817, 435] on span "Save & Close" at bounding box center [833, 437] width 57 height 11
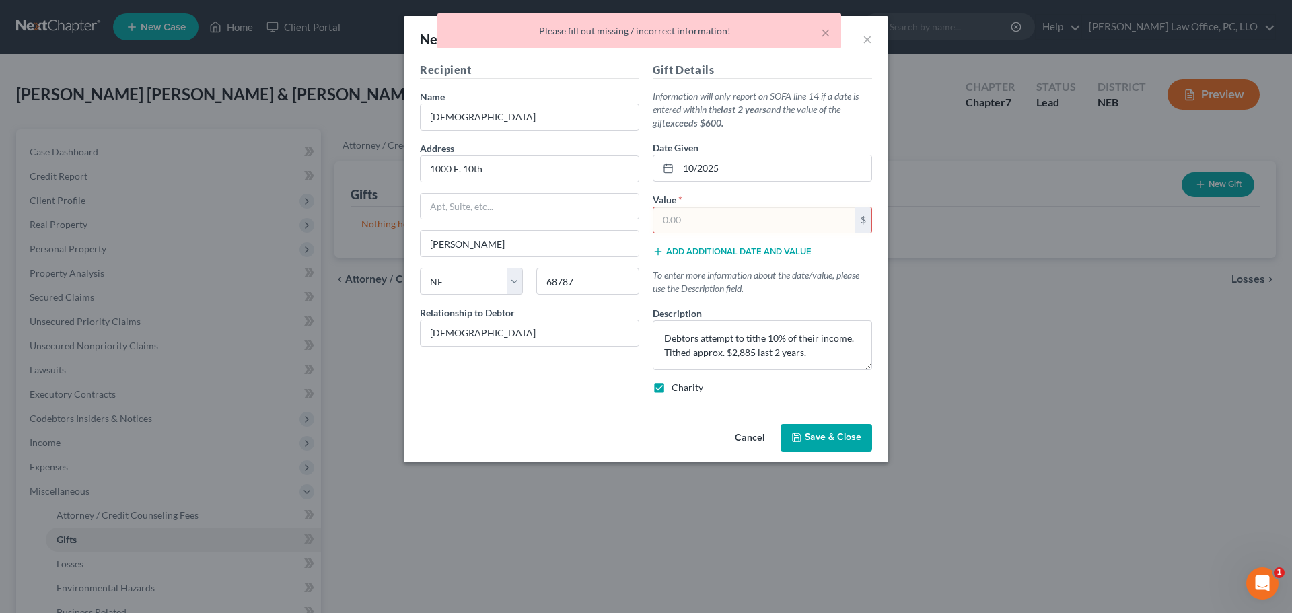
click at [700, 225] on input "text" at bounding box center [754, 220] width 202 height 26
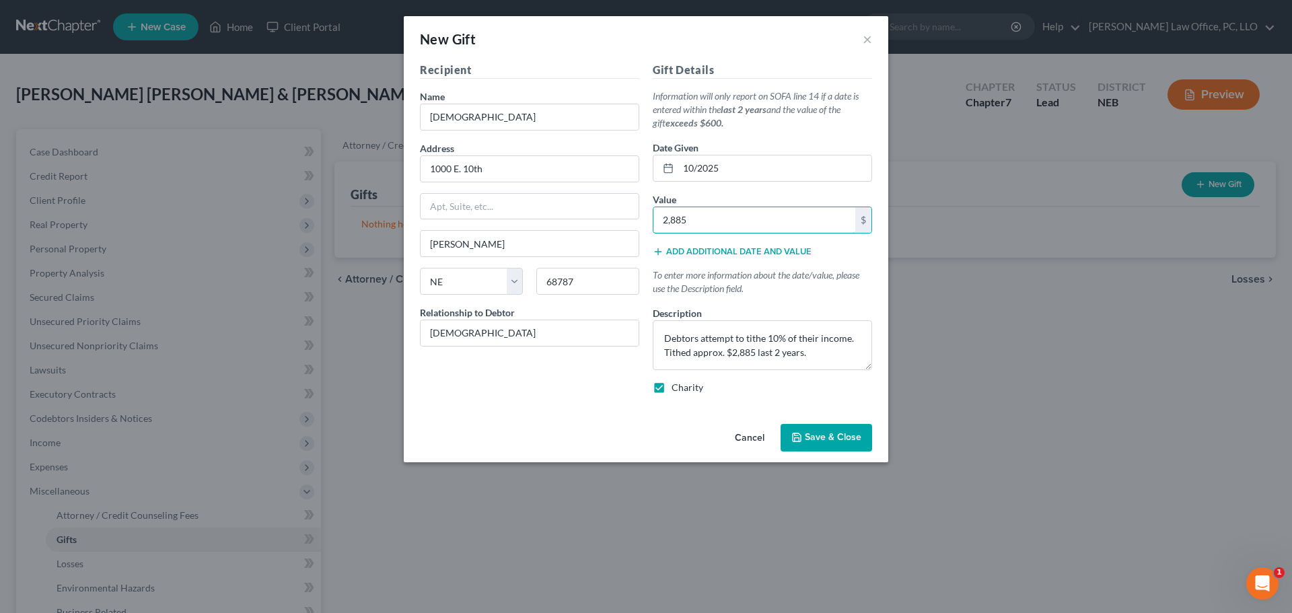
type input "2,885"
click at [843, 439] on span "Save & Close" at bounding box center [833, 437] width 57 height 11
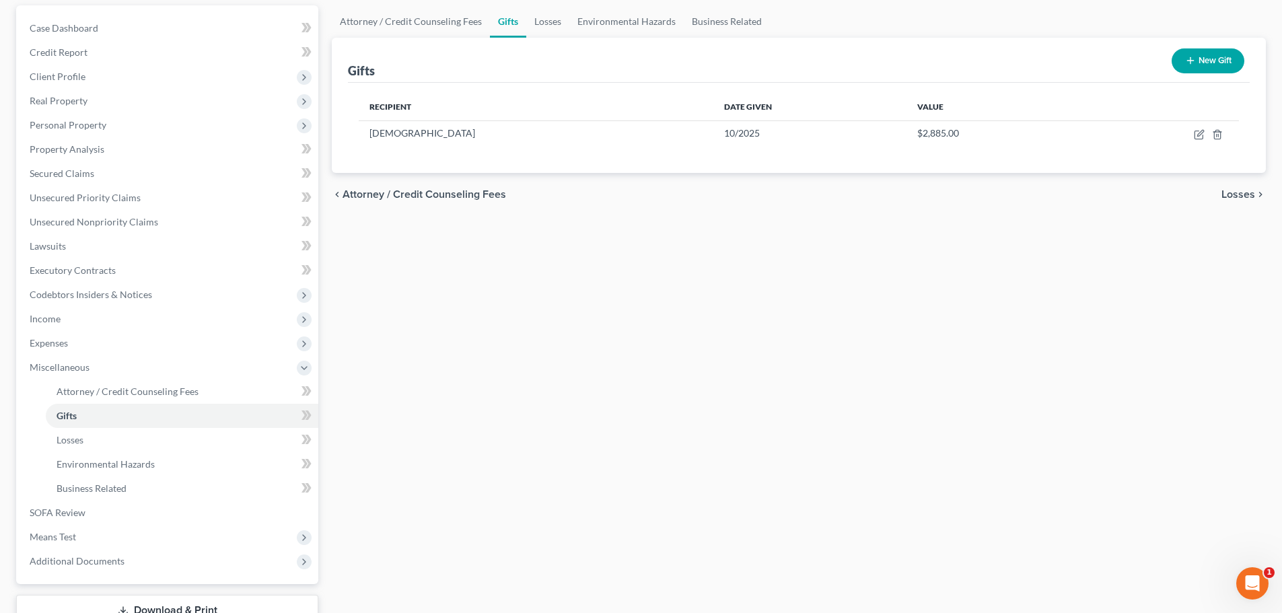
scroll to position [223, 0]
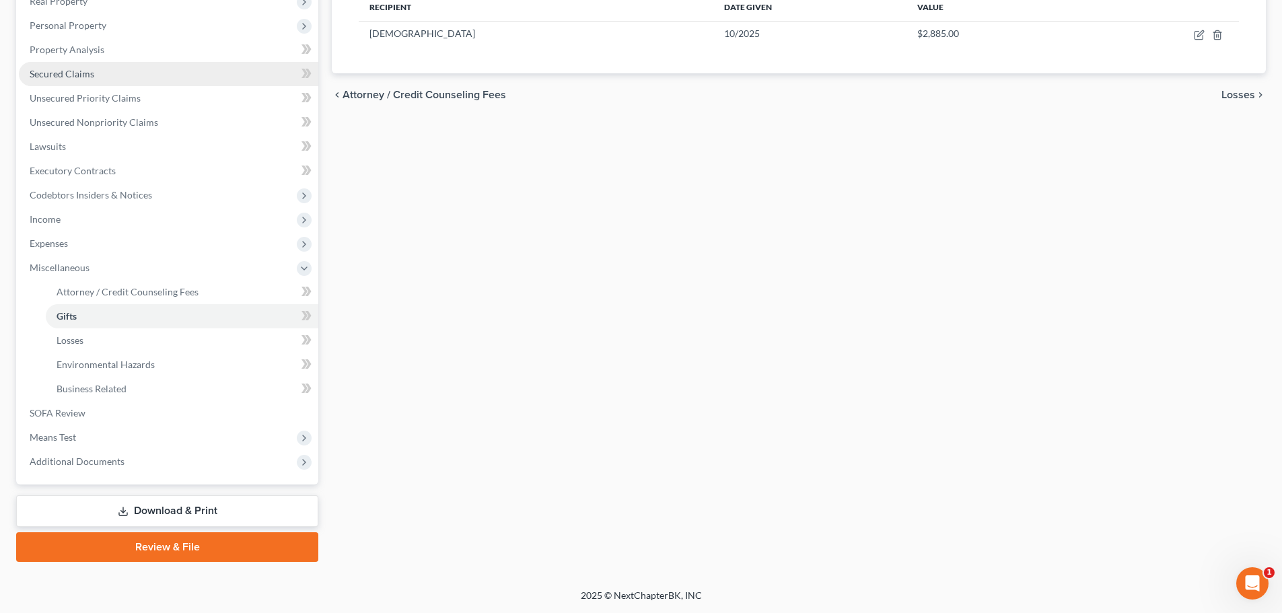
click at [87, 73] on span "Secured Claims" at bounding box center [62, 73] width 65 height 11
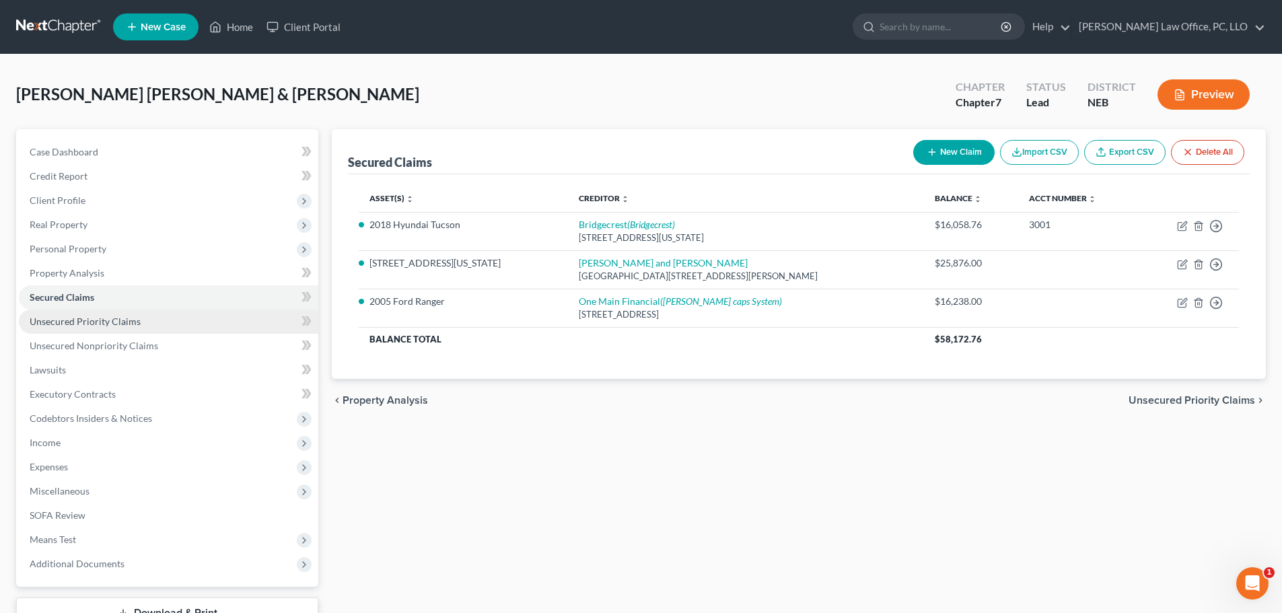
click at [106, 325] on span "Unsecured Priority Claims" at bounding box center [85, 321] width 111 height 11
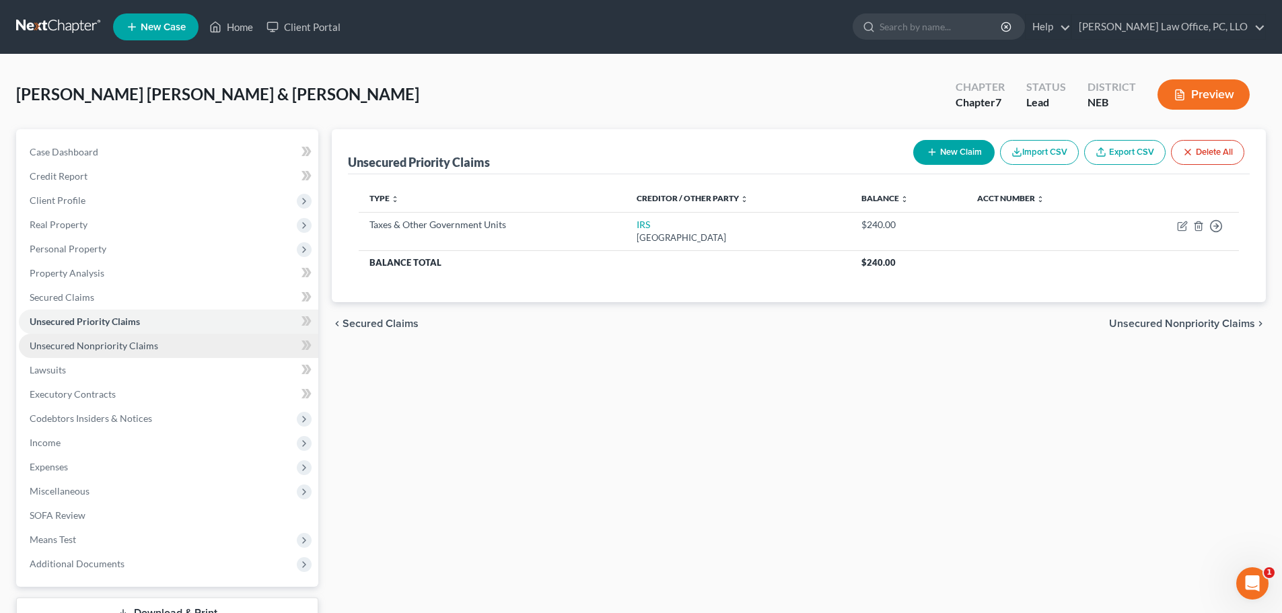
click at [104, 346] on span "Unsecured Nonpriority Claims" at bounding box center [94, 345] width 128 height 11
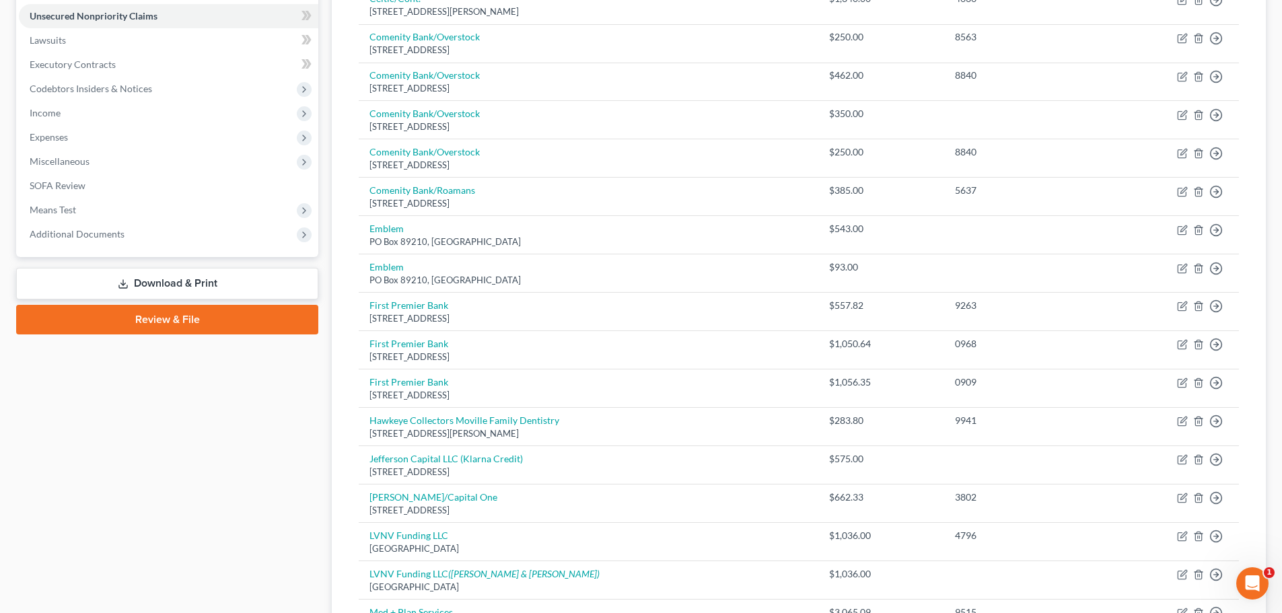
scroll to position [100, 0]
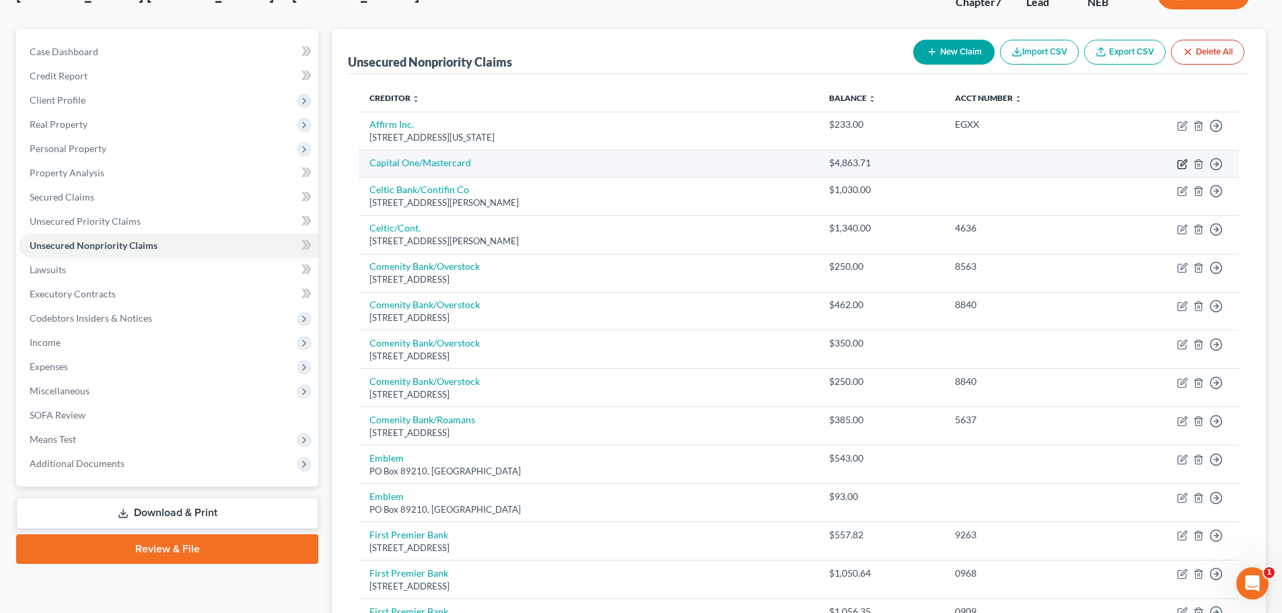
click at [1178, 162] on icon "button" at bounding box center [1181, 165] width 8 height 8
select select "2"
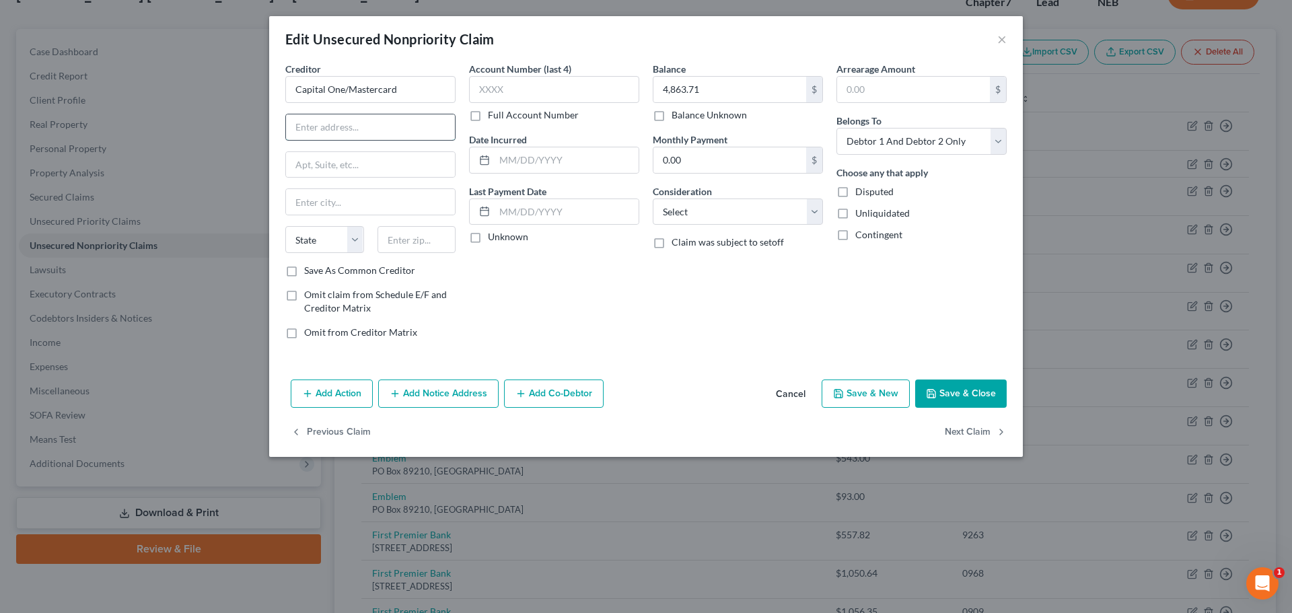
click at [410, 129] on input "text" at bounding box center [370, 127] width 169 height 26
type input "PO Box 31293"
type input "Salt Lake City"
click at [336, 244] on select "State AL AK AR AZ CA CO CT DE DC FL GA GU HI ID IL IN IA KS KY LA ME MD MA MI M…" at bounding box center [324, 239] width 79 height 27
select select "46"
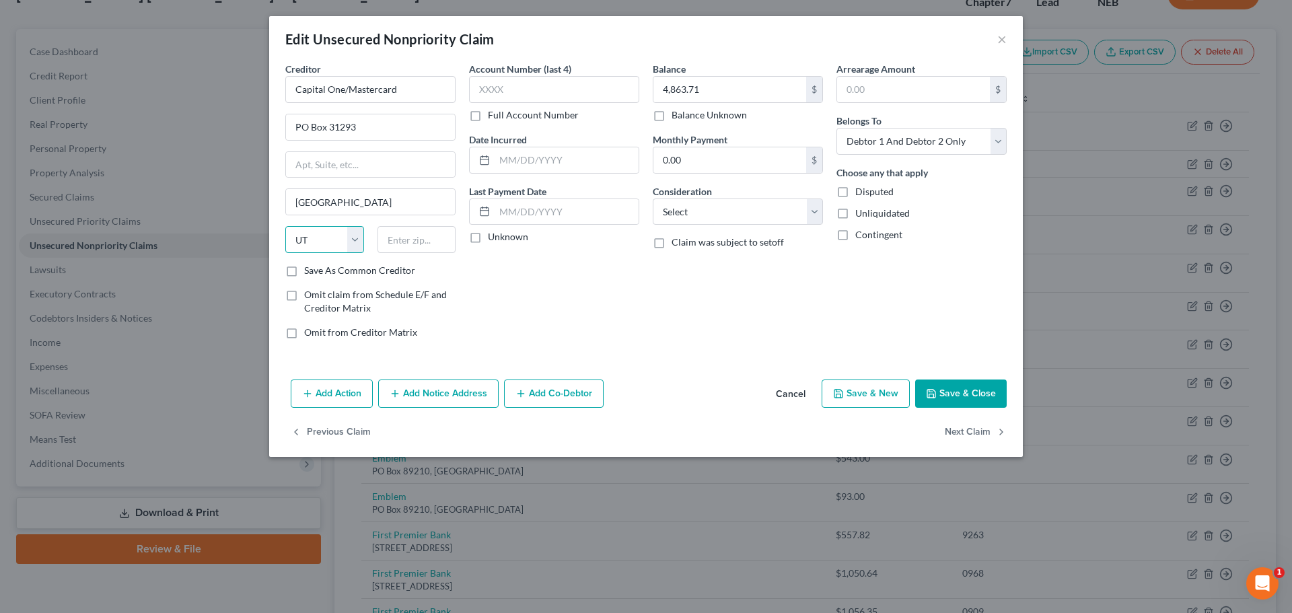
click at [285, 226] on select "State AL AK AR AZ CA CO CT DE DC FL GA GU HI ID IL IN IA KS KY LA ME MD MA MI M…" at bounding box center [324, 239] width 79 height 27
click at [398, 239] on input "text" at bounding box center [416, 239] width 79 height 27
type input "84131"
click at [984, 390] on button "Save & Close" at bounding box center [960, 393] width 91 height 28
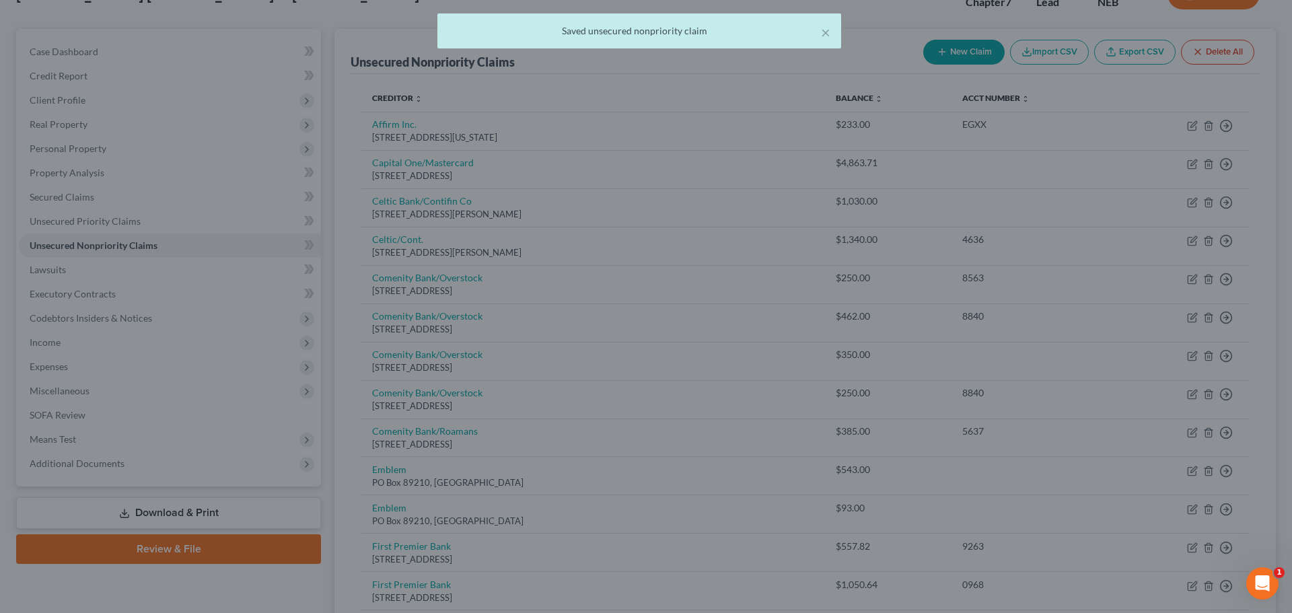
type input "0"
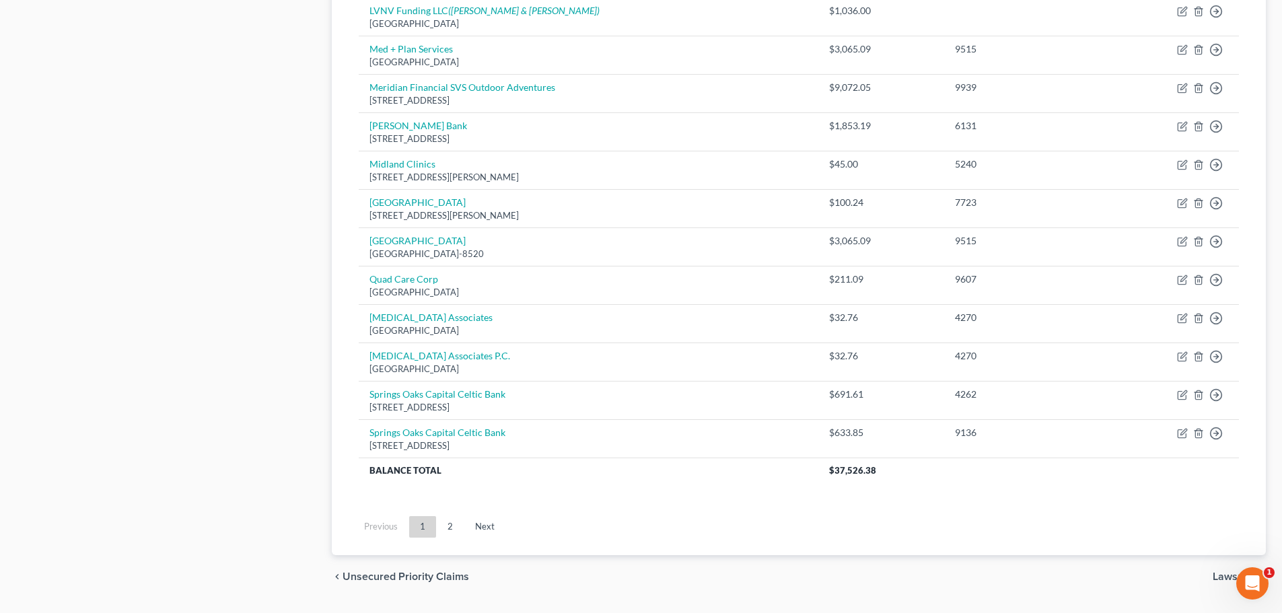
scroll to position [912, 0]
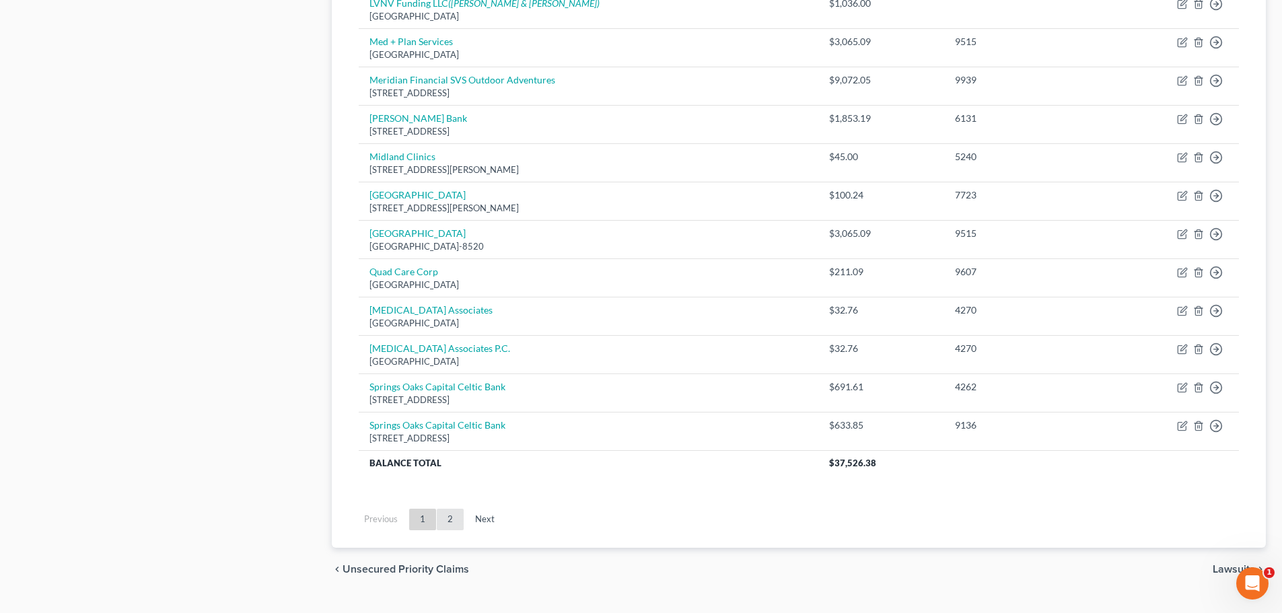
click at [447, 519] on link "2" at bounding box center [450, 520] width 27 height 22
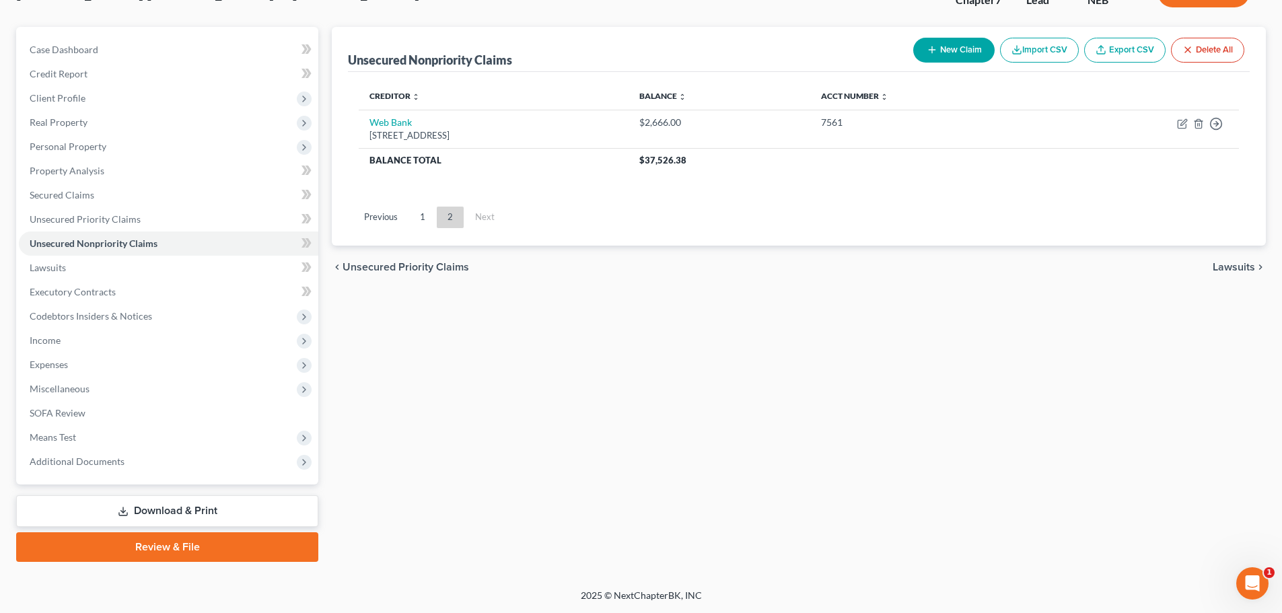
scroll to position [102, 0]
click at [421, 218] on link "1" at bounding box center [422, 218] width 27 height 22
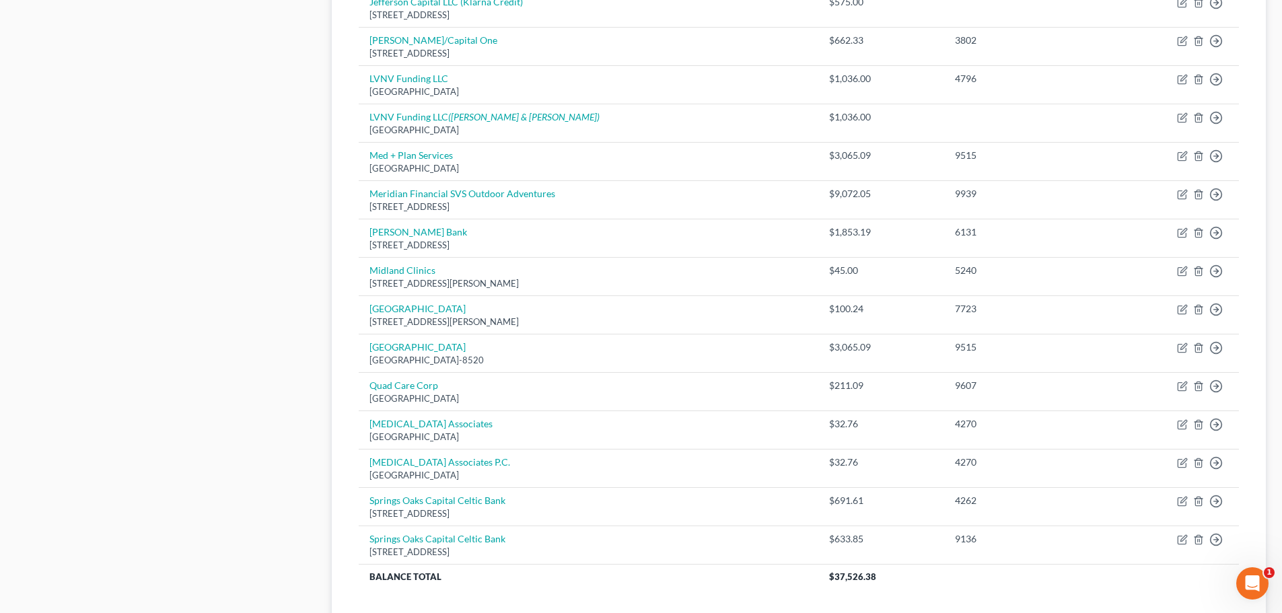
scroll to position [940, 0]
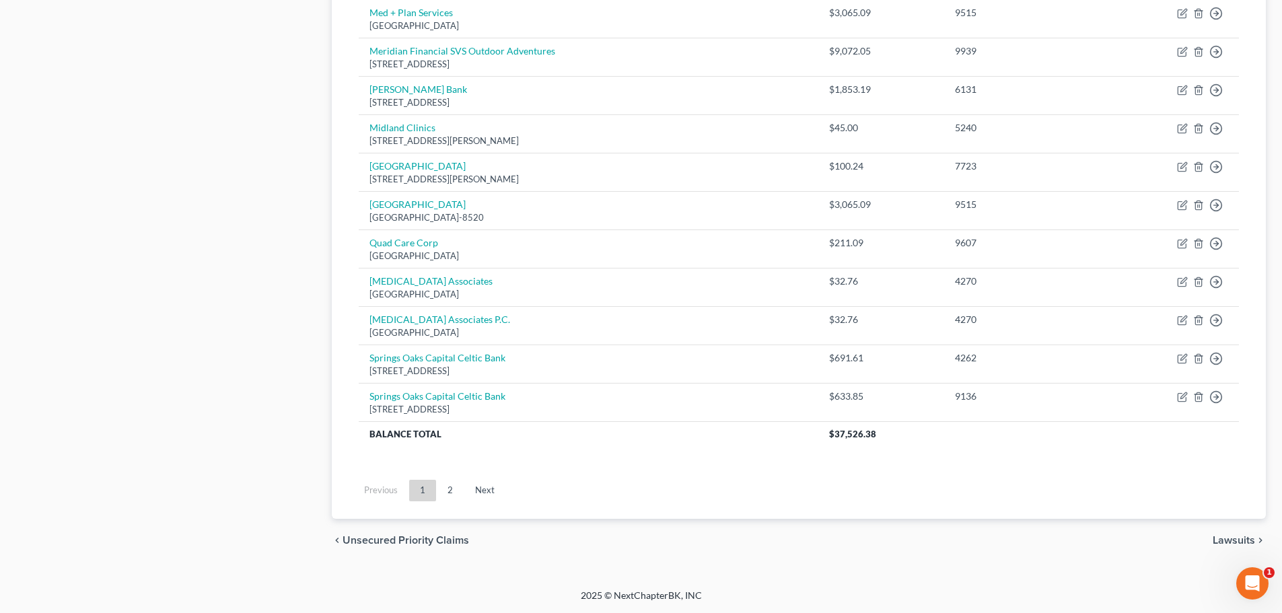
click at [1231, 539] on span "Lawsuits" at bounding box center [1233, 540] width 42 height 11
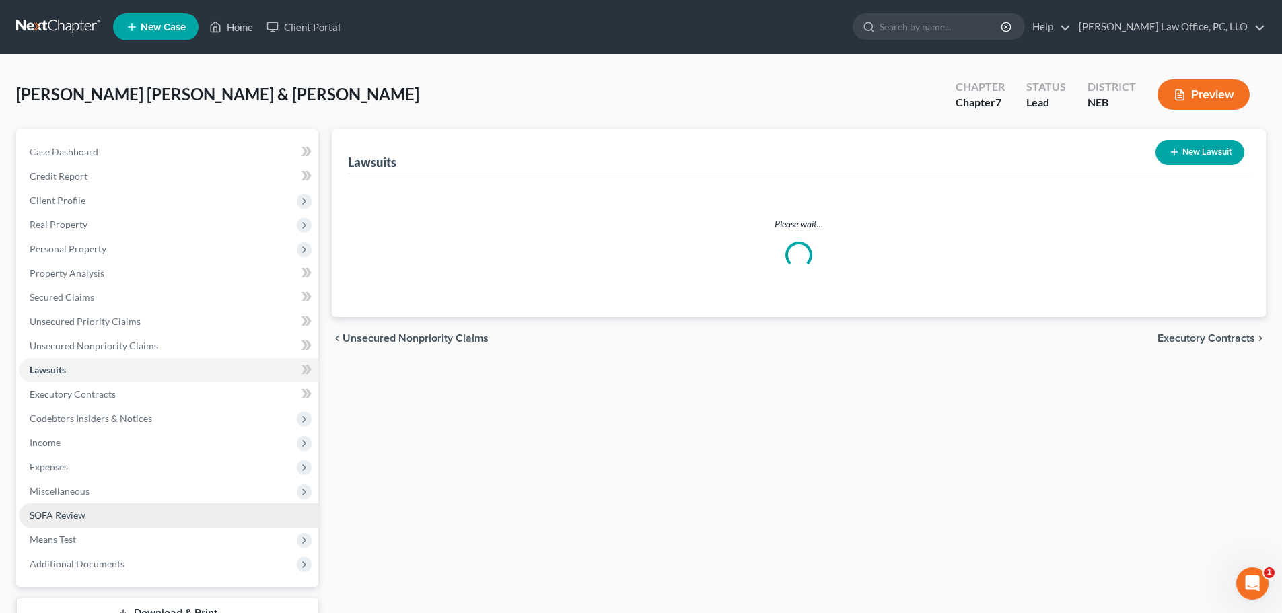
click at [61, 521] on link "SOFA Review" at bounding box center [168, 515] width 299 height 24
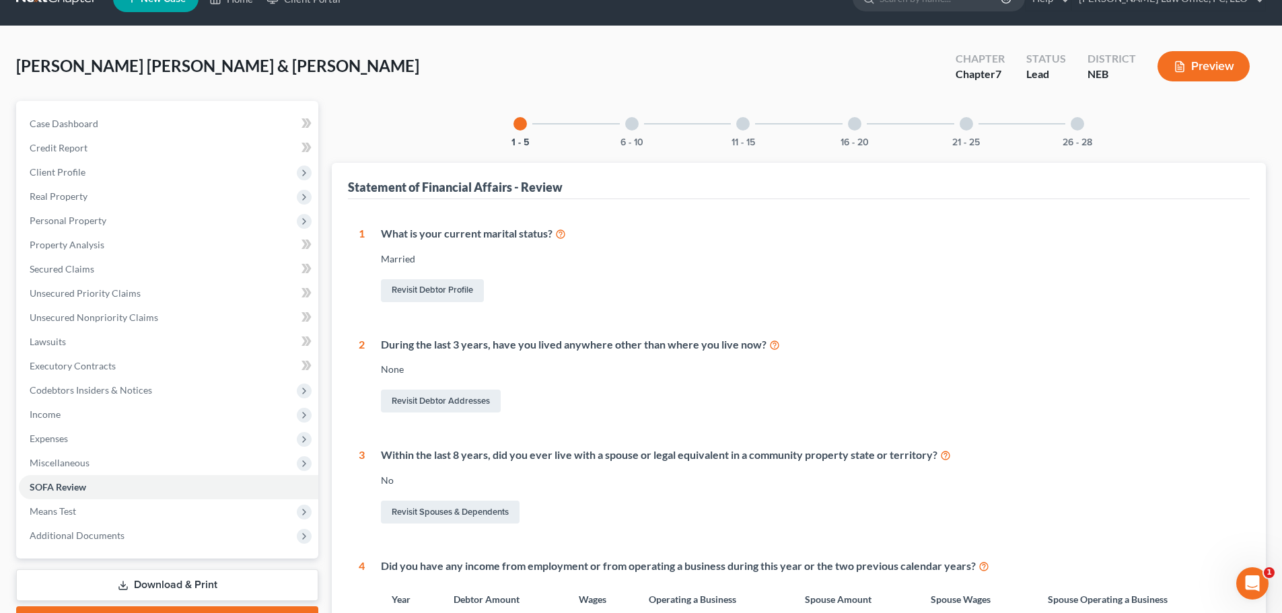
scroll to position [8, 0]
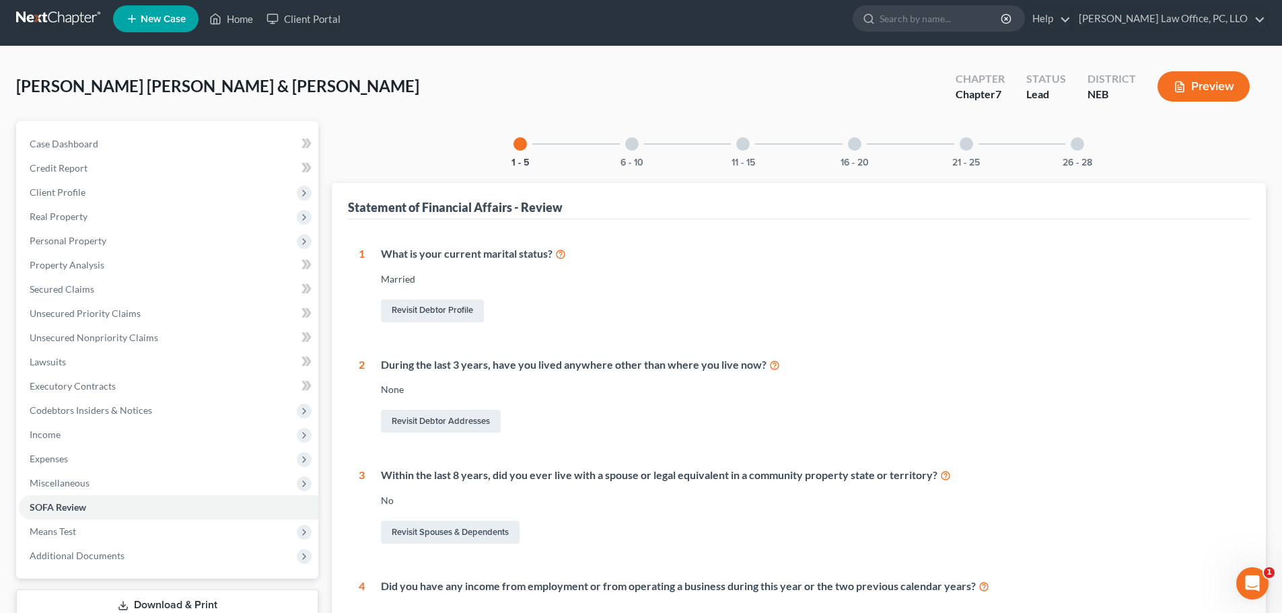
drag, startPoint x: 629, startPoint y: 143, endPoint x: 879, endPoint y: 151, distance: 249.7
click at [629, 143] on div at bounding box center [631, 143] width 13 height 13
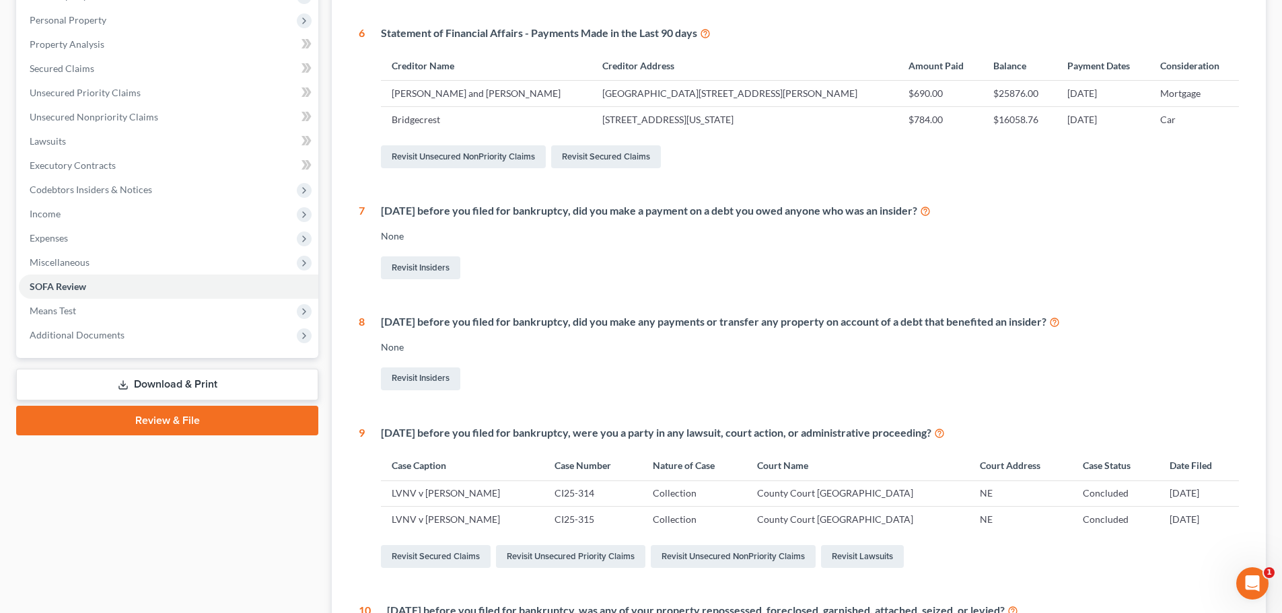
scroll to position [0, 0]
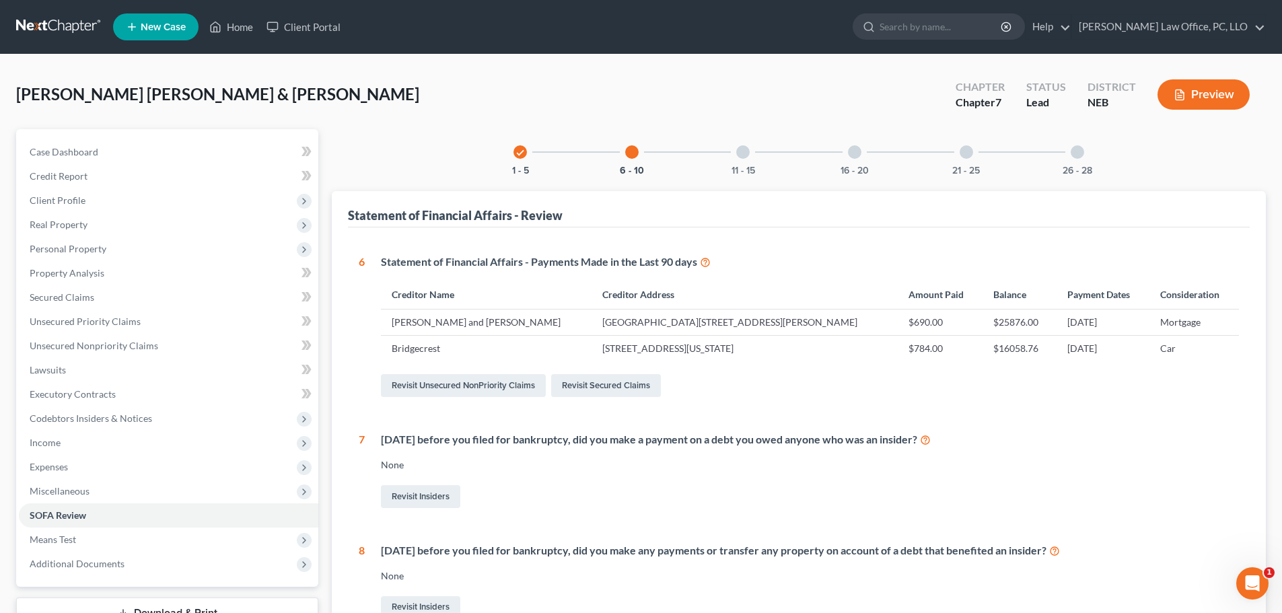
click at [745, 151] on div at bounding box center [742, 151] width 13 height 13
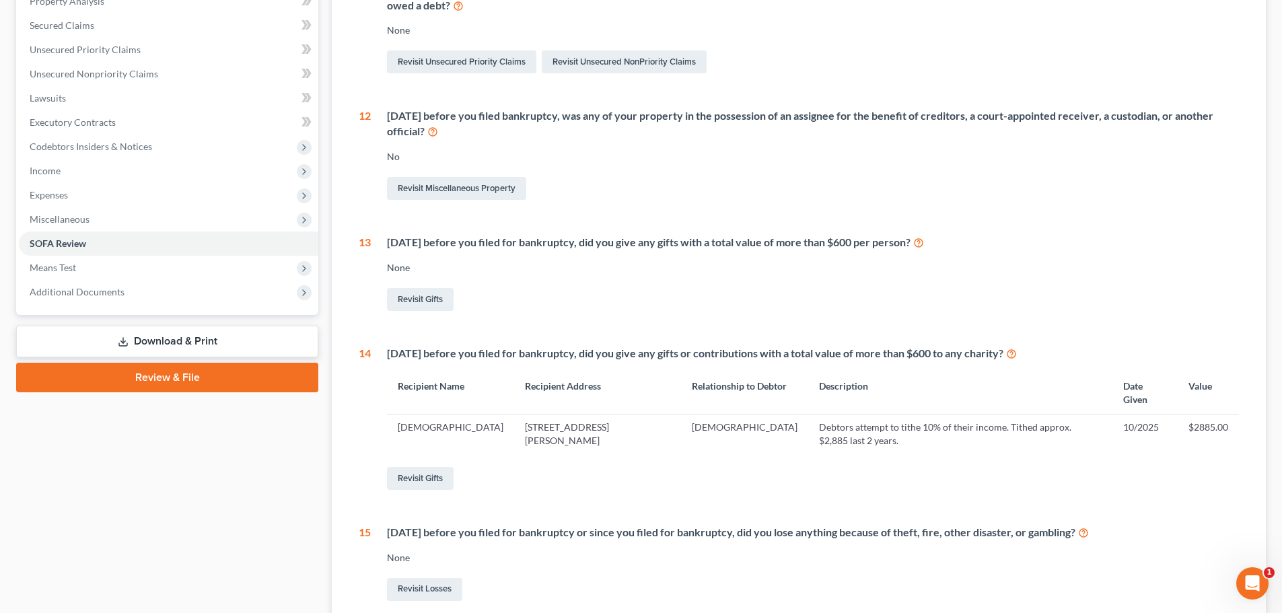
scroll to position [40, 0]
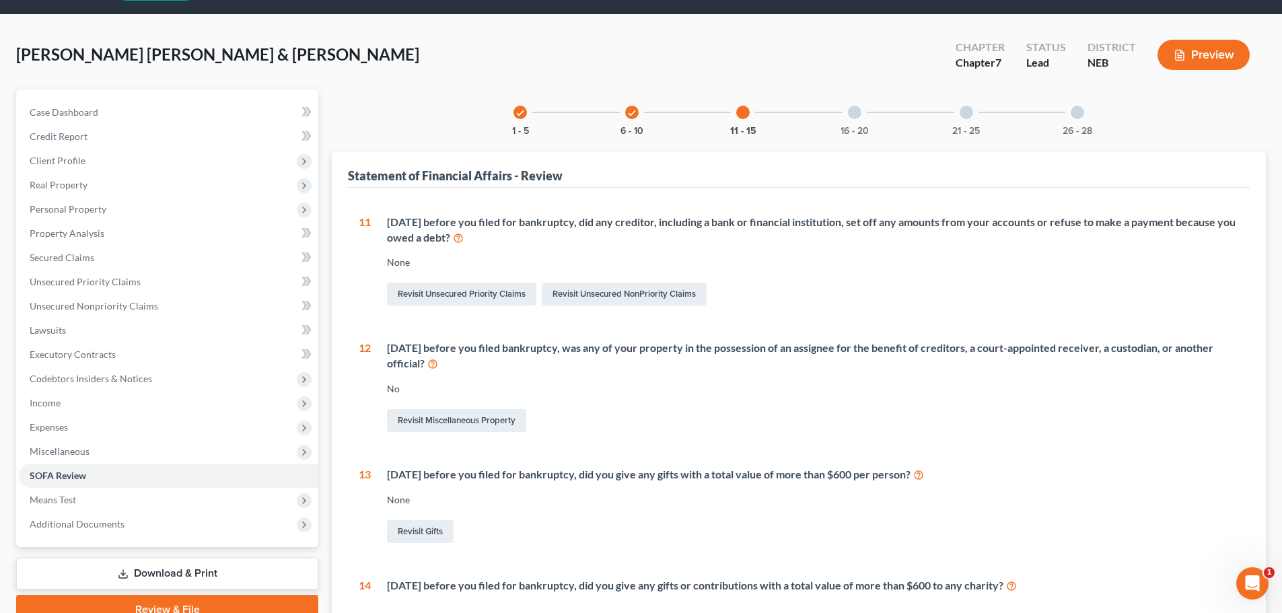
click at [854, 114] on div at bounding box center [854, 112] width 13 height 13
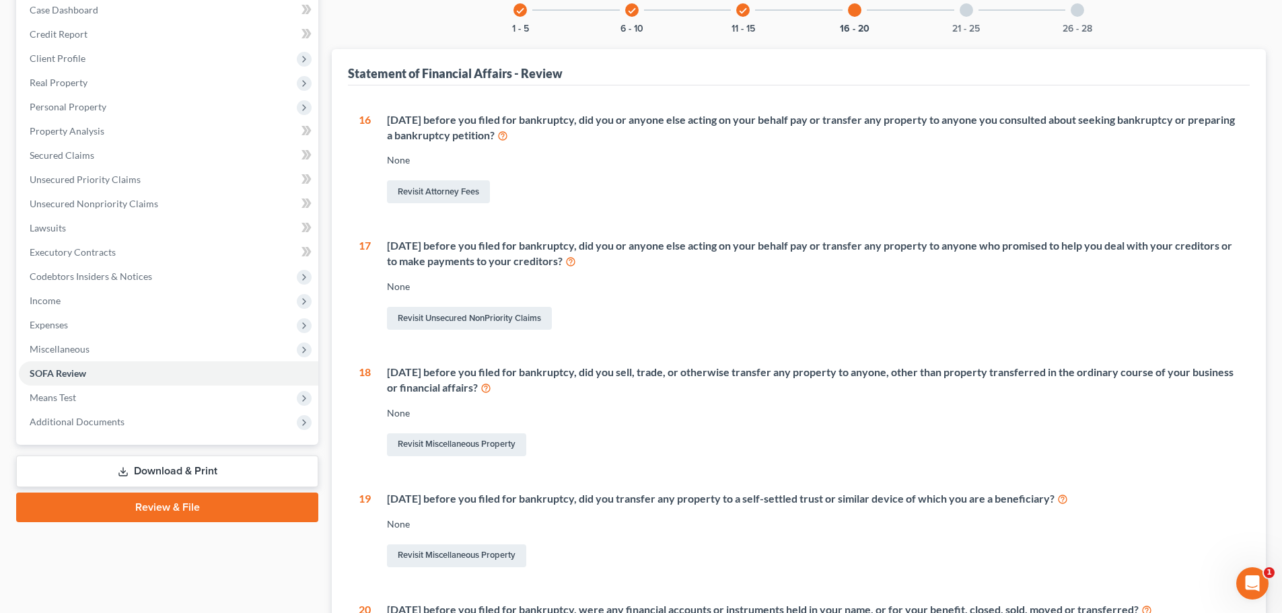
scroll to position [176, 0]
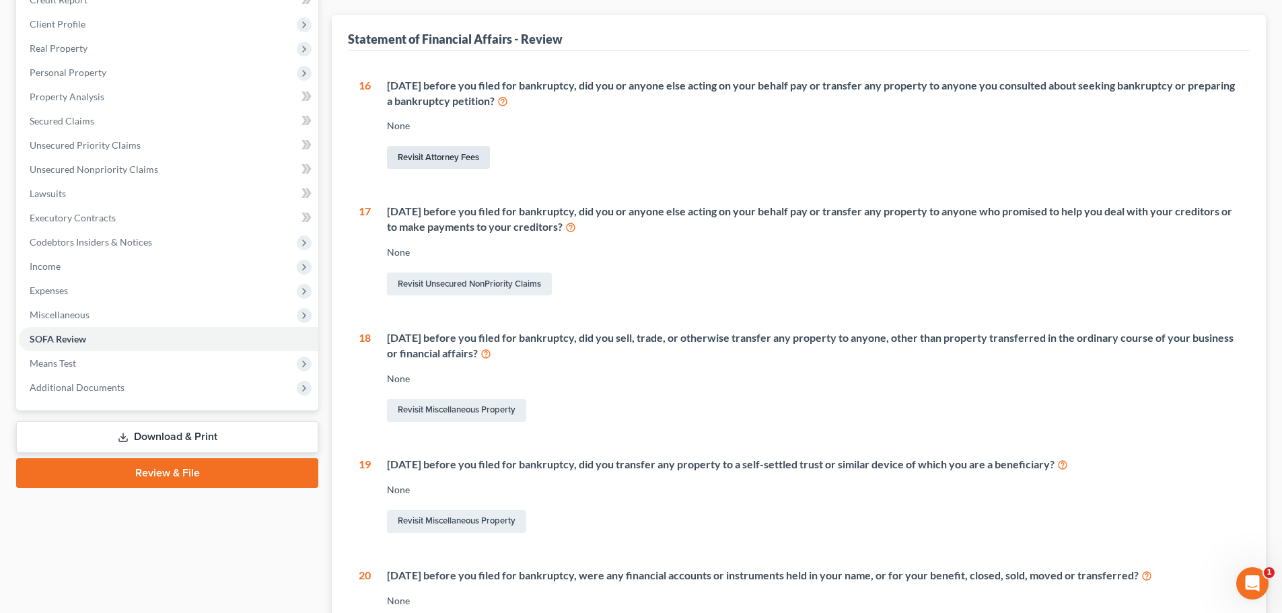
click at [452, 155] on link "Revisit Attorney Fees" at bounding box center [438, 157] width 103 height 23
select select "0"
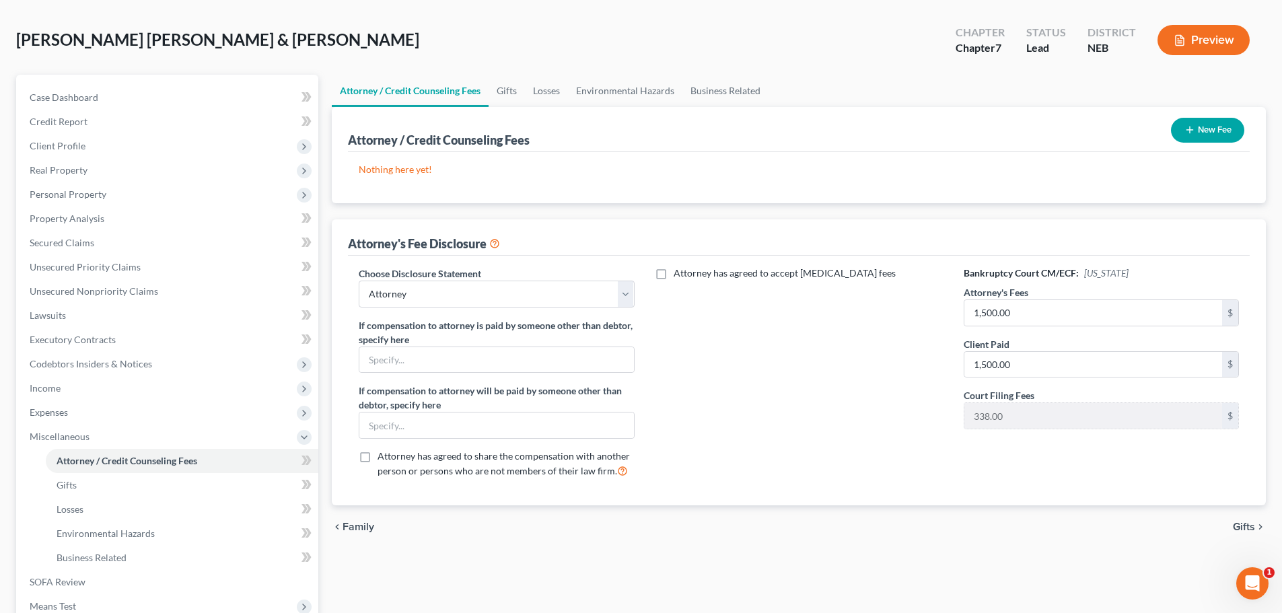
scroll to position [50, 0]
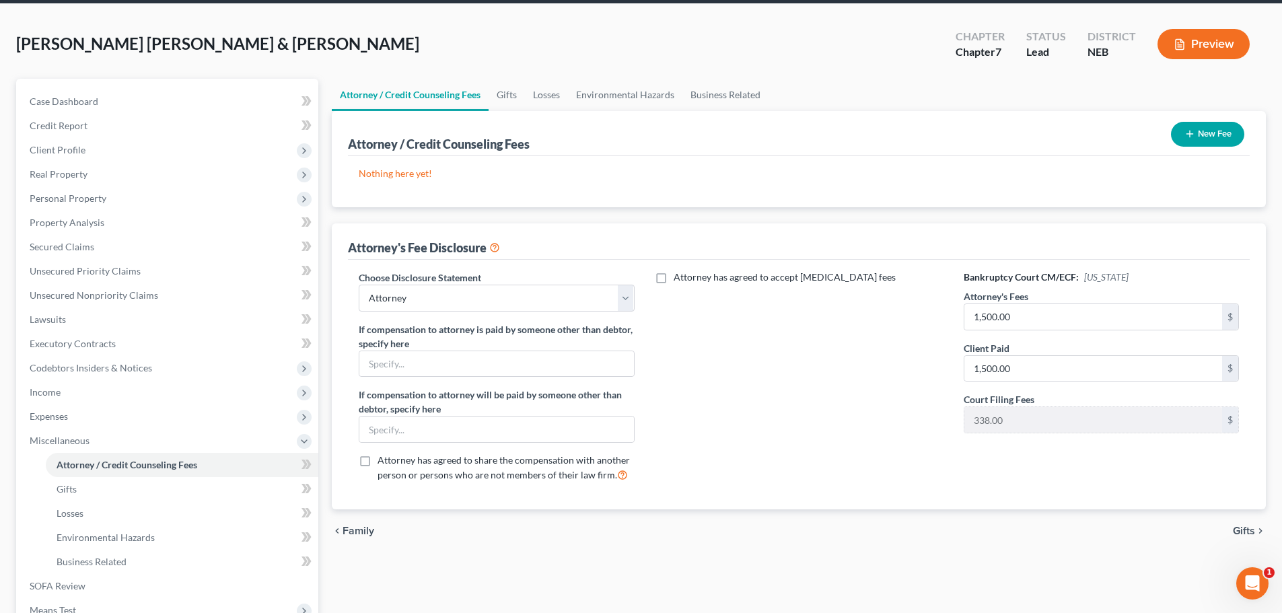
click at [1214, 137] on button "New Fee" at bounding box center [1207, 134] width 73 height 25
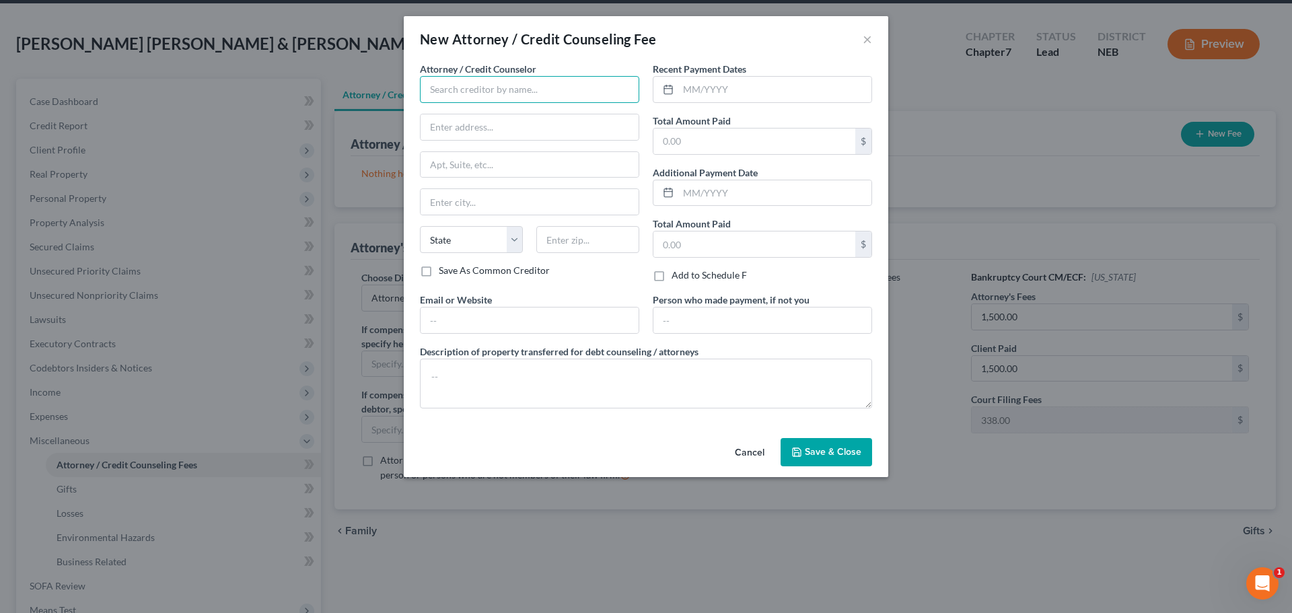
click at [530, 85] on input "text" at bounding box center [529, 89] width 219 height 27
type input "[PERSON_NAME]"
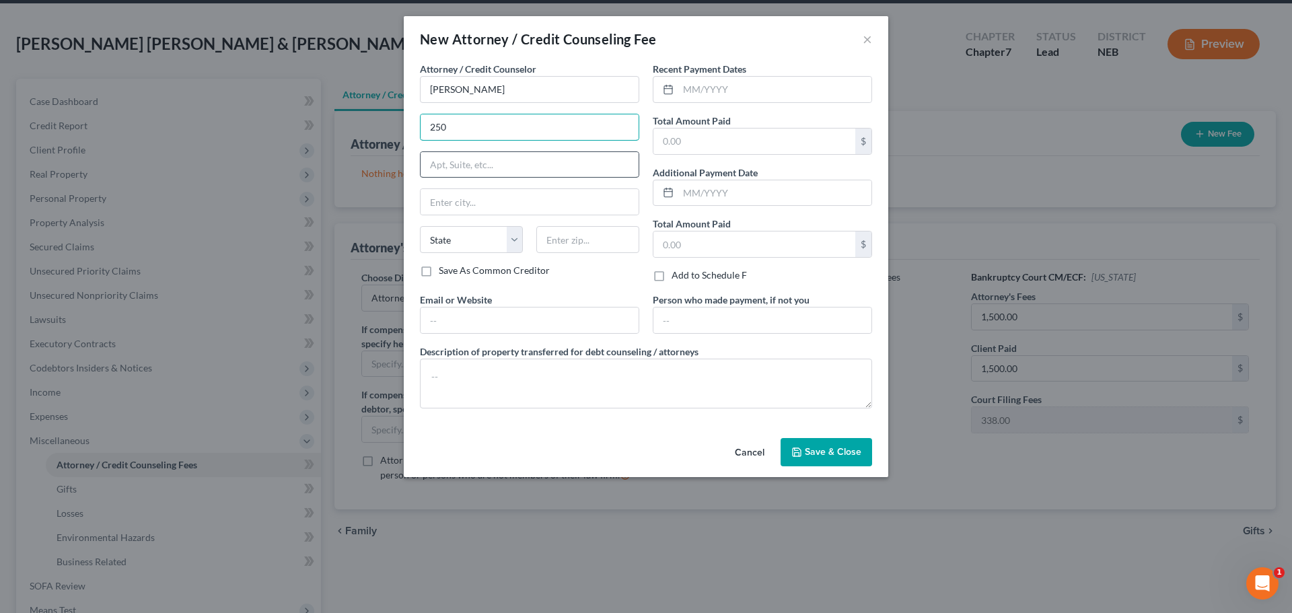
type input "250 The Apothecary"
type input "140 N. 8th St"
type input "Lincoln"
select select "30"
type input "68508"
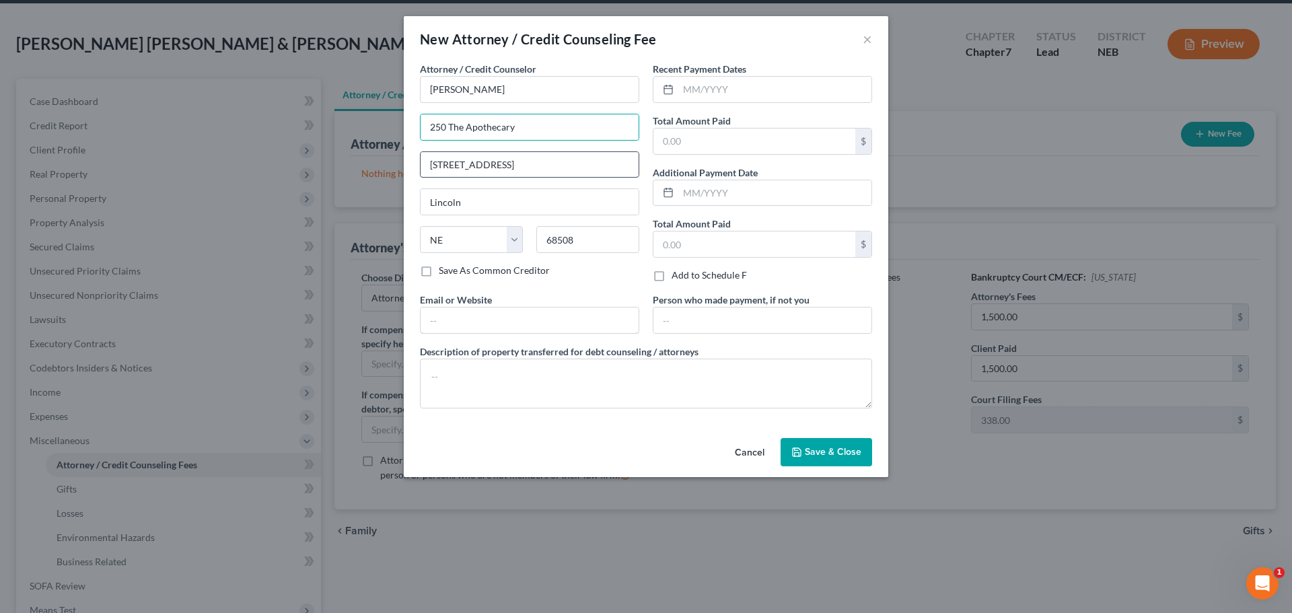
type input "[EMAIL_ADDRESS][DOMAIN_NAME]"
click at [694, 140] on input "text" at bounding box center [754, 141] width 202 height 26
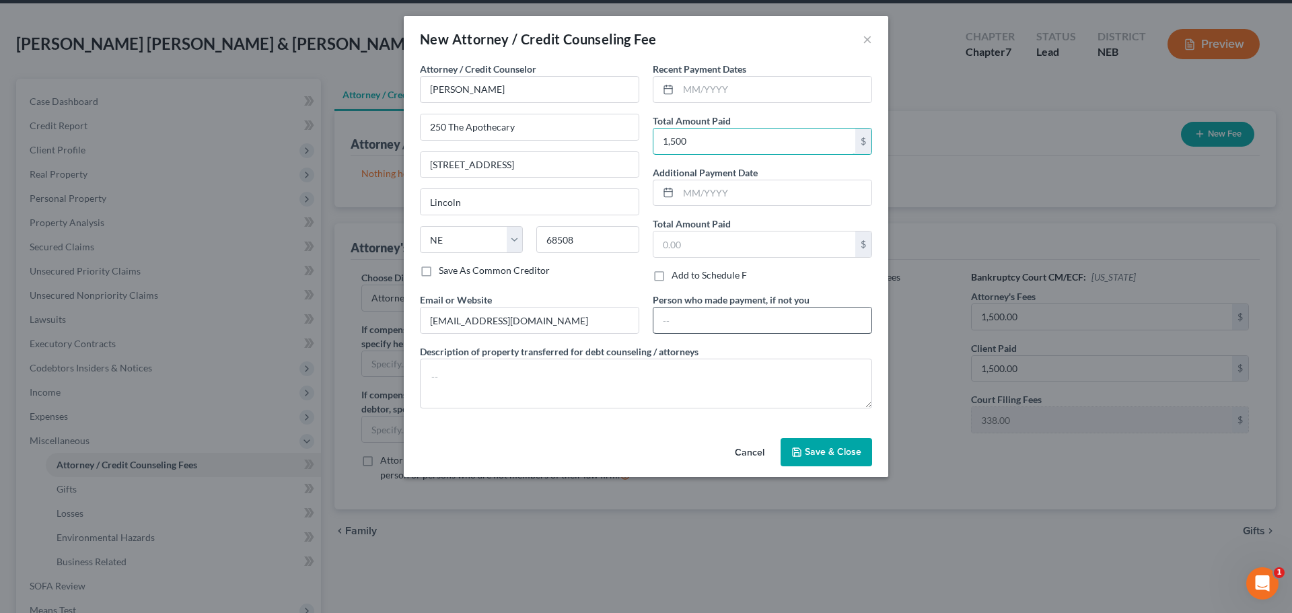
type input "1,500"
click at [720, 327] on input "text" at bounding box center [762, 320] width 218 height 26
type input "Debtors"
click at [823, 453] on span "Save & Close" at bounding box center [833, 451] width 57 height 11
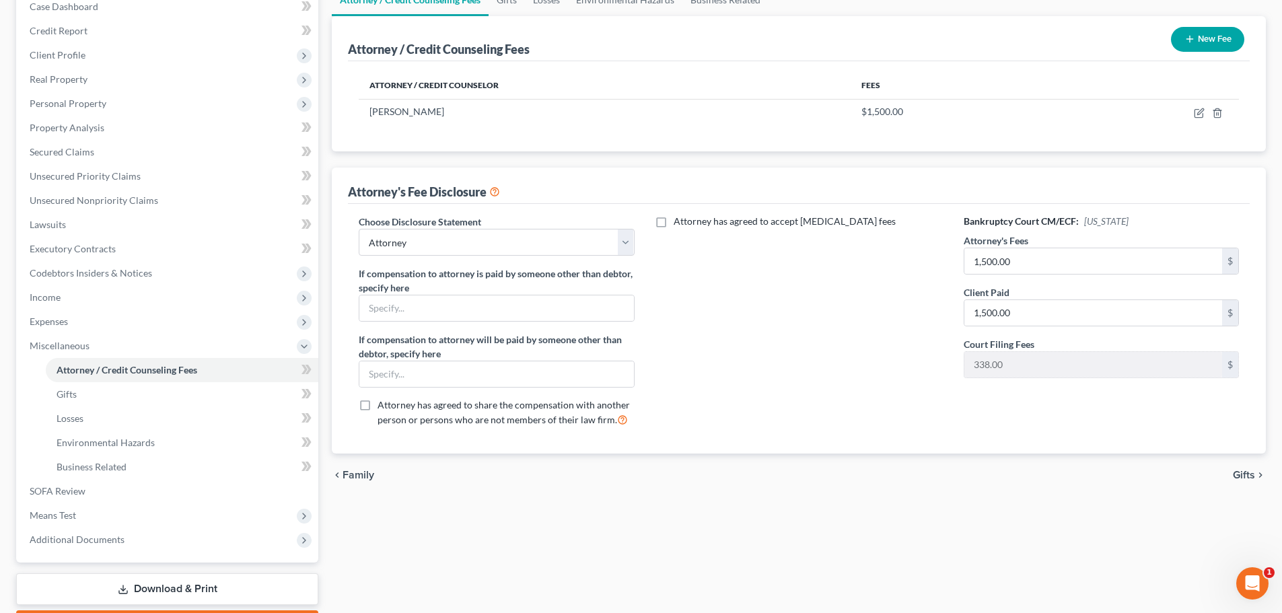
scroll to position [153, 0]
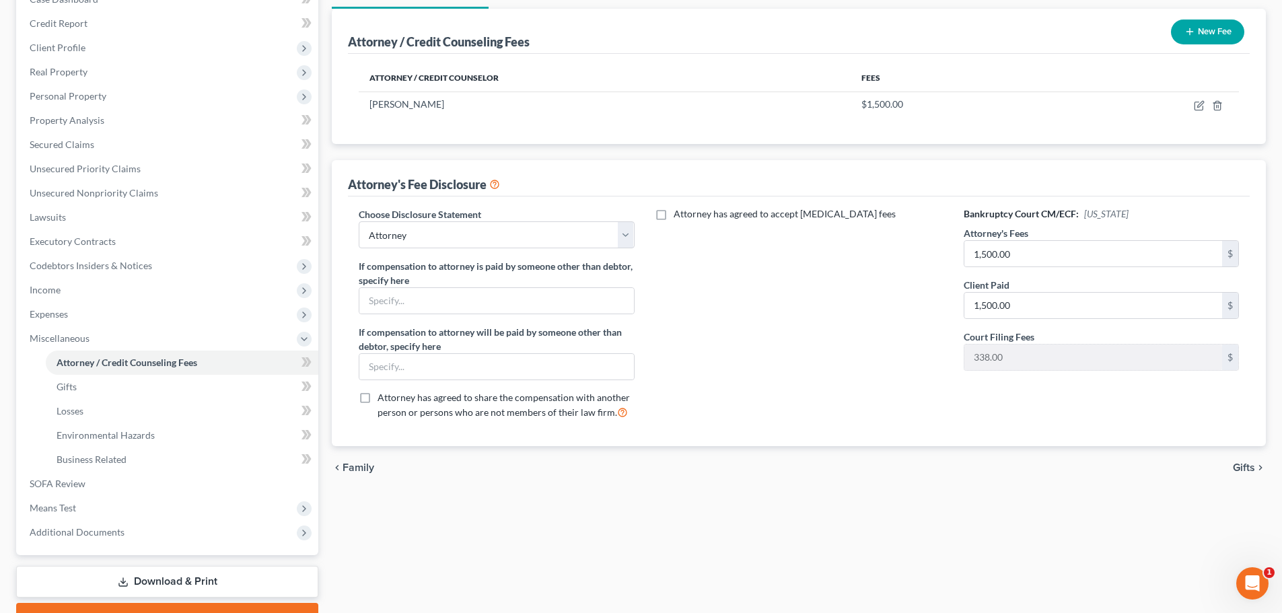
click at [1249, 468] on span "Gifts" at bounding box center [1243, 467] width 22 height 11
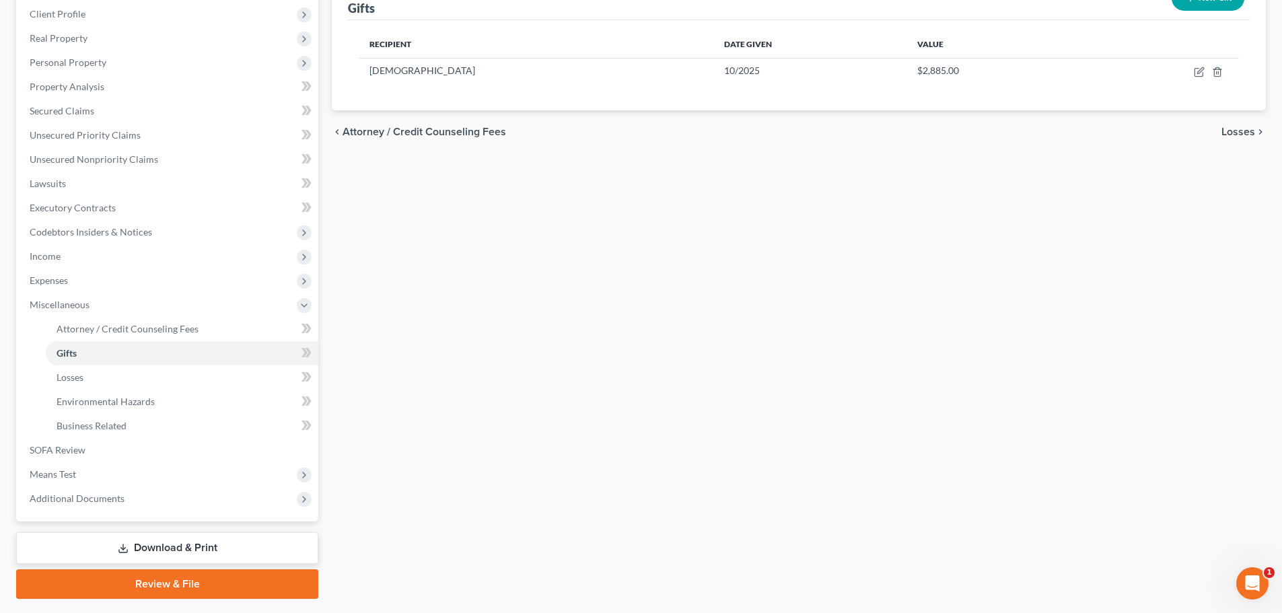
scroll to position [185, 0]
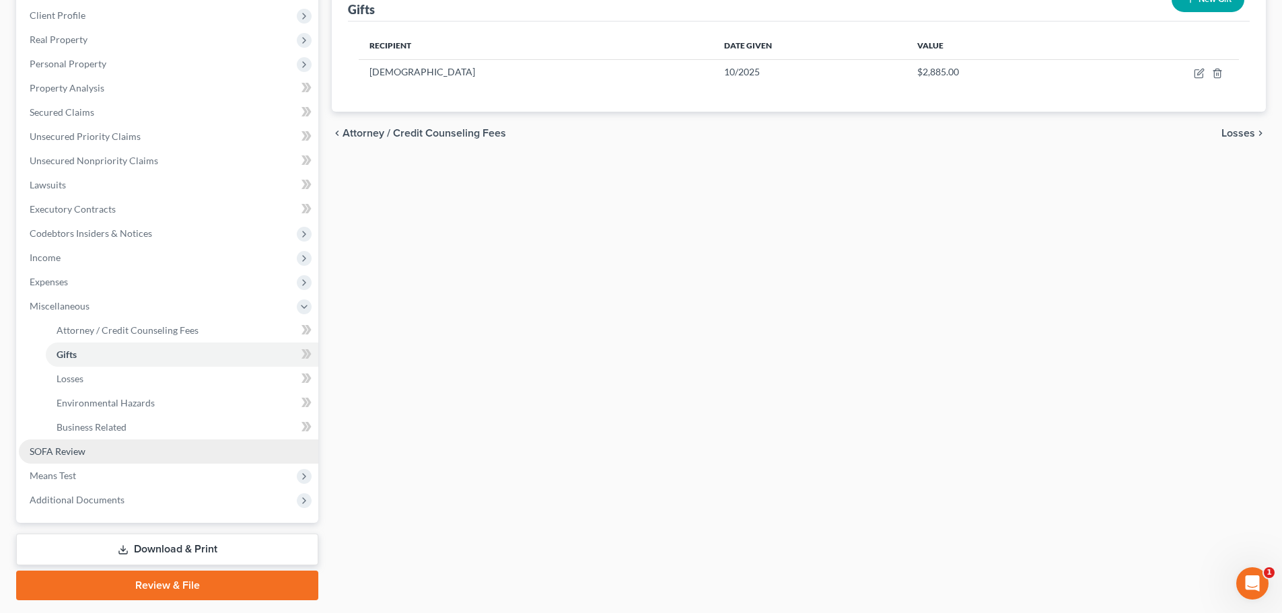
click at [84, 451] on span "SOFA Review" at bounding box center [58, 450] width 56 height 11
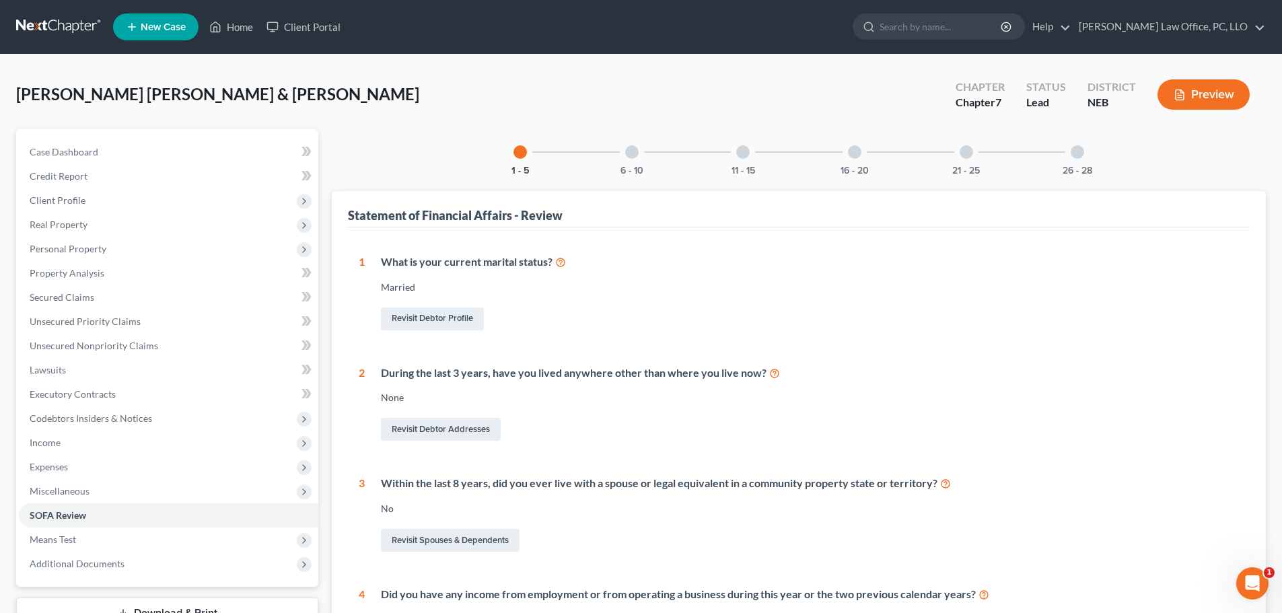
click at [856, 156] on div at bounding box center [854, 151] width 13 height 13
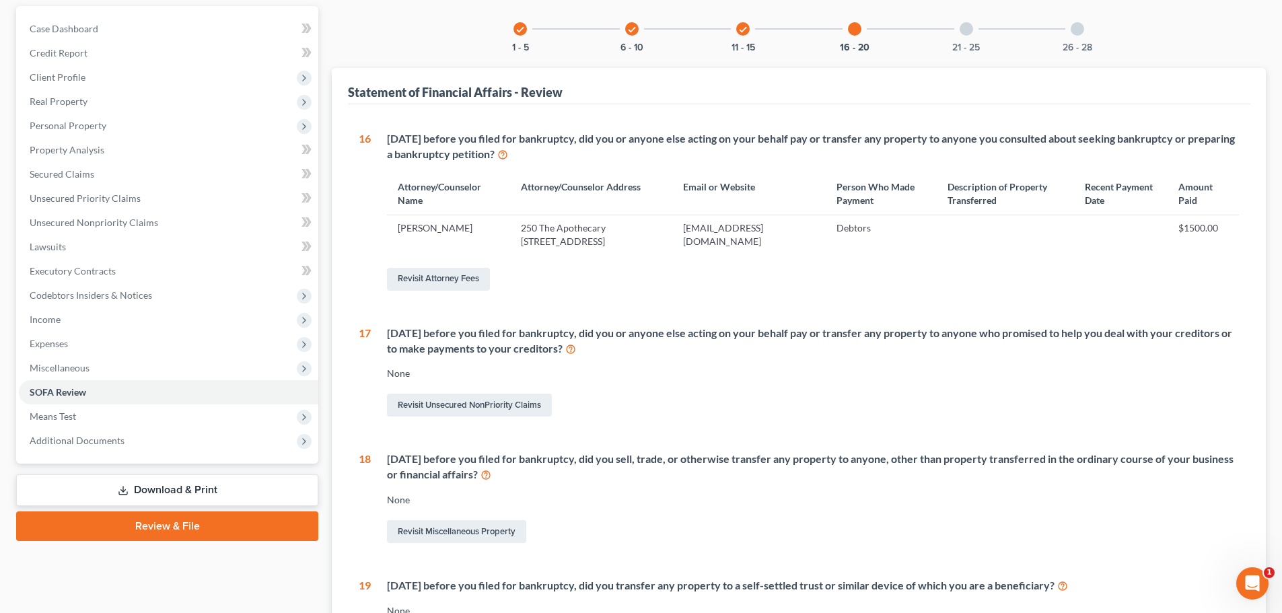
scroll to position [116, 0]
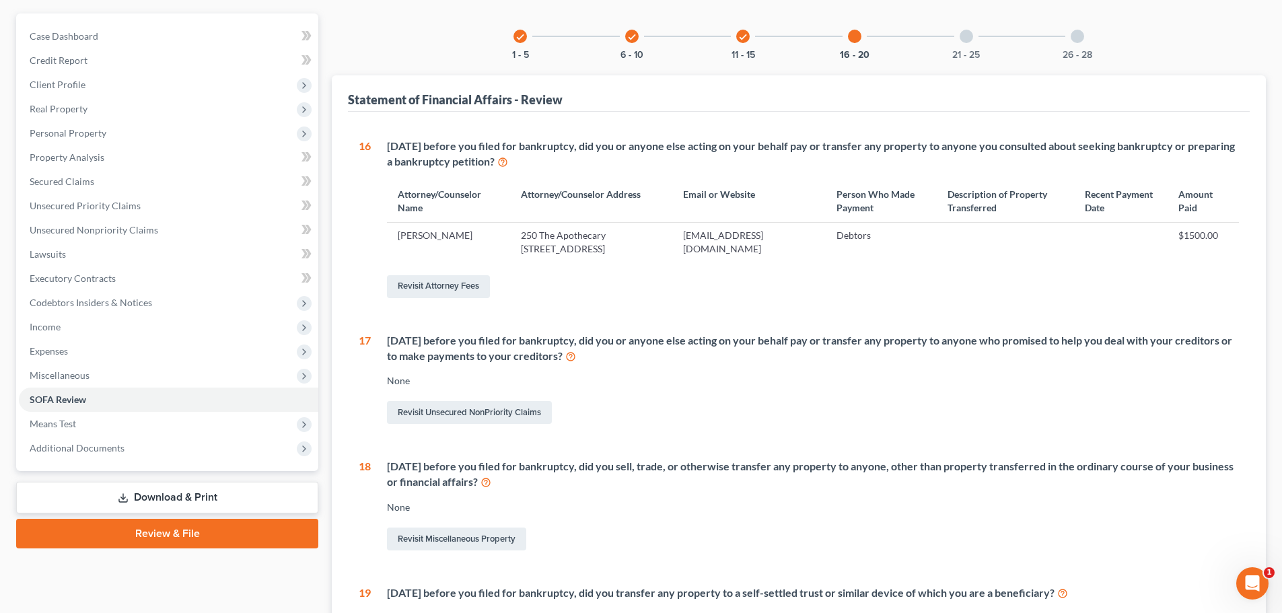
click at [965, 38] on div at bounding box center [965, 36] width 13 height 13
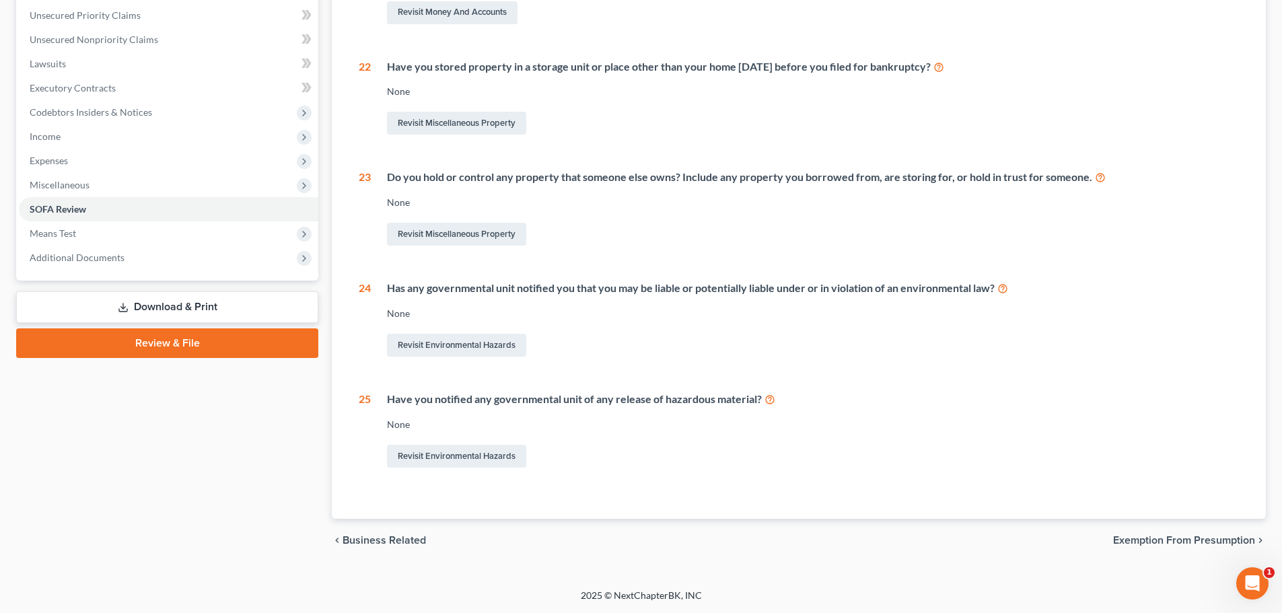
scroll to position [0, 0]
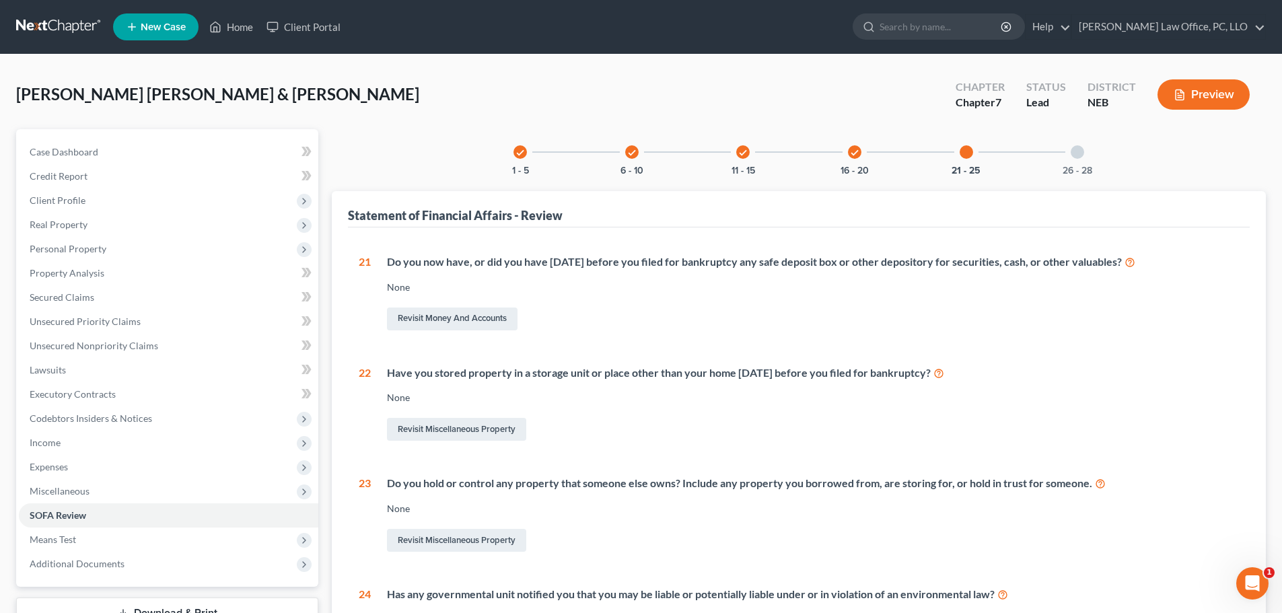
click at [1076, 151] on div at bounding box center [1076, 151] width 13 height 13
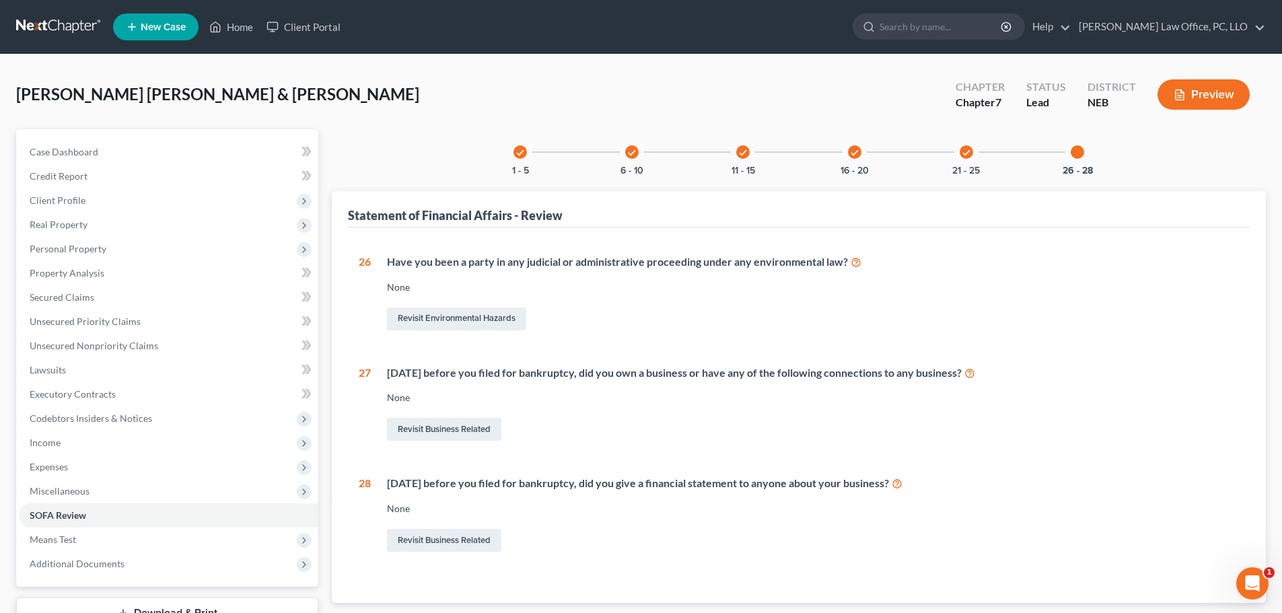
click at [521, 151] on icon "check" at bounding box center [519, 152] width 9 height 9
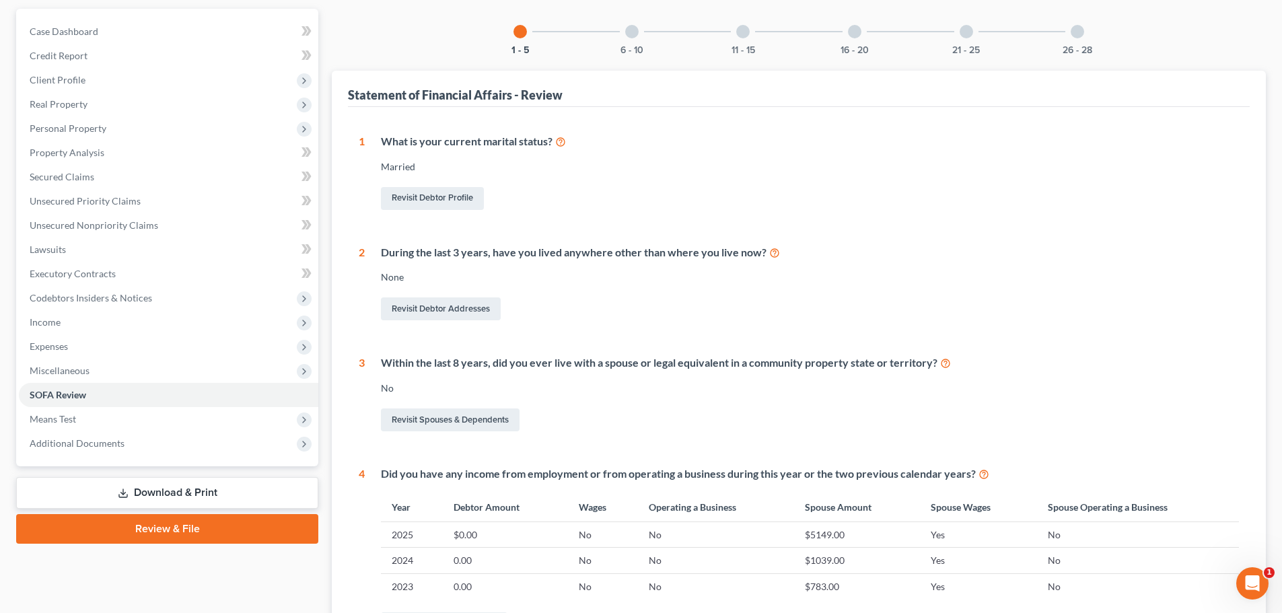
scroll to position [105, 0]
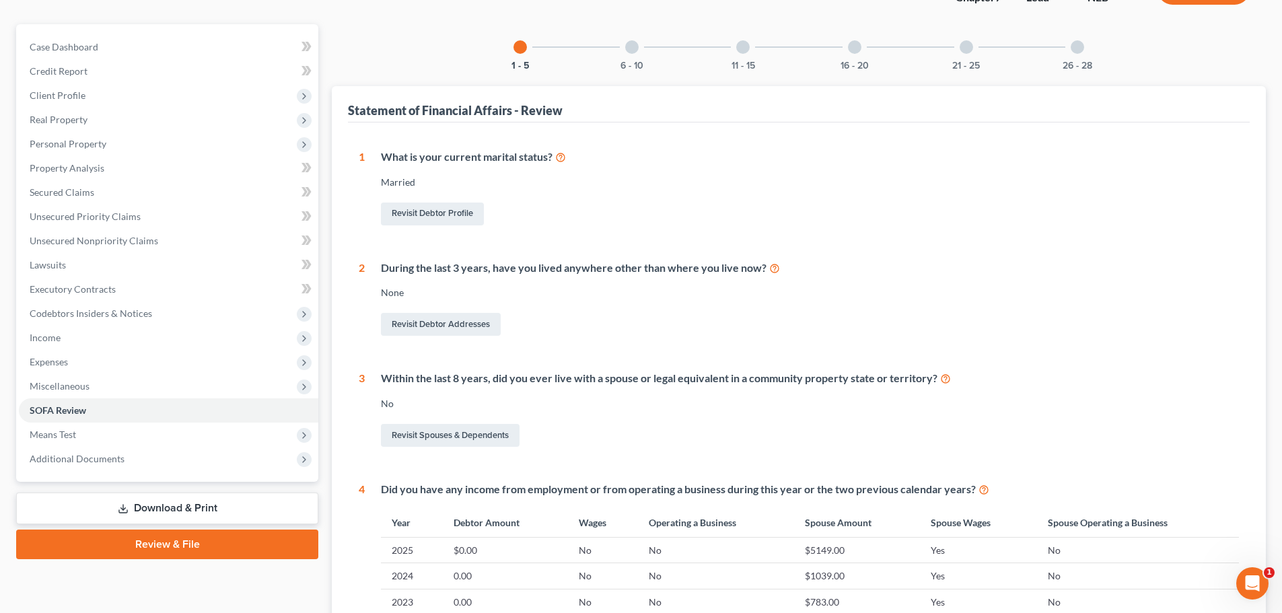
click at [630, 48] on div at bounding box center [631, 46] width 13 height 13
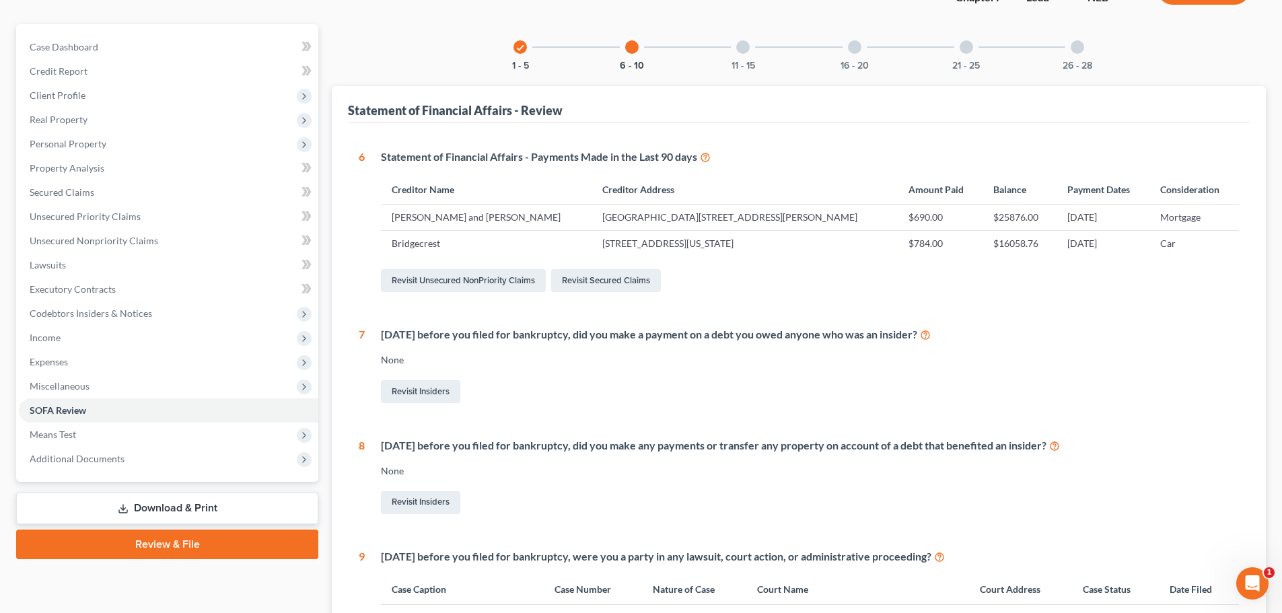
scroll to position [0, 0]
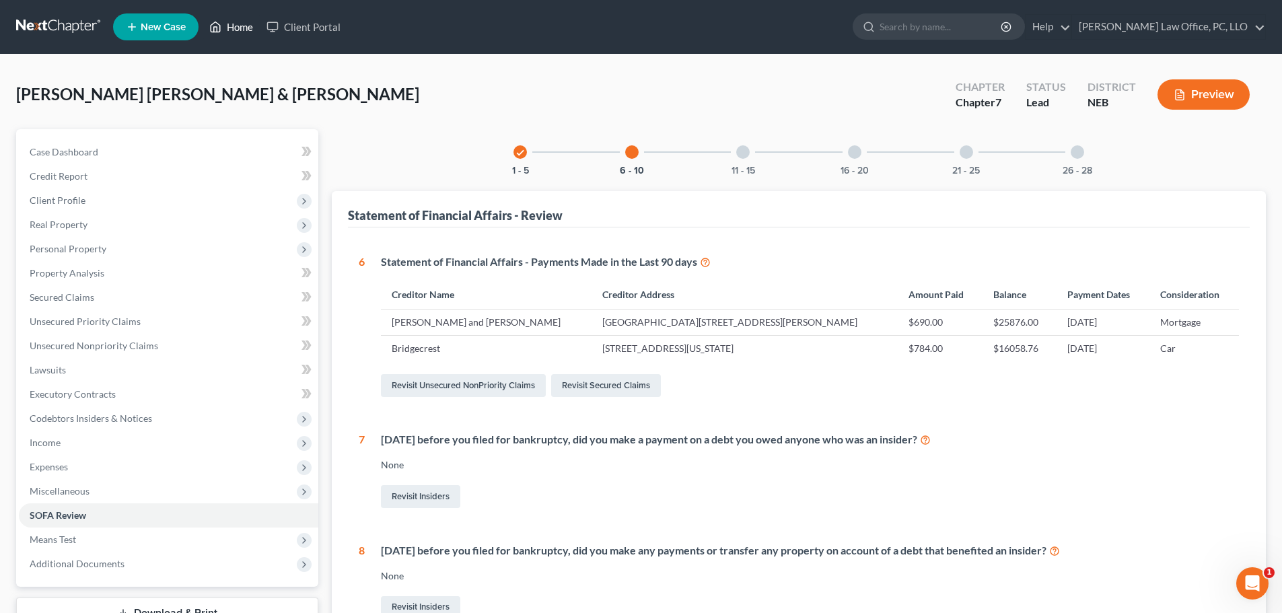
click at [244, 22] on link "Home" at bounding box center [230, 27] width 57 height 24
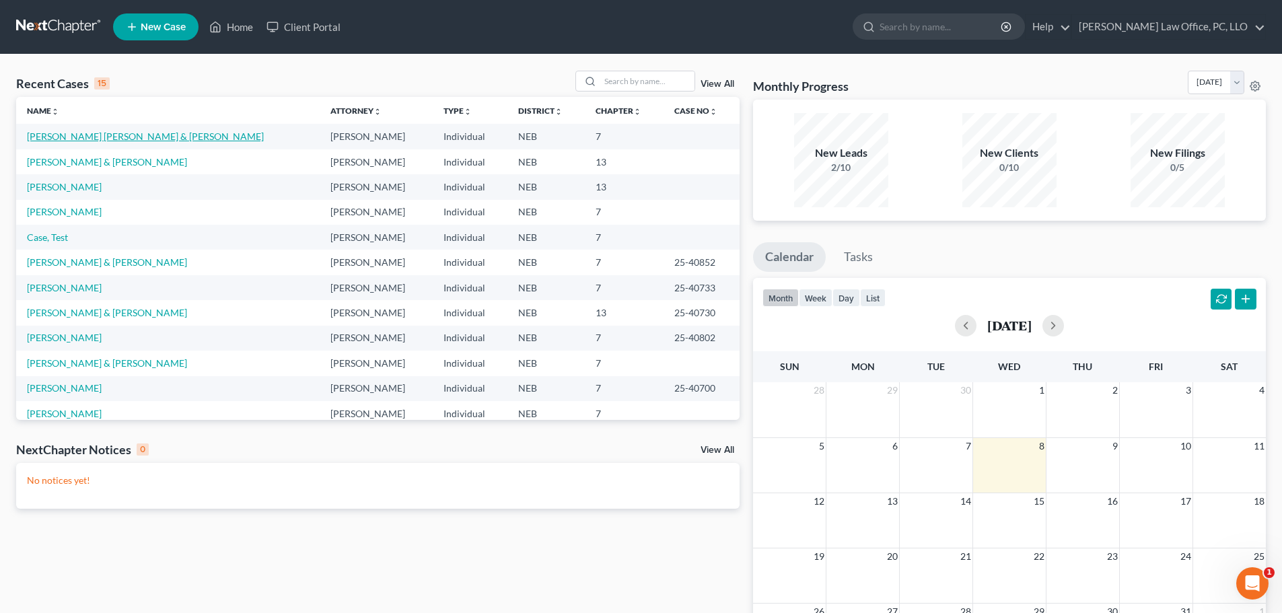
click at [121, 131] on link "[PERSON_NAME] [PERSON_NAME] & [PERSON_NAME]" at bounding box center [145, 136] width 237 height 11
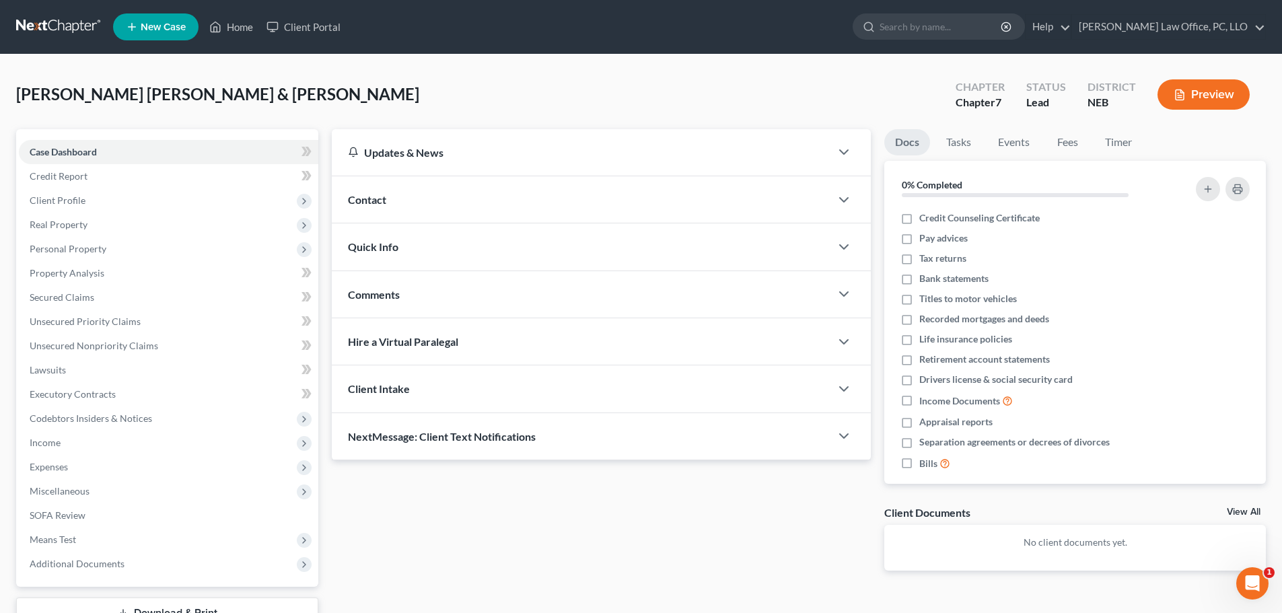
scroll to position [102, 0]
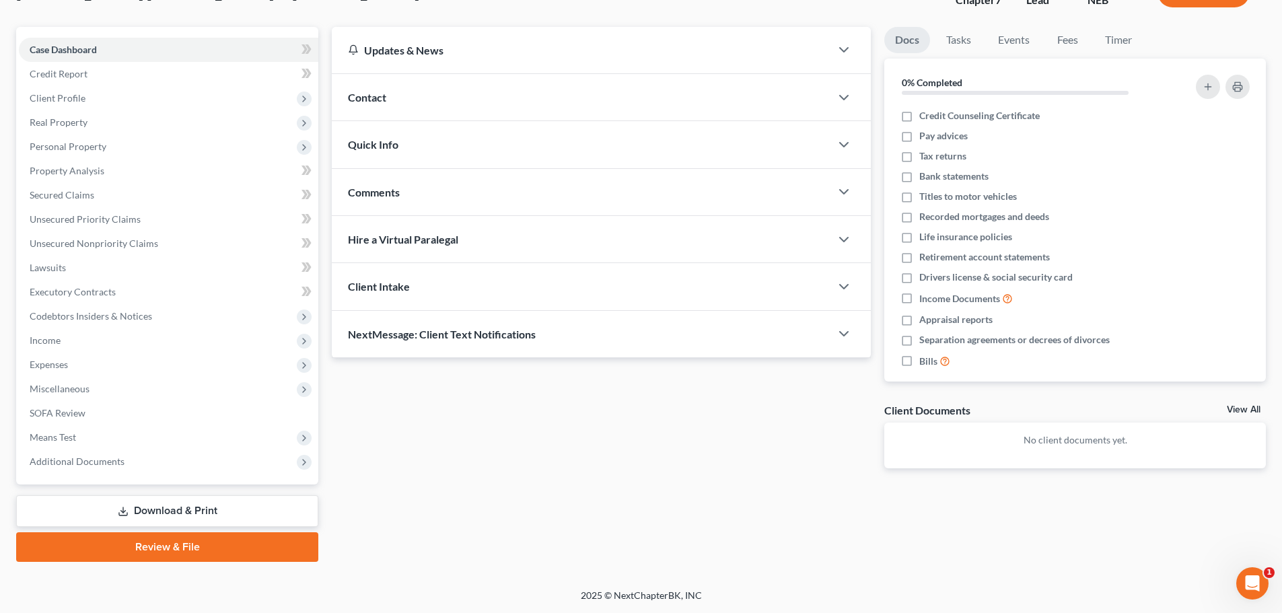
click at [217, 505] on link "Download & Print" at bounding box center [167, 511] width 302 height 32
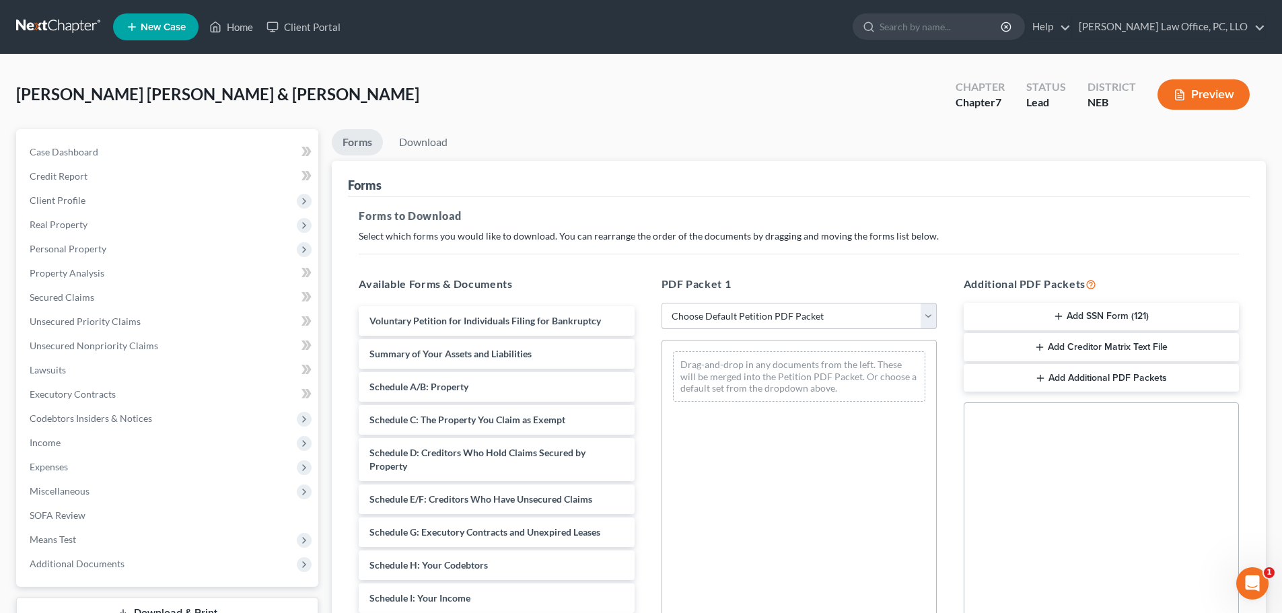
click at [926, 315] on select "Choose Default Petition PDF Packet Complete Bankruptcy Petition (all forms and …" at bounding box center [798, 316] width 275 height 27
select select "0"
click at [661, 303] on select "Choose Default Petition PDF Packet Complete Bankruptcy Petition (all forms and …" at bounding box center [798, 316] width 275 height 27
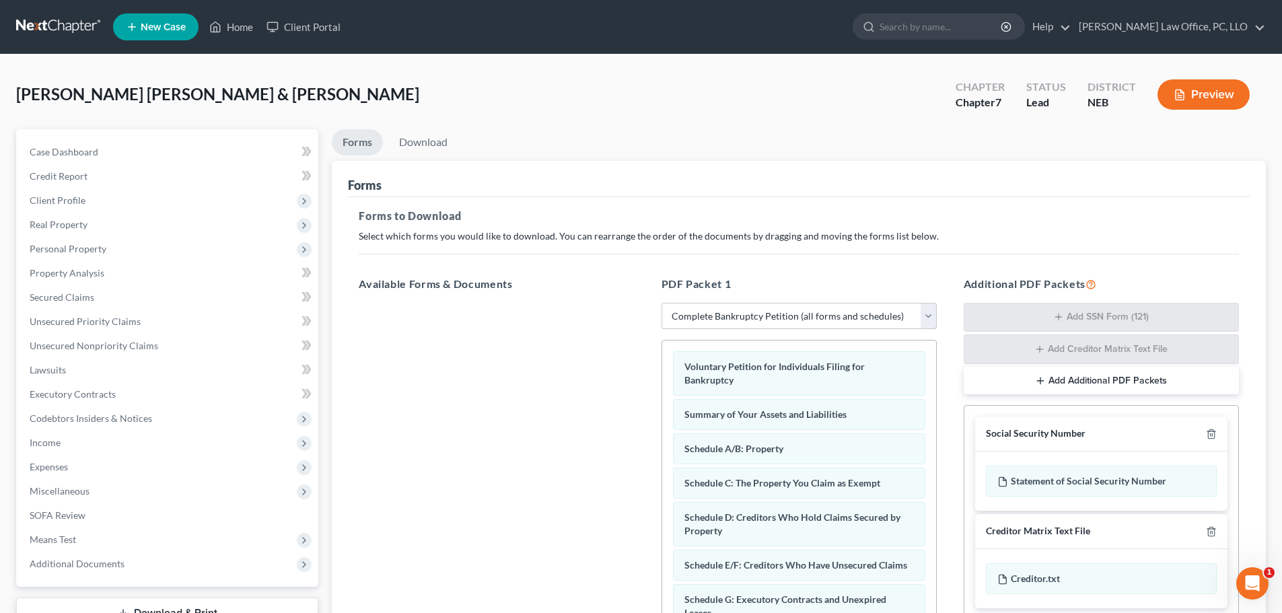
scroll to position [219, 0]
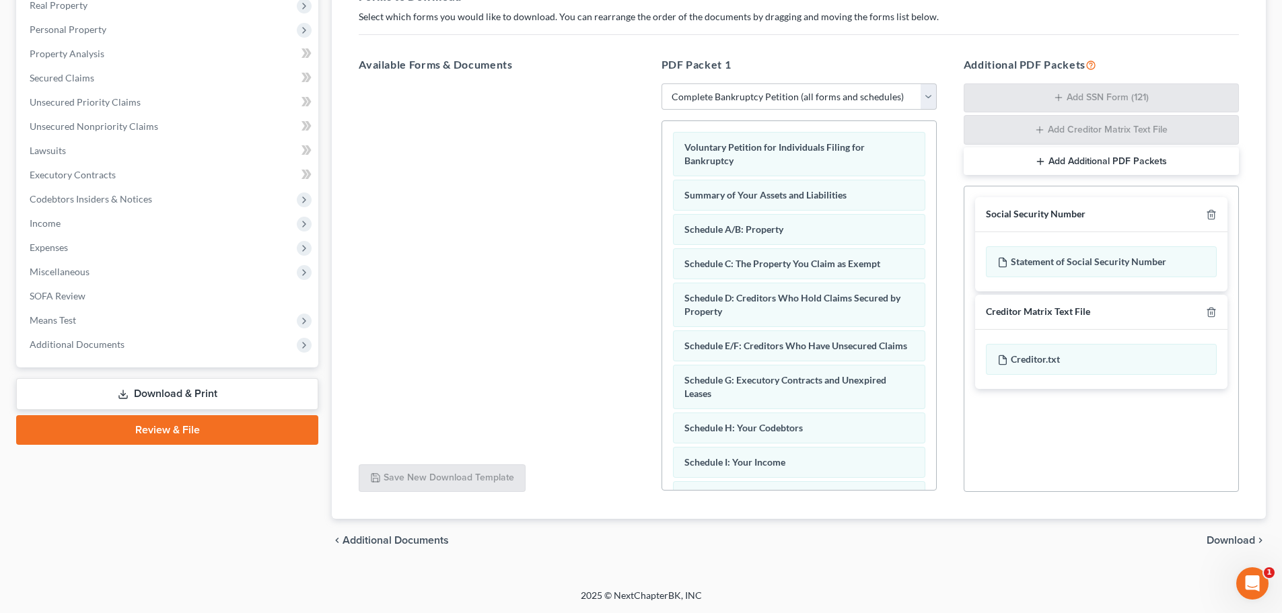
click at [1222, 536] on span "Download" at bounding box center [1230, 540] width 48 height 11
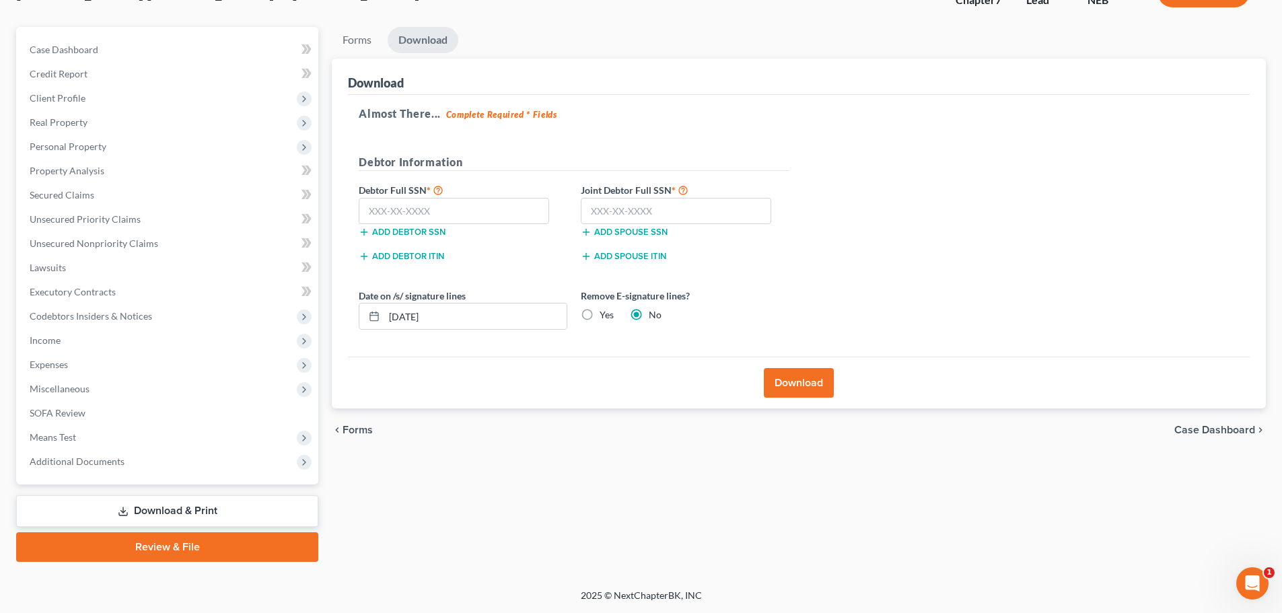
scroll to position [102, 0]
click at [799, 383] on button "Download" at bounding box center [799, 383] width 70 height 30
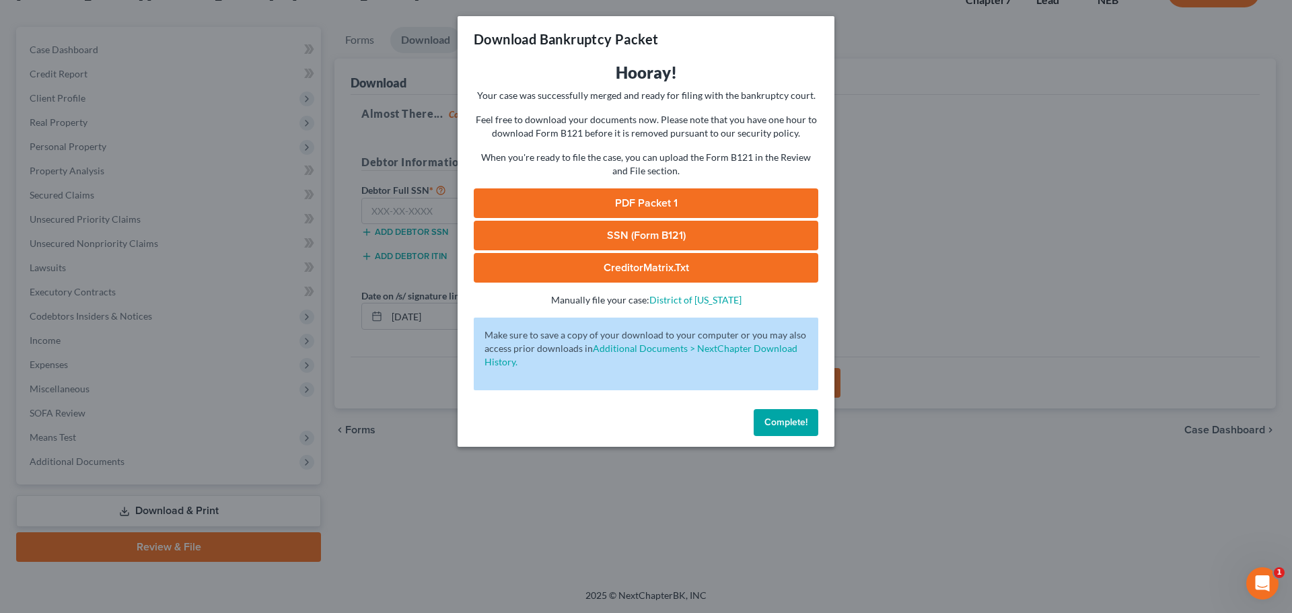
click at [645, 202] on link "PDF Packet 1" at bounding box center [646, 203] width 344 height 30
click at [785, 422] on span "Complete!" at bounding box center [785, 421] width 43 height 11
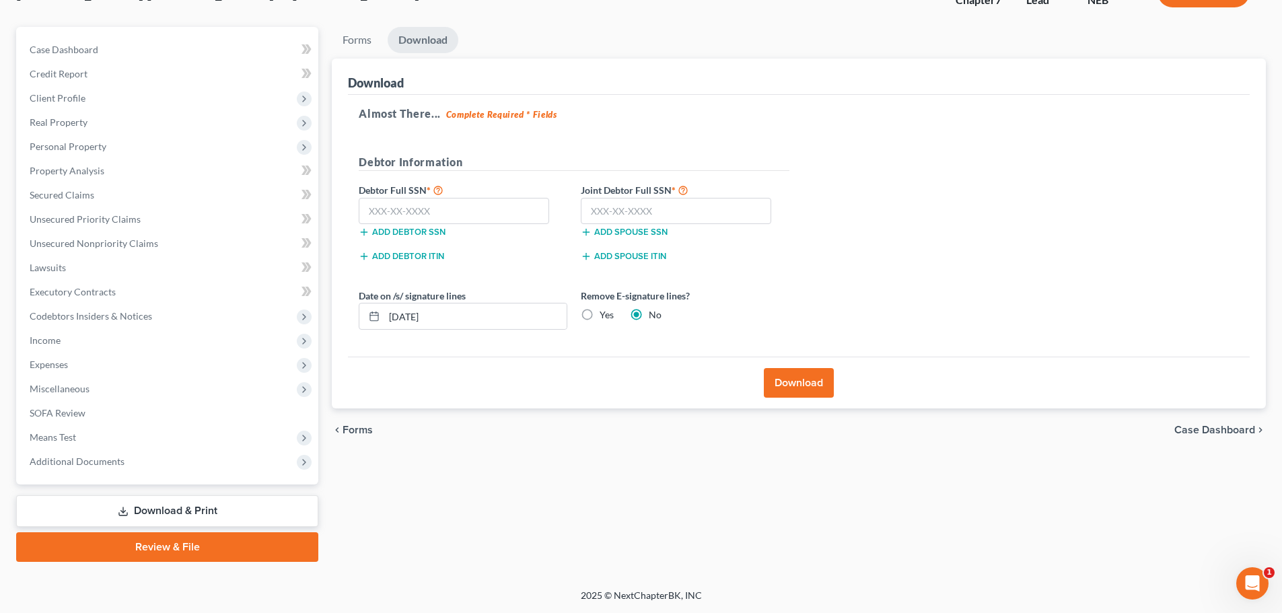
scroll to position [0, 0]
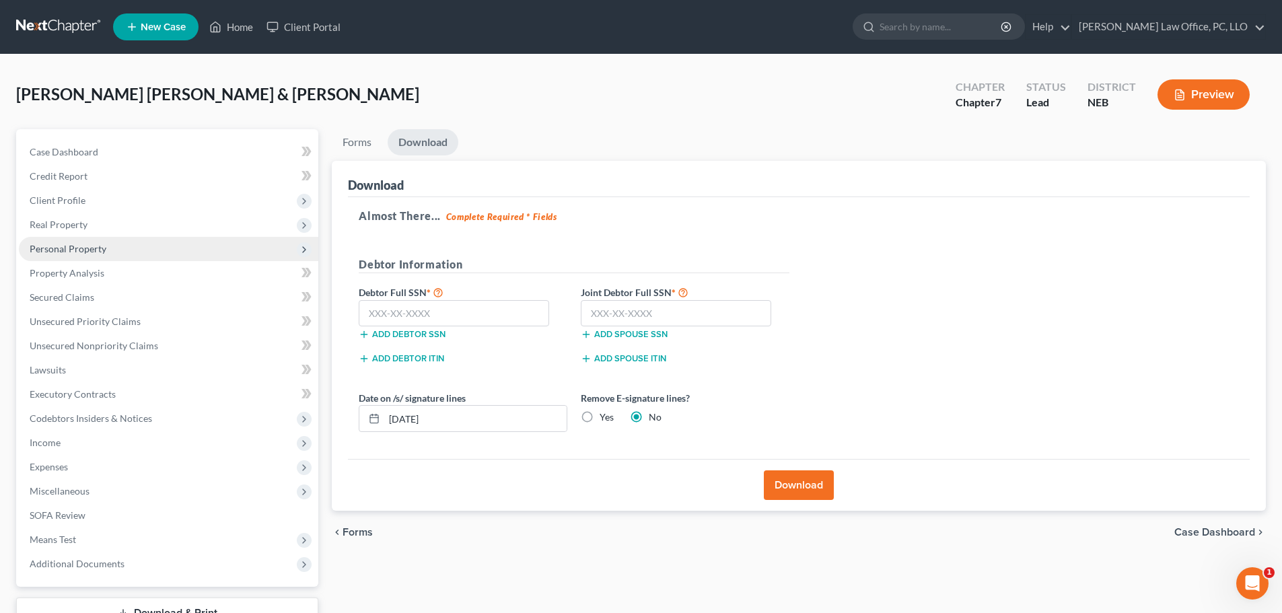
click at [90, 249] on span "Personal Property" at bounding box center [68, 248] width 77 height 11
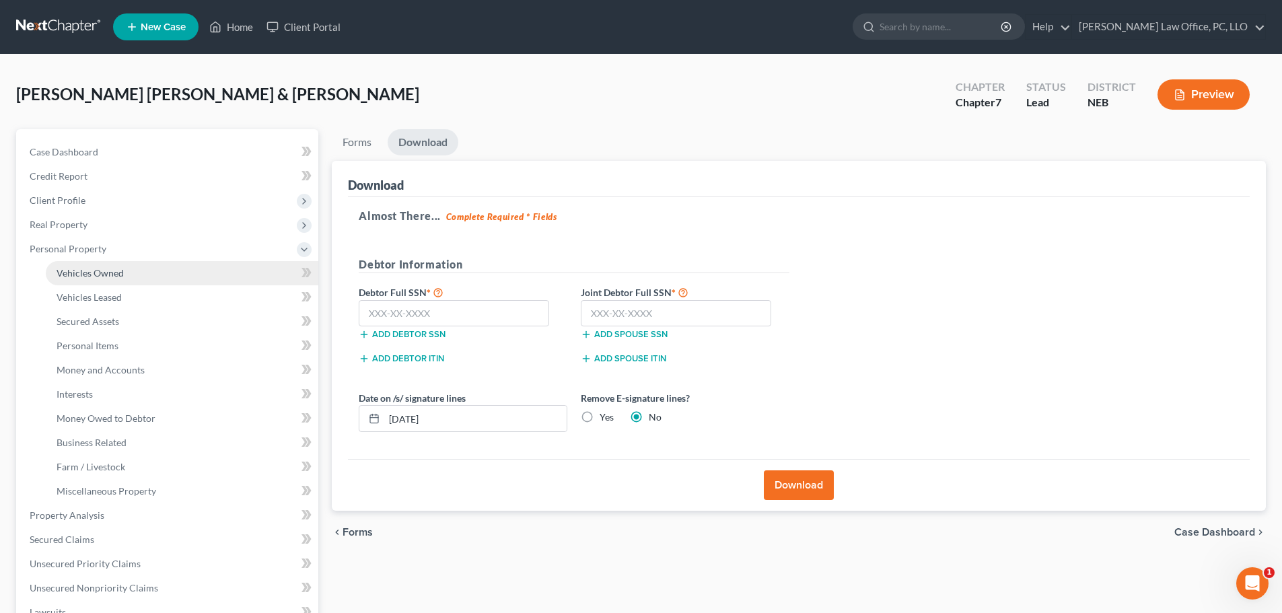
click at [87, 274] on span "Vehicles Owned" at bounding box center [90, 272] width 67 height 11
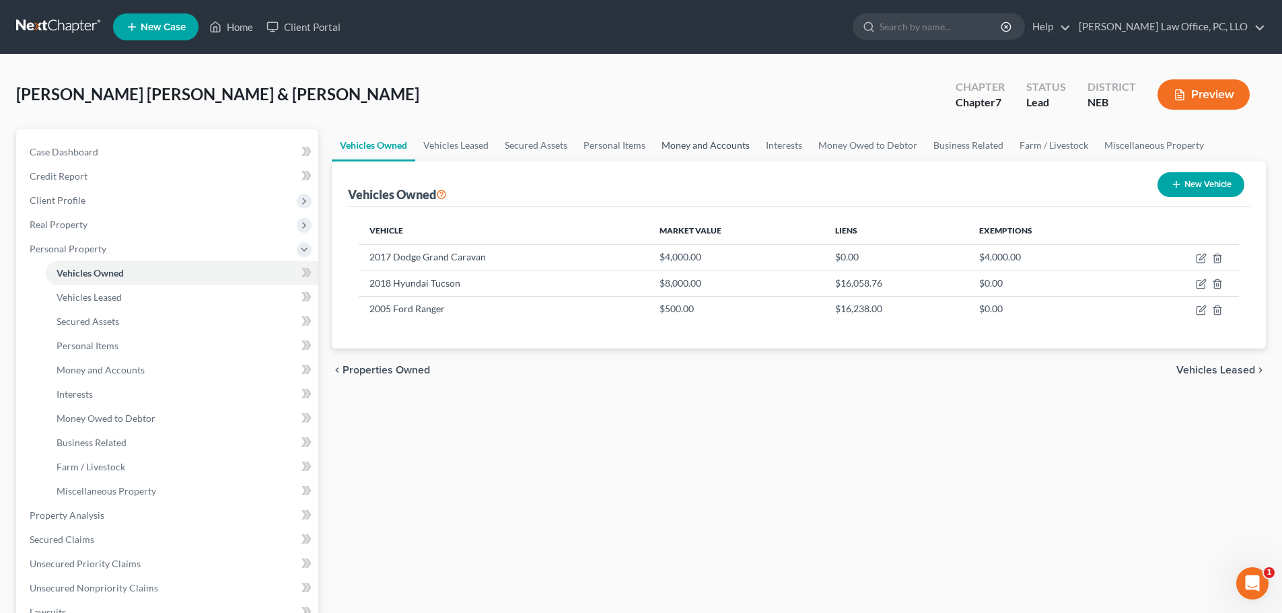
click at [695, 147] on link "Money and Accounts" at bounding box center [705, 145] width 104 height 32
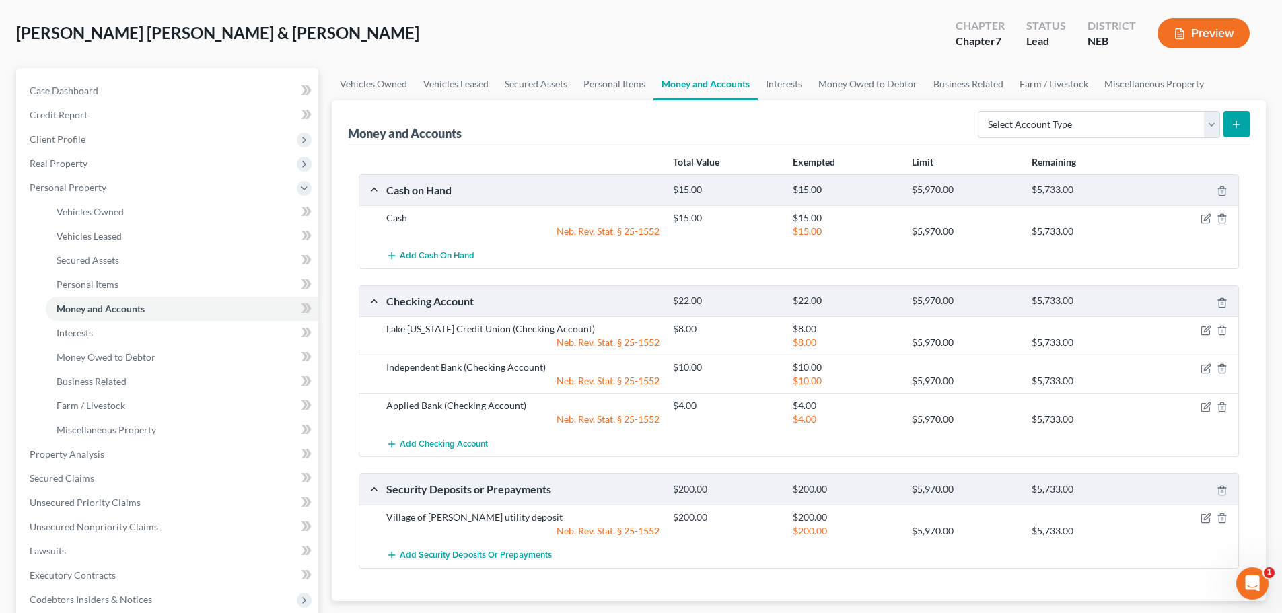
scroll to position [60, 0]
click at [303, 192] on icon at bounding box center [304, 189] width 11 height 11
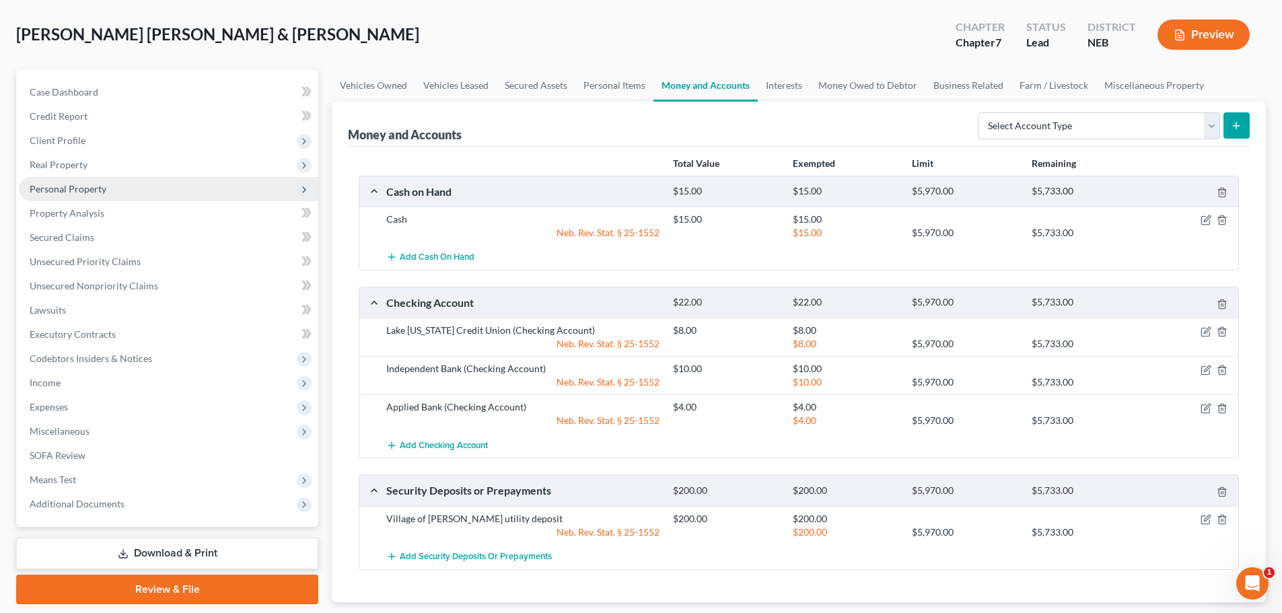
scroll to position [0, 0]
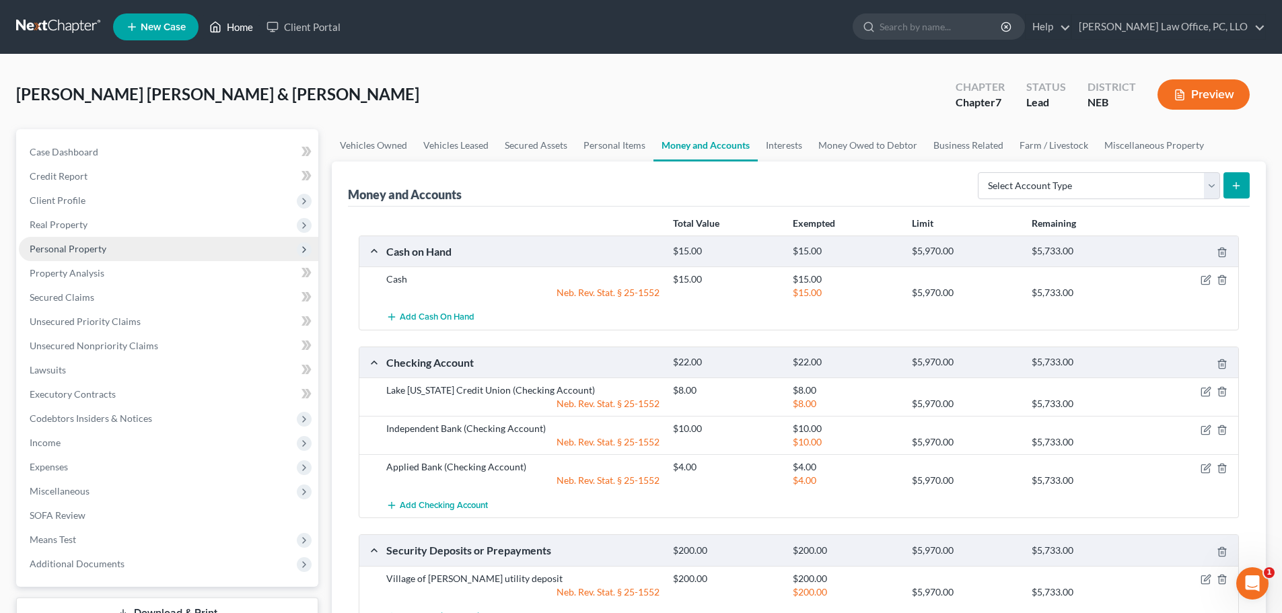
click at [236, 26] on link "Home" at bounding box center [230, 27] width 57 height 24
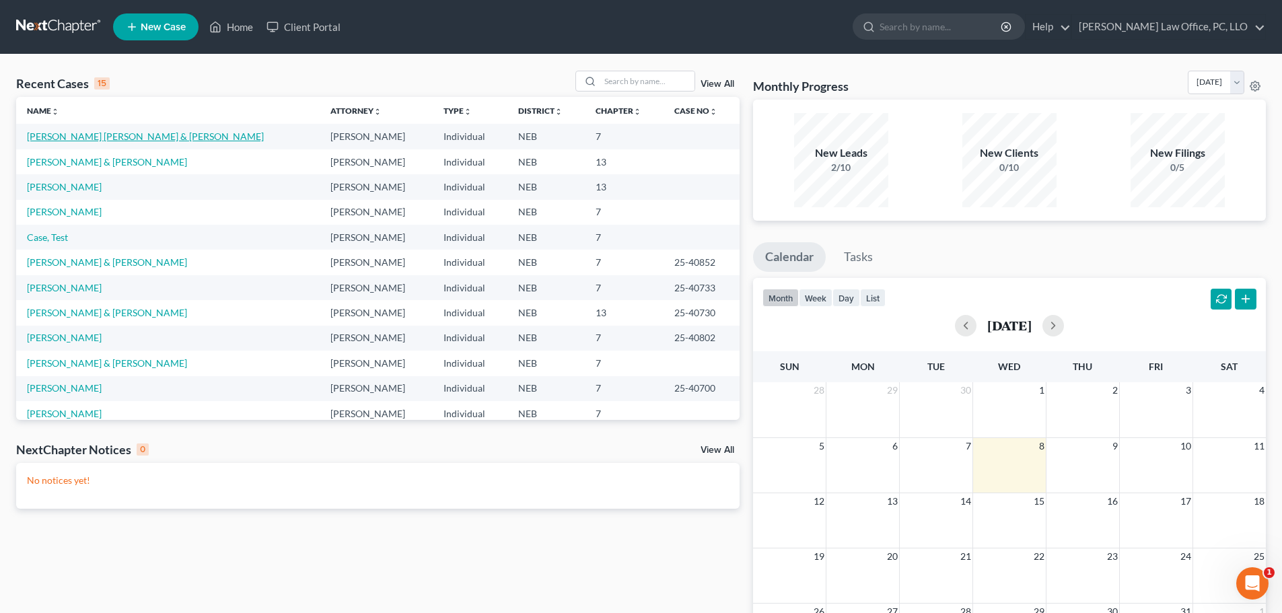
click at [124, 137] on link "[PERSON_NAME] [PERSON_NAME] & [PERSON_NAME]" at bounding box center [145, 136] width 237 height 11
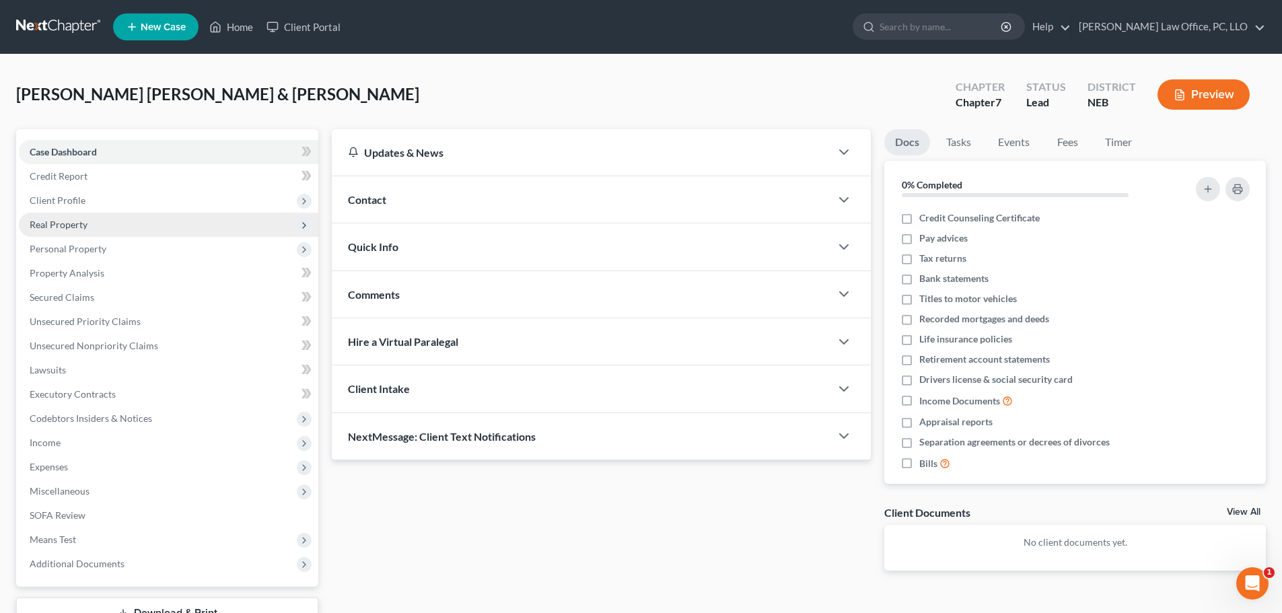
click at [91, 220] on span "Real Property" at bounding box center [168, 225] width 299 height 24
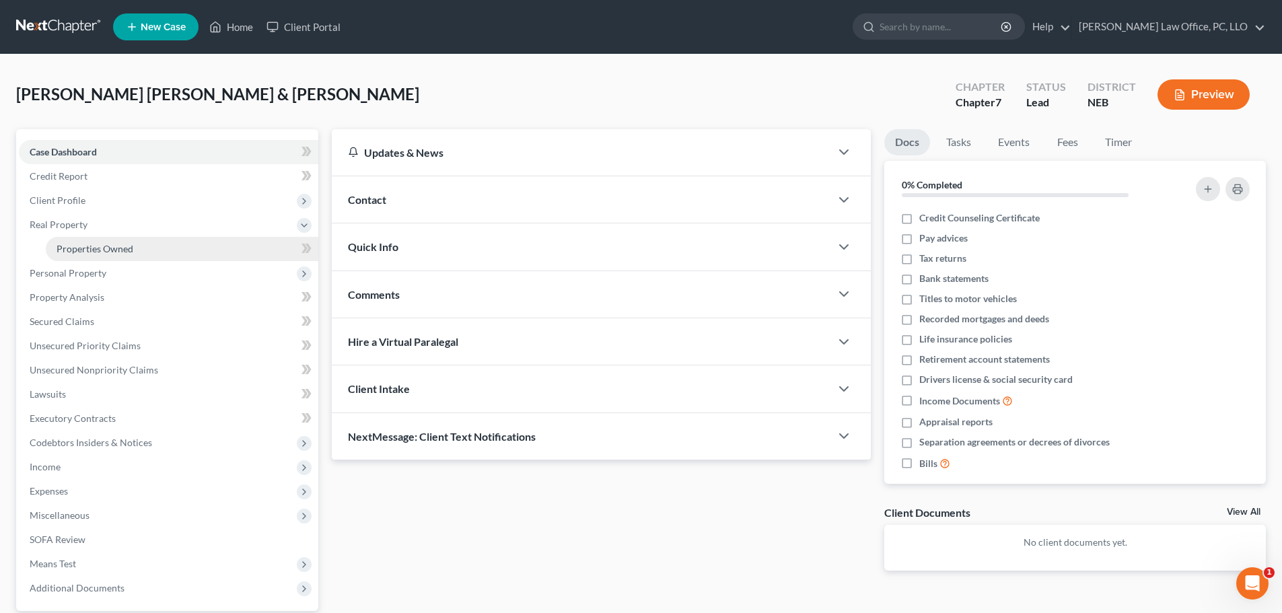
click at [92, 249] on span "Properties Owned" at bounding box center [95, 248] width 77 height 11
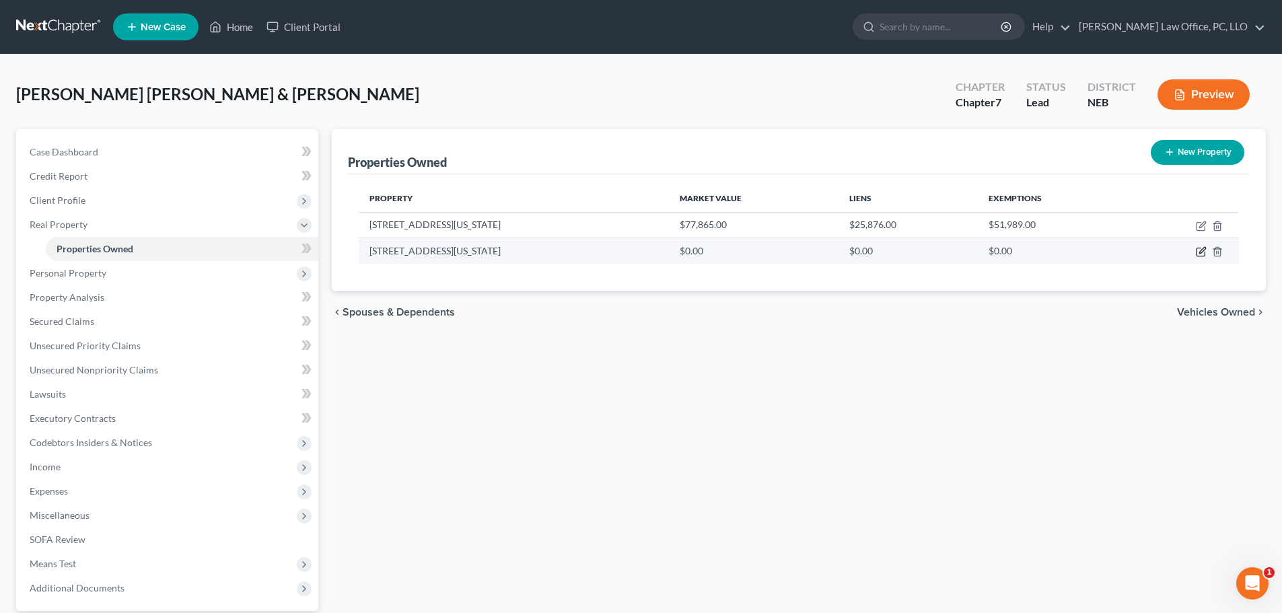
click at [1197, 252] on icon "button" at bounding box center [1200, 251] width 11 height 11
select select "30"
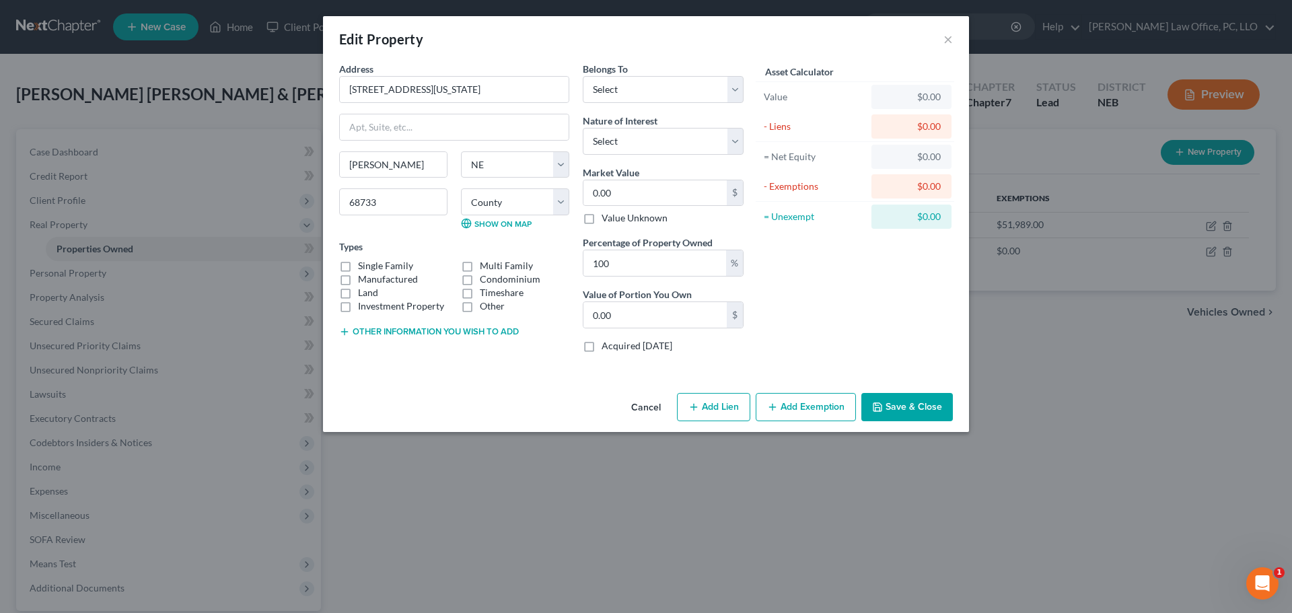
click at [953, 38] on div "Edit Property ×" at bounding box center [646, 39] width 646 height 46
click at [947, 40] on button "×" at bounding box center [947, 39] width 9 height 16
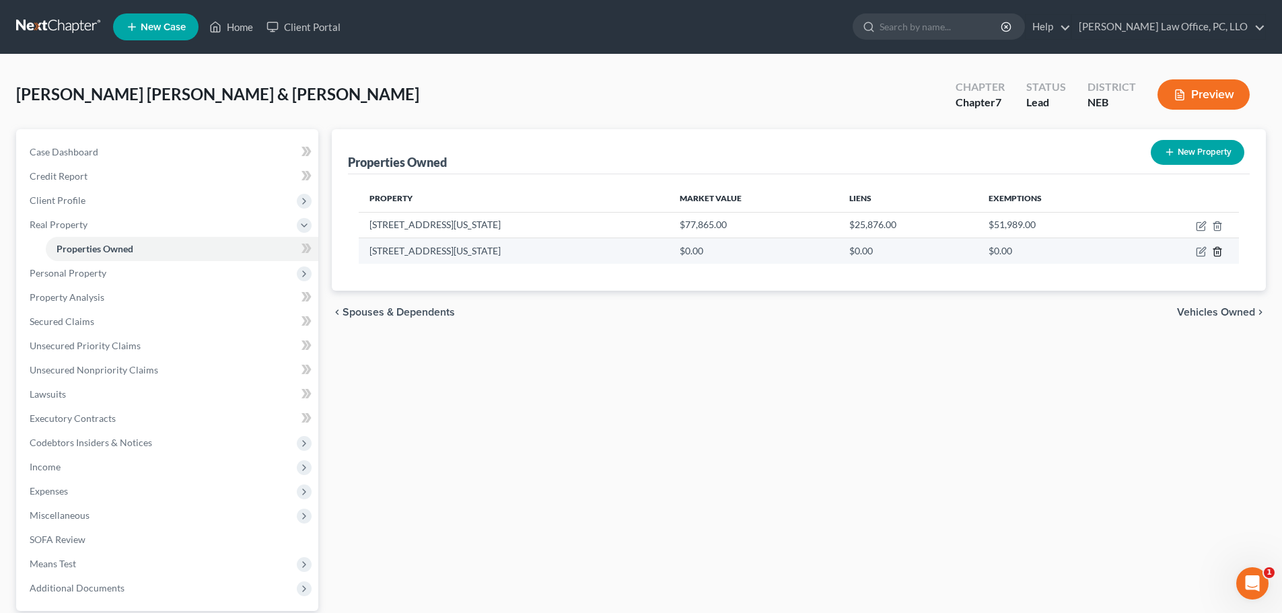
click at [1216, 248] on icon "button" at bounding box center [1217, 252] width 6 height 9
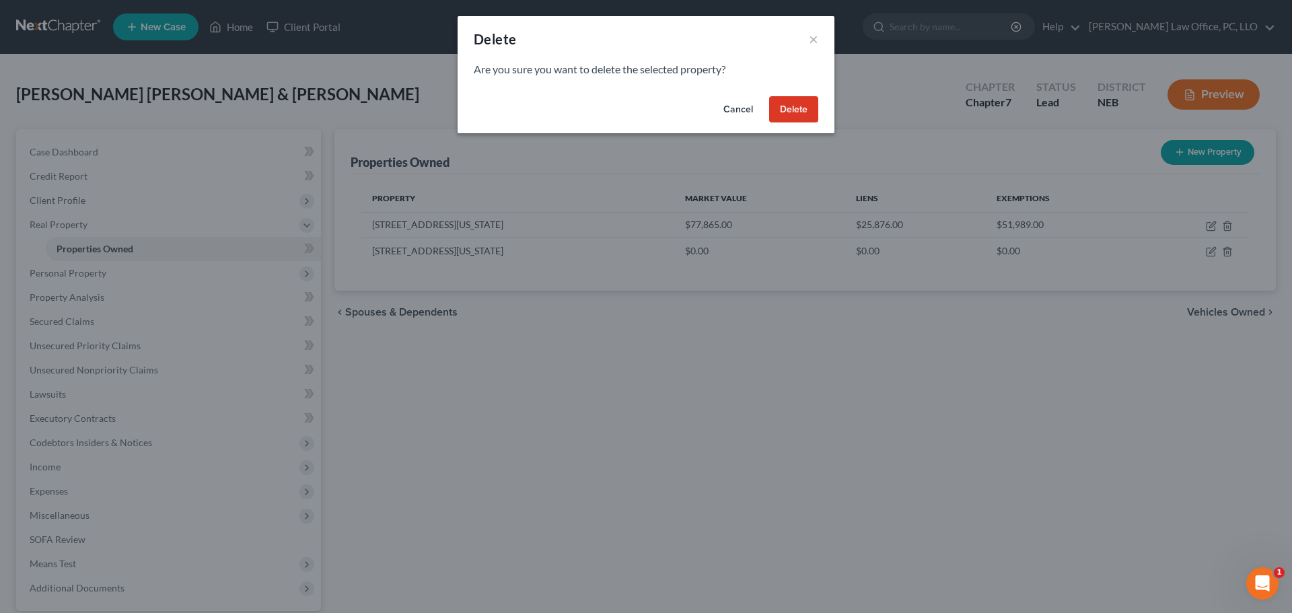
click at [788, 104] on button "Delete" at bounding box center [793, 109] width 49 height 27
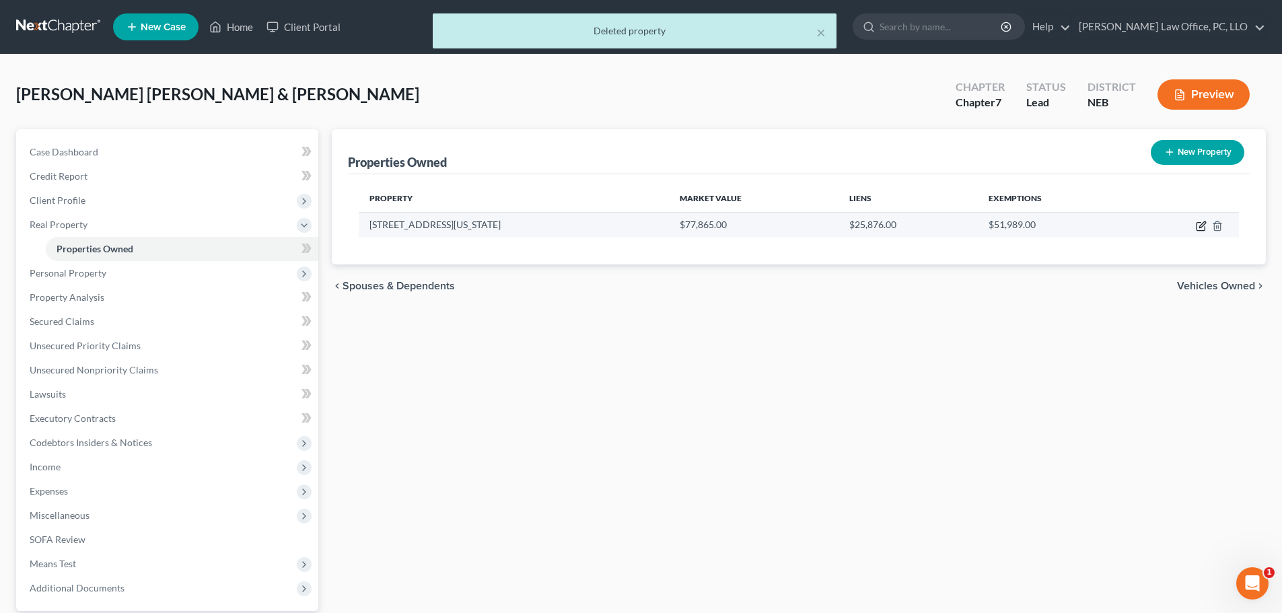
click at [1196, 227] on icon "button" at bounding box center [1200, 227] width 8 height 8
select select "30"
select select "21"
select select "2"
select select "1"
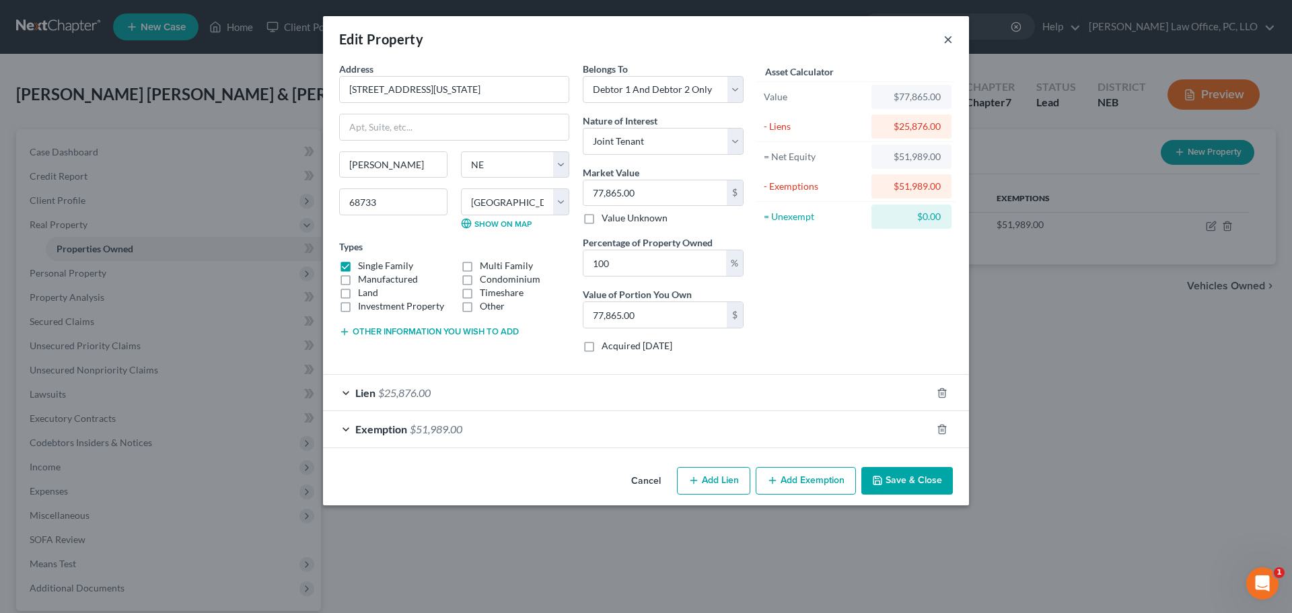
click at [951, 36] on button "×" at bounding box center [947, 39] width 9 height 16
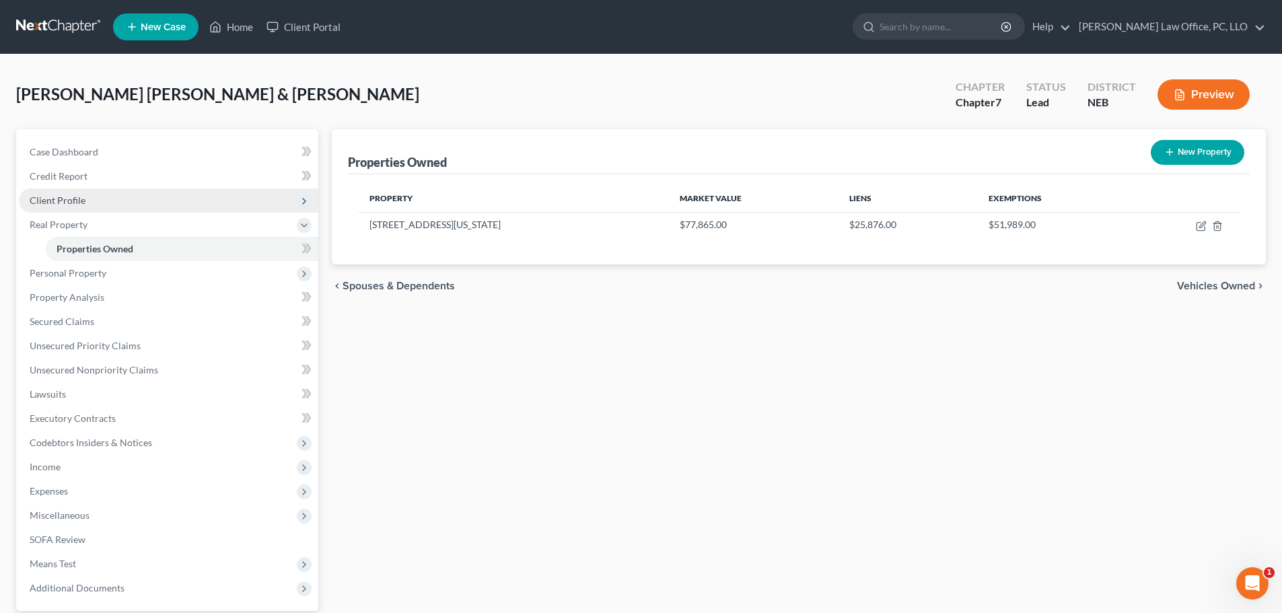
click at [72, 200] on span "Client Profile" at bounding box center [58, 199] width 56 height 11
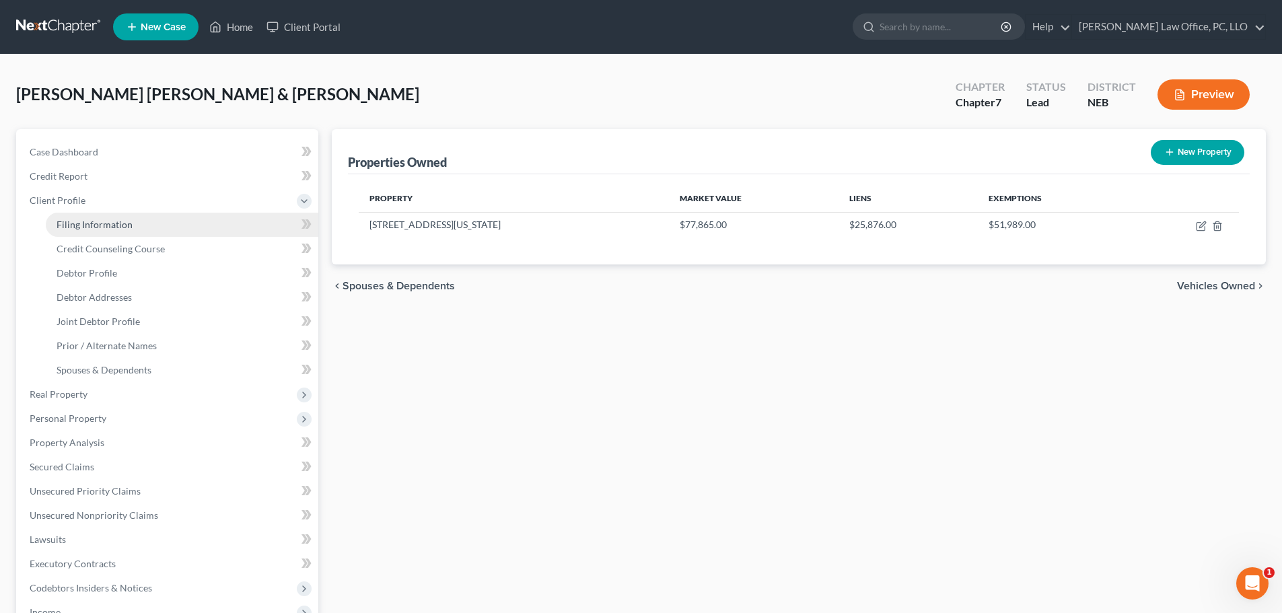
click at [90, 223] on span "Filing Information" at bounding box center [95, 224] width 76 height 11
select select "1"
select select "0"
select select "30"
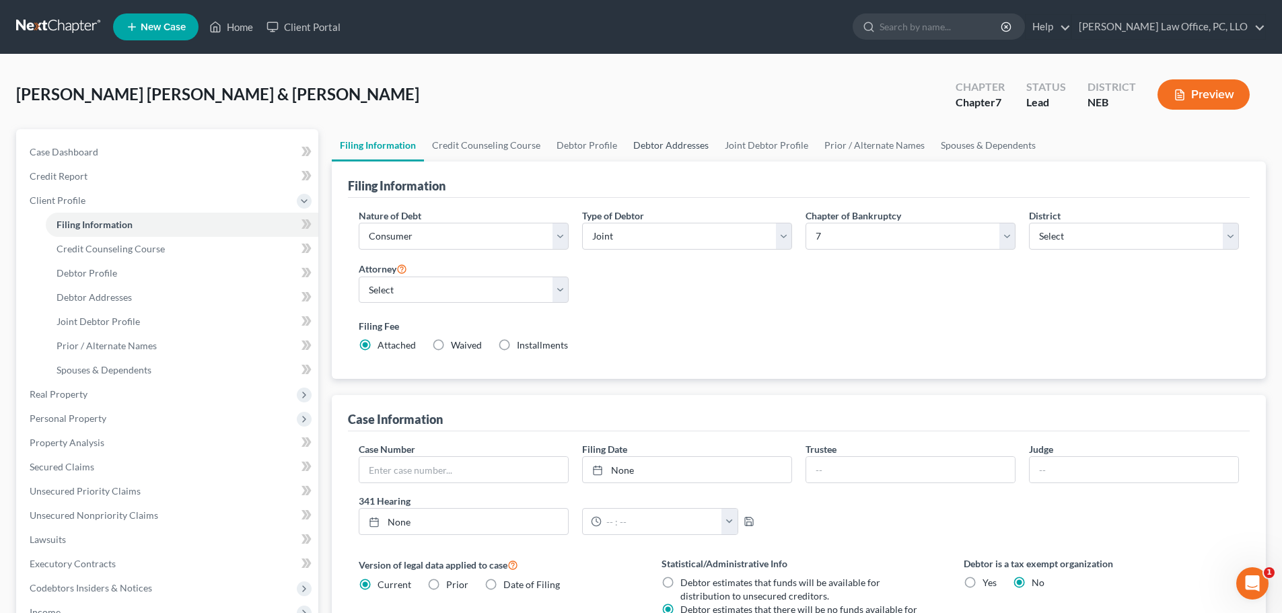
click at [683, 143] on link "Debtor Addresses" at bounding box center [670, 145] width 91 height 32
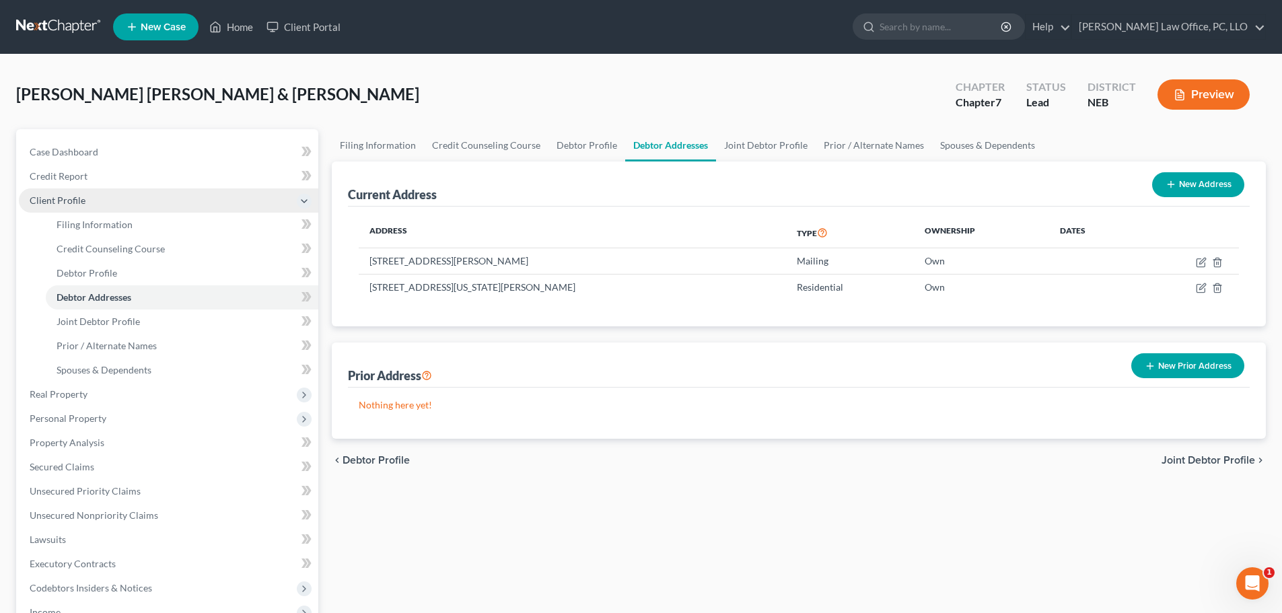
click at [306, 199] on icon at bounding box center [304, 201] width 11 height 11
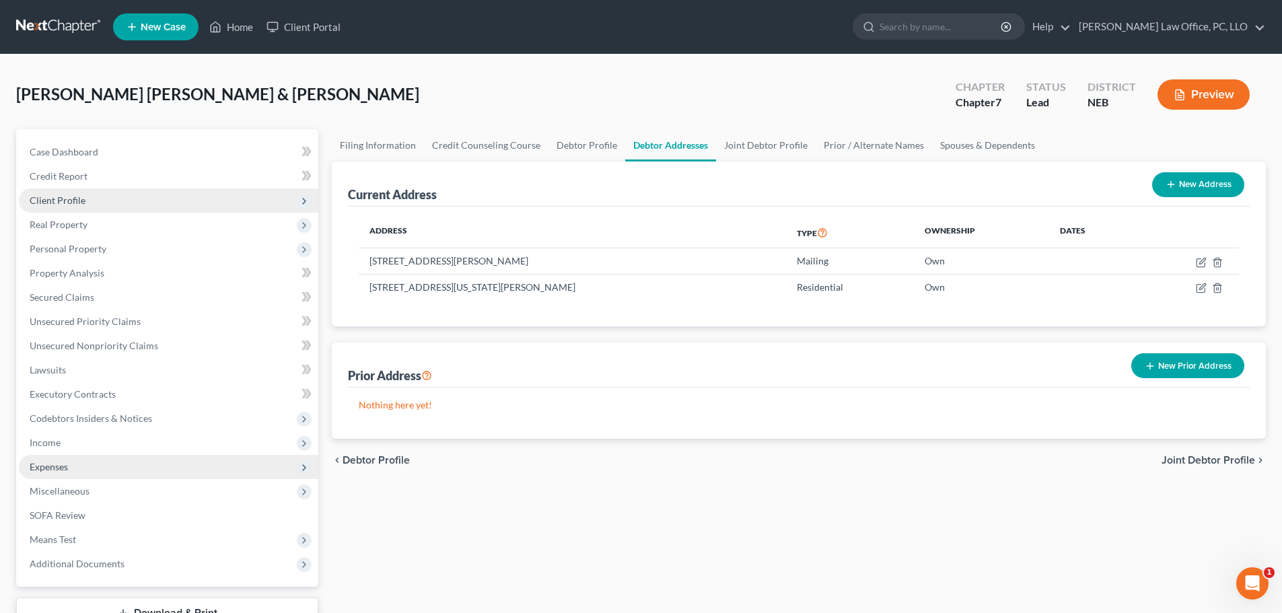
click at [76, 464] on span "Expenses" at bounding box center [168, 467] width 299 height 24
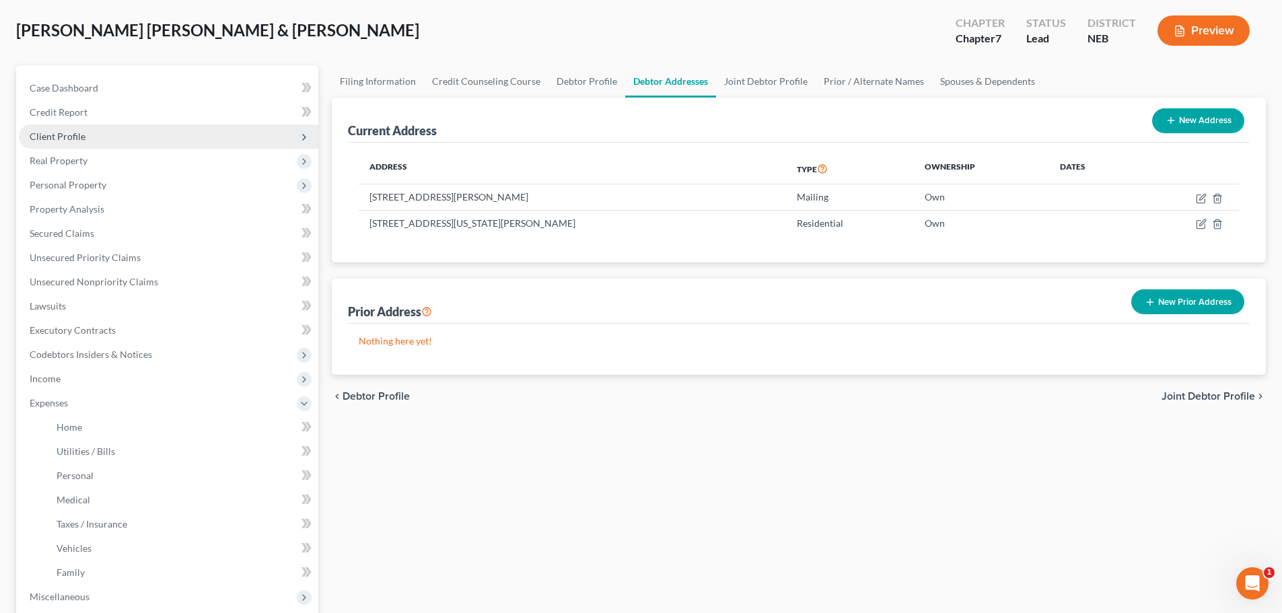
scroll to position [60, 0]
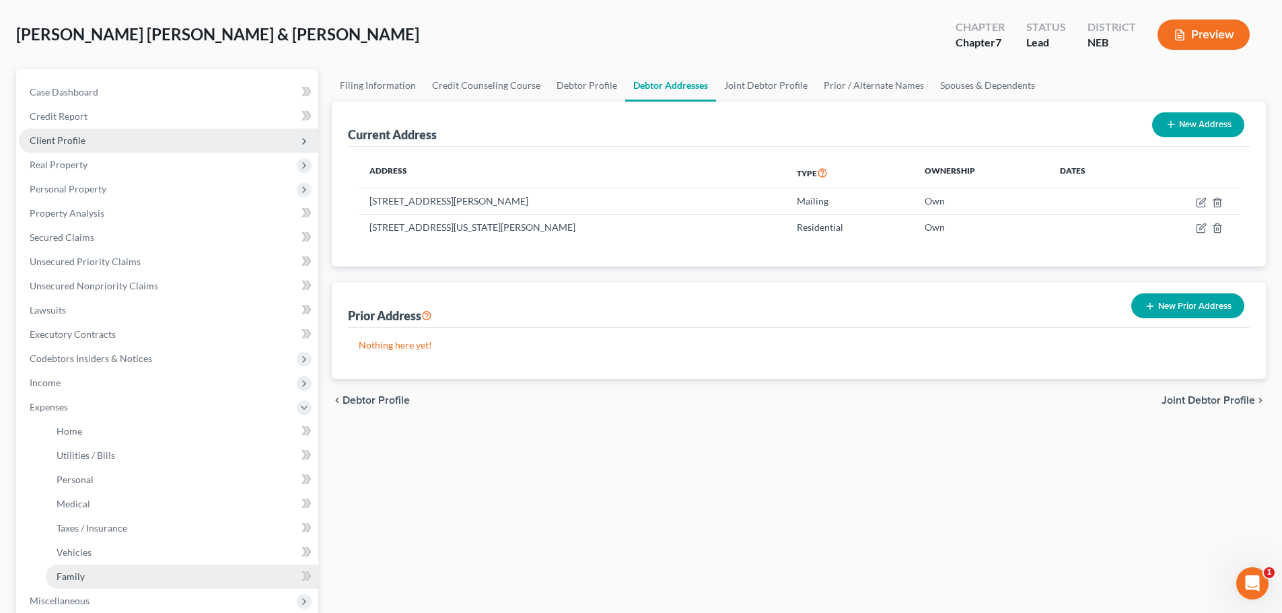
click at [78, 577] on span "Family" at bounding box center [71, 575] width 28 height 11
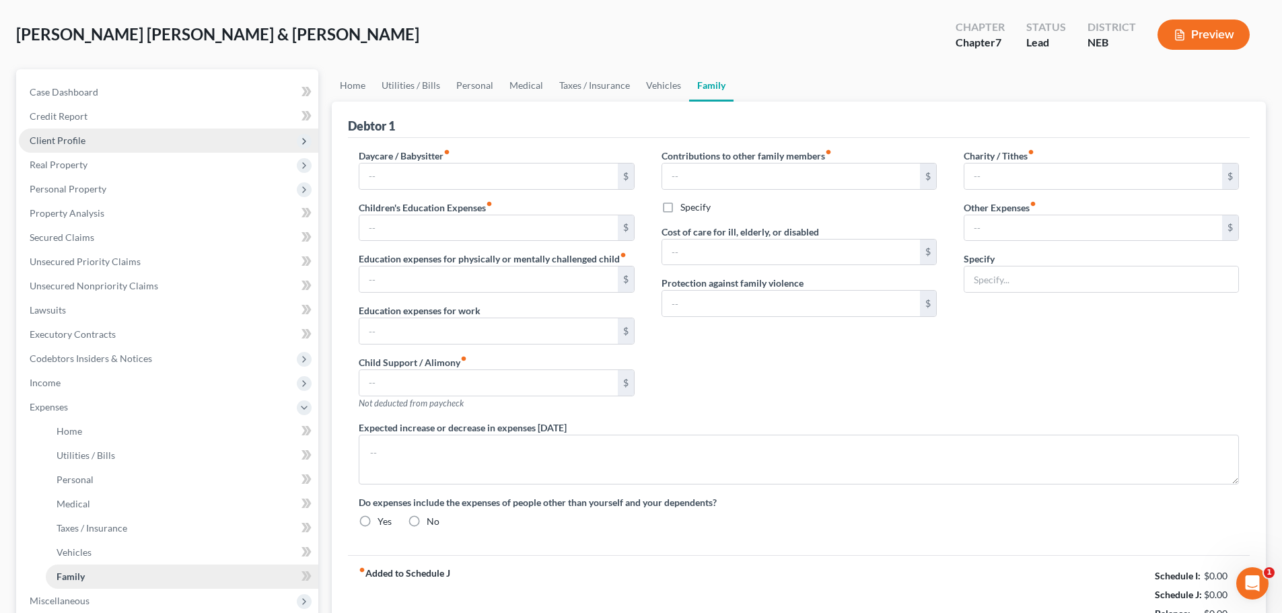
type input "0.00"
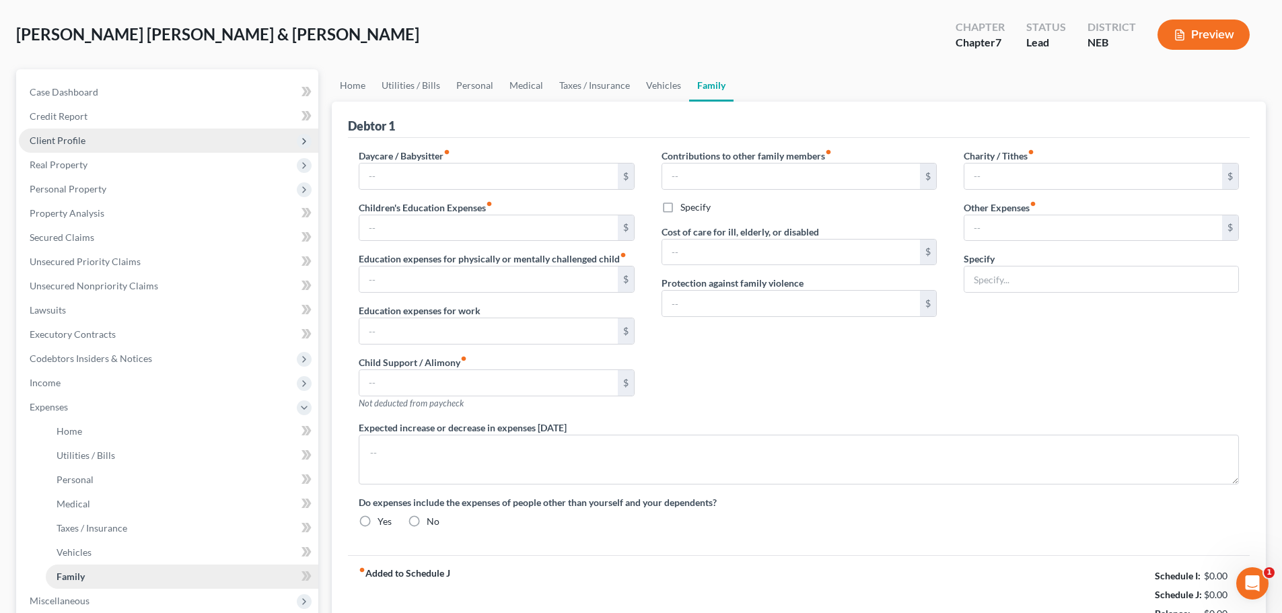
type input "0.00"
type input "520.00"
type input "45.00"
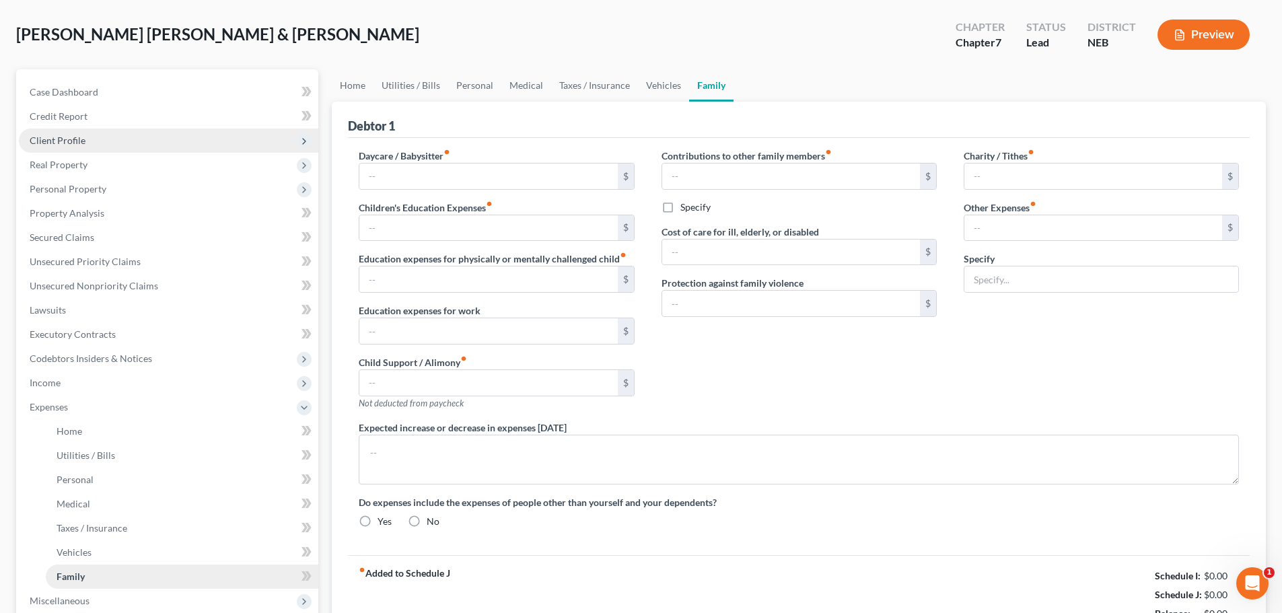
type input "pet expense"
type textarea "Debtors anticipate that their medical expenses will significantly increase post…"
radio input "true"
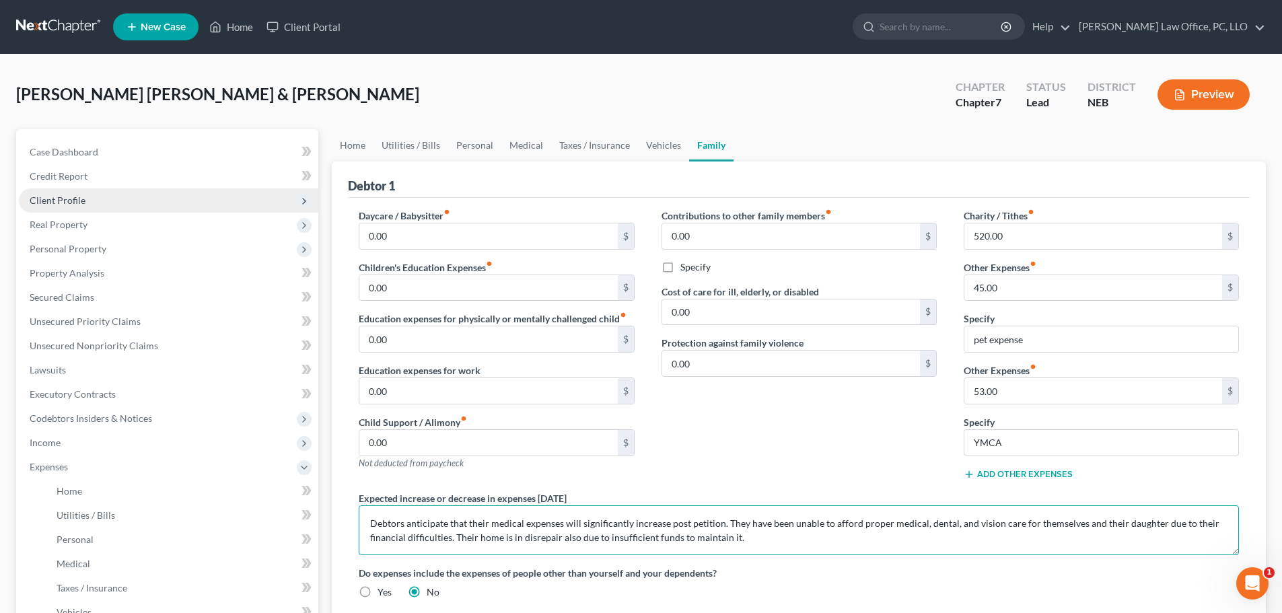
drag, startPoint x: 478, startPoint y: 535, endPoint x: 495, endPoint y: 550, distance: 22.9
click at [478, 535] on textarea "Debtors anticipate that their medical expenses will significantly increase post…" at bounding box center [799, 530] width 880 height 50
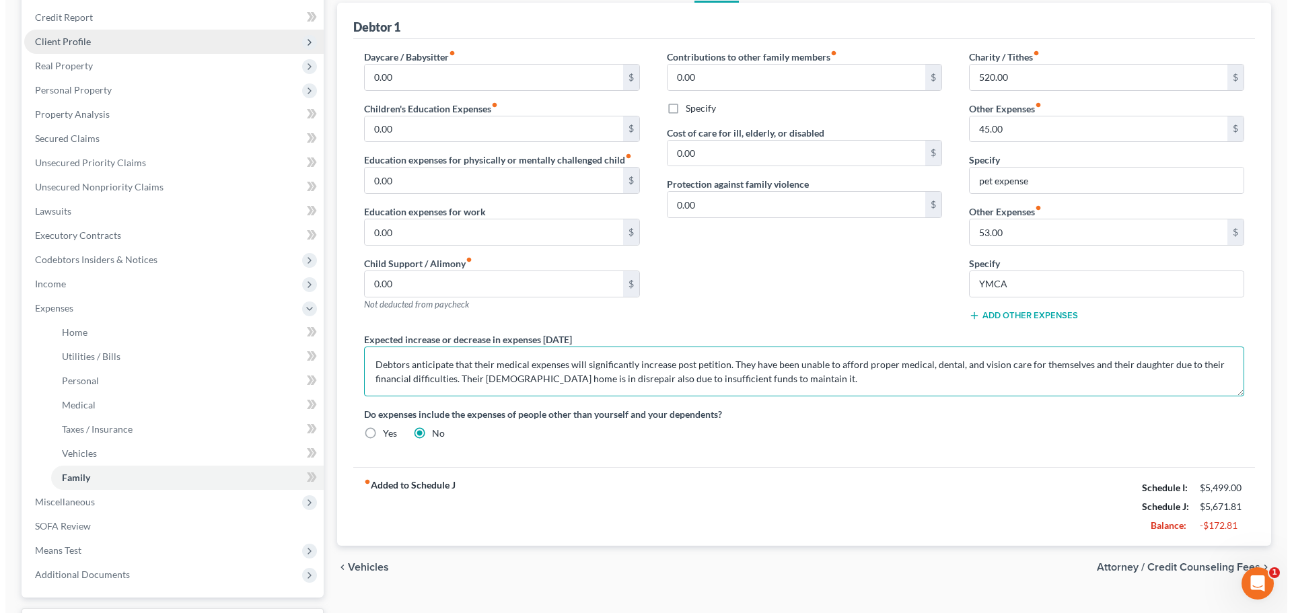
scroll to position [174, 0]
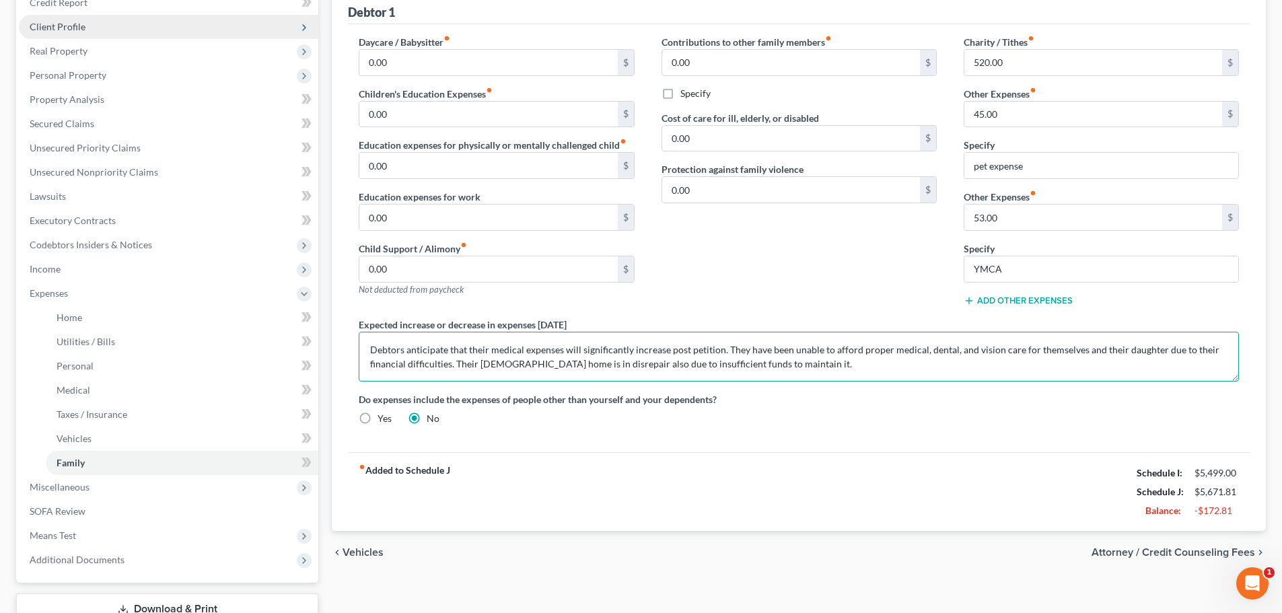
type textarea "Debtors anticipate that their medical expenses will significantly increase post…"
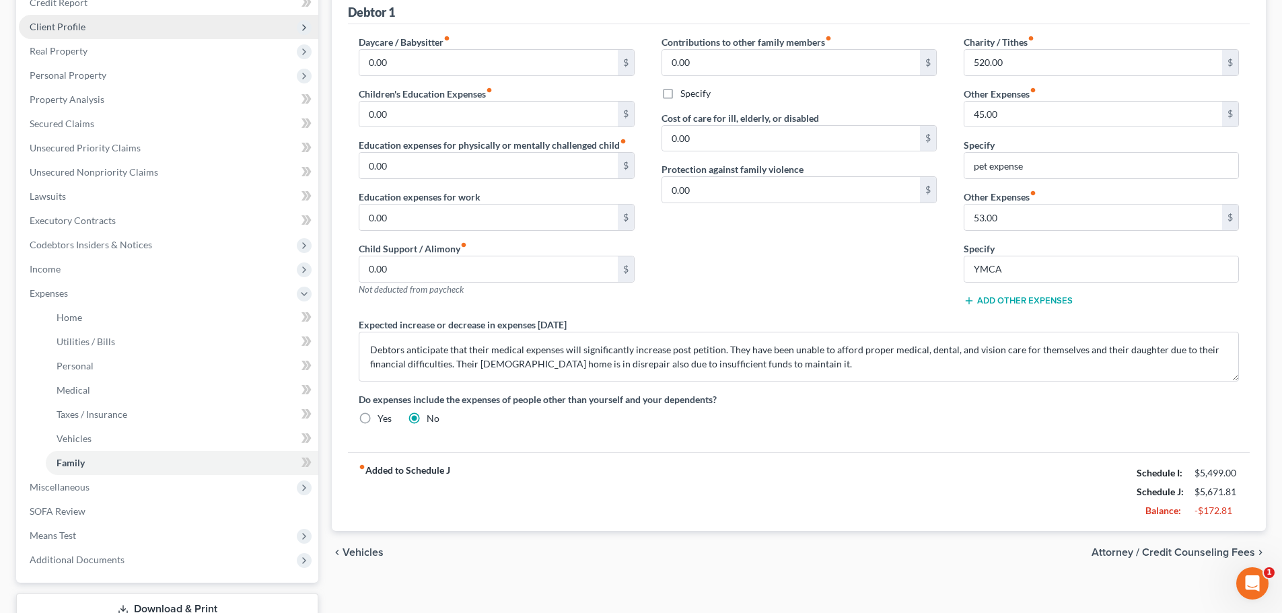
click at [1188, 553] on span "Attorney / Credit Counseling Fees" at bounding box center [1172, 552] width 163 height 11
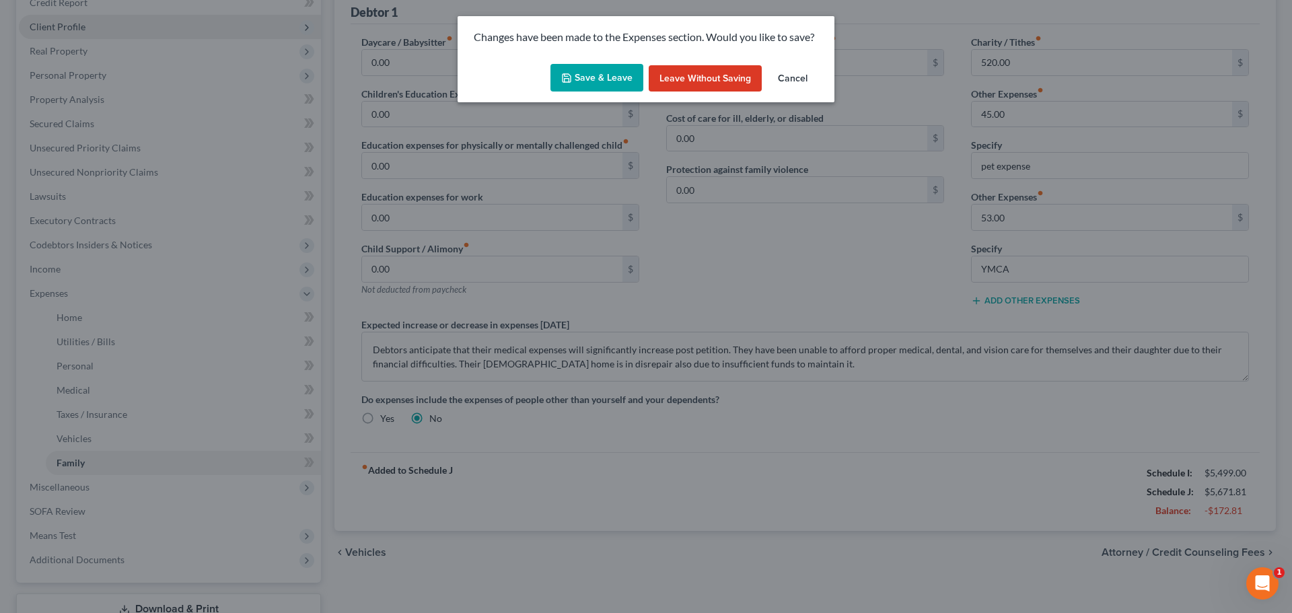
click at [585, 72] on button "Save & Leave" at bounding box center [596, 78] width 93 height 28
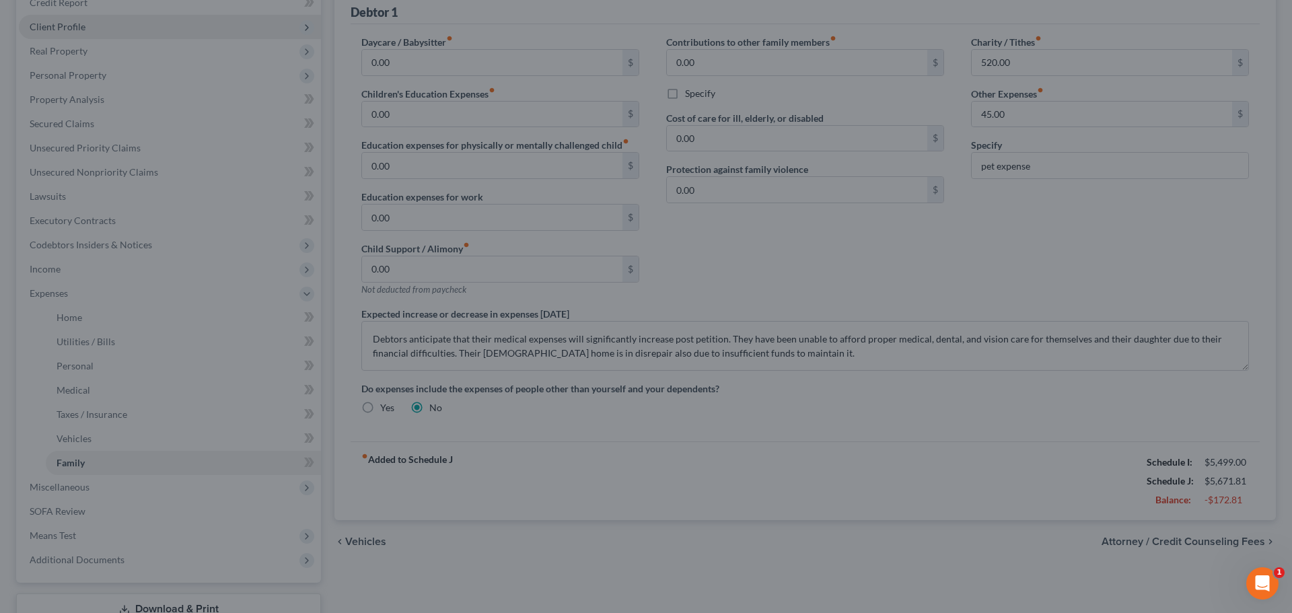
select select "0"
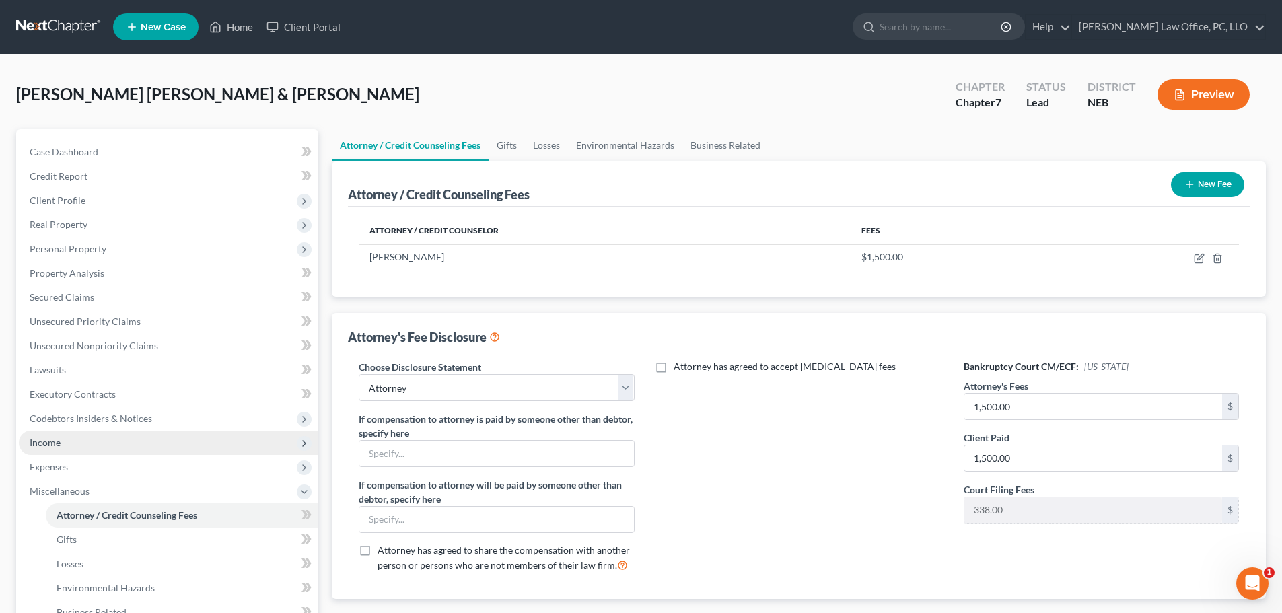
click at [84, 447] on span "Income" at bounding box center [168, 443] width 299 height 24
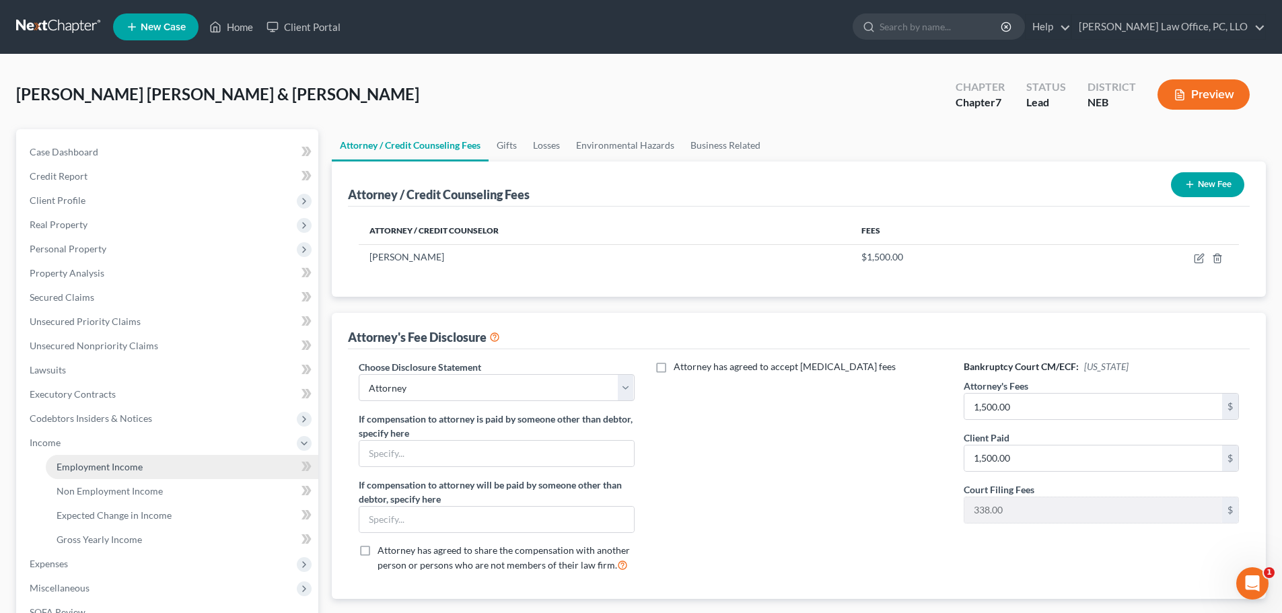
click at [97, 469] on span "Employment Income" at bounding box center [100, 466] width 86 height 11
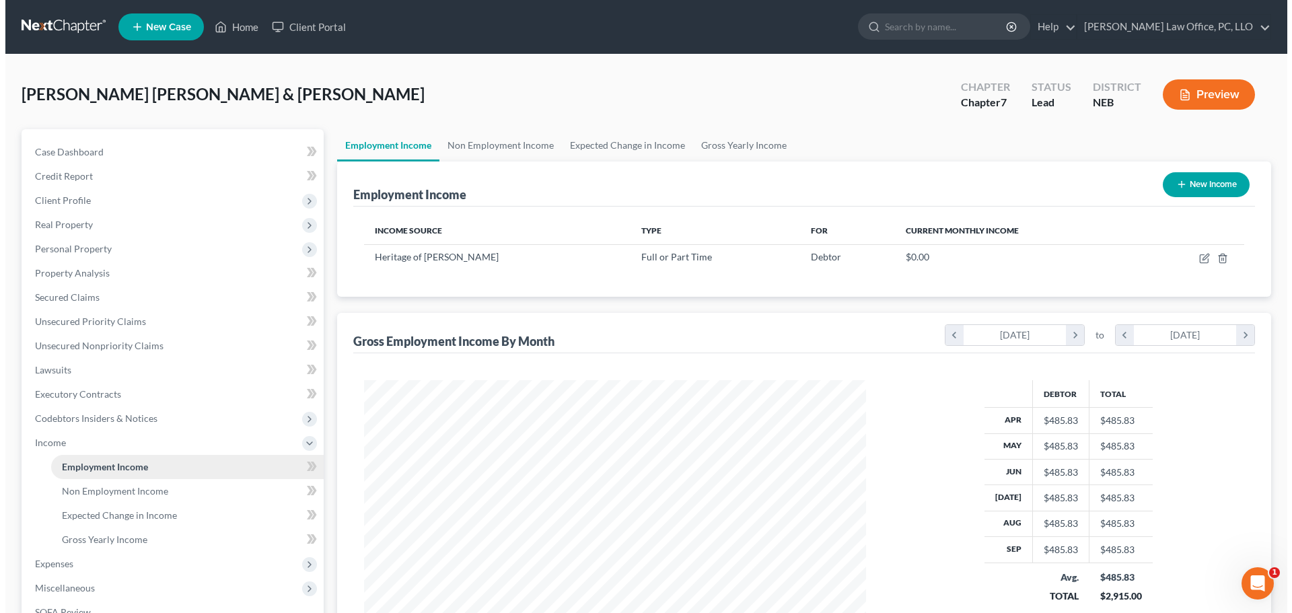
scroll to position [251, 529]
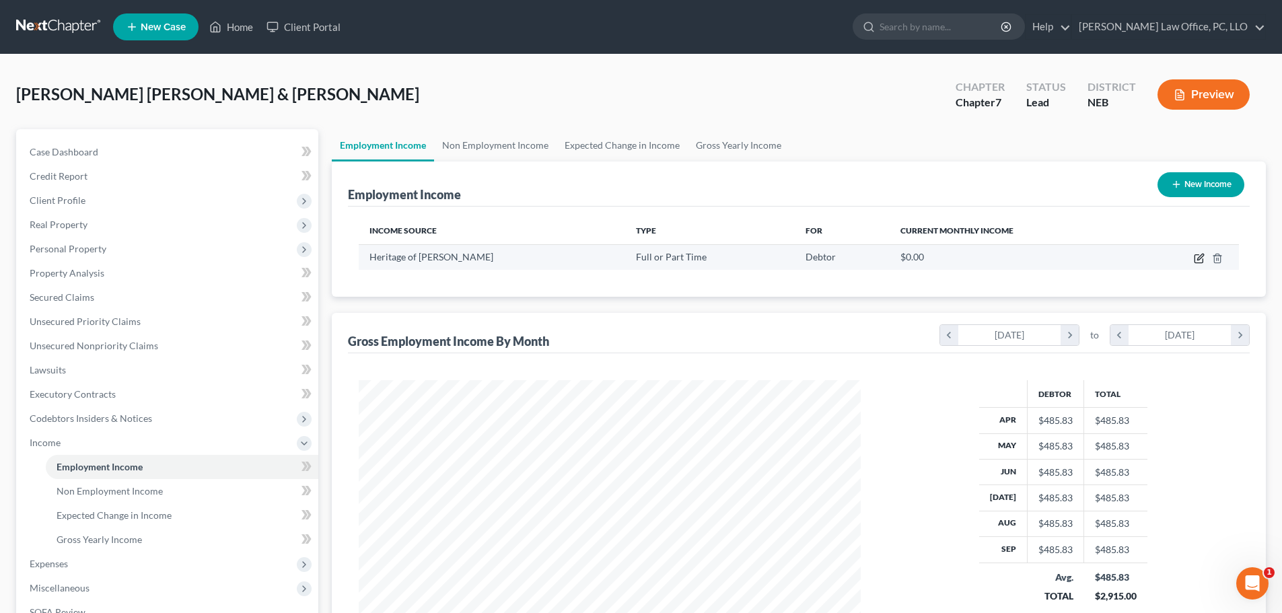
click at [1198, 255] on icon "button" at bounding box center [1198, 259] width 8 height 8
select select "0"
select select "30"
select select "1"
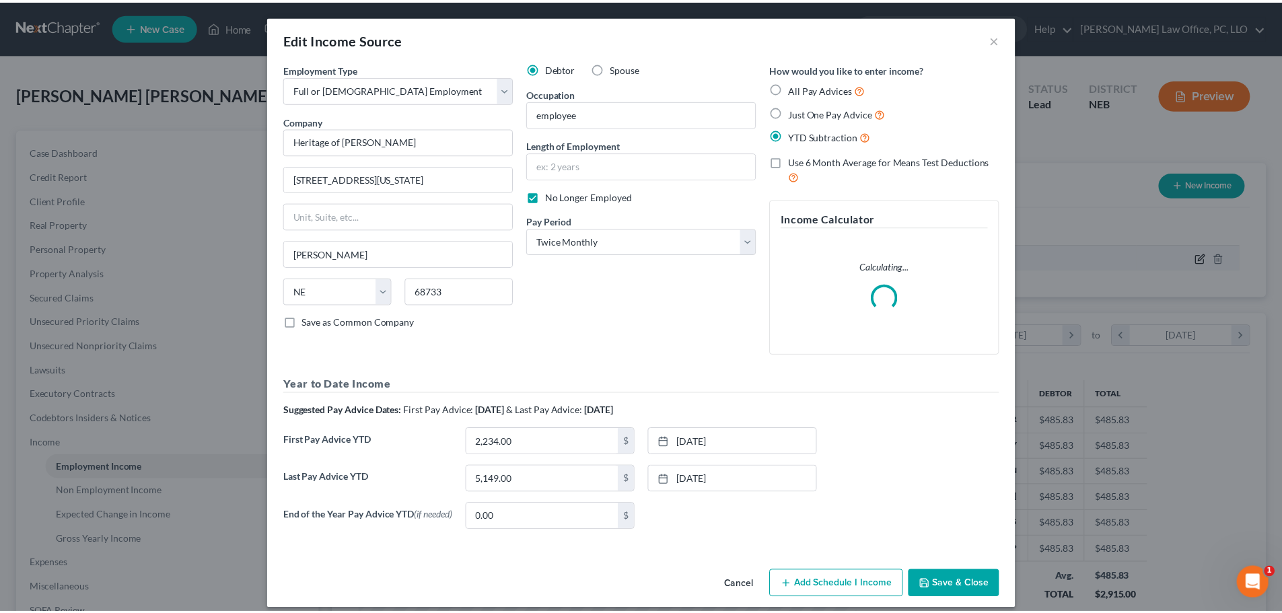
scroll to position [253, 533]
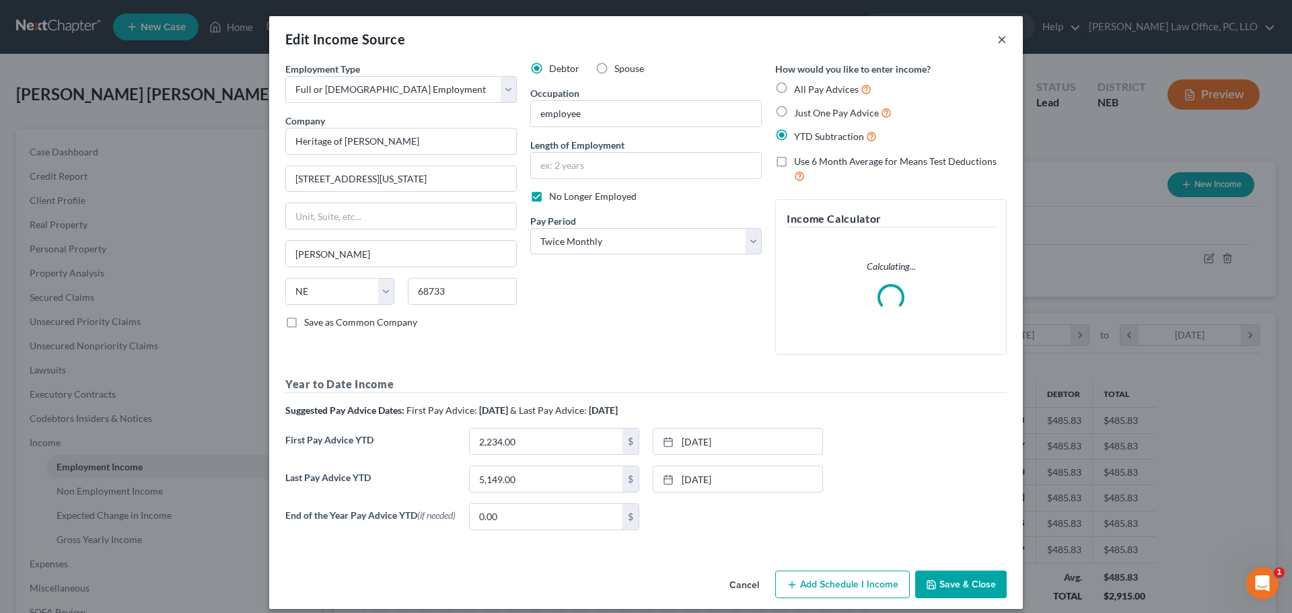
click at [998, 40] on button "×" at bounding box center [1001, 39] width 9 height 16
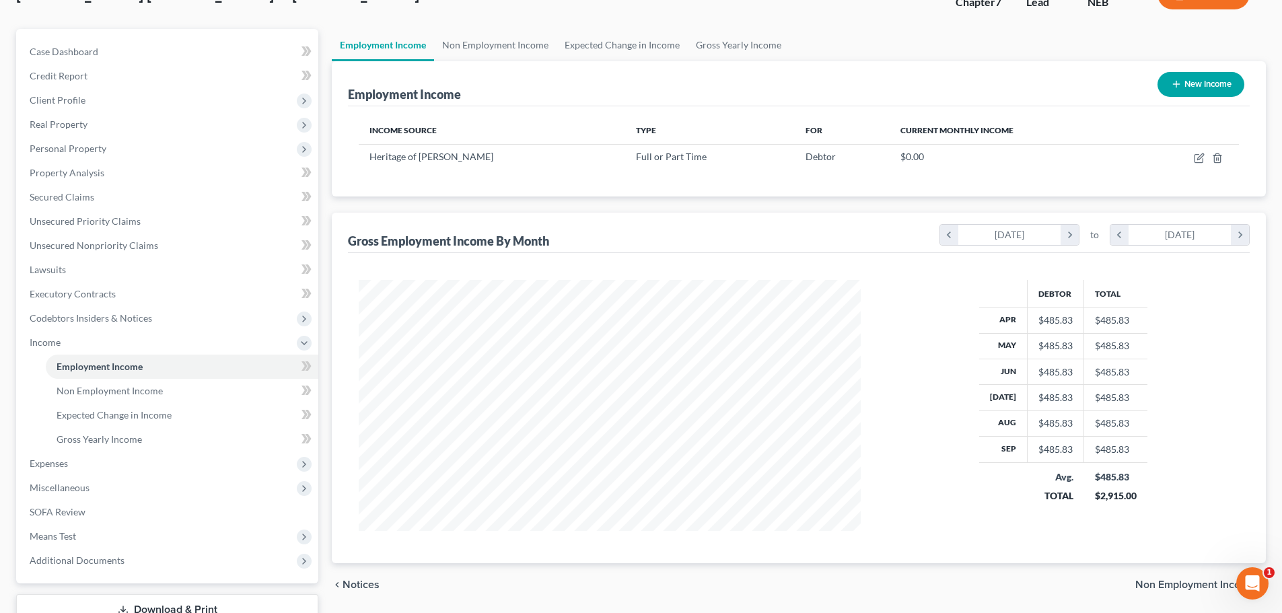
scroll to position [72, 0]
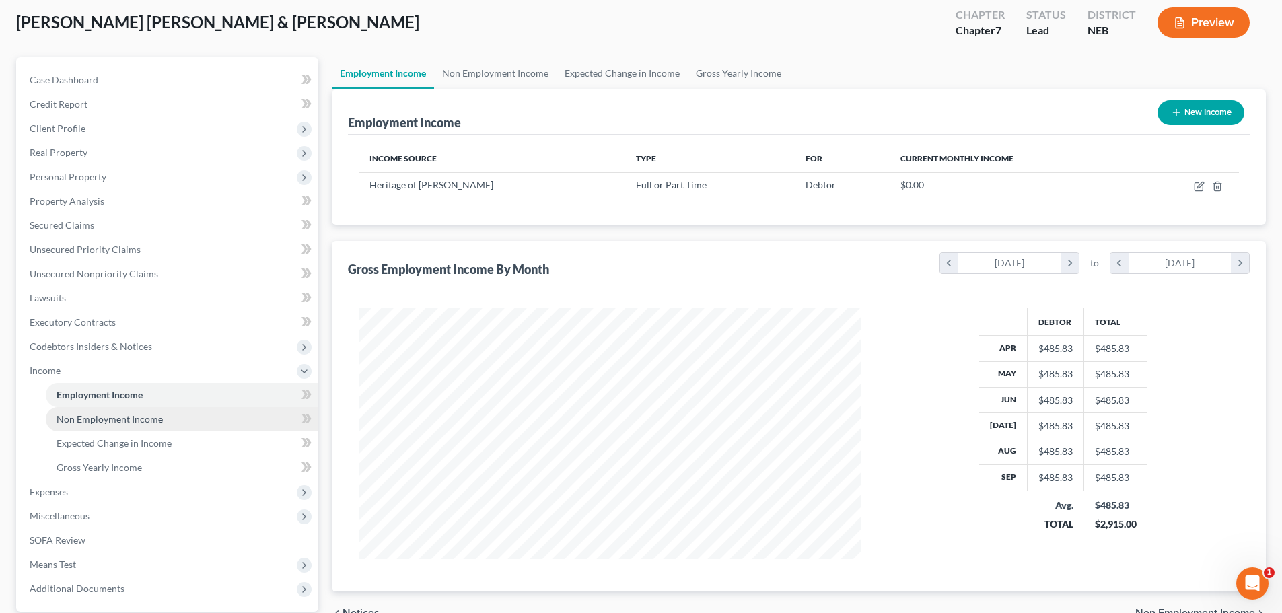
click at [152, 418] on span "Non Employment Income" at bounding box center [110, 418] width 106 height 11
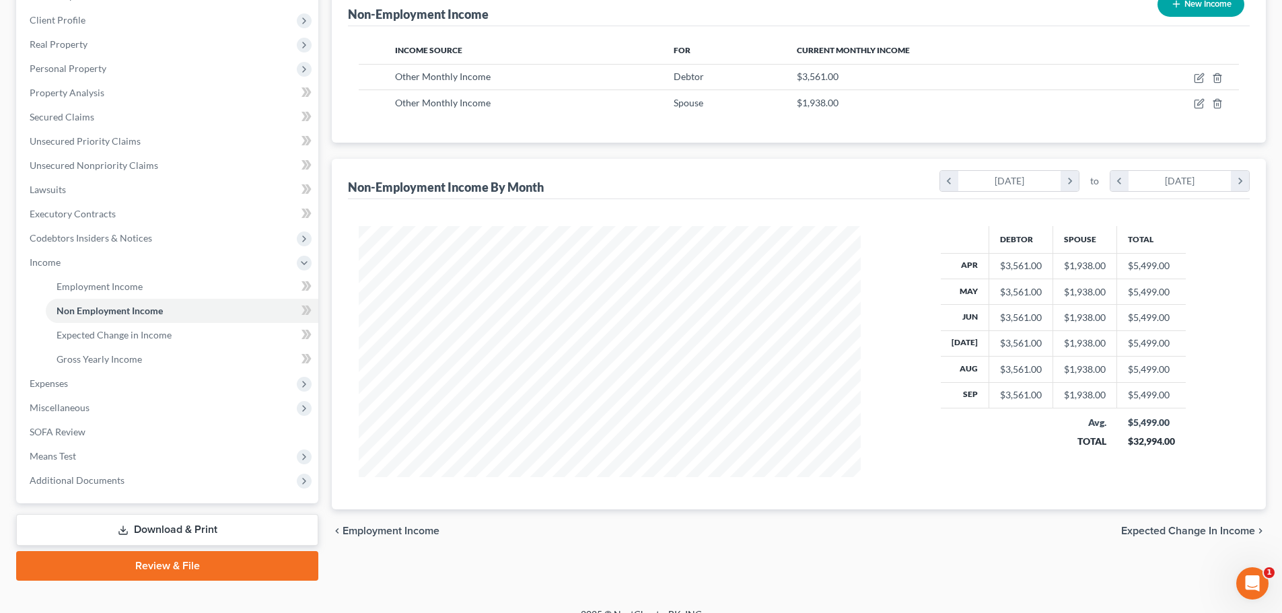
scroll to position [199, 0]
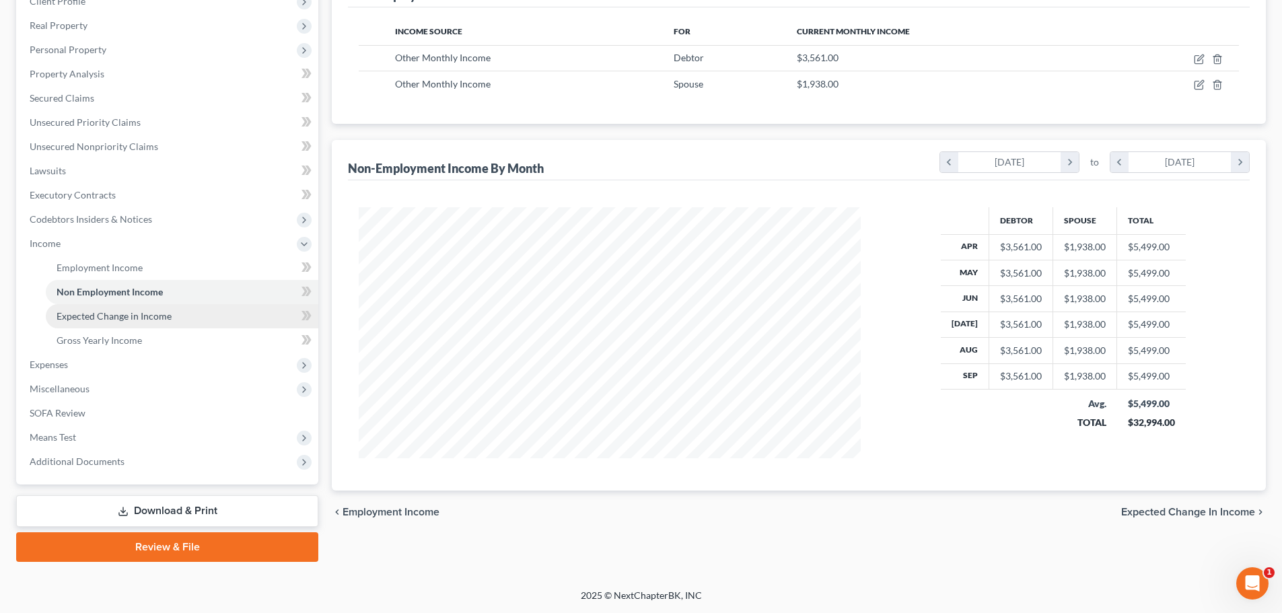
click at [120, 313] on span "Expected Change in Income" at bounding box center [114, 315] width 115 height 11
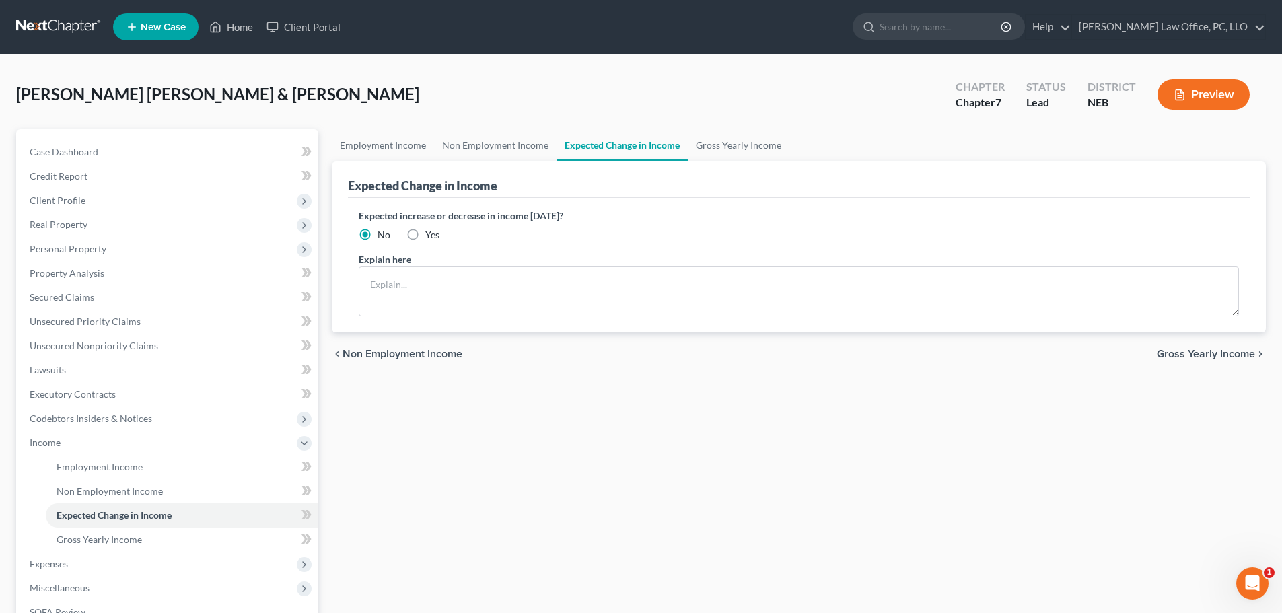
click at [1203, 353] on span "Gross Yearly Income" at bounding box center [1205, 353] width 98 height 11
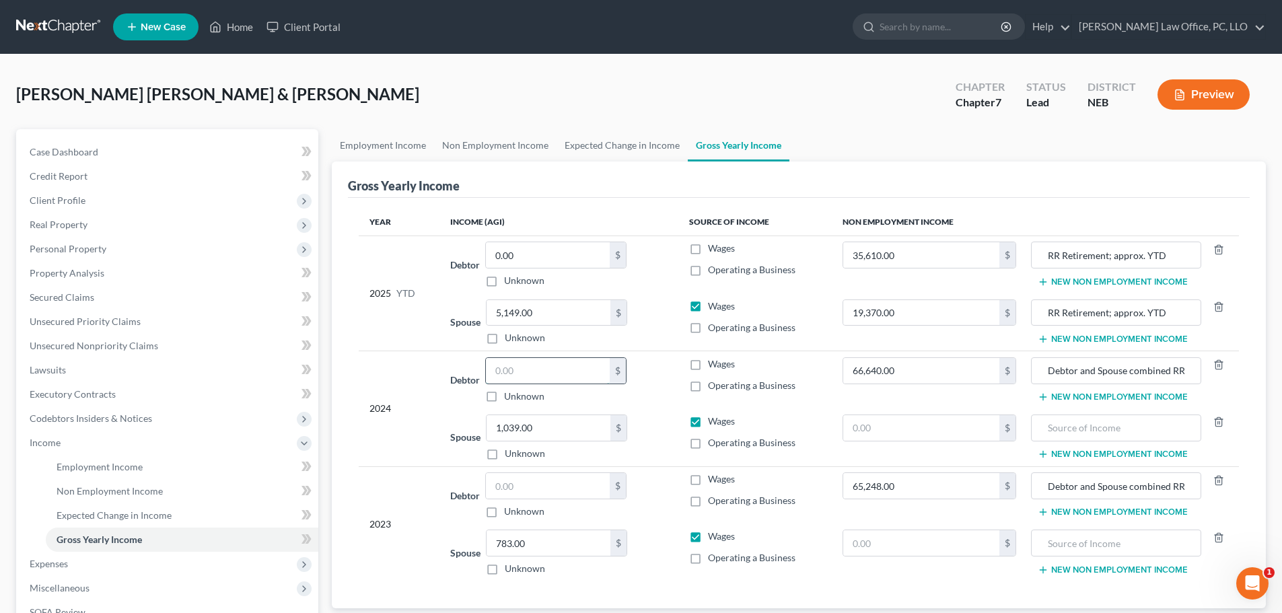
click at [576, 376] on input "text" at bounding box center [548, 371] width 124 height 26
type input "0.00"
click at [550, 477] on input "text" at bounding box center [548, 486] width 124 height 26
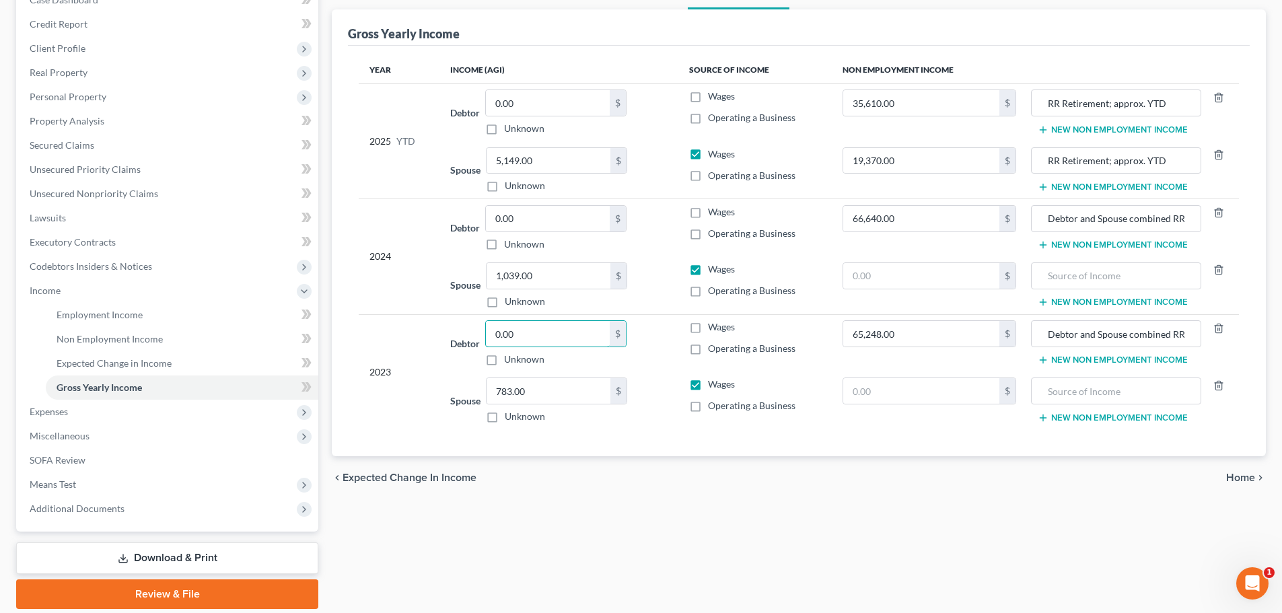
scroll to position [151, 0]
type input "0.00"
click at [1237, 482] on span "Home" at bounding box center [1240, 479] width 29 height 11
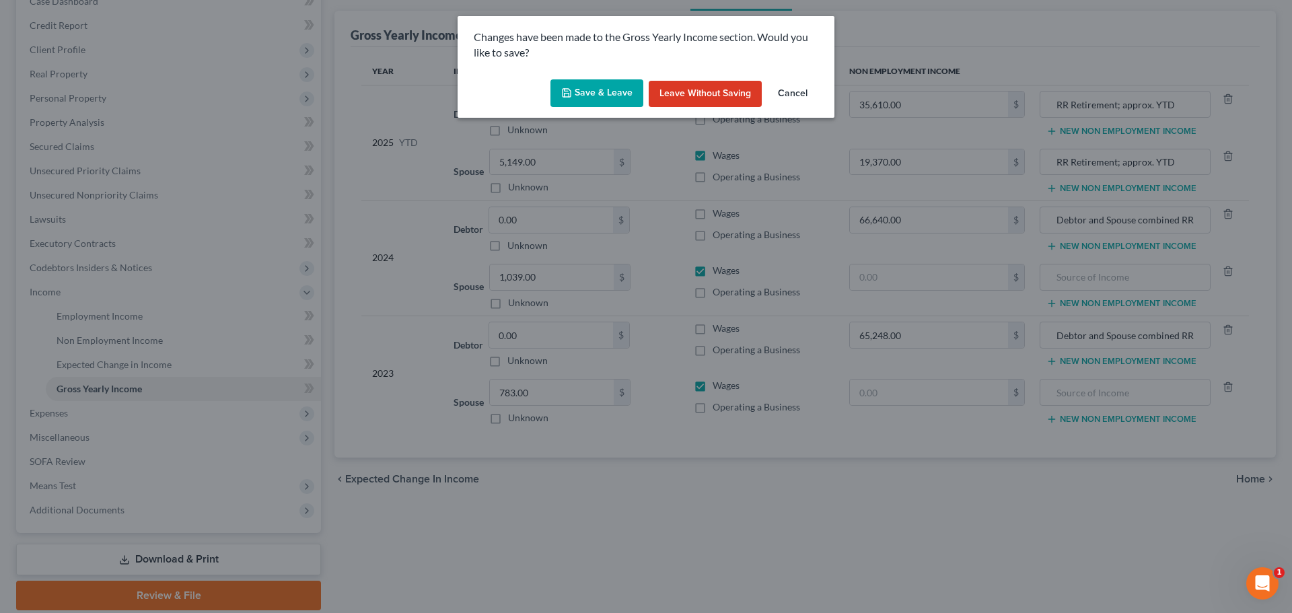
click at [593, 81] on button "Save & Leave" at bounding box center [596, 93] width 93 height 28
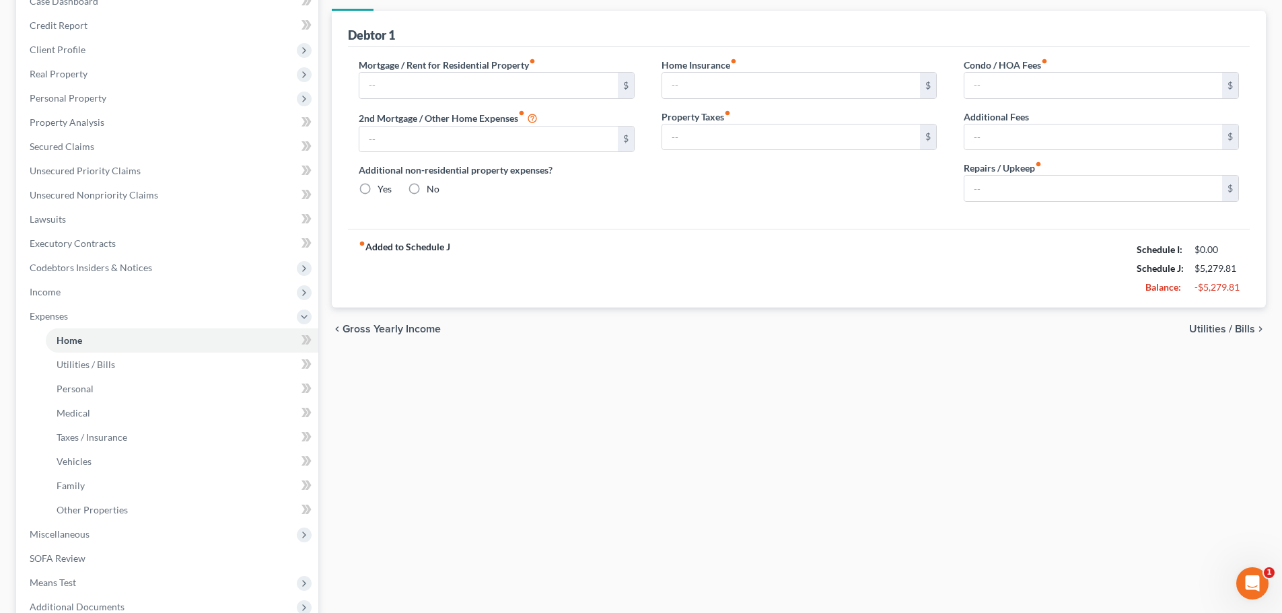
scroll to position [141, 0]
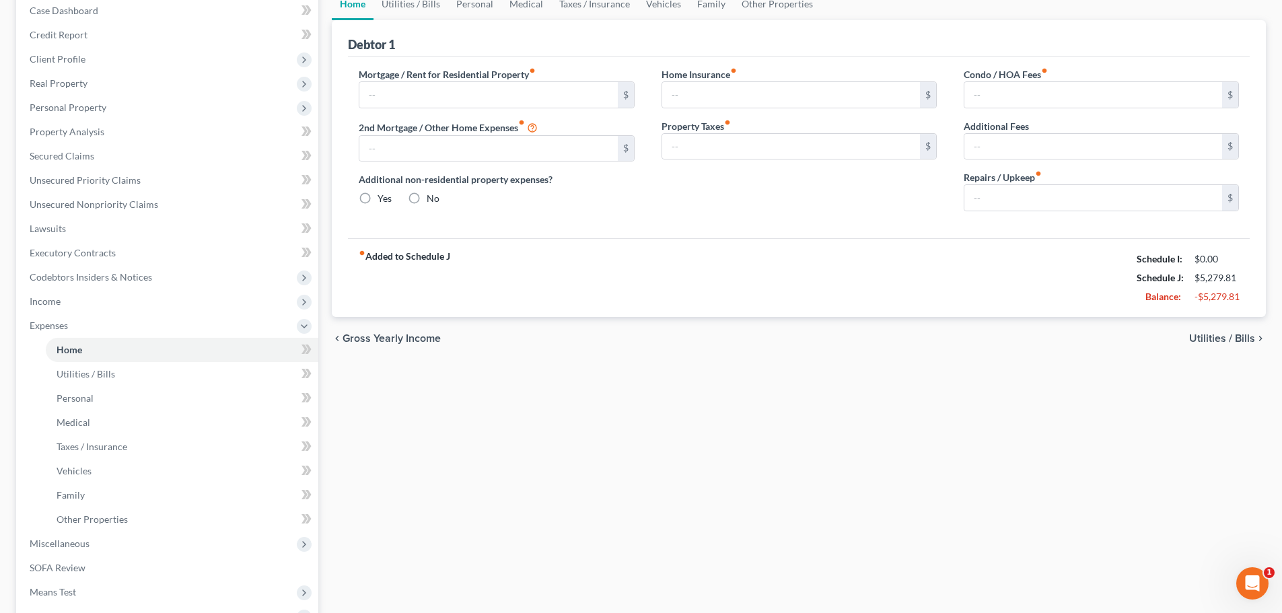
type input "230.00"
type input "0.00"
radio input "true"
type input "184.70"
type input "68.09"
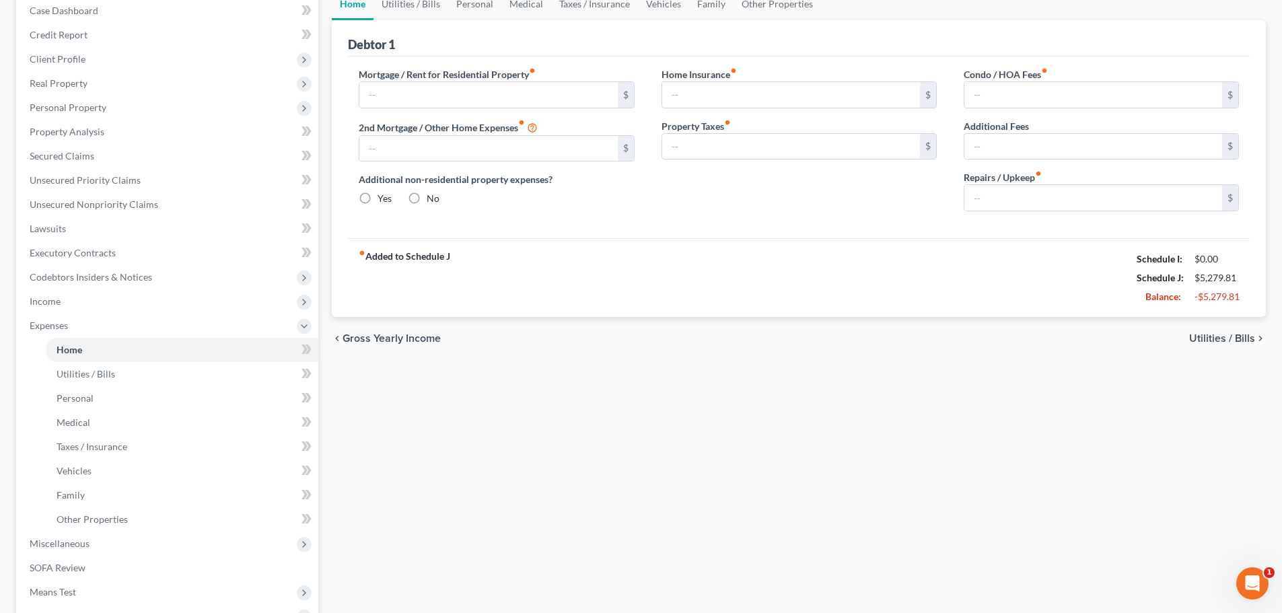
type input "0.00"
type input "500.00"
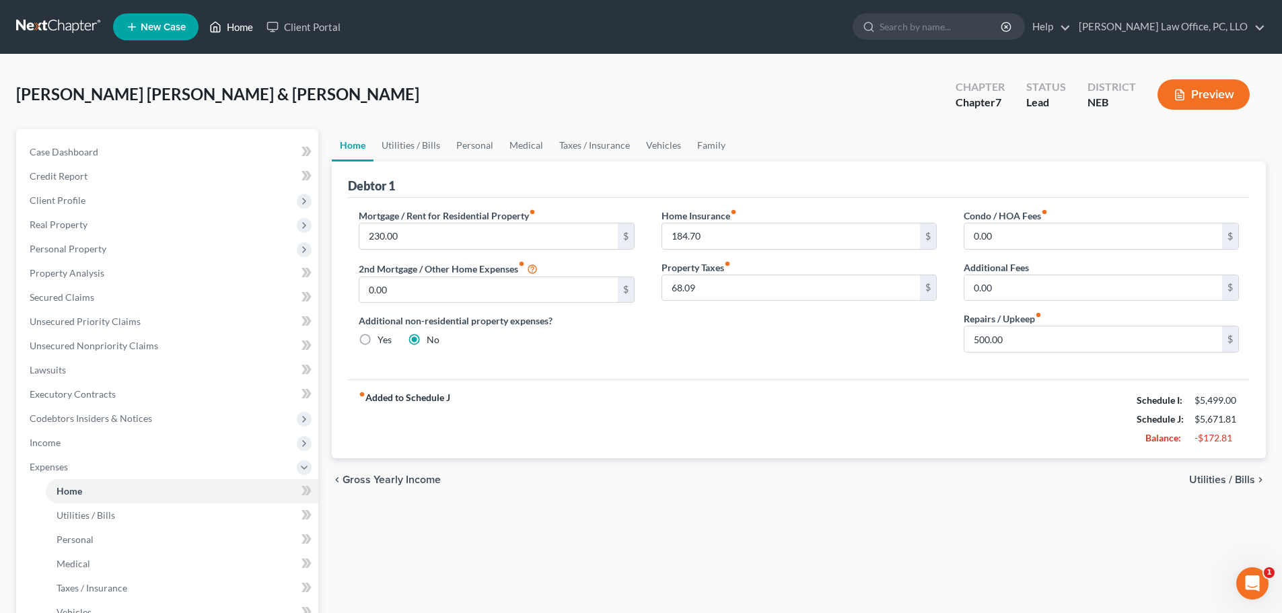
click at [241, 28] on link "Home" at bounding box center [230, 27] width 57 height 24
